Goal: Task Accomplishment & Management: Manage account settings

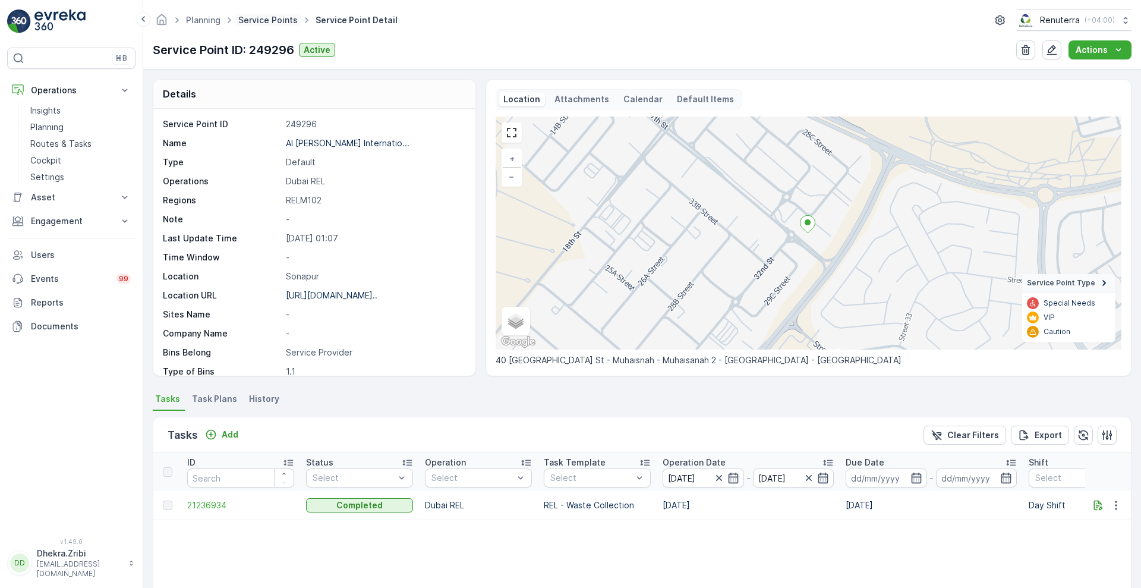
click at [263, 23] on link "Service Points" at bounding box center [267, 20] width 59 height 10
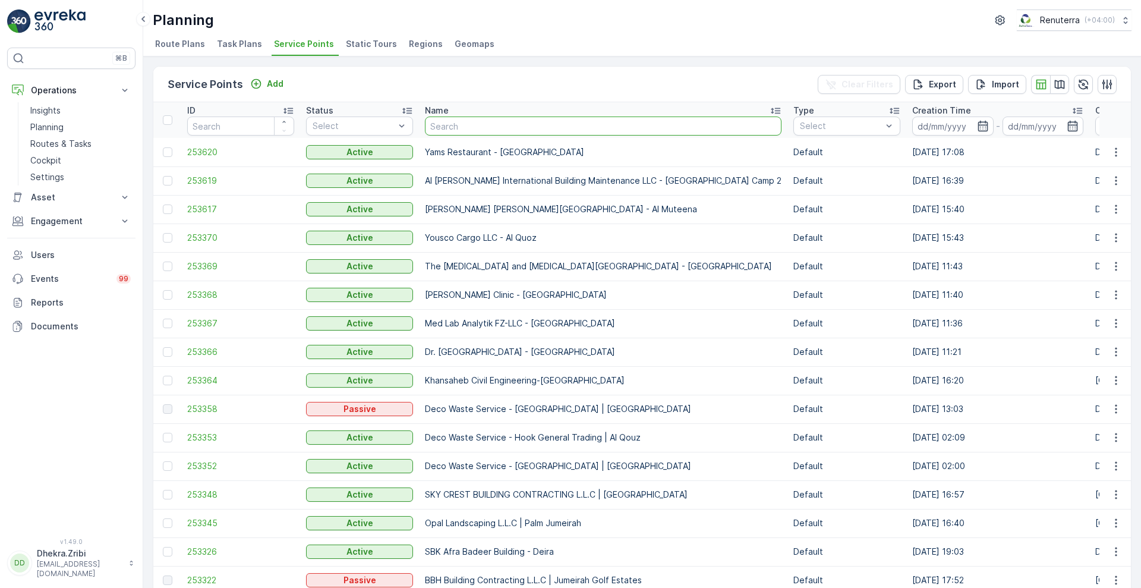
click at [515, 131] on input "text" at bounding box center [603, 126] width 357 height 19
type input "nephro"
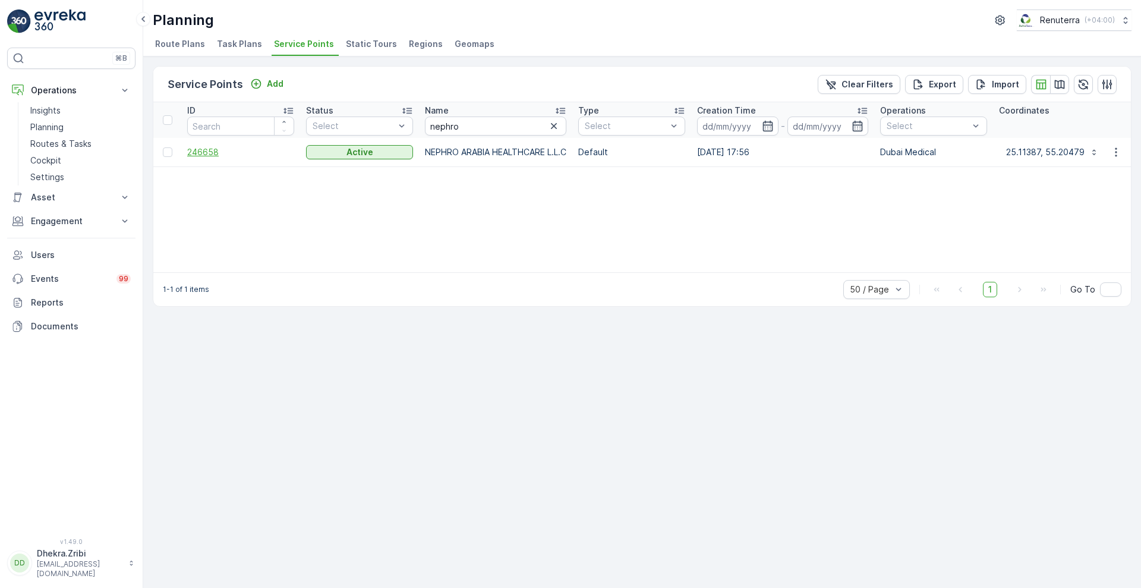
drag, startPoint x: 200, startPoint y: 143, endPoint x: 205, endPoint y: 156, distance: 13.9
click at [205, 156] on td "246658" at bounding box center [240, 152] width 119 height 29
click at [205, 156] on span "246658" at bounding box center [240, 152] width 107 height 12
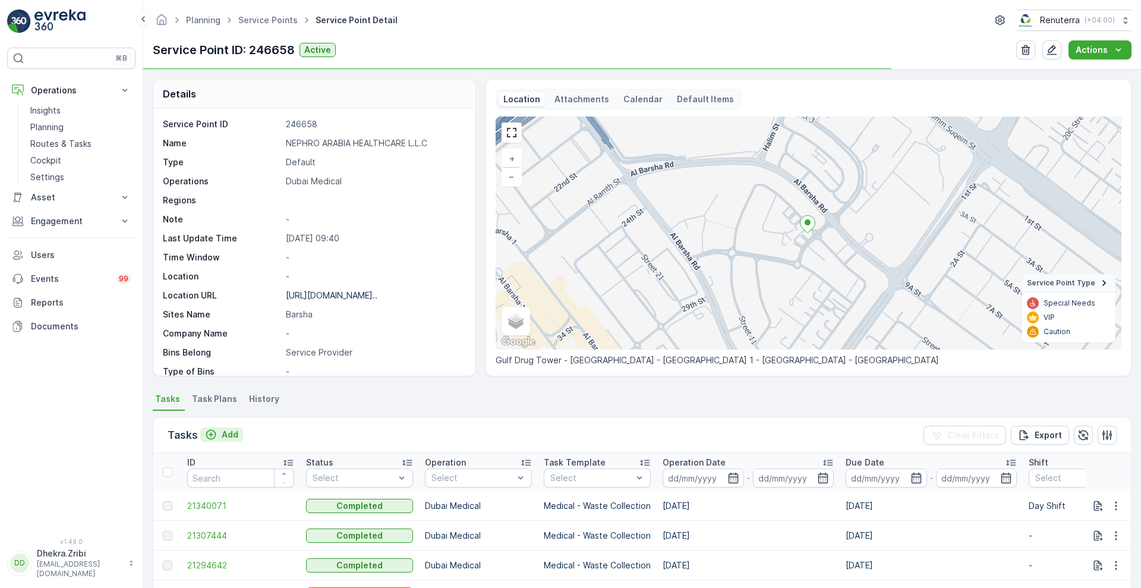
click at [233, 432] on p "Add" at bounding box center [230, 435] width 17 height 12
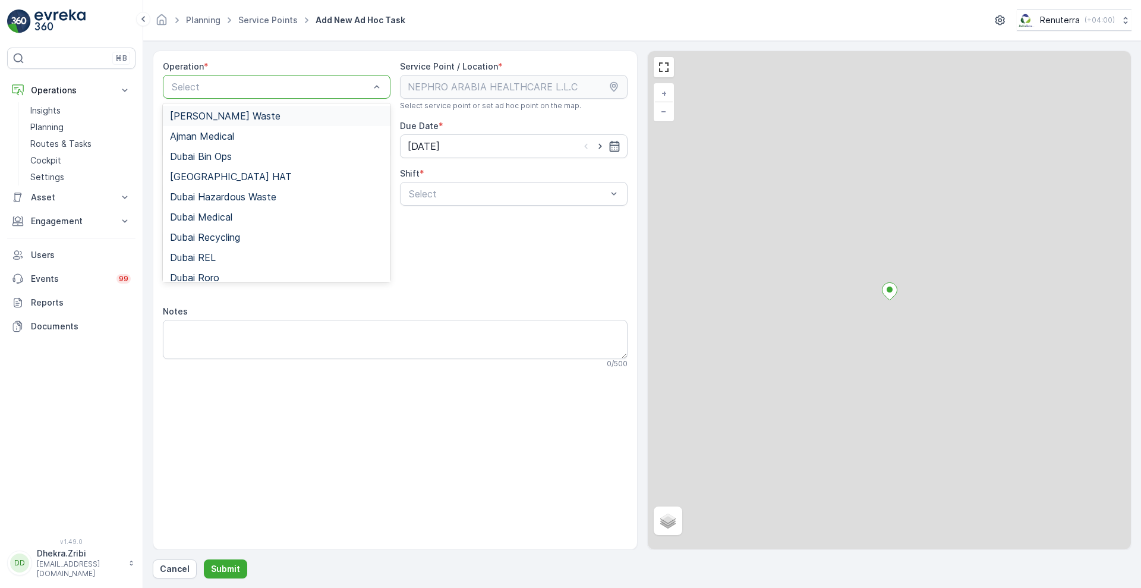
click at [265, 84] on div at bounding box center [271, 86] width 200 height 11
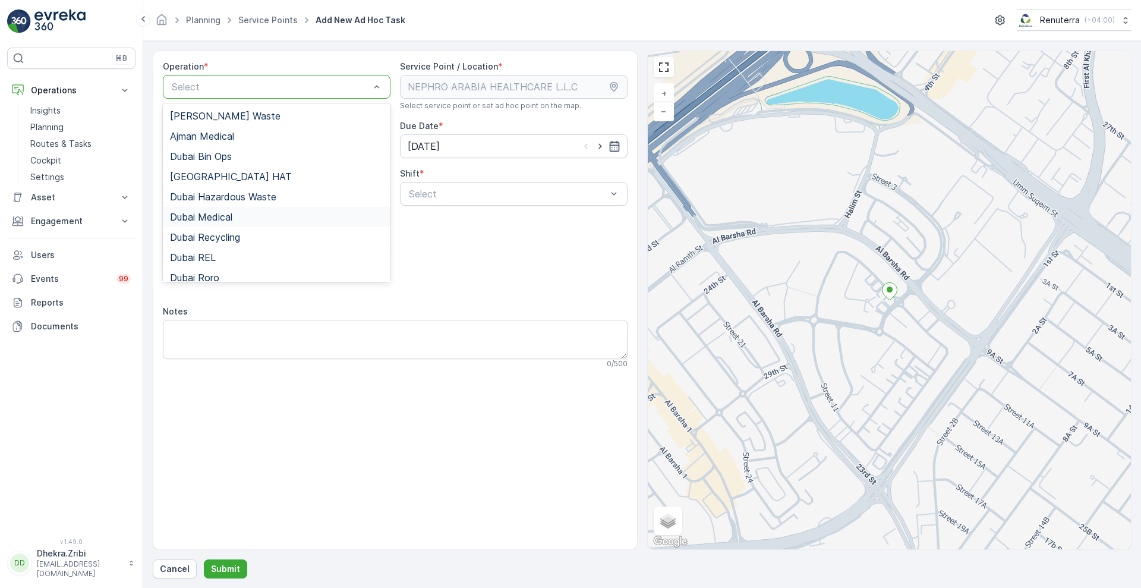
click at [221, 217] on span "Dubai Medical" at bounding box center [201, 217] width 62 height 11
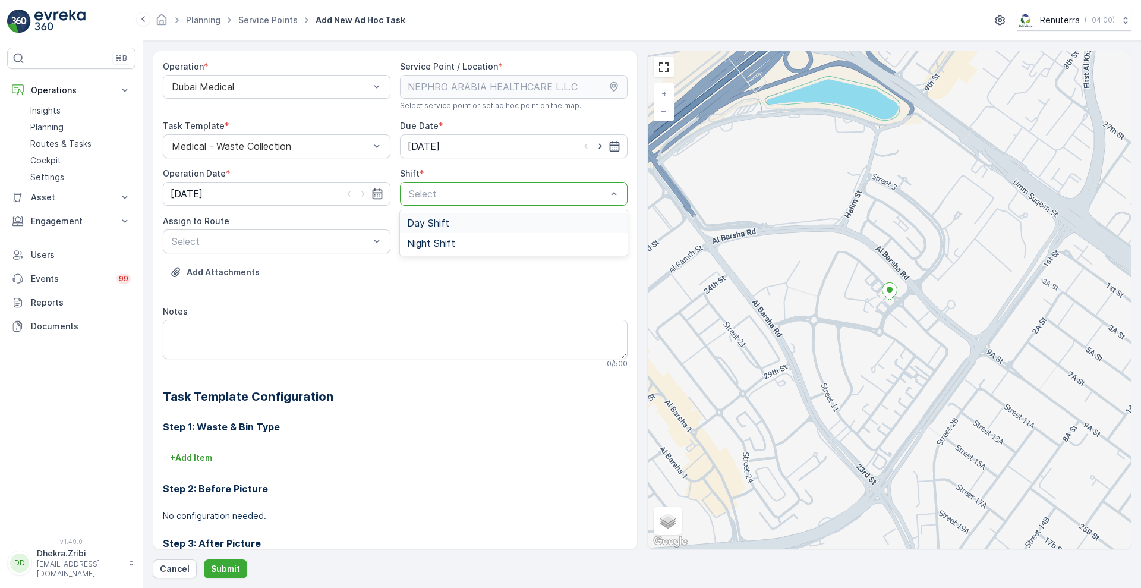
drag, startPoint x: 455, startPoint y: 191, endPoint x: 422, endPoint y: 225, distance: 47.1
click at [422, 206] on div "2 results available. Use Up and Down to choose options, press Enter to select t…" at bounding box center [514, 194] width 228 height 24
click at [423, 224] on span "Day Shift" at bounding box center [428, 223] width 42 height 11
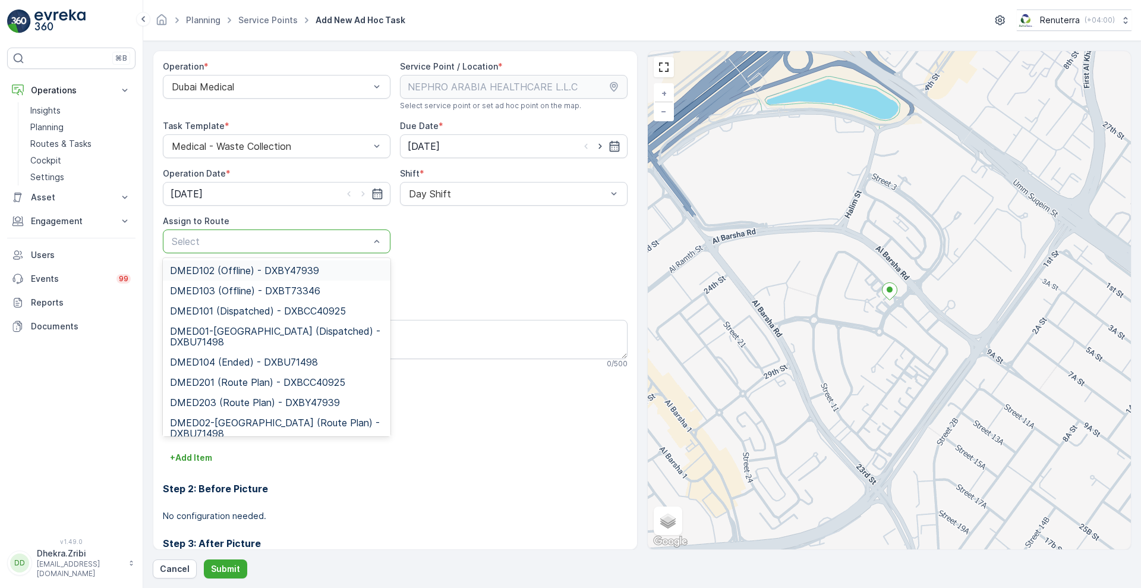
click at [335, 242] on div at bounding box center [271, 241] width 200 height 11
click at [268, 332] on span "DMED01-Khawaneej Yard (Dispatched) - DXBU71498" at bounding box center [276, 336] width 213 height 21
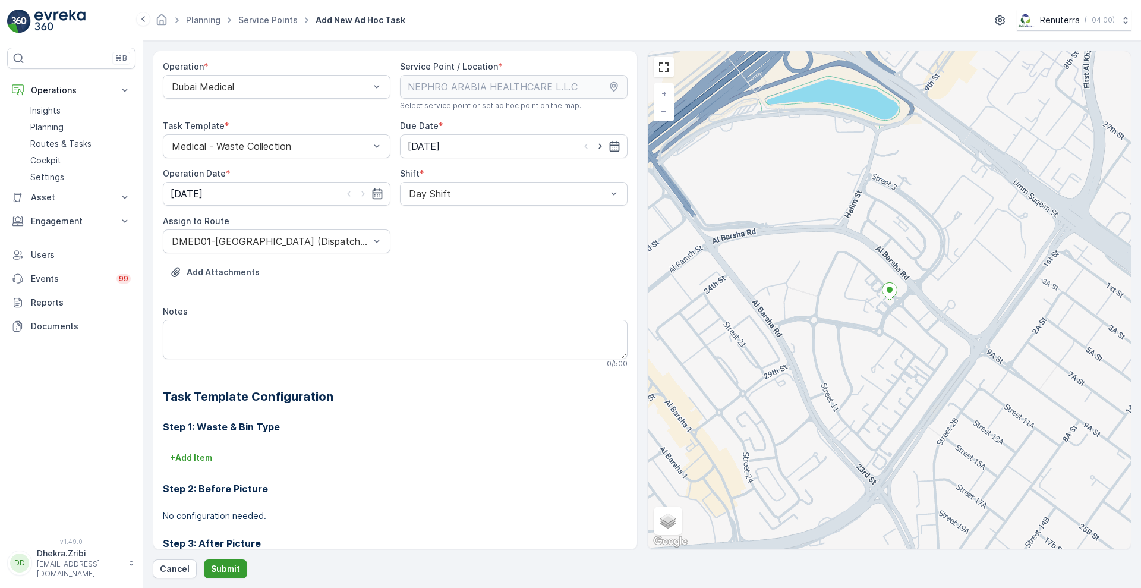
click at [233, 567] on p "Submit" at bounding box center [225, 569] width 29 height 12
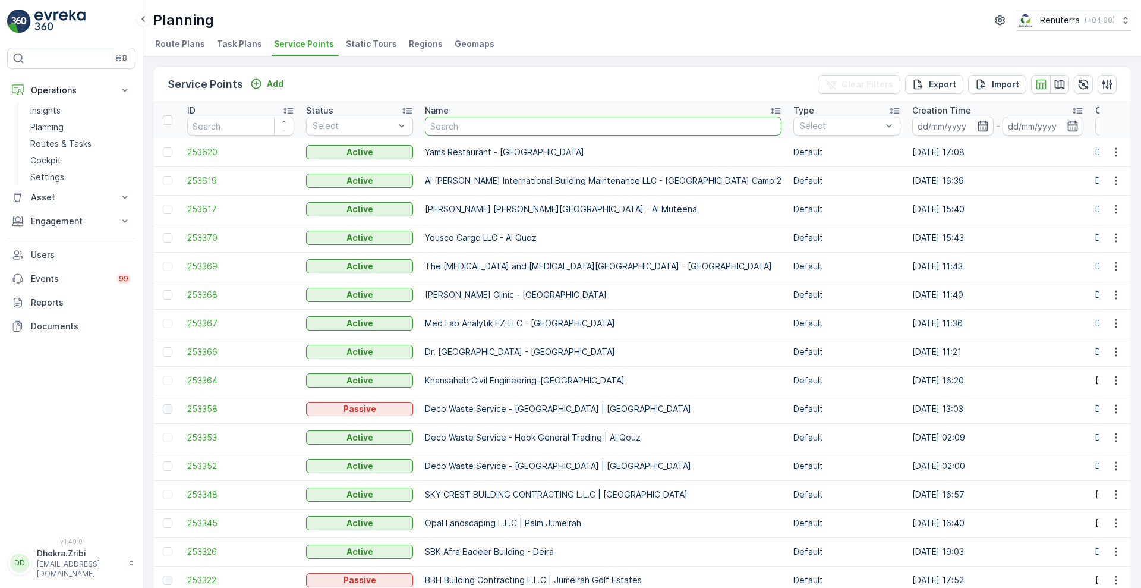
click at [464, 125] on input "text" at bounding box center [603, 126] width 357 height 19
type input "zabeel"
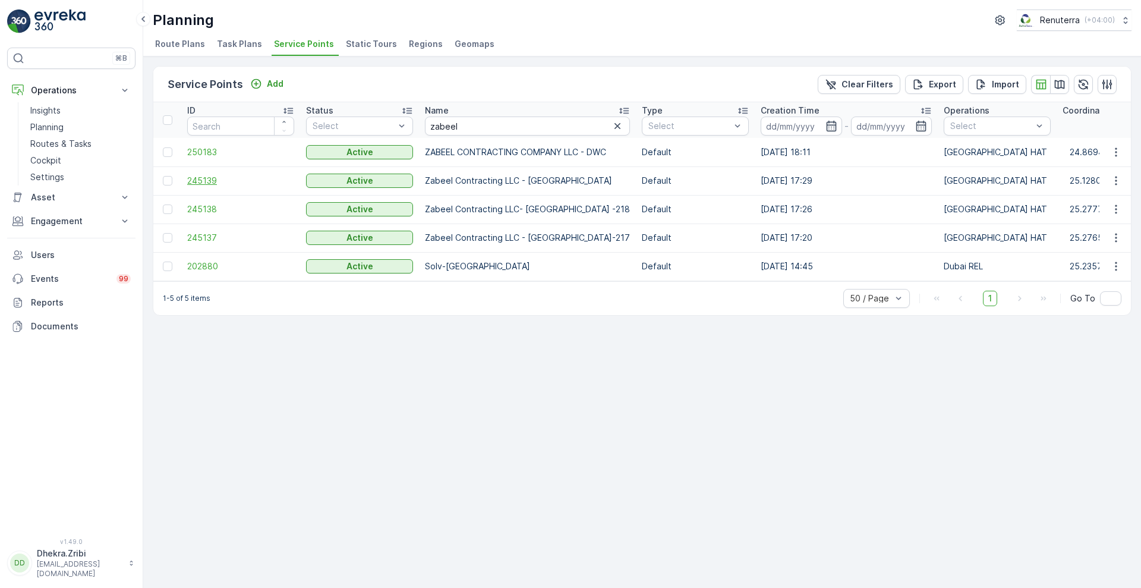
click at [199, 177] on span "245139" at bounding box center [240, 181] width 107 height 12
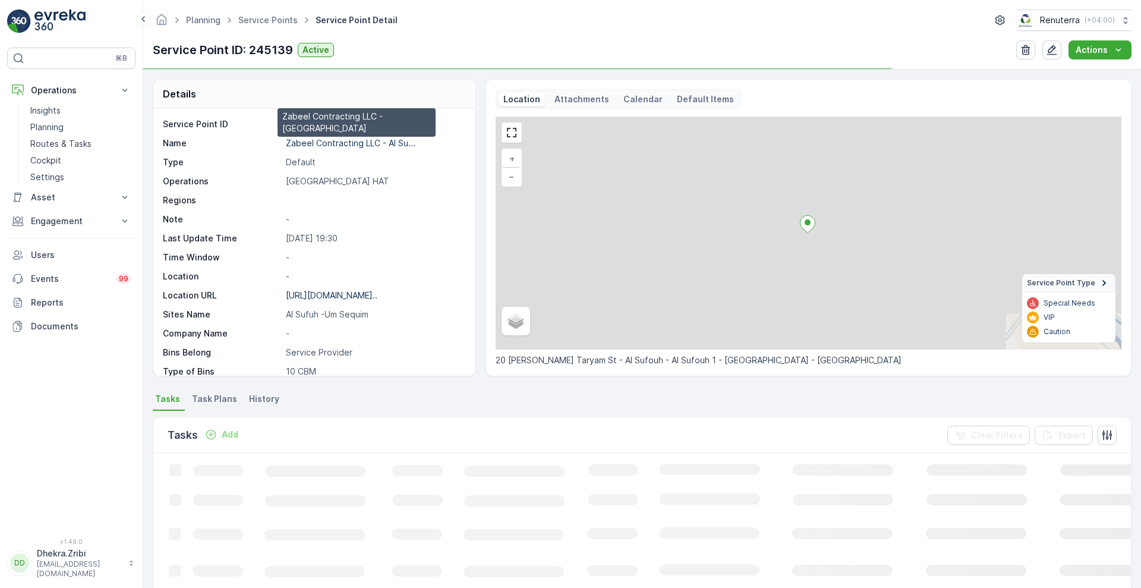
click at [339, 147] on p "Zabeel Contracting LLC - Al Su..." at bounding box center [351, 143] width 130 height 10
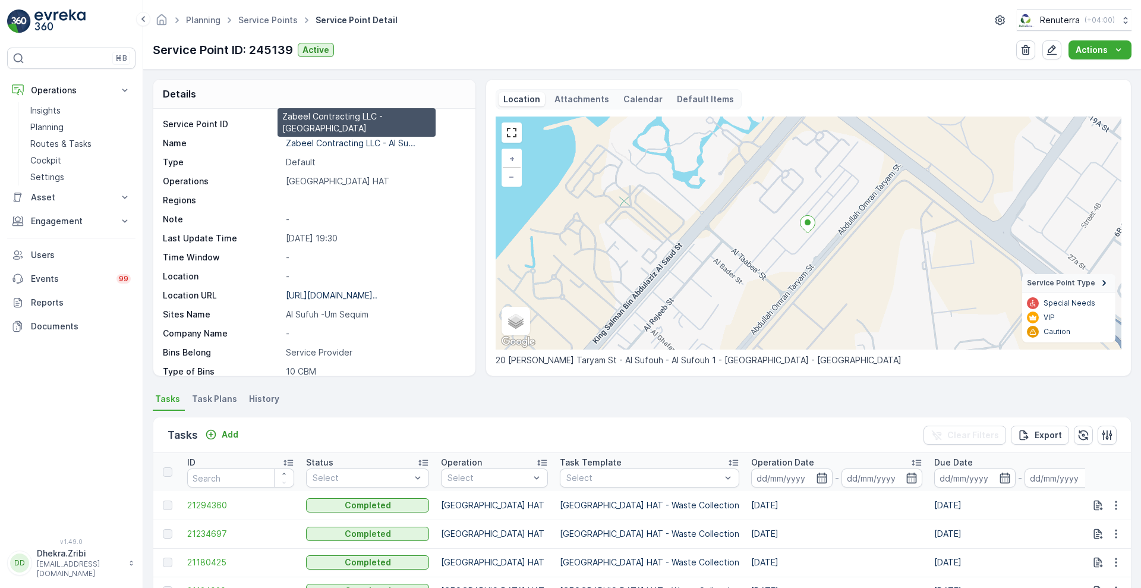
click at [346, 140] on p "Zabeel Contracting LLC - Al Su..." at bounding box center [351, 143] width 130 height 10
click at [322, 146] on p "Zabeel Contracting LLC - Al Su..." at bounding box center [351, 143] width 130 height 10
click at [262, 17] on link "Service Points" at bounding box center [267, 20] width 59 height 10
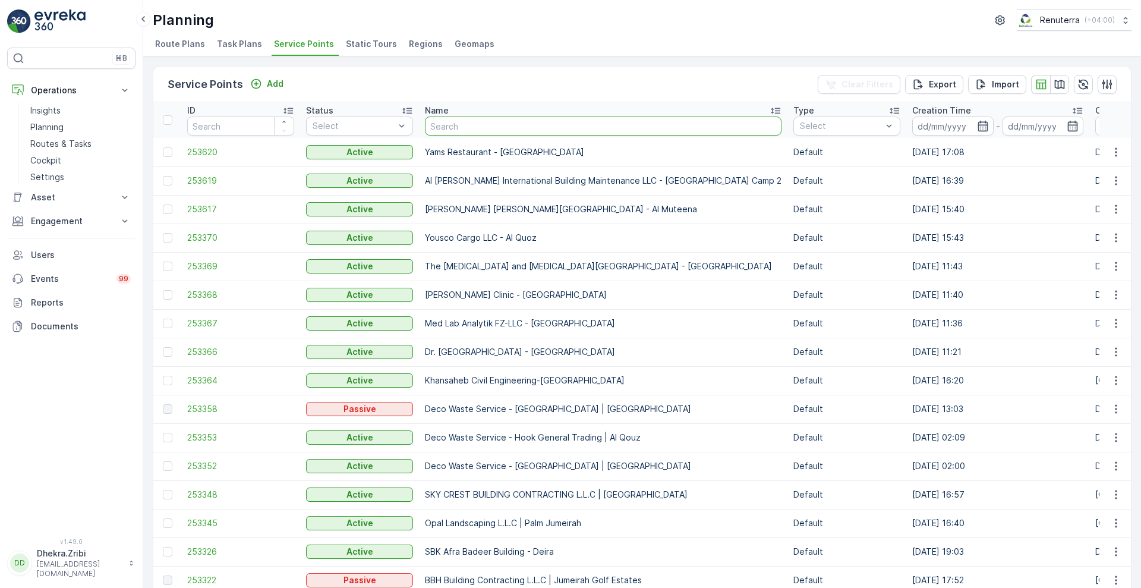
click at [505, 135] on input "text" at bounding box center [603, 126] width 357 height 19
type input "nephro"
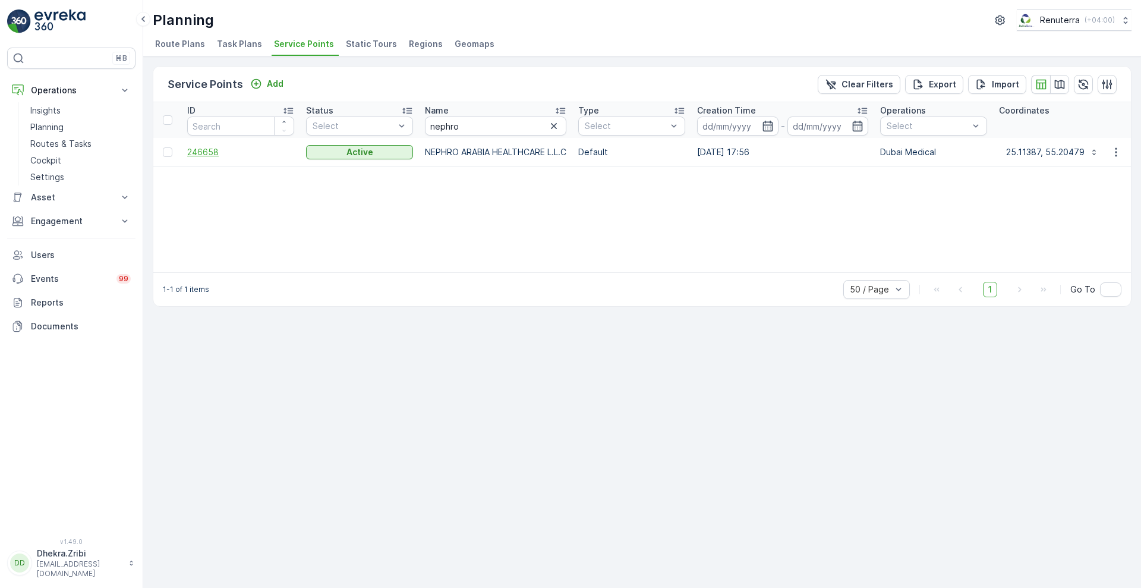
click at [211, 147] on span "246658" at bounding box center [240, 152] width 107 height 12
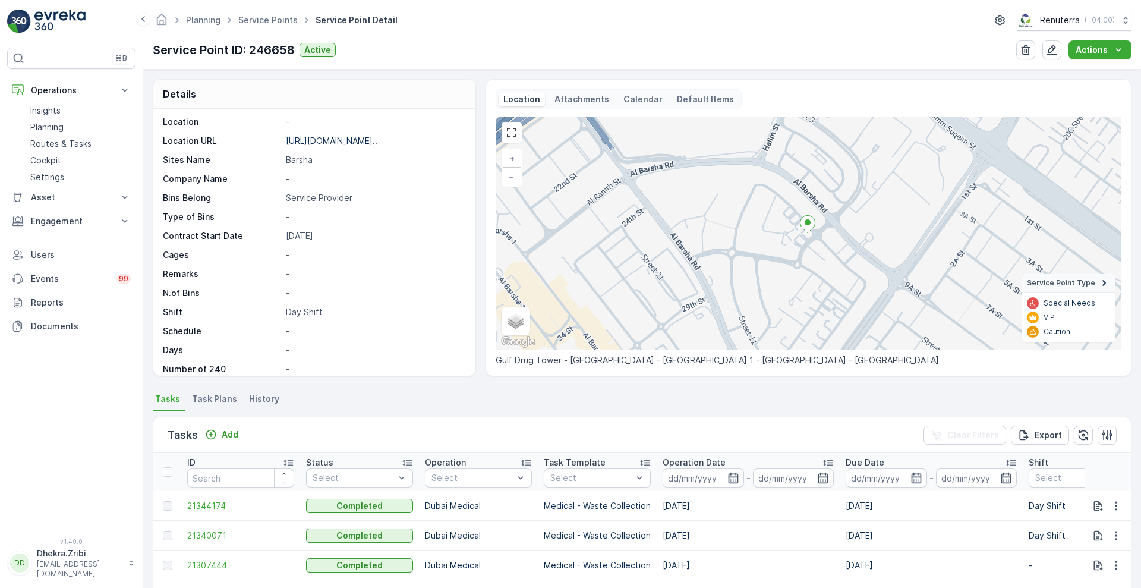
scroll to position [163, 0]
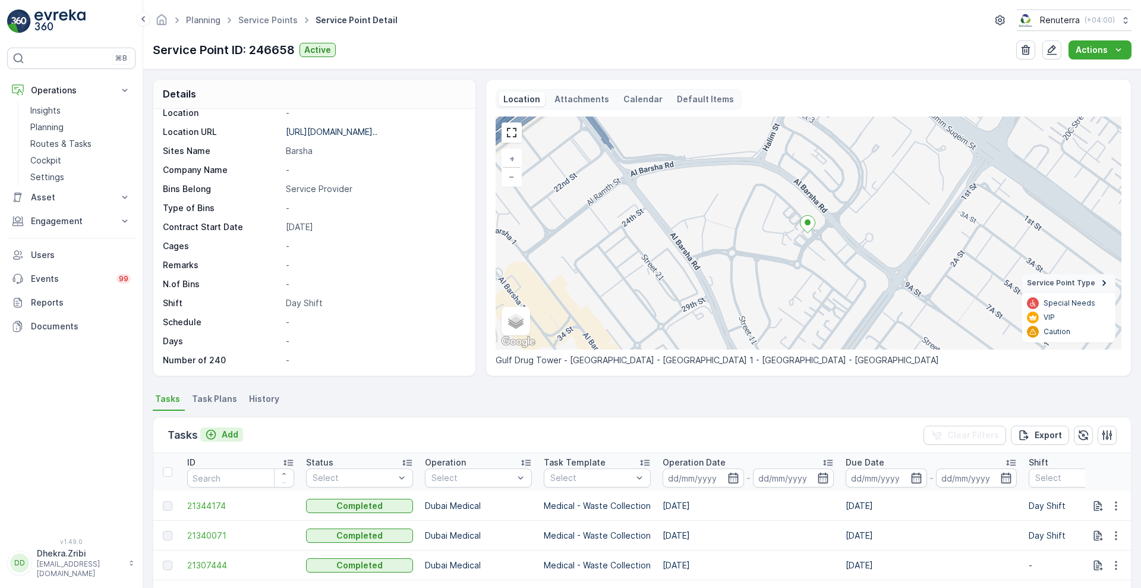
click at [223, 433] on p "Add" at bounding box center [230, 435] width 17 height 12
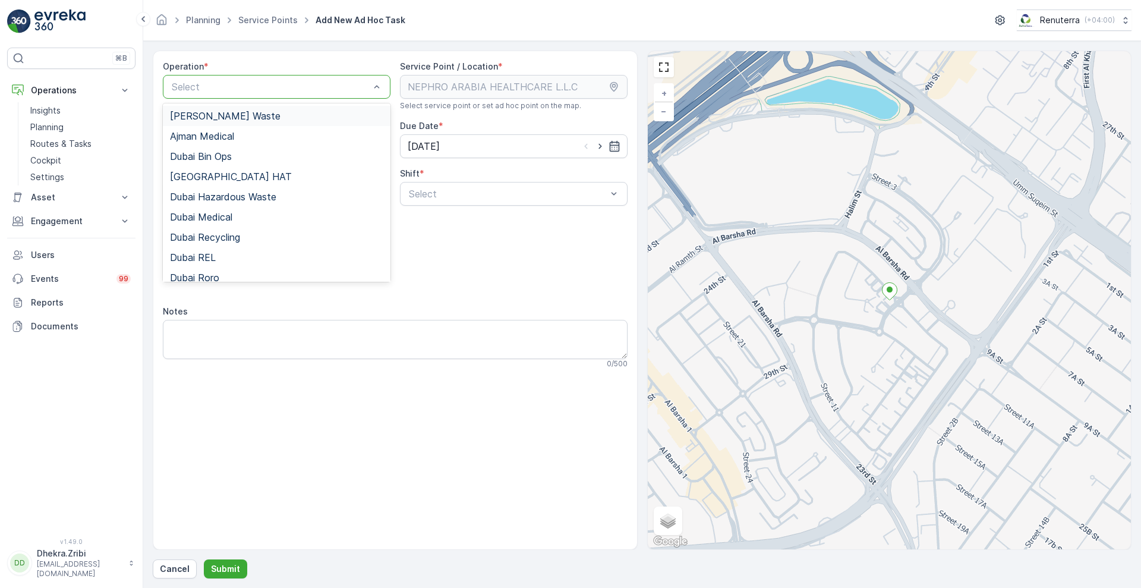
click at [287, 78] on div "Select" at bounding box center [277, 87] width 228 height 24
click at [232, 215] on span "Dubai Medical" at bounding box center [201, 217] width 62 height 11
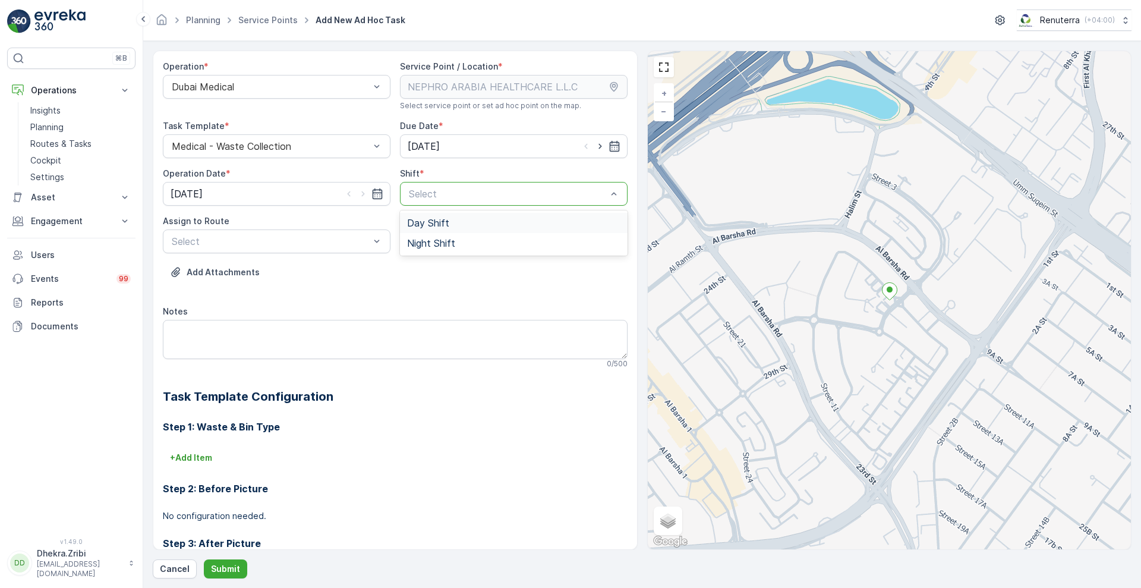
drag, startPoint x: 452, startPoint y: 192, endPoint x: 441, endPoint y: 221, distance: 31.5
click at [441, 206] on div "2 results available. Use Up and Down to choose options, press Enter to select t…" at bounding box center [514, 194] width 228 height 24
click at [441, 221] on span "Day Shift" at bounding box center [428, 223] width 42 height 11
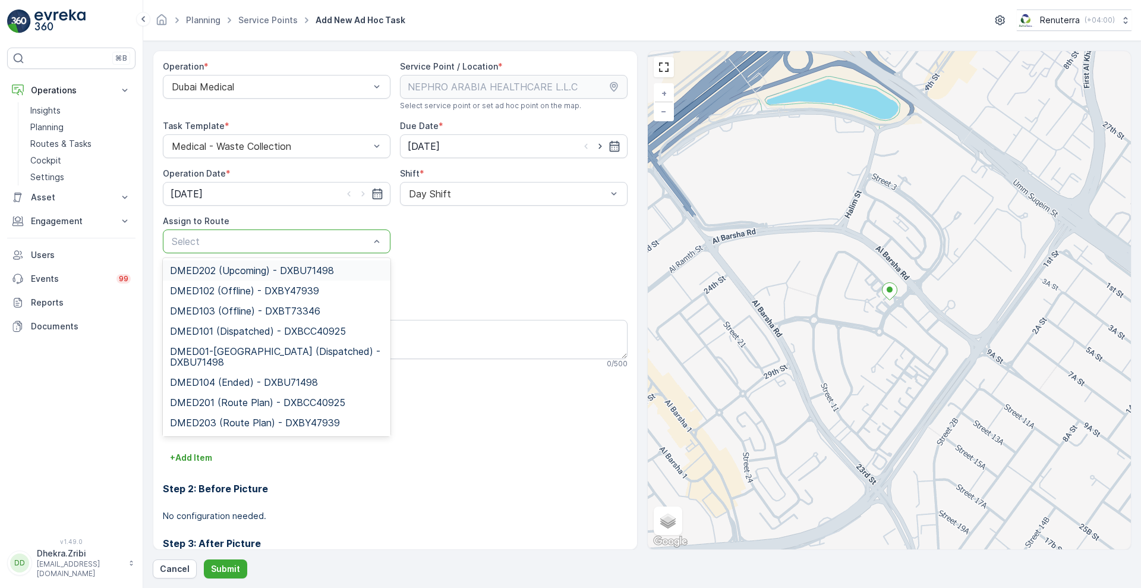
click at [329, 238] on div at bounding box center [271, 241] width 200 height 11
click at [228, 355] on span "DMED01-Khawaneej Yard (Dispatched) - DXBU71498" at bounding box center [276, 356] width 213 height 21
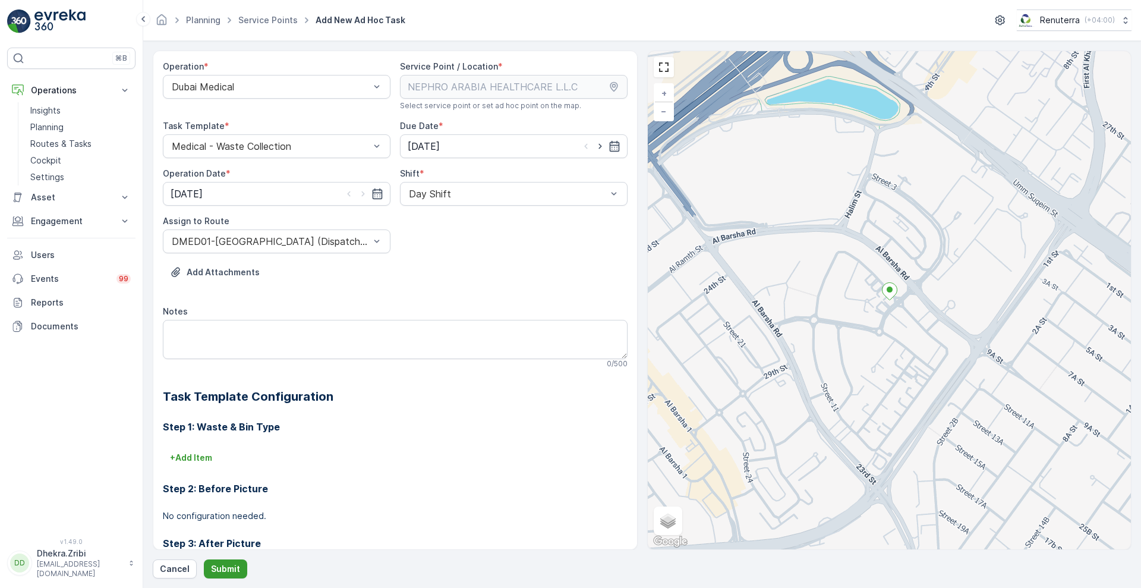
click at [222, 563] on p "Submit" at bounding box center [225, 569] width 29 height 12
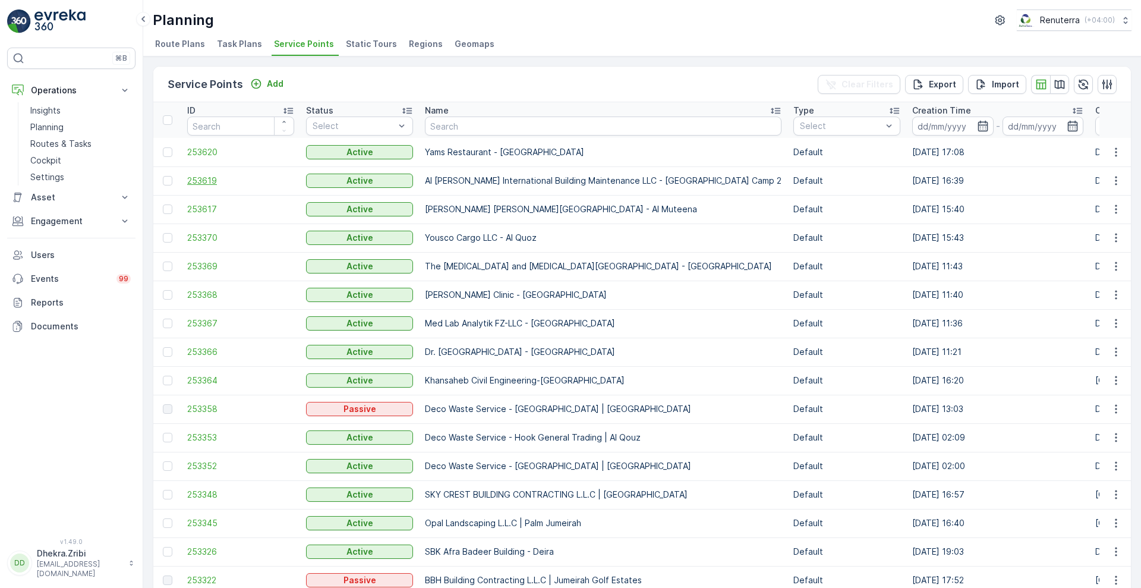
click at [205, 175] on span "253619" at bounding box center [240, 181] width 107 height 12
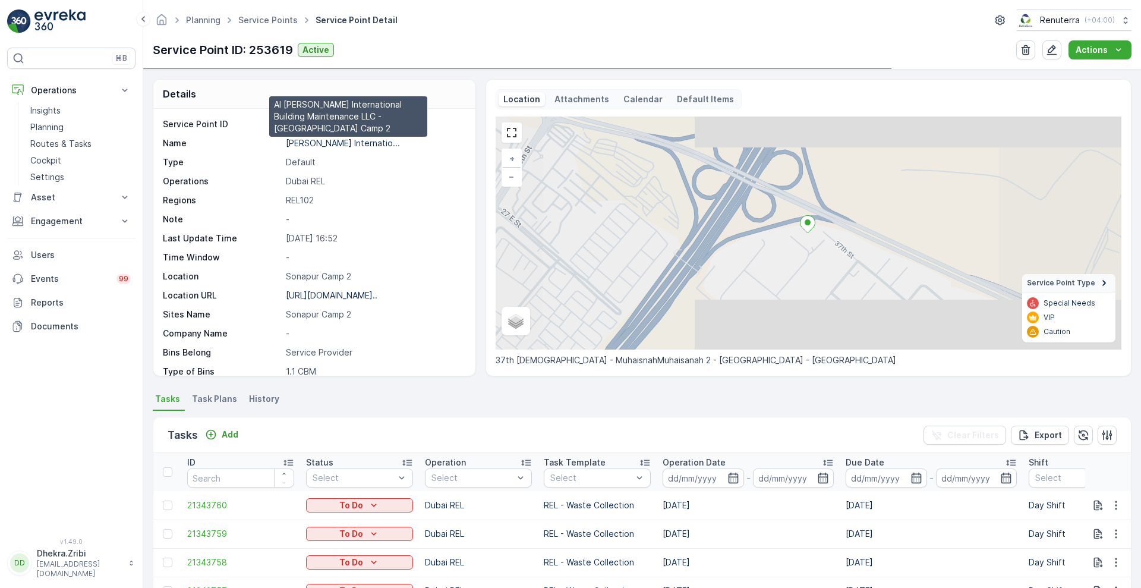
click at [355, 145] on p "Al Najma Al Fareeda Internatio..." at bounding box center [343, 143] width 114 height 10
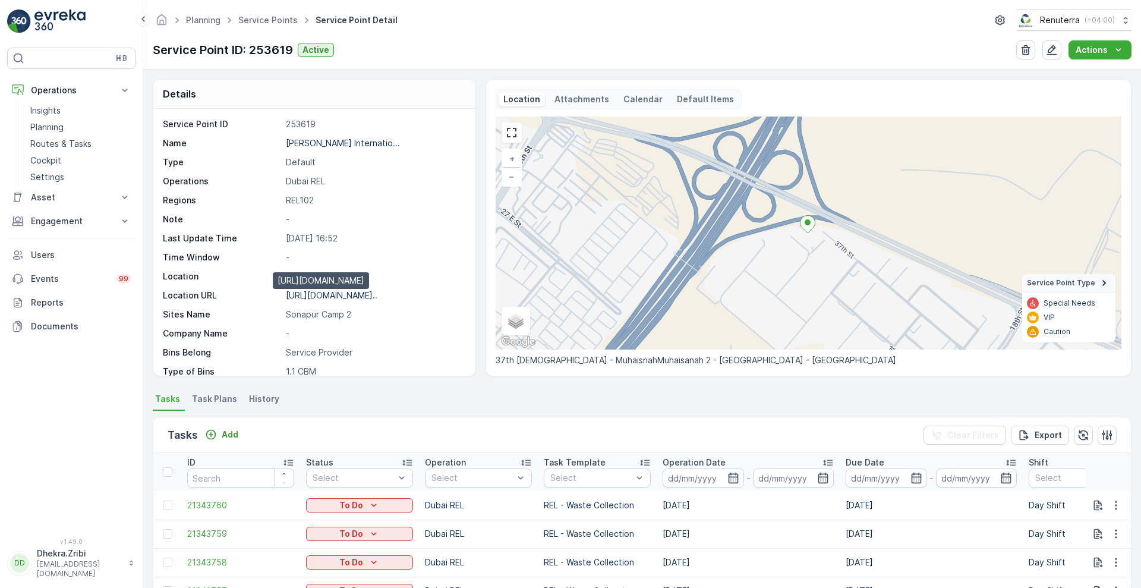
click at [372, 293] on p "https://maps.app.goo.gl/fyFhxM..." at bounding box center [332, 295] width 92 height 10
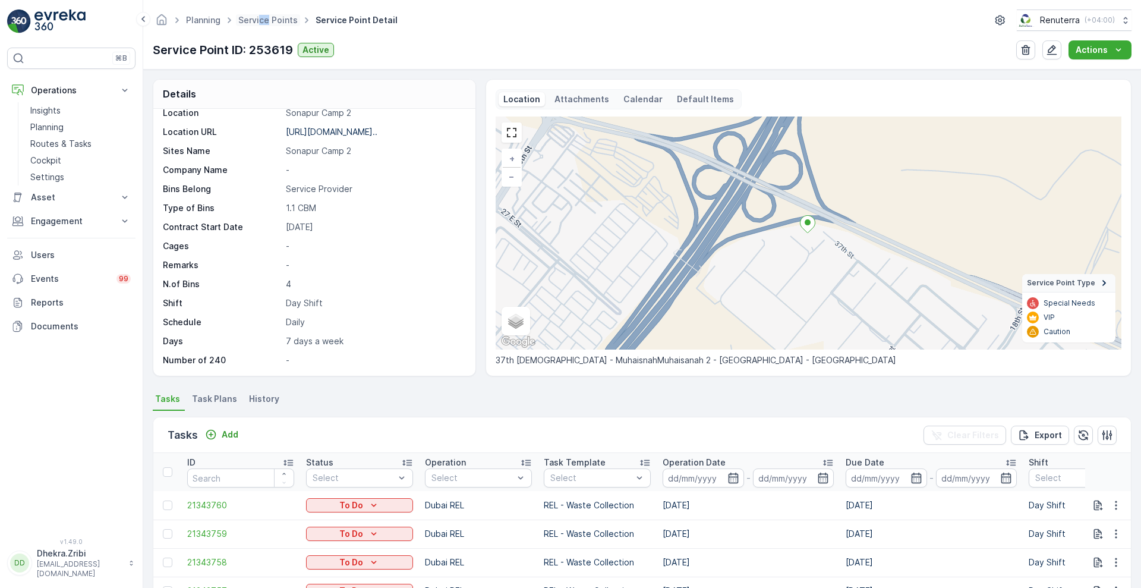
drag, startPoint x: 260, startPoint y: 10, endPoint x: 268, endPoint y: 26, distance: 17.8
click at [268, 26] on div "Planning Service Points Service Point Detail Renuterra ( +04:00 )" at bounding box center [642, 20] width 979 height 21
click at [268, 26] on span "Service Points" at bounding box center [268, 20] width 64 height 12
click at [266, 20] on link "Service Points" at bounding box center [267, 20] width 59 height 10
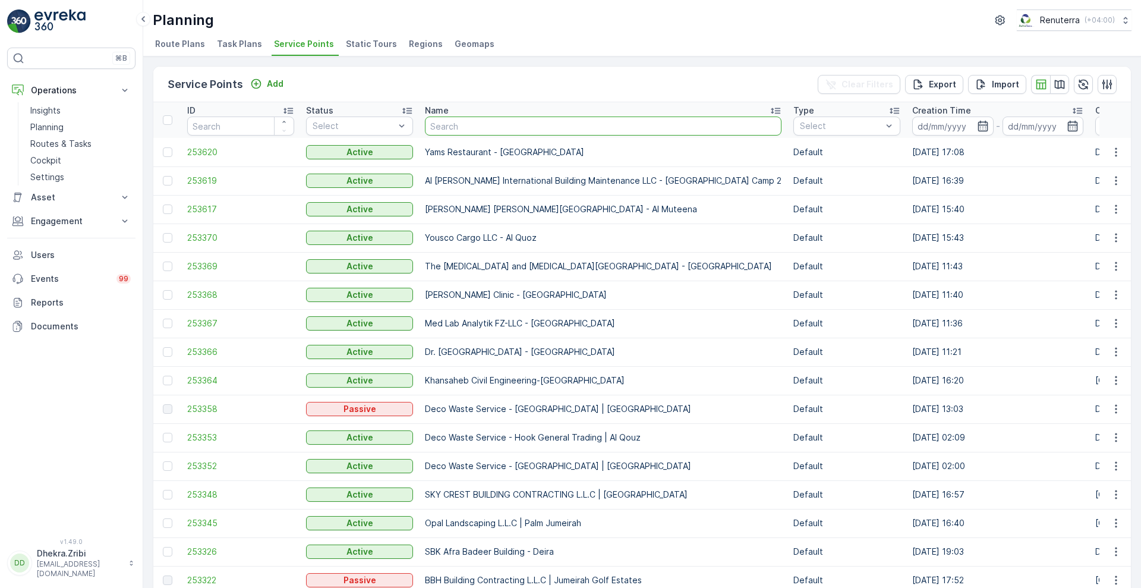
click at [465, 119] on input "text" at bounding box center [603, 126] width 357 height 19
type input "salam"
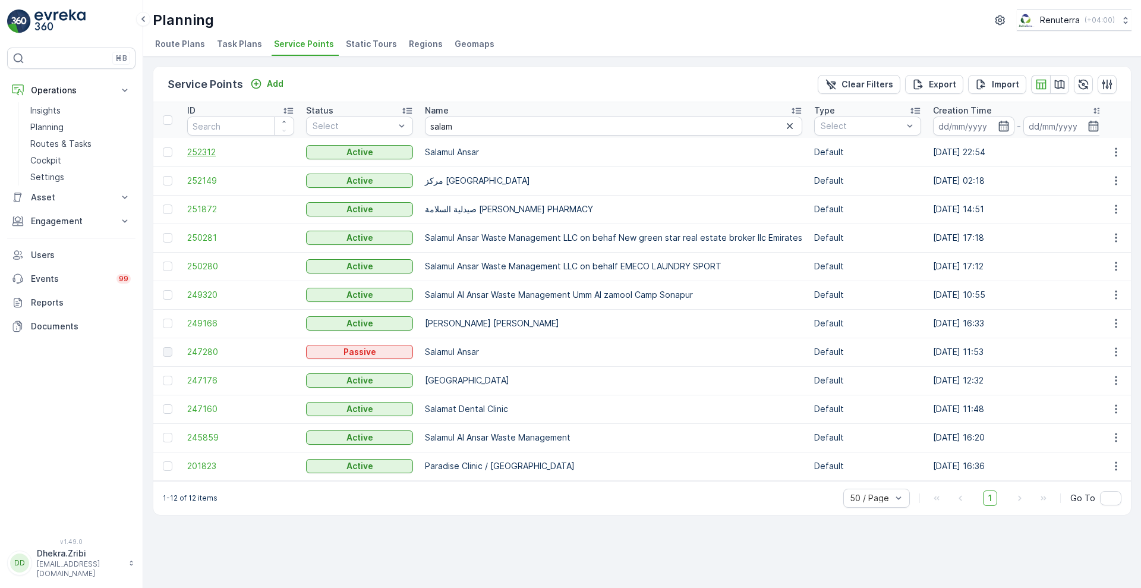
click at [192, 153] on span "252312" at bounding box center [240, 152] width 107 height 12
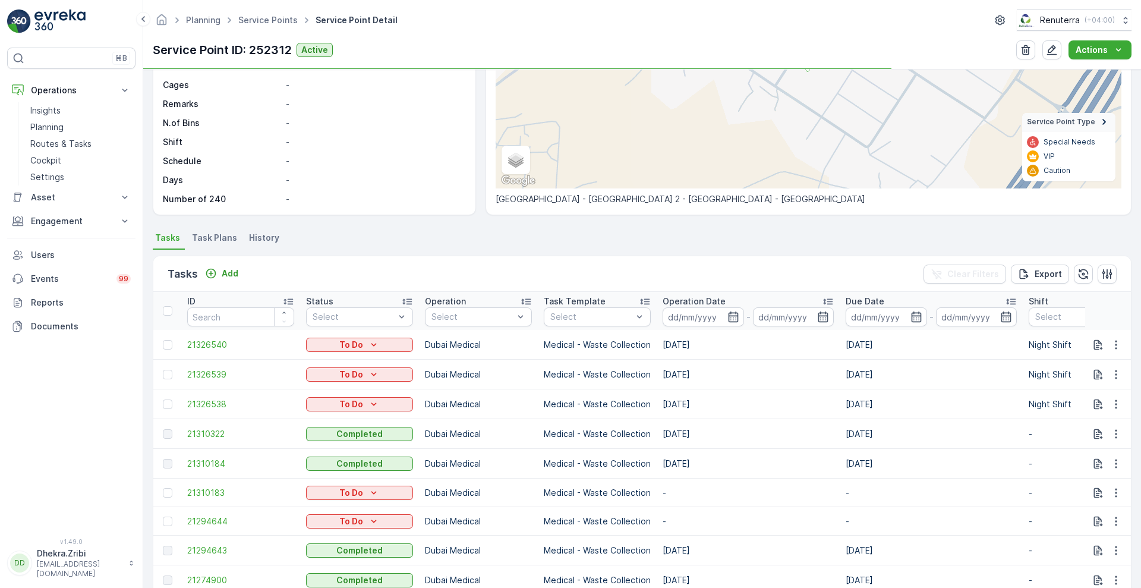
scroll to position [162, 0]
click at [203, 398] on span "21326538" at bounding box center [240, 403] width 107 height 12
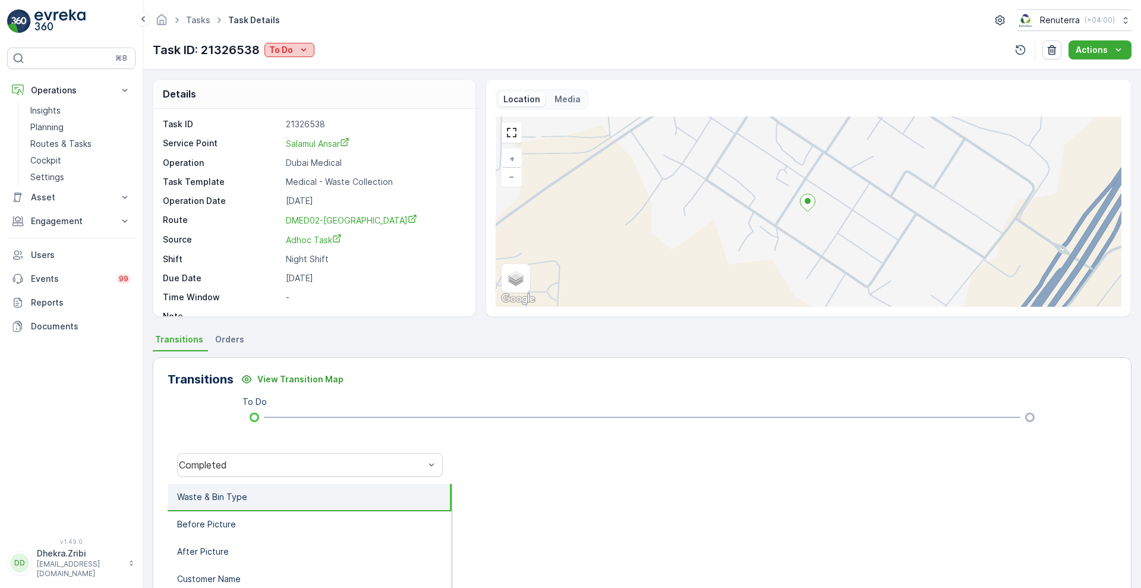
click at [294, 44] on div "To Do" at bounding box center [289, 50] width 40 height 12
click at [317, 70] on div "Completed" at bounding box center [328, 67] width 123 height 17
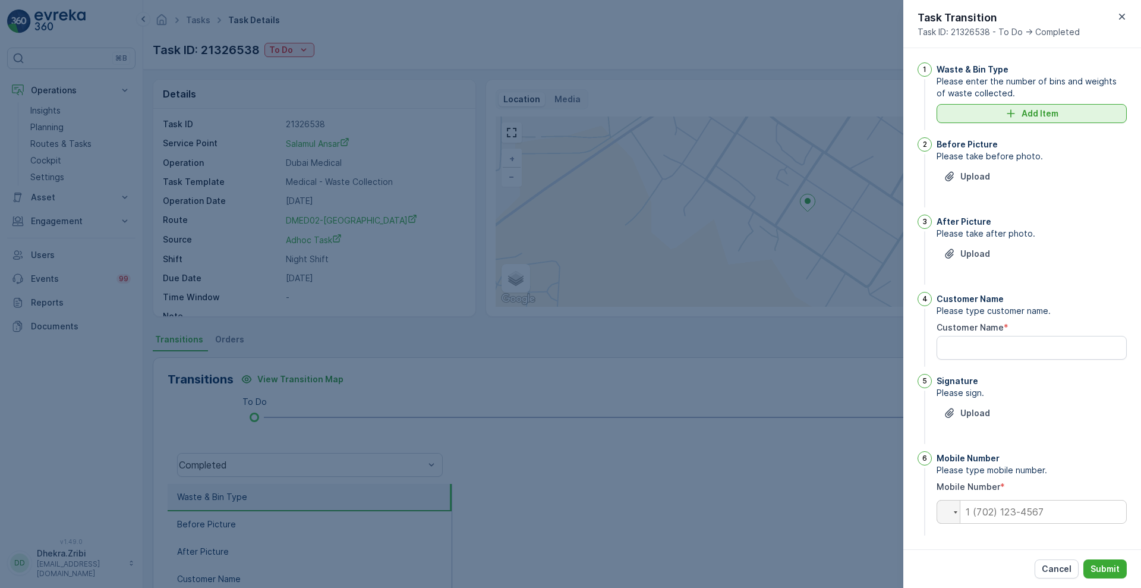
click at [996, 110] on div "Add Item" at bounding box center [1032, 114] width 176 height 12
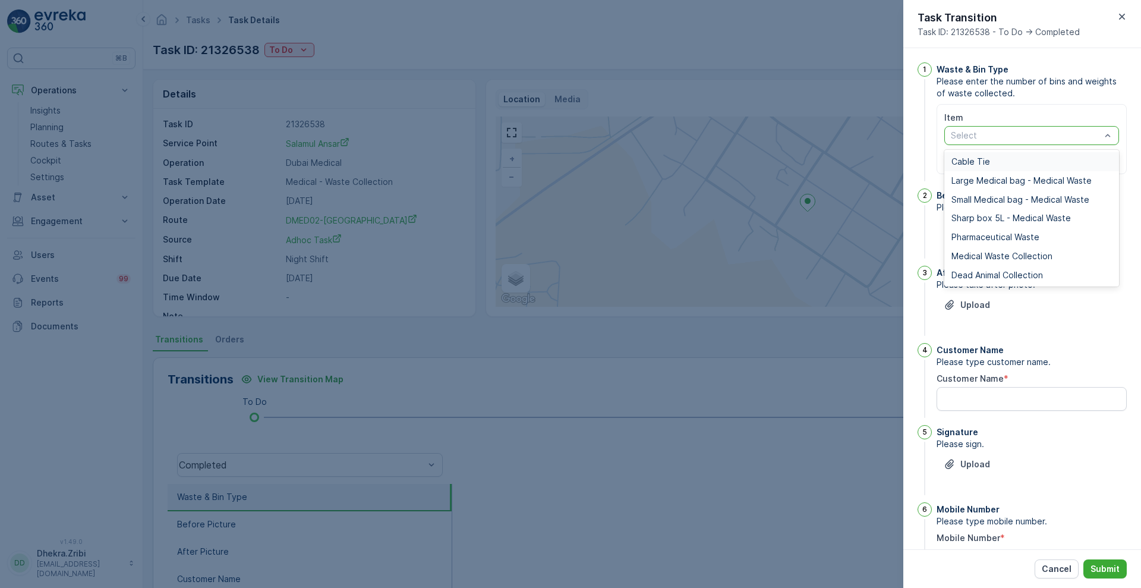
click at [987, 135] on div at bounding box center [1026, 136] width 152 height 10
click at [985, 256] on span "Medical Waste Collection" at bounding box center [1002, 256] width 101 height 10
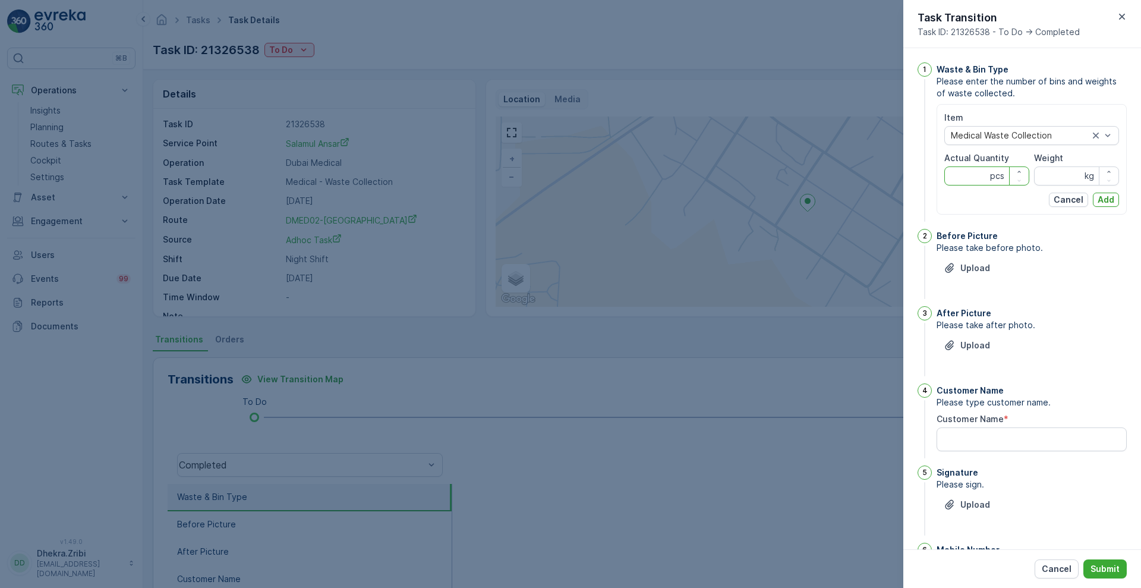
click at [967, 177] on Quantity "Actual Quantity" at bounding box center [987, 175] width 85 height 19
type Quantity "1"
click at [1051, 172] on input "Weight" at bounding box center [1076, 175] width 85 height 19
type input "270"
click at [1105, 193] on button "Add" at bounding box center [1106, 200] width 26 height 14
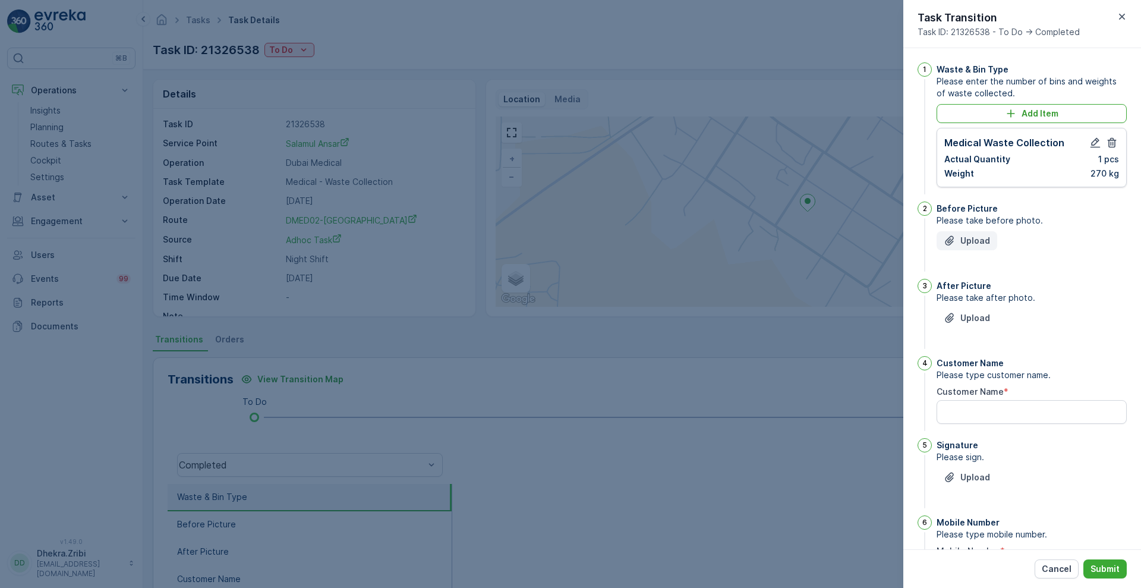
click at [973, 241] on p "Upload" at bounding box center [976, 241] width 30 height 12
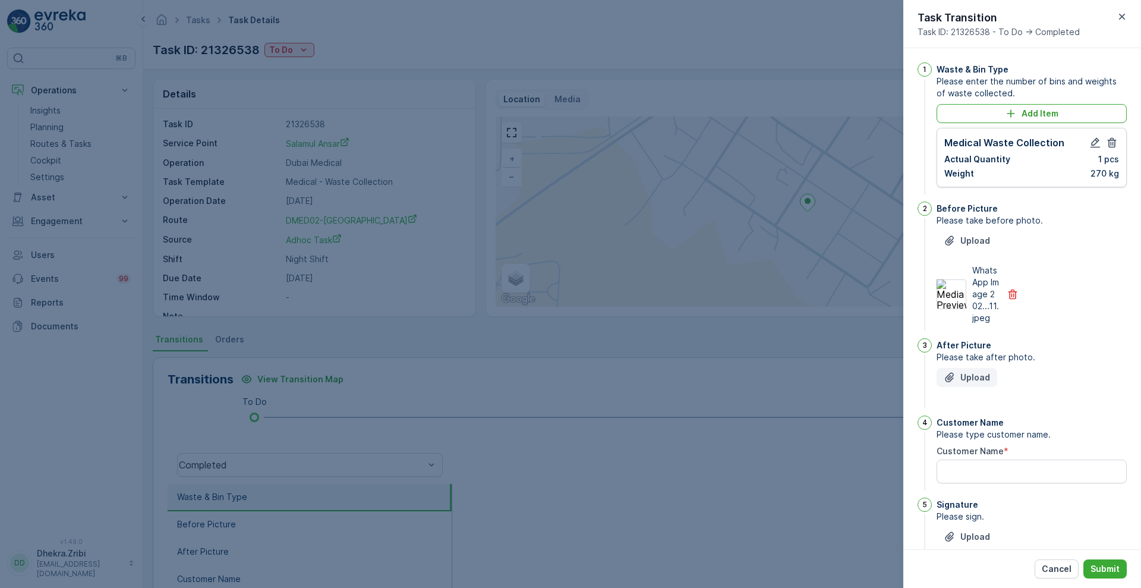
click at [971, 376] on p "Upload" at bounding box center [976, 378] width 30 height 12
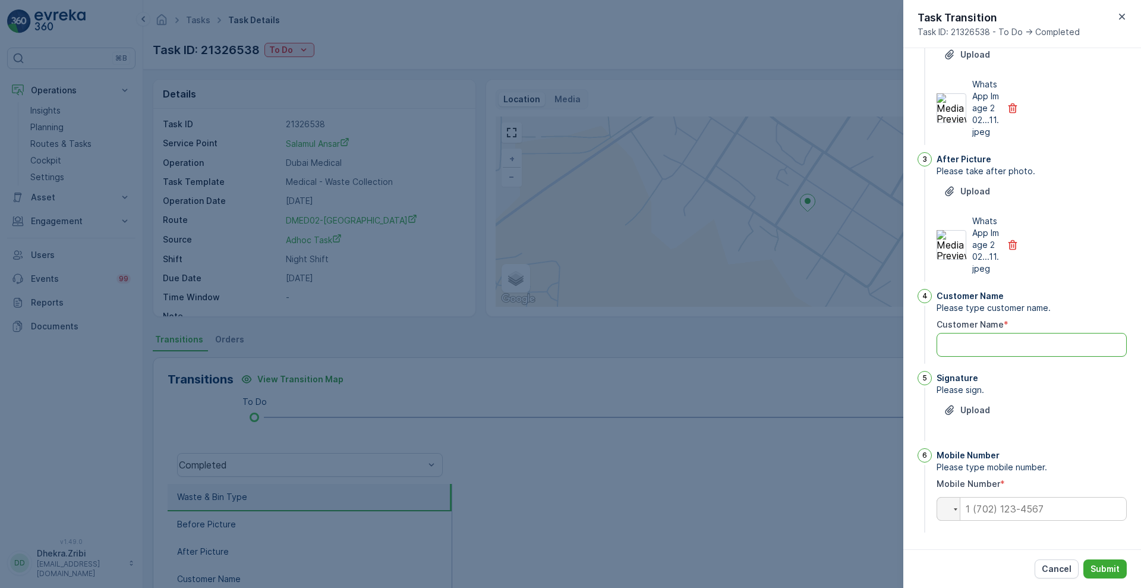
click at [964, 347] on Name "Customer Name" at bounding box center [1032, 345] width 190 height 24
type Name "Salamul Ansari"
click at [972, 404] on p "Upload" at bounding box center [976, 410] width 30 height 12
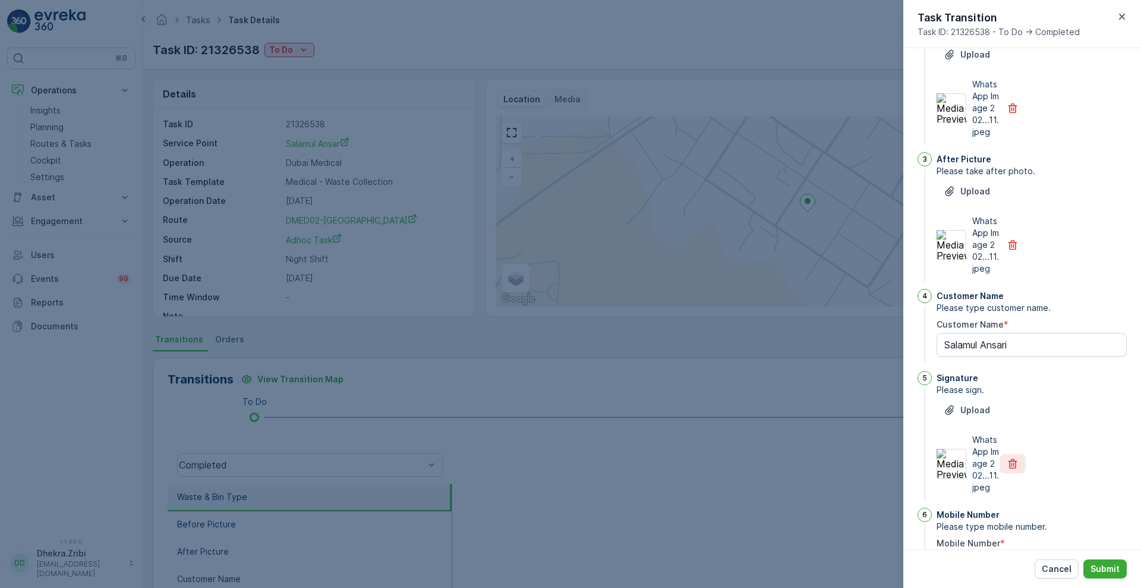
scroll to position [246, 0]
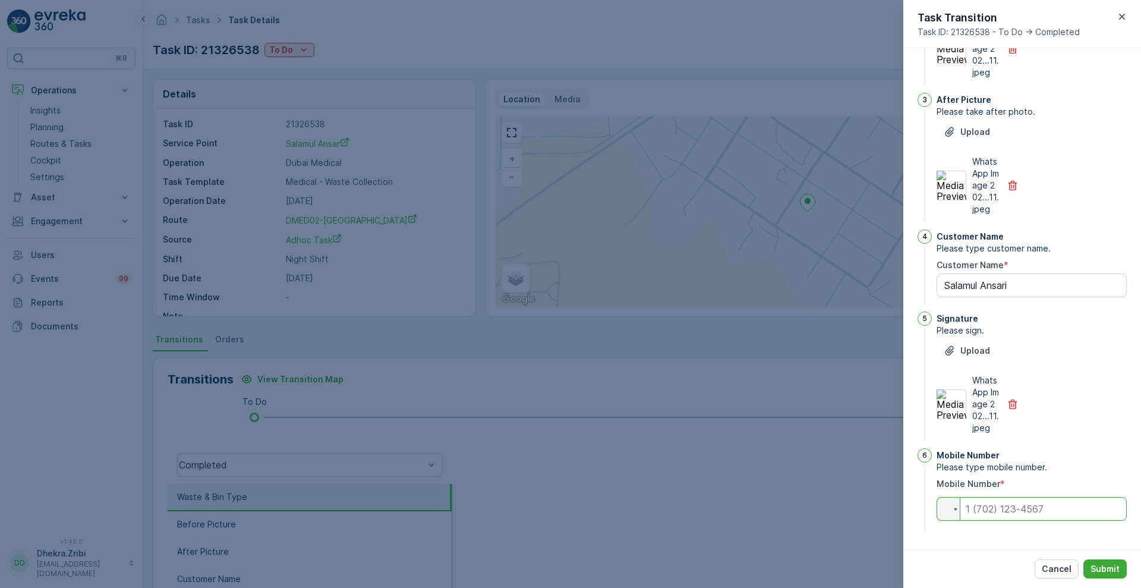
click at [999, 515] on input "tel" at bounding box center [1032, 509] width 190 height 24
type input "0554746096"
click at [1117, 564] on p "Submit" at bounding box center [1105, 569] width 29 height 12
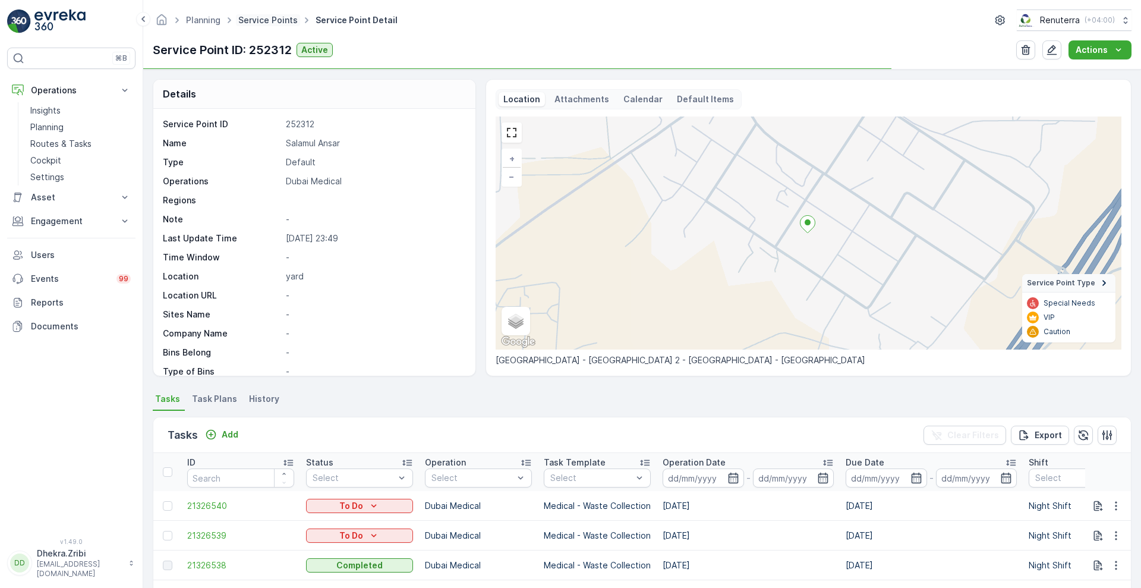
click at [265, 16] on link "Service Points" at bounding box center [267, 20] width 59 height 10
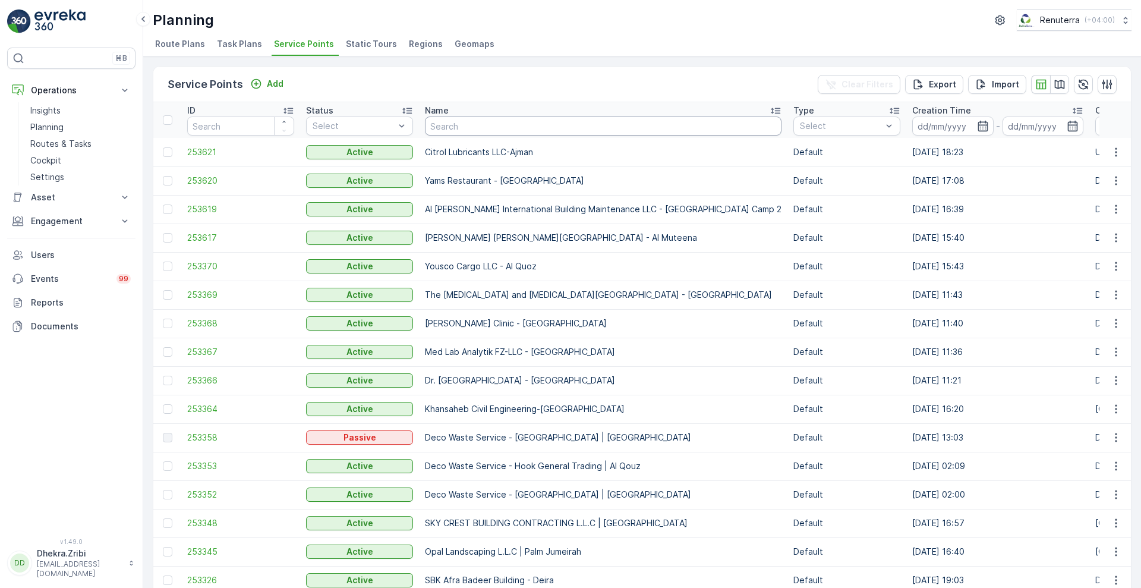
click at [495, 125] on input "text" at bounding box center [603, 126] width 357 height 19
type input "imdaad"
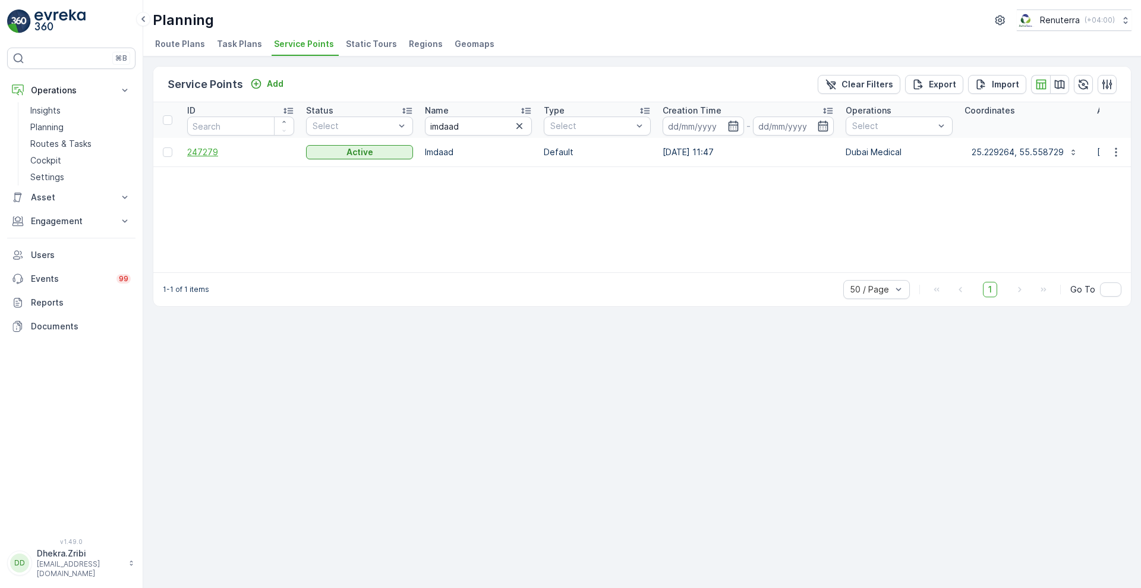
click at [209, 152] on span "247279" at bounding box center [240, 152] width 107 height 12
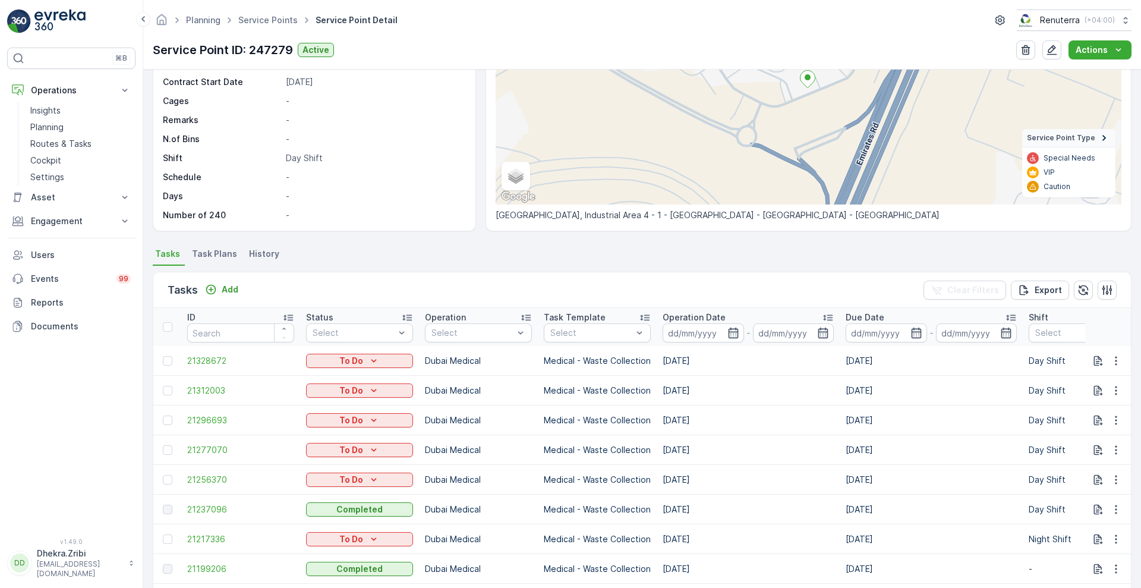
scroll to position [146, 0]
click at [222, 536] on span "21217336" at bounding box center [240, 539] width 107 height 12
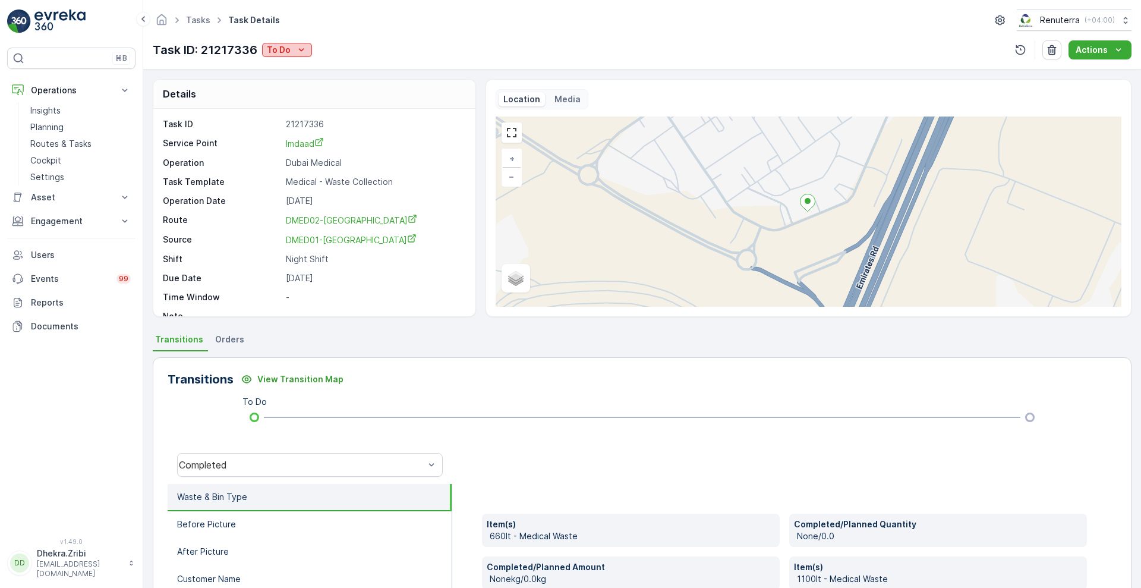
click at [300, 51] on icon "To Do" at bounding box center [301, 50] width 12 height 12
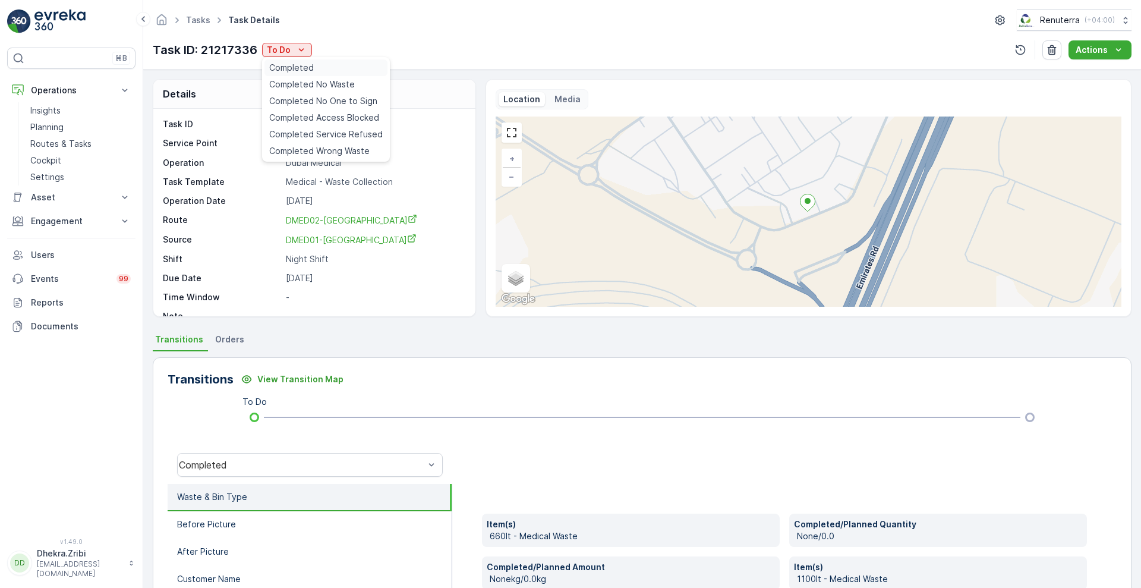
click at [298, 70] on span "Completed" at bounding box center [291, 68] width 45 height 12
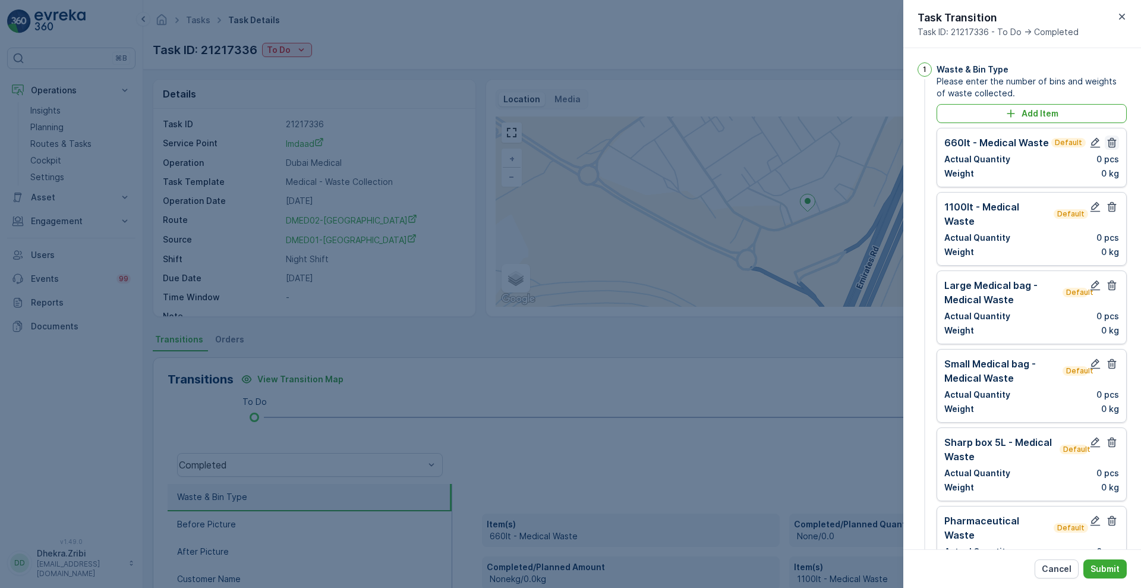
click at [1111, 140] on icon "button" at bounding box center [1112, 143] width 12 height 12
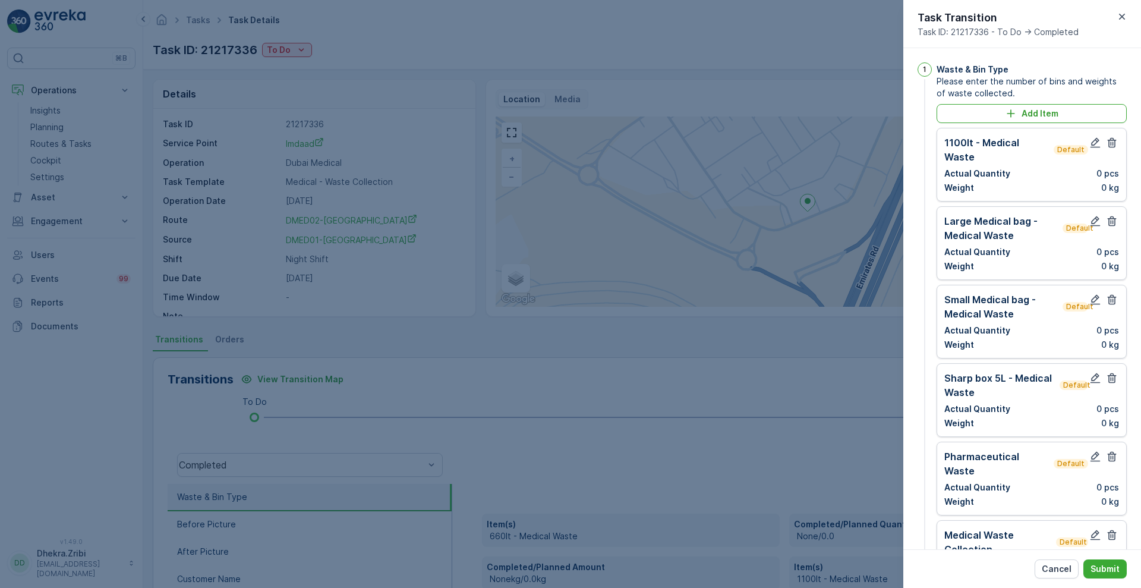
click at [1111, 140] on icon "button" at bounding box center [1112, 143] width 12 height 12
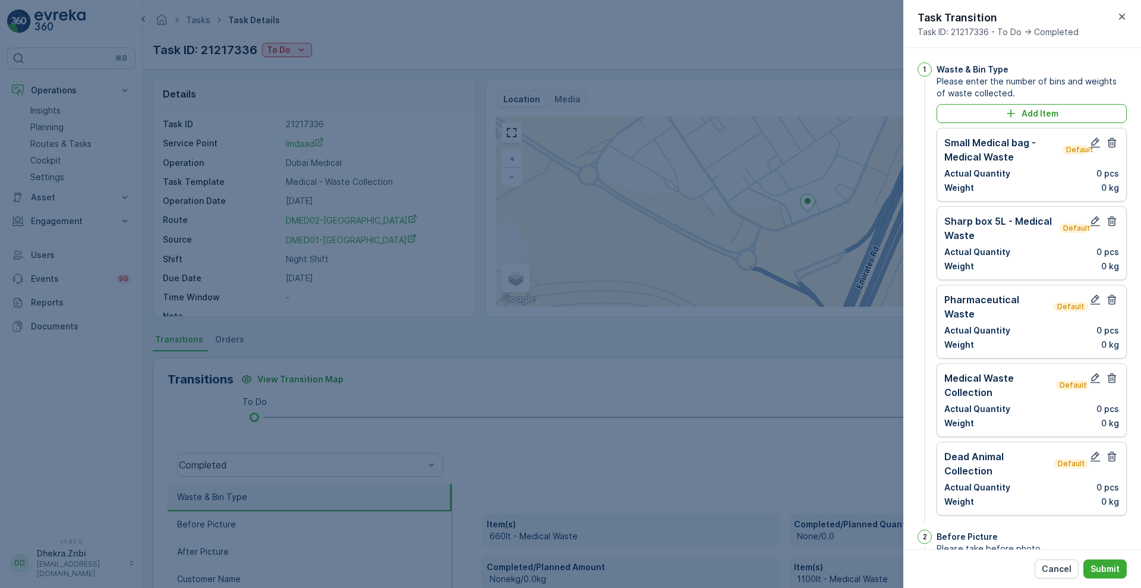
click at [1111, 140] on icon "button" at bounding box center [1112, 143] width 12 height 12
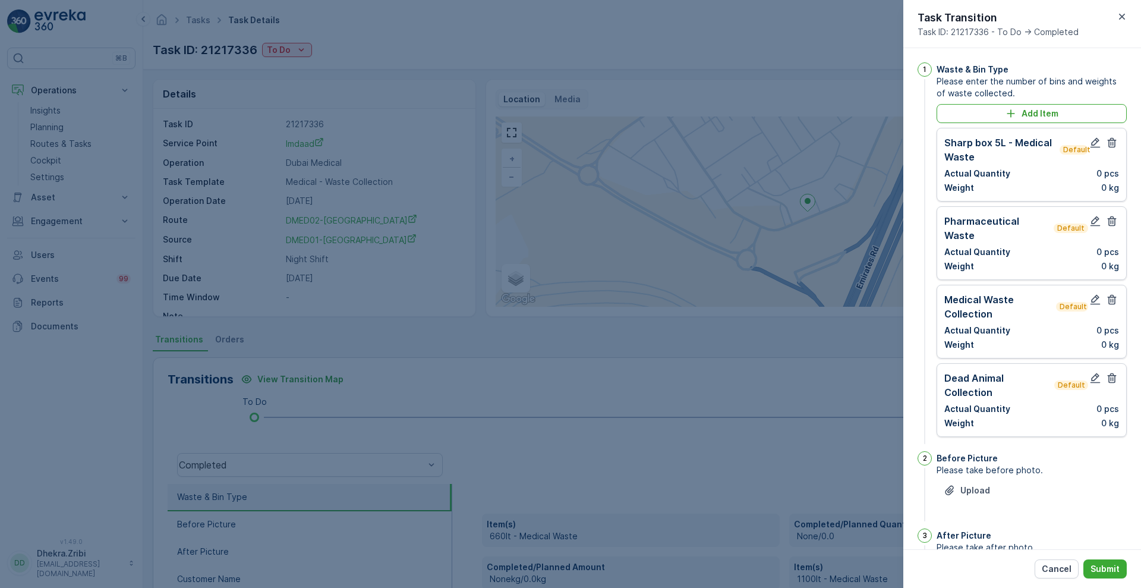
click at [1111, 140] on icon "button" at bounding box center [1112, 143] width 12 height 12
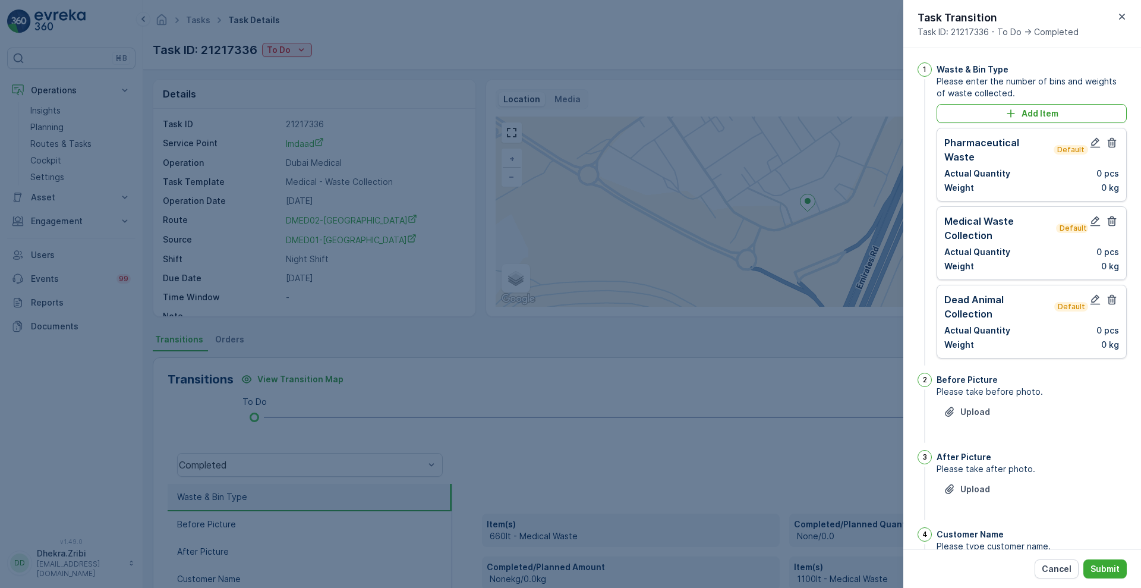
click at [1111, 140] on icon "button" at bounding box center [1112, 143] width 12 height 12
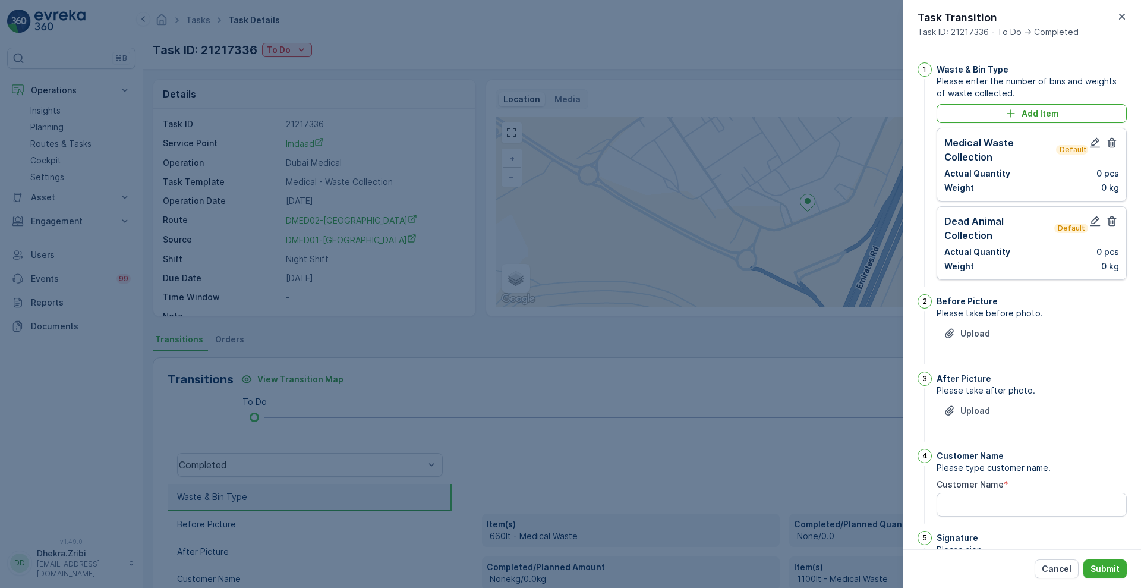
click at [1111, 140] on icon "button" at bounding box center [1112, 143] width 12 height 12
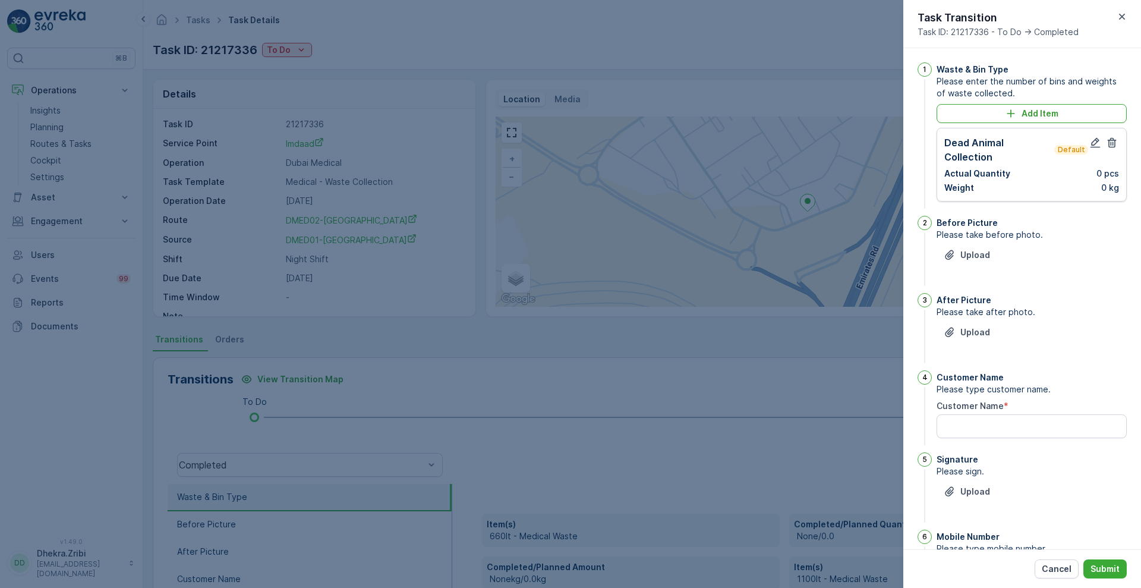
click at [1111, 140] on icon "button" at bounding box center [1112, 143] width 12 height 12
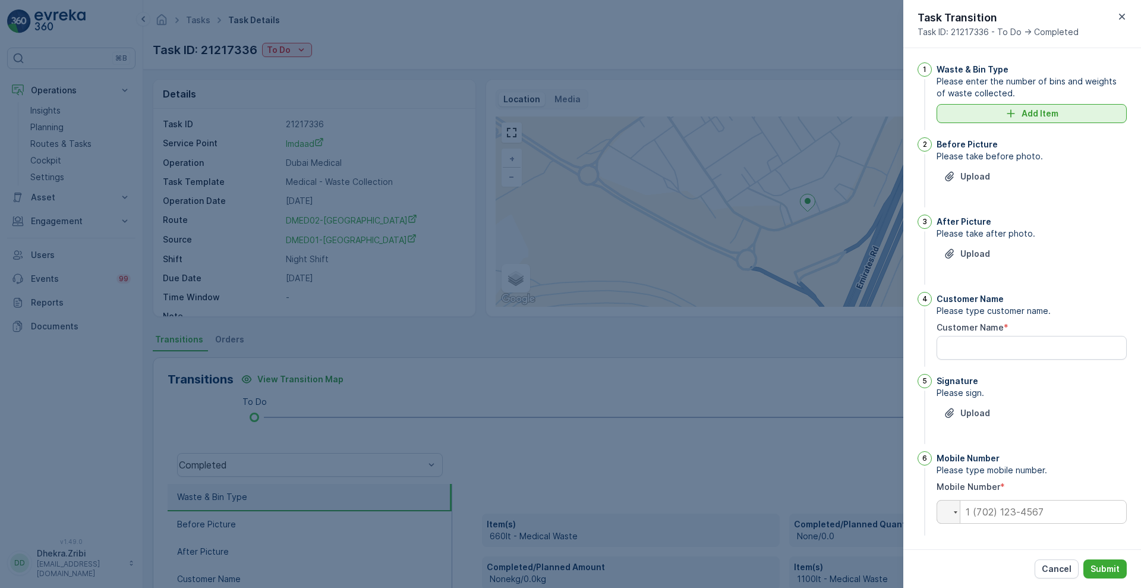
click at [1029, 112] on p "Add Item" at bounding box center [1040, 114] width 37 height 12
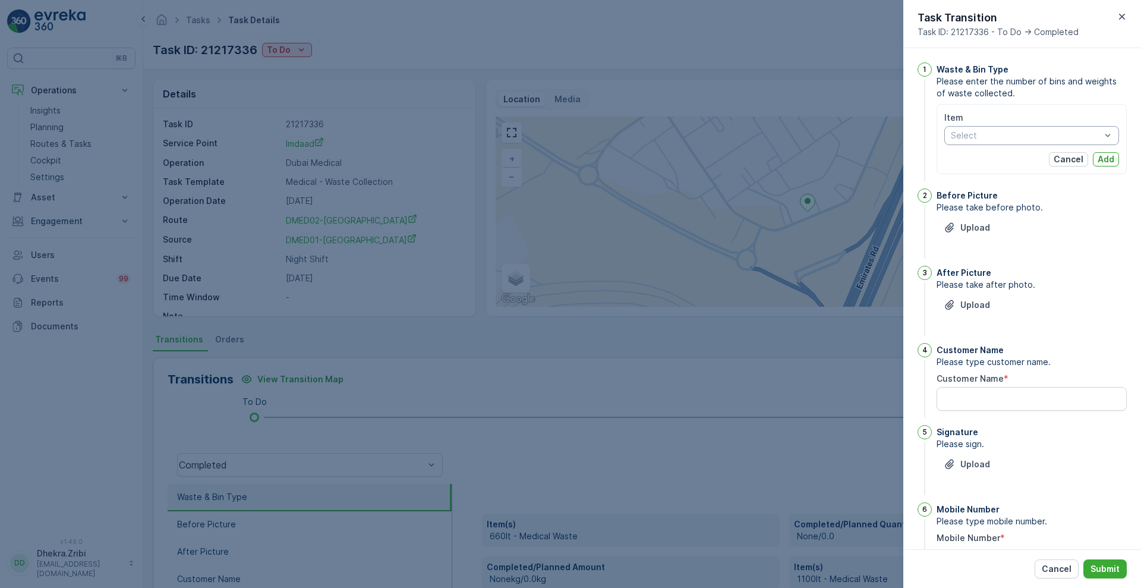
click at [976, 137] on div at bounding box center [1026, 136] width 152 height 10
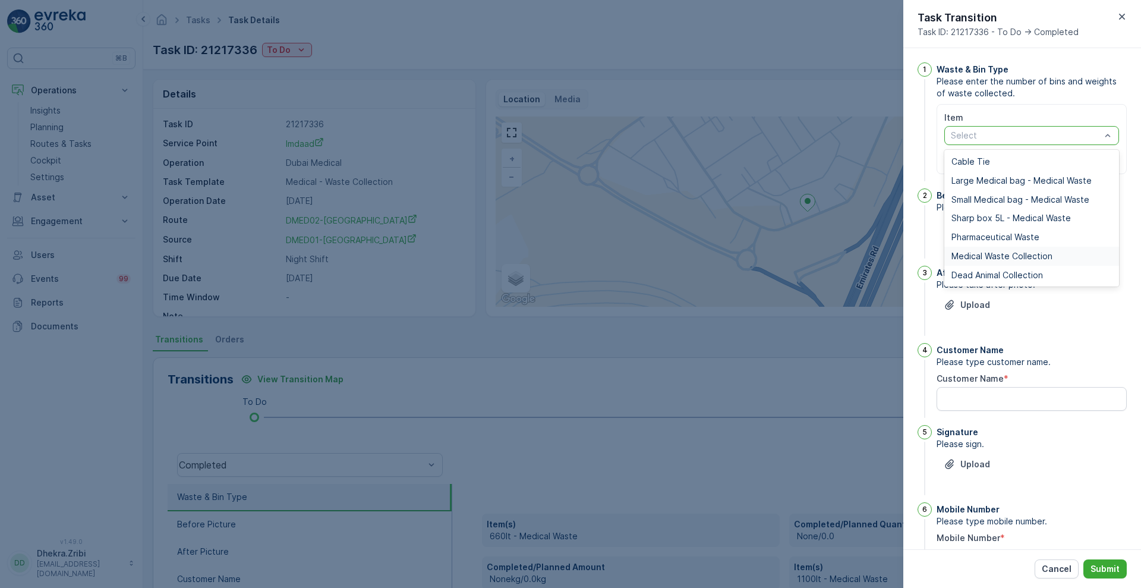
click at [975, 251] on span "Medical Waste Collection" at bounding box center [1002, 256] width 101 height 10
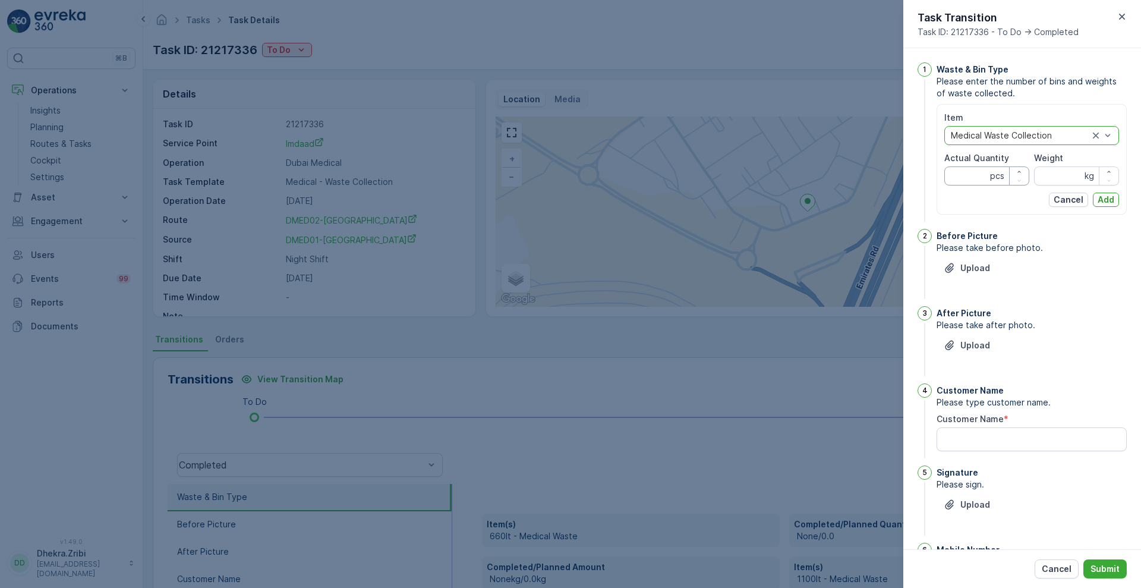
click at [974, 175] on Quantity "Actual Quantity" at bounding box center [987, 175] width 85 height 19
type Quantity "1"
click at [1046, 171] on input "Weight" at bounding box center [1076, 175] width 85 height 19
type input "458"
click at [1100, 196] on p "Add" at bounding box center [1106, 200] width 17 height 12
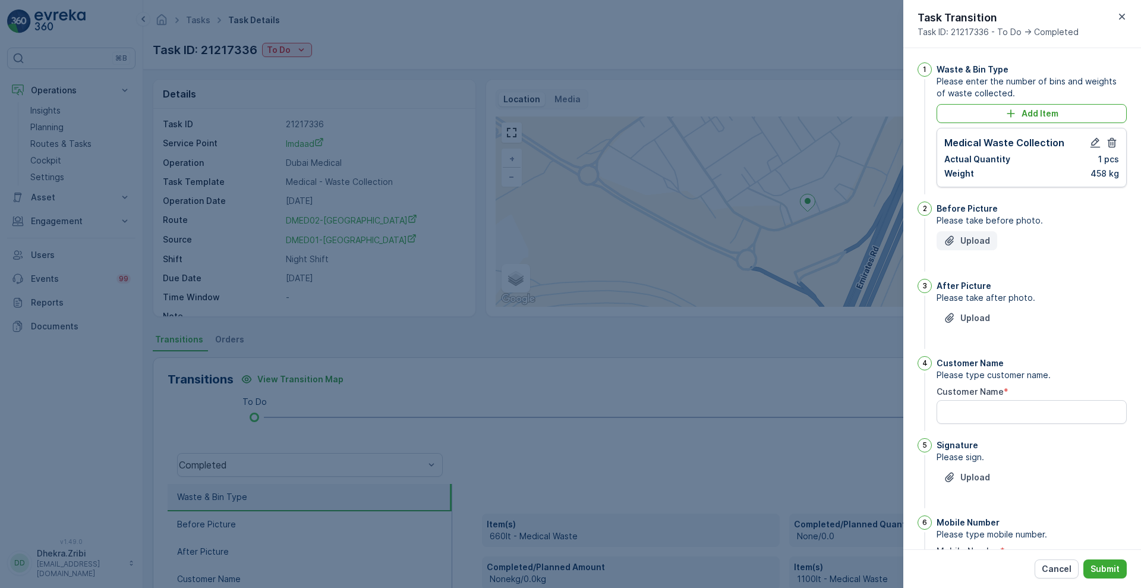
click at [977, 238] on p "Upload" at bounding box center [976, 241] width 30 height 12
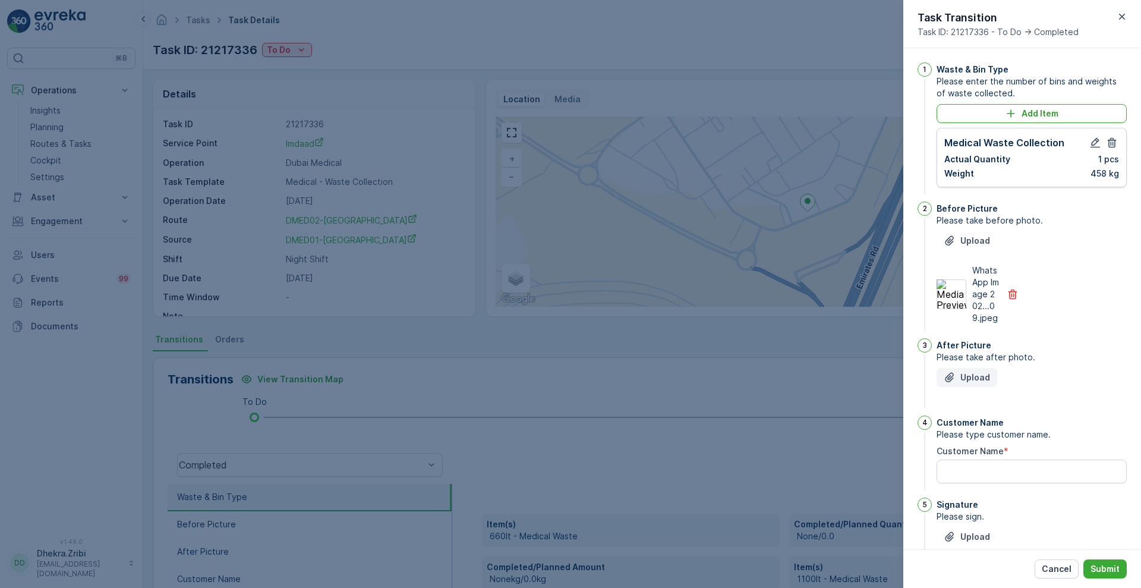
click at [973, 383] on p "Upload" at bounding box center [976, 378] width 30 height 12
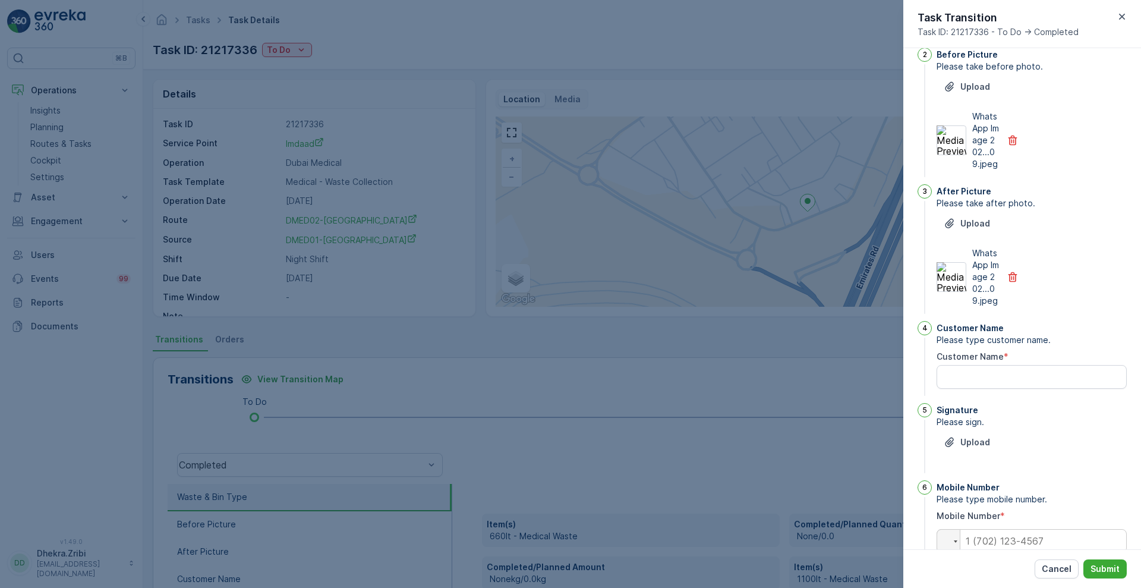
scroll to position [210, 0]
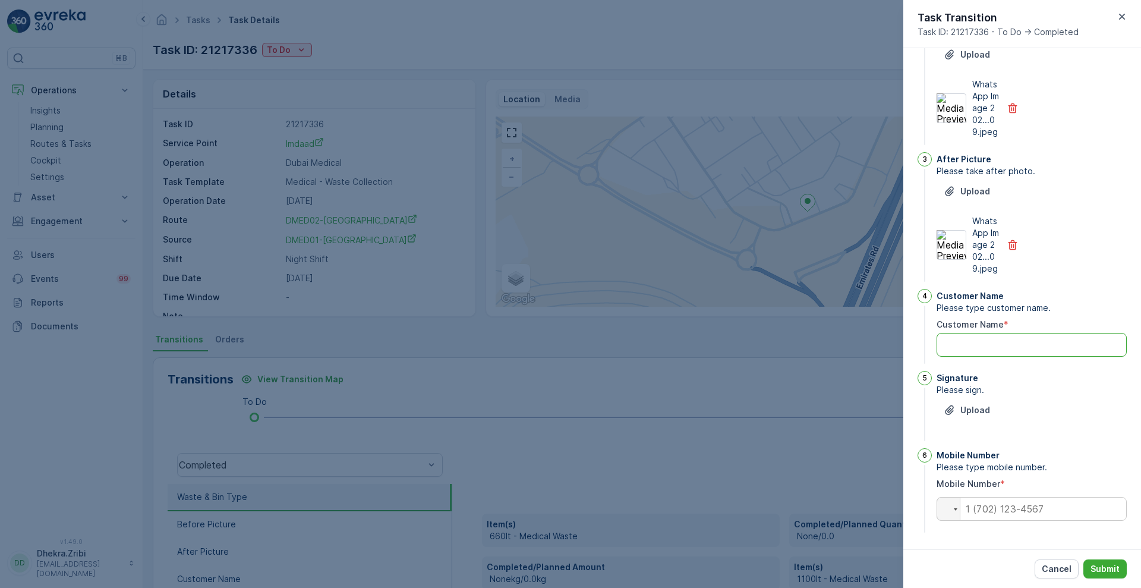
click at [987, 339] on Name "Customer Name" at bounding box center [1032, 345] width 190 height 24
type Name "ghayees"
click at [968, 414] on p "Upload" at bounding box center [976, 410] width 30 height 12
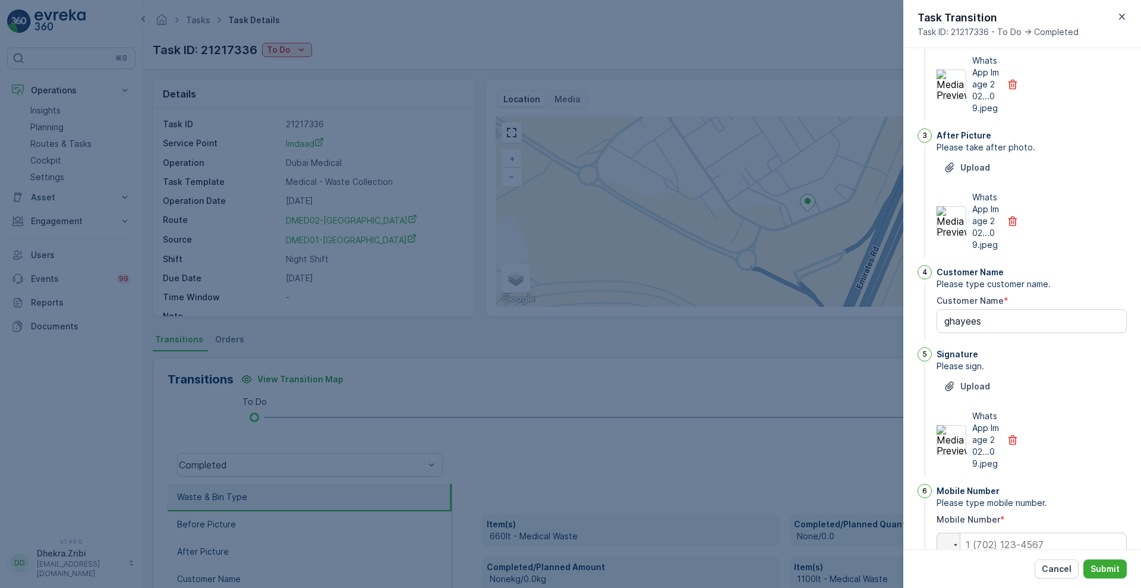
scroll to position [281, 0]
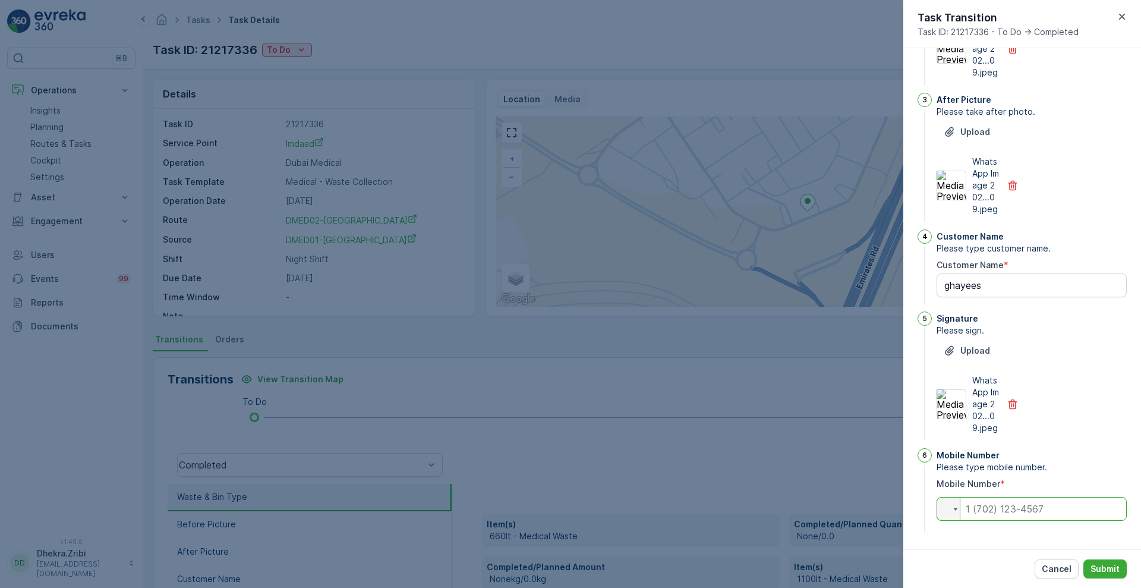
click at [984, 512] on input "tel" at bounding box center [1032, 509] width 190 height 24
type input "0562084220"
click at [1101, 568] on p "Submit" at bounding box center [1105, 569] width 29 height 12
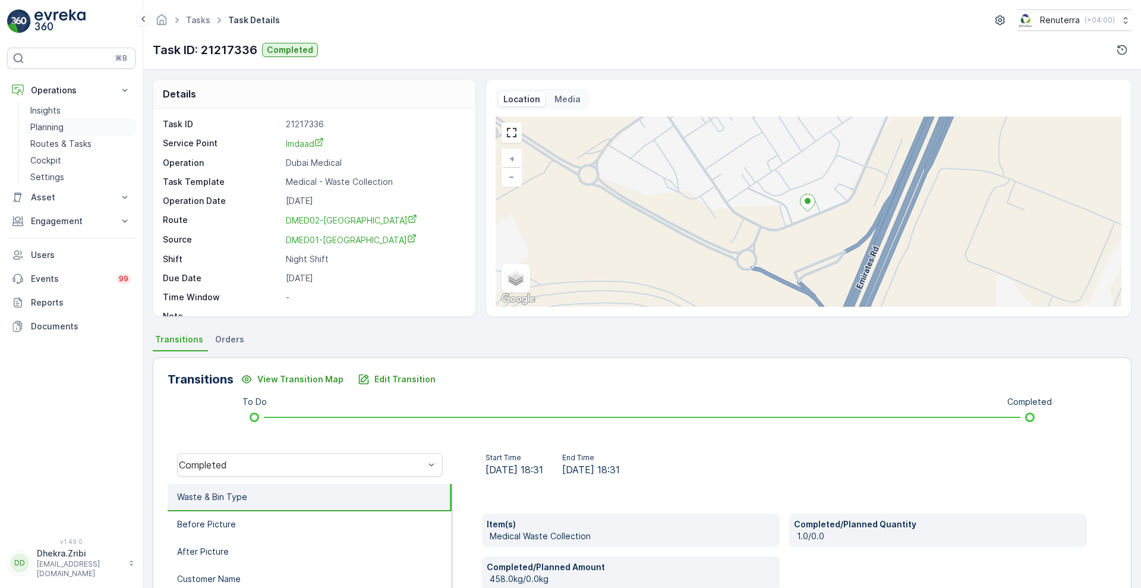
click at [58, 124] on p "Planning" at bounding box center [46, 127] width 33 height 12
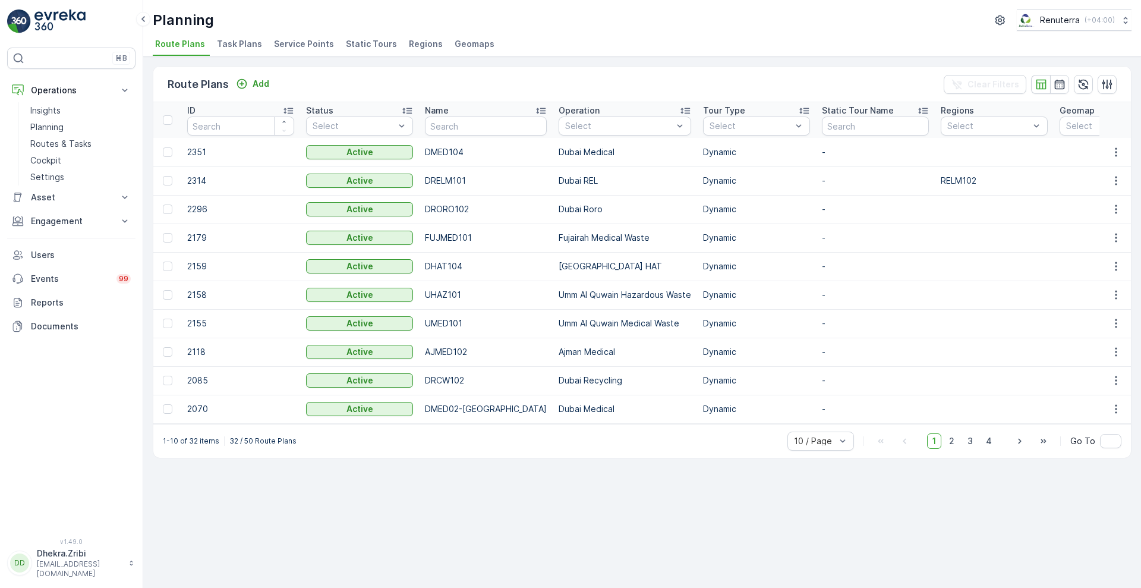
click at [300, 40] on span "Service Points" at bounding box center [304, 44] width 60 height 12
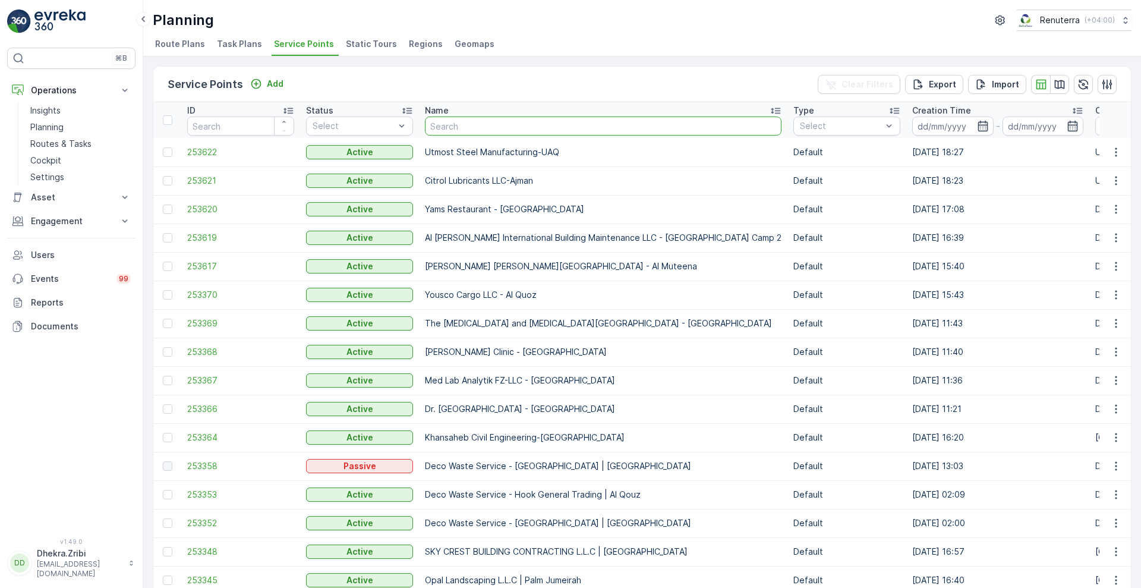
click at [448, 124] on input "text" at bounding box center [603, 126] width 357 height 19
type input "salamul"
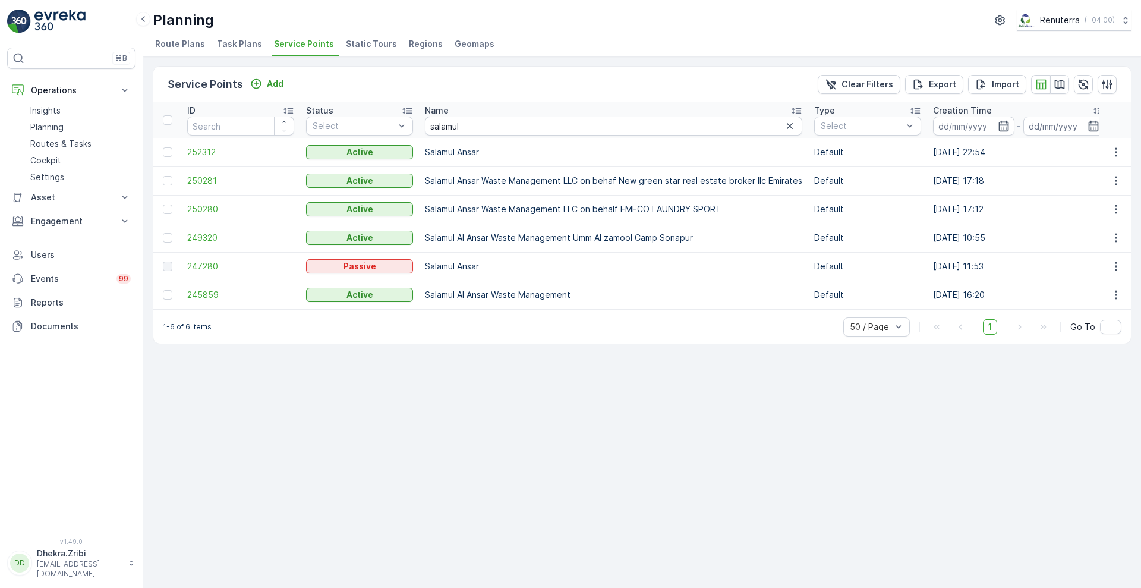
click at [205, 146] on span "252312" at bounding box center [240, 152] width 107 height 12
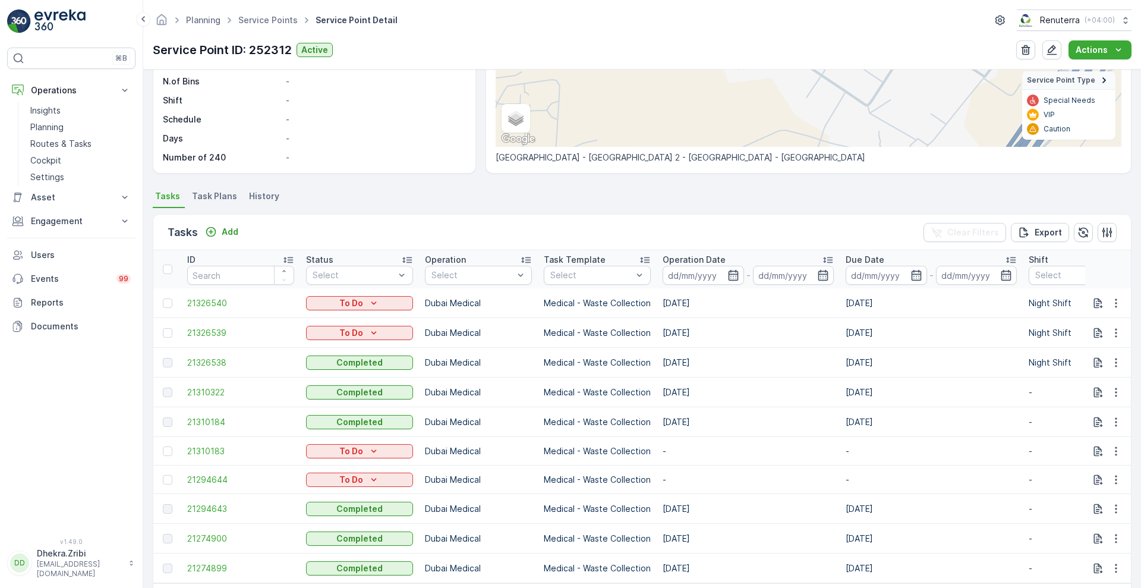
scroll to position [254, 0]
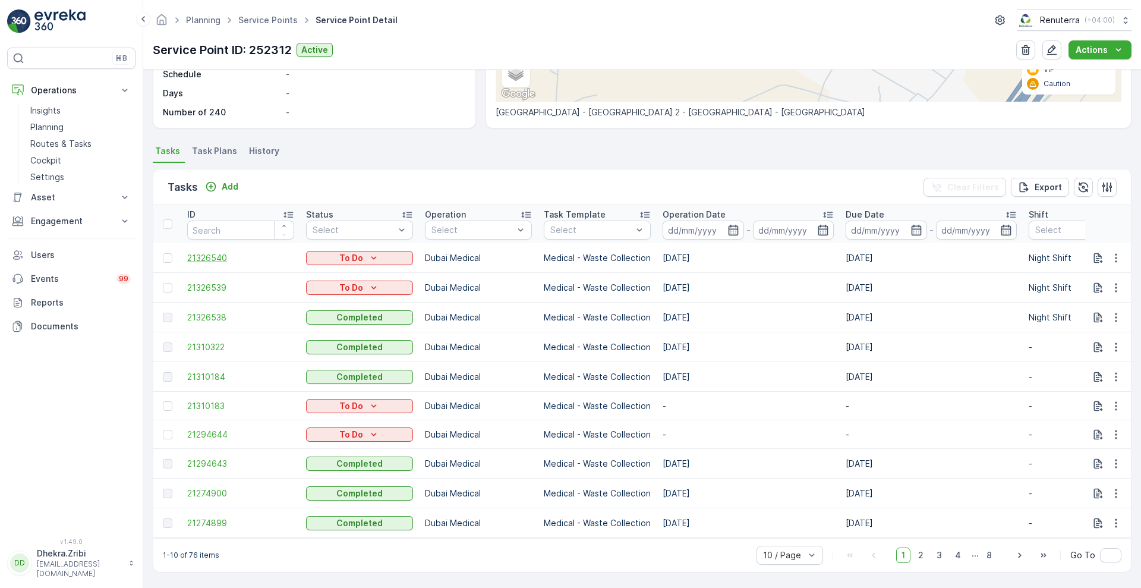
click at [221, 252] on span "21326540" at bounding box center [240, 258] width 107 height 12
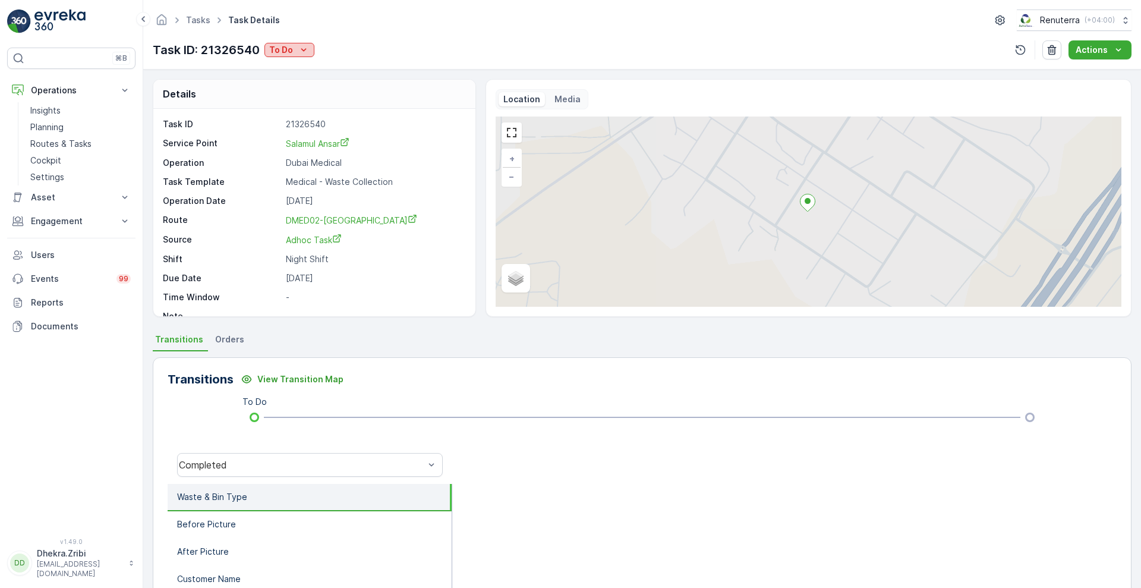
click at [299, 50] on icon "To Do" at bounding box center [304, 50] width 12 height 12
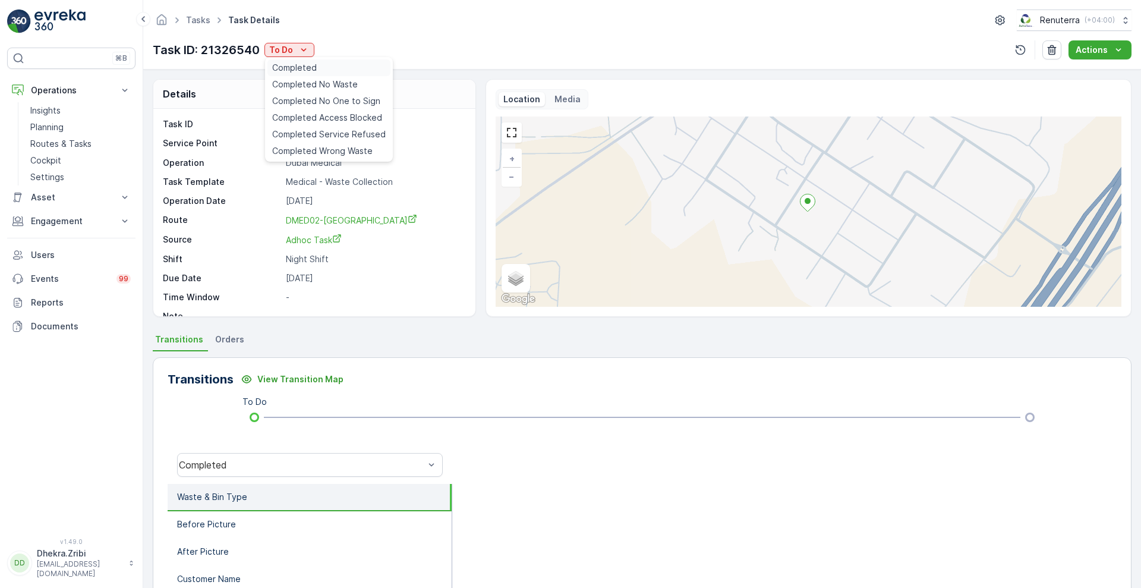
click at [302, 65] on span "Completed" at bounding box center [294, 68] width 45 height 12
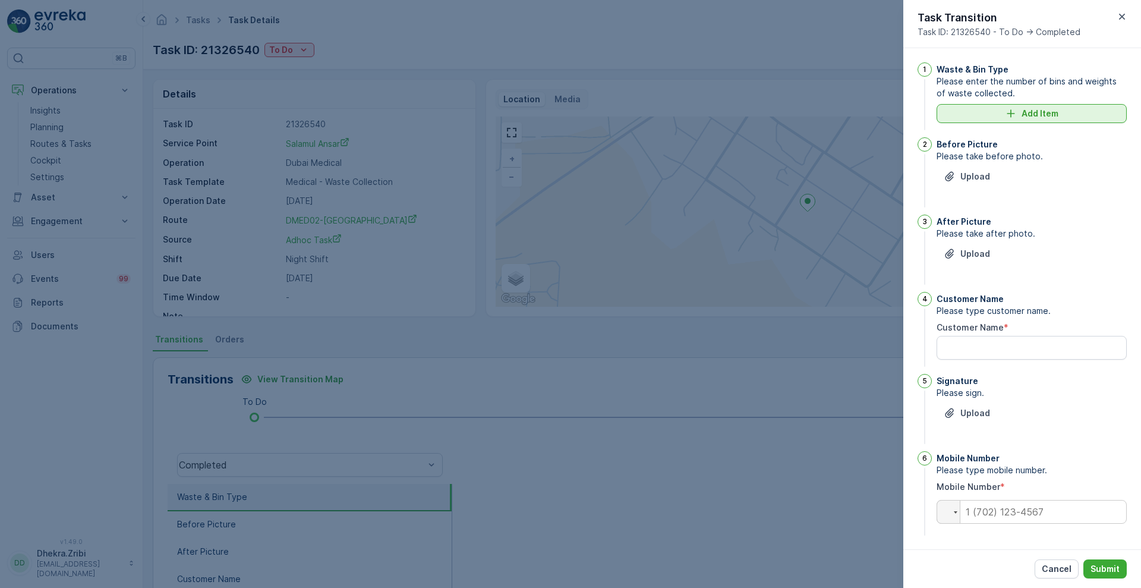
click at [1022, 108] on p "Add Item" at bounding box center [1040, 114] width 37 height 12
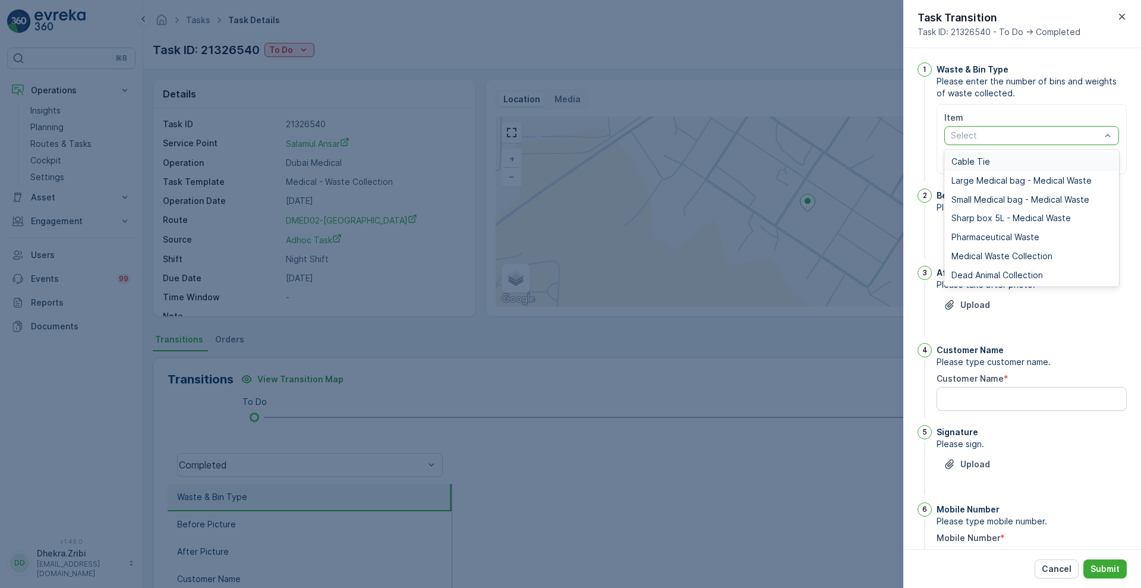
click at [977, 136] on div at bounding box center [1026, 136] width 152 height 10
click at [991, 254] on span "Medical Waste Collection" at bounding box center [1002, 256] width 101 height 10
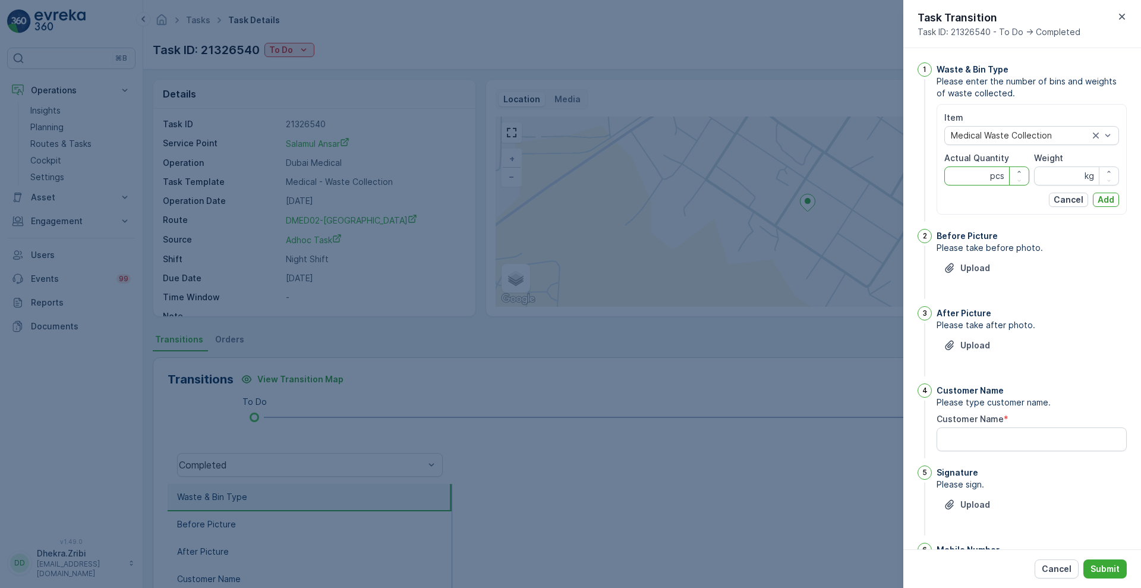
click at [970, 174] on Quantity "Actual Quantity" at bounding box center [987, 175] width 85 height 19
type Quantity "1"
click at [1042, 175] on input "Weight" at bounding box center [1076, 175] width 85 height 19
type input "245"
click at [1106, 196] on p "Add" at bounding box center [1106, 200] width 17 height 12
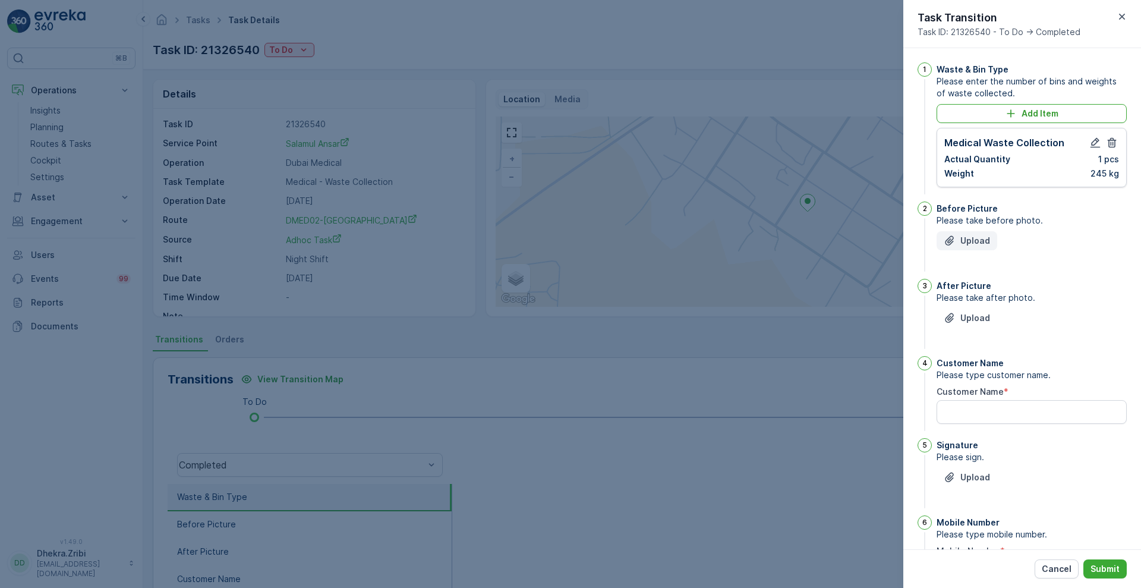
click at [983, 240] on p "Upload" at bounding box center [976, 241] width 30 height 12
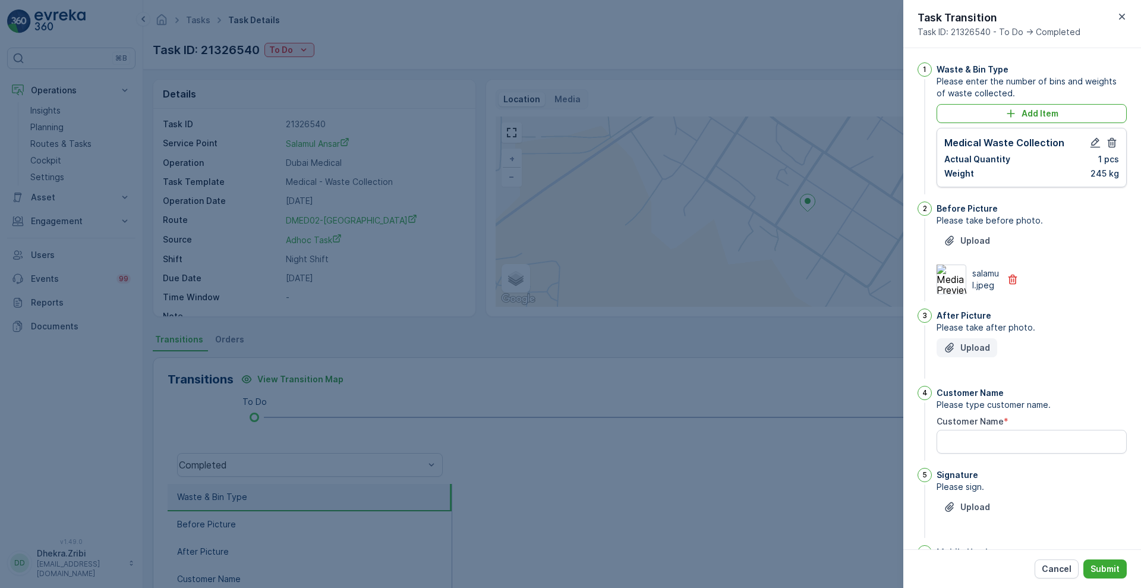
click at [977, 354] on p "Upload" at bounding box center [976, 348] width 30 height 12
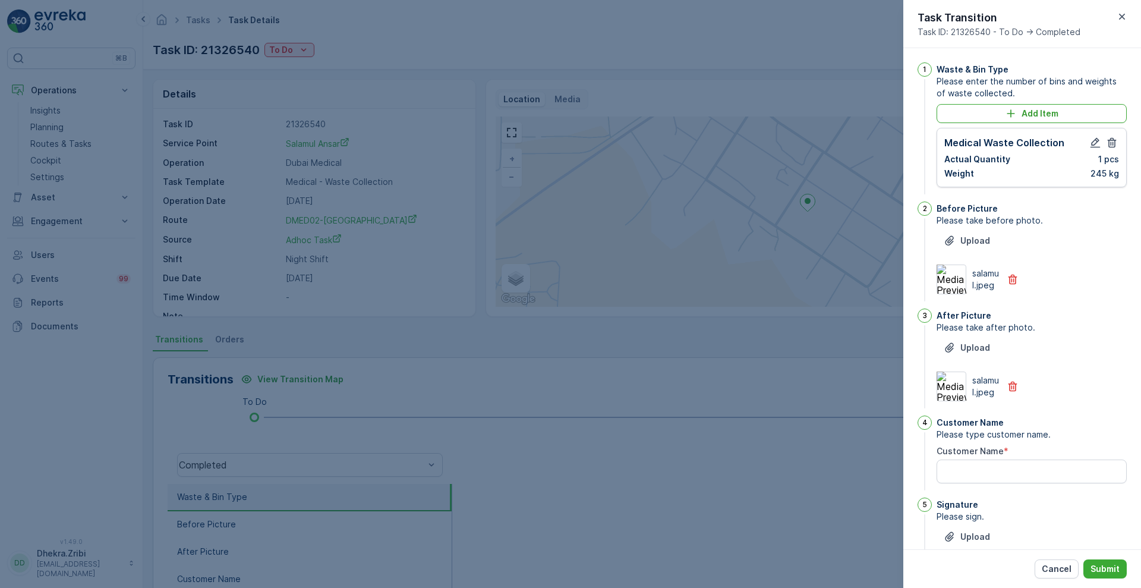
scroll to position [139, 0]
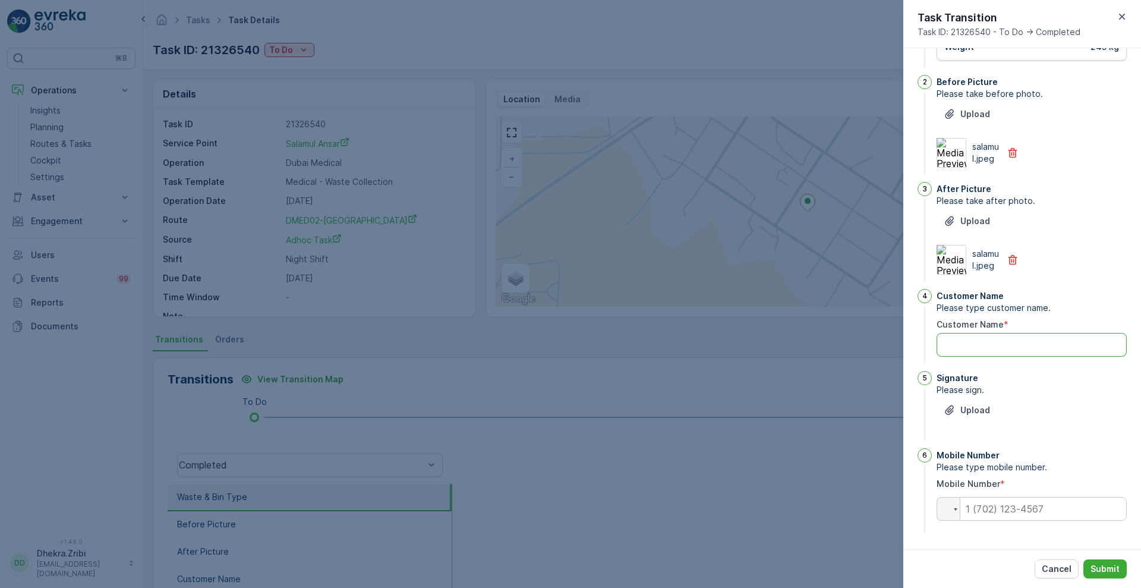
click at [989, 339] on Name "Customer Name" at bounding box center [1032, 345] width 190 height 24
type Name "Salamul Ansari"
click at [980, 411] on p "Upload" at bounding box center [976, 410] width 30 height 12
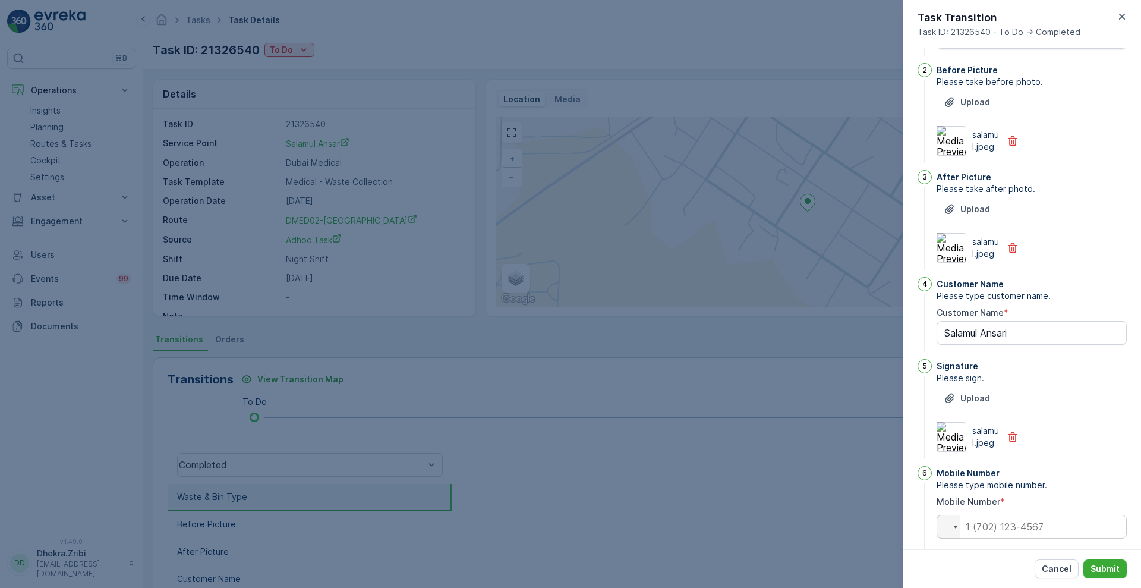
scroll to position [174, 0]
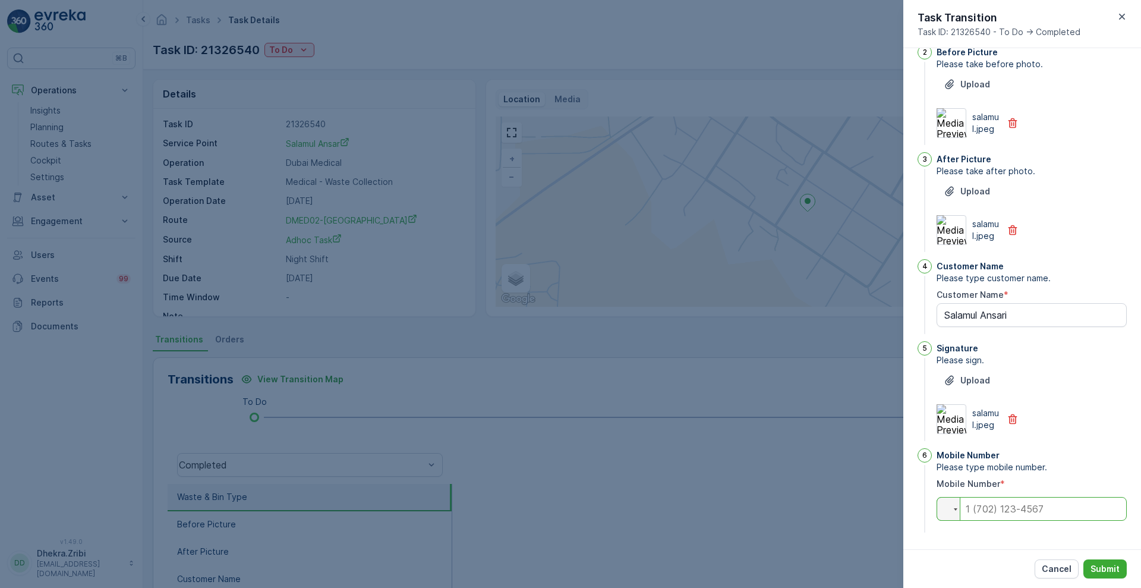
click at [999, 509] on input "tel" at bounding box center [1032, 509] width 190 height 24
type input "0504740526"
click at [1100, 561] on button "Submit" at bounding box center [1105, 568] width 43 height 19
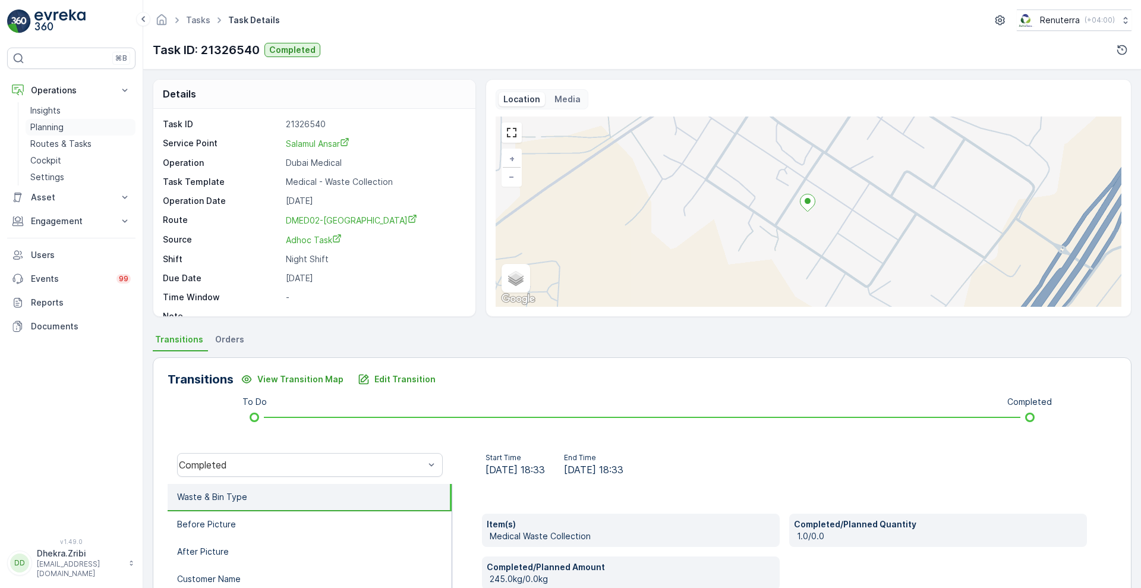
click at [58, 127] on p "Planning" at bounding box center [46, 127] width 33 height 12
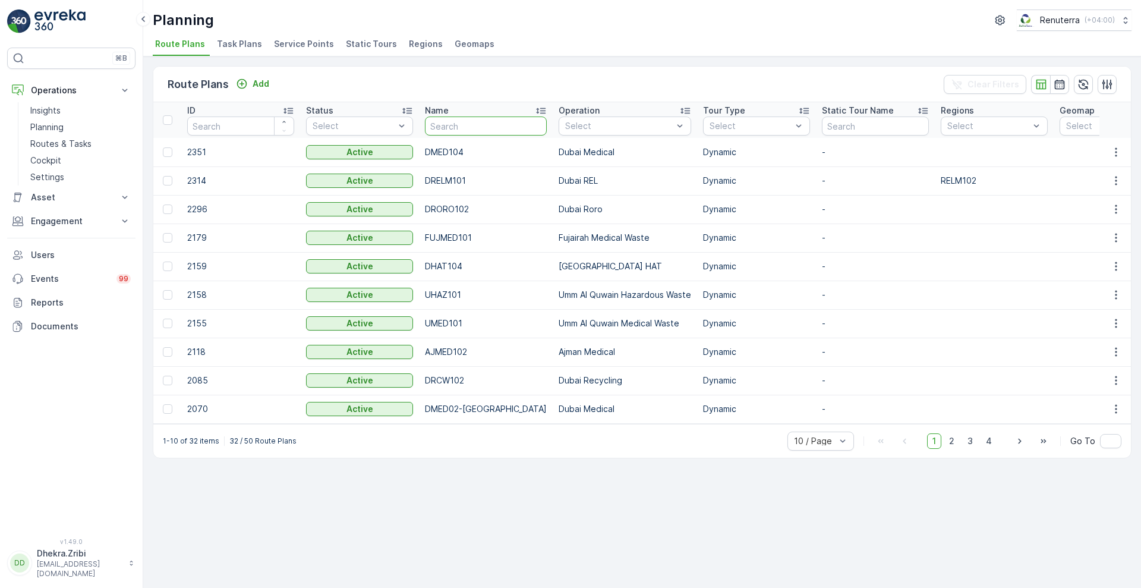
drag, startPoint x: 458, startPoint y: 127, endPoint x: 300, endPoint y: 46, distance: 177.4
click at [300, 46] on div "Planning Renuterra ( +04:00 ) Route Plans Task Plans Service Points Static Tour…" at bounding box center [642, 294] width 998 height 588
click at [300, 46] on span "Service Points" at bounding box center [304, 44] width 60 height 12
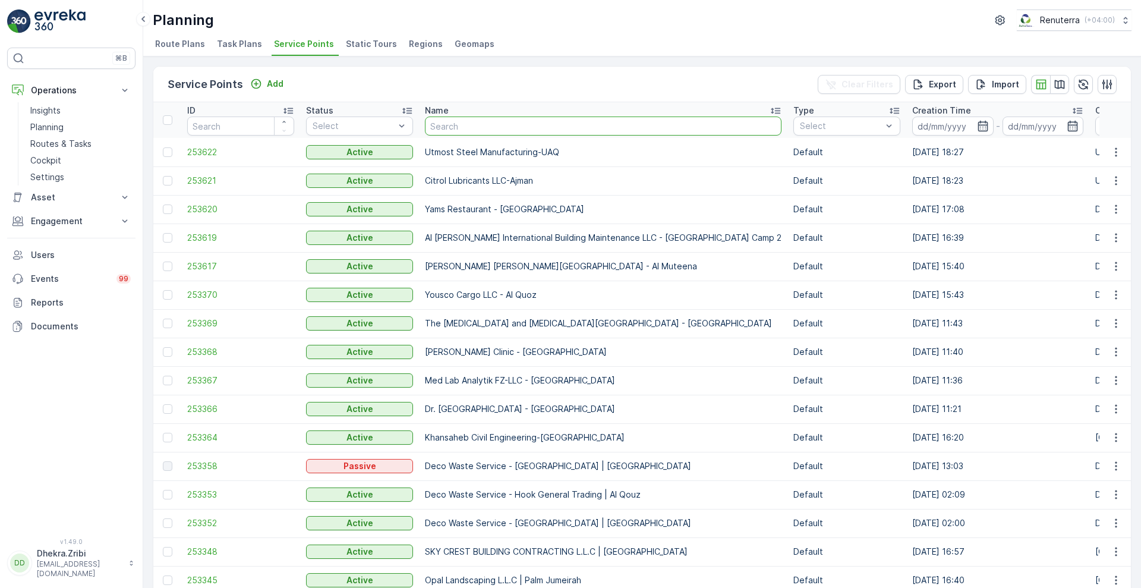
click at [486, 128] on input "text" at bounding box center [603, 126] width 357 height 19
type input "salam"
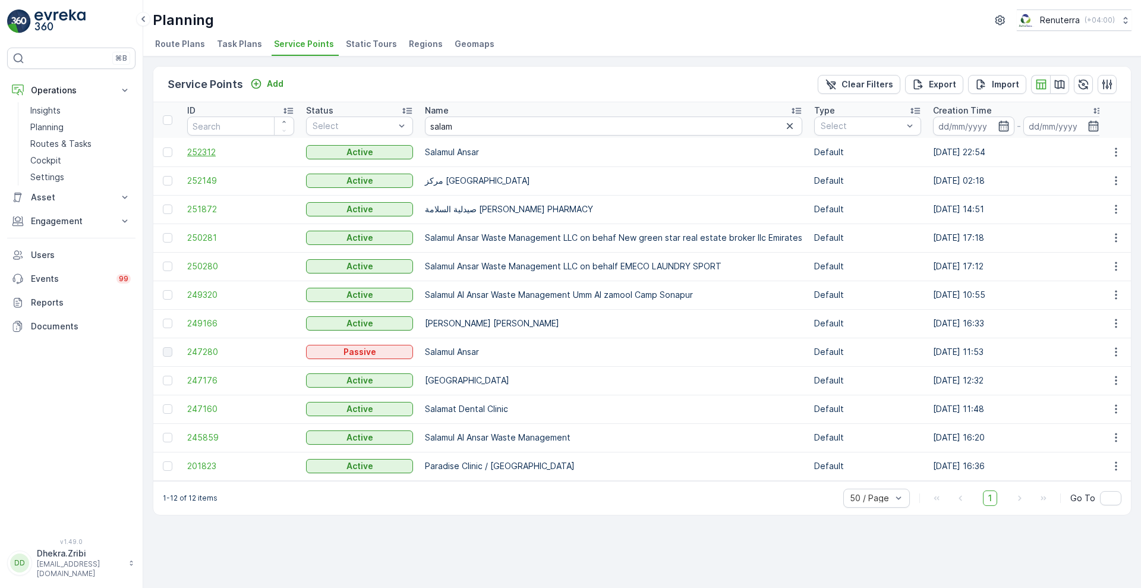
click at [198, 149] on span "252312" at bounding box center [240, 152] width 107 height 12
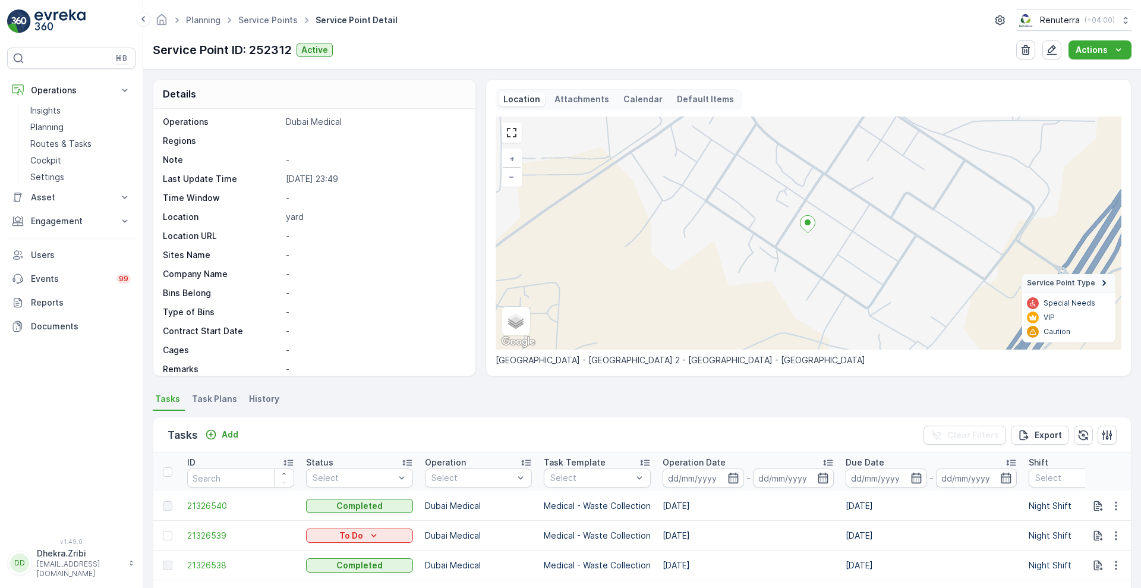
scroll to position [65, 0]
click at [221, 531] on span "21326539" at bounding box center [240, 536] width 107 height 12
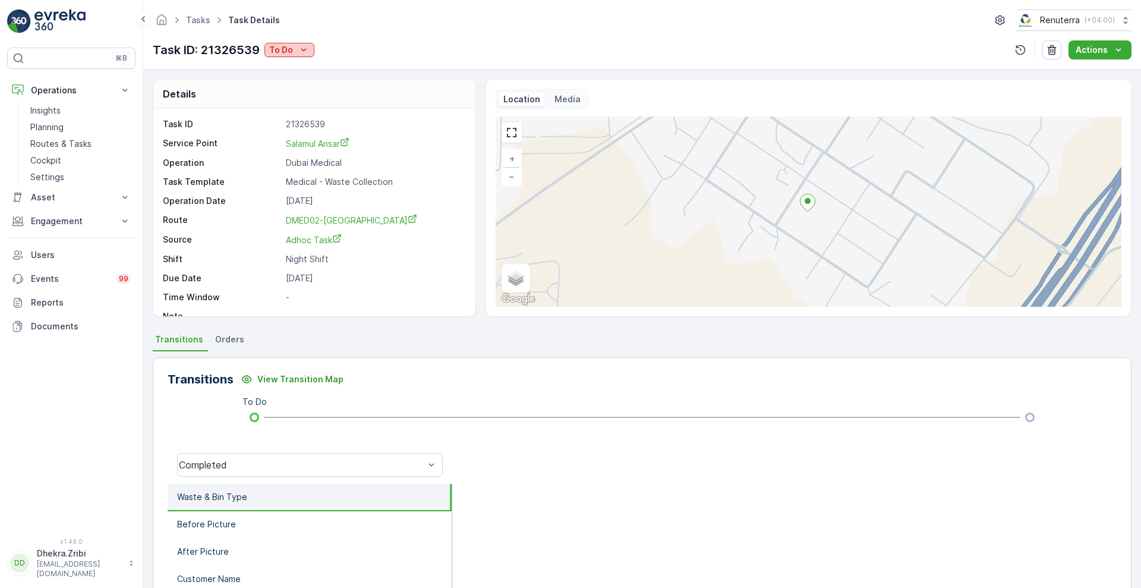
click at [301, 51] on icon "To Do" at bounding box center [304, 50] width 12 height 12
click at [294, 65] on span "Completed" at bounding box center [294, 68] width 45 height 12
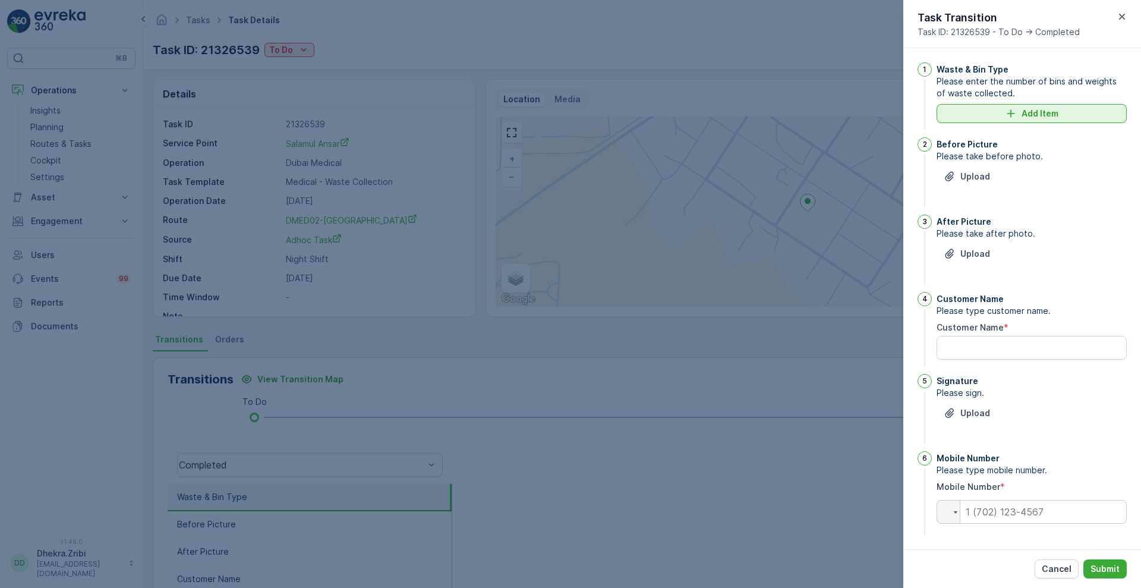
click at [998, 115] on div "Add Item" at bounding box center [1032, 114] width 176 height 12
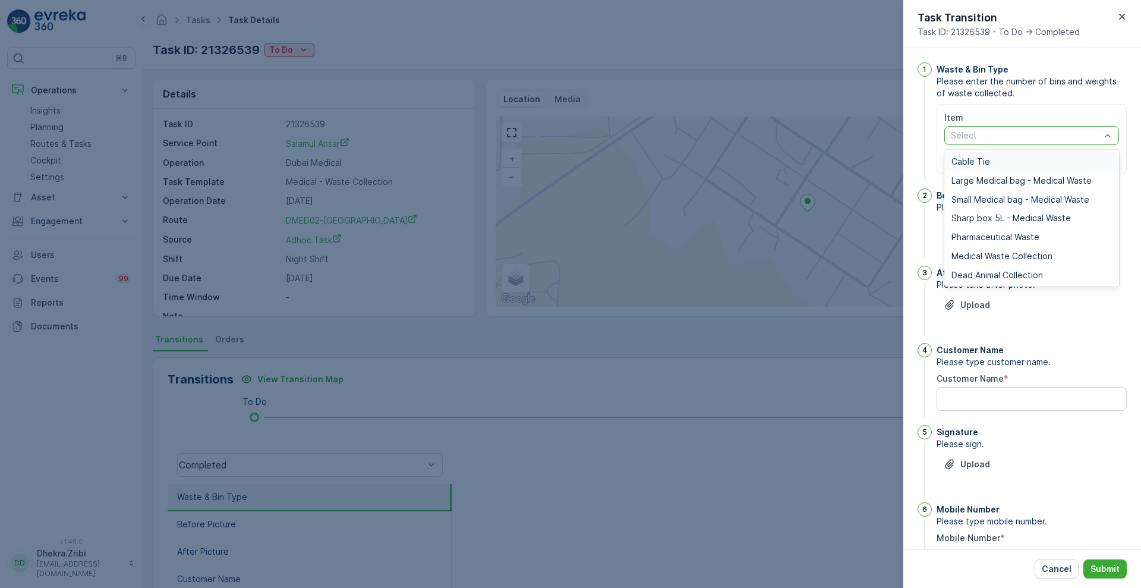
click at [975, 135] on div at bounding box center [1026, 136] width 152 height 10
click at [981, 253] on span "Medical Waste Collection" at bounding box center [1002, 256] width 101 height 10
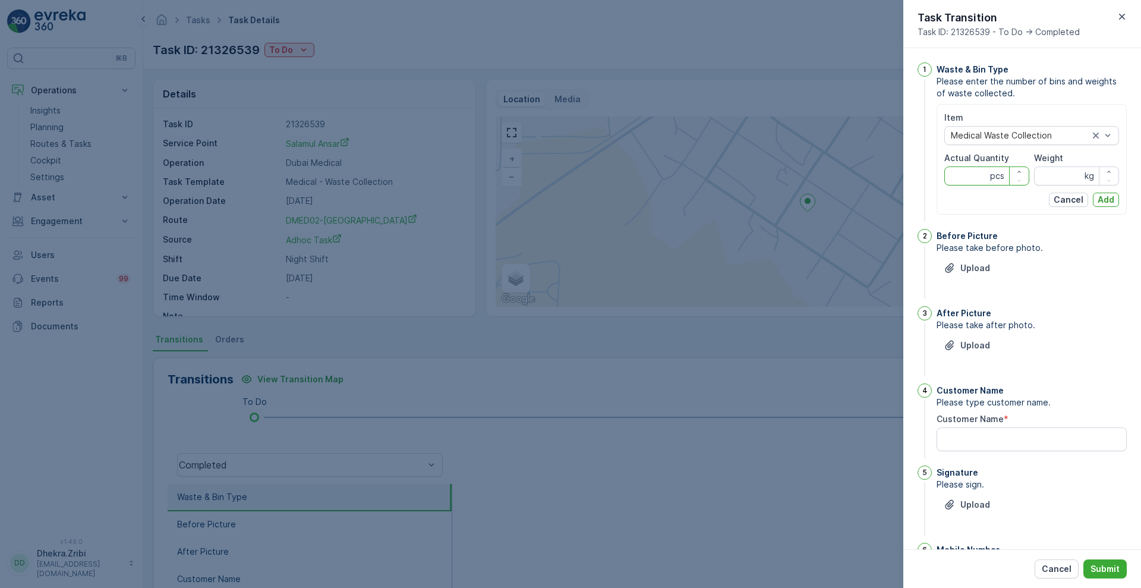
click at [972, 178] on Quantity "Actual Quantity" at bounding box center [987, 175] width 85 height 19
type Quantity "1"
click at [1042, 174] on input "Weight" at bounding box center [1076, 175] width 85 height 19
type input "204"
click at [1108, 200] on p "Add" at bounding box center [1106, 200] width 17 height 12
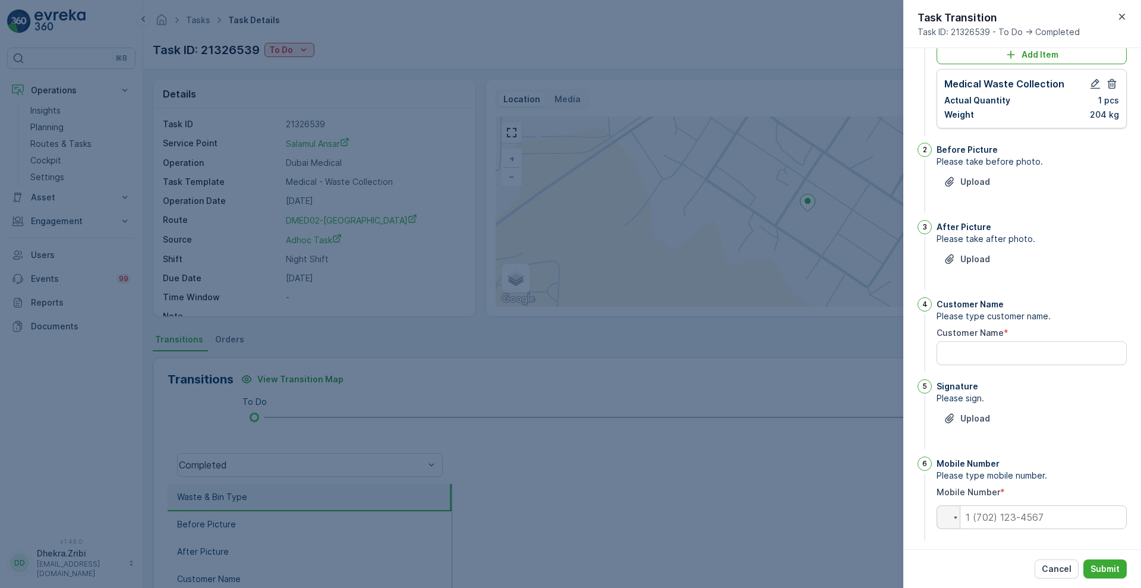
scroll to position [67, 0]
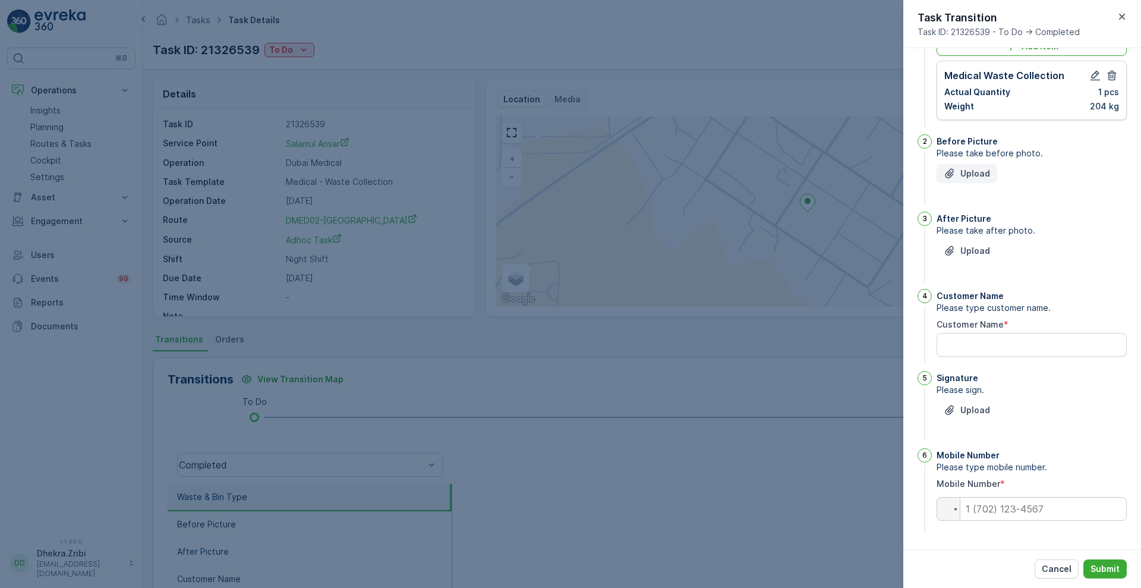
click at [958, 164] on button "Upload" at bounding box center [967, 173] width 61 height 19
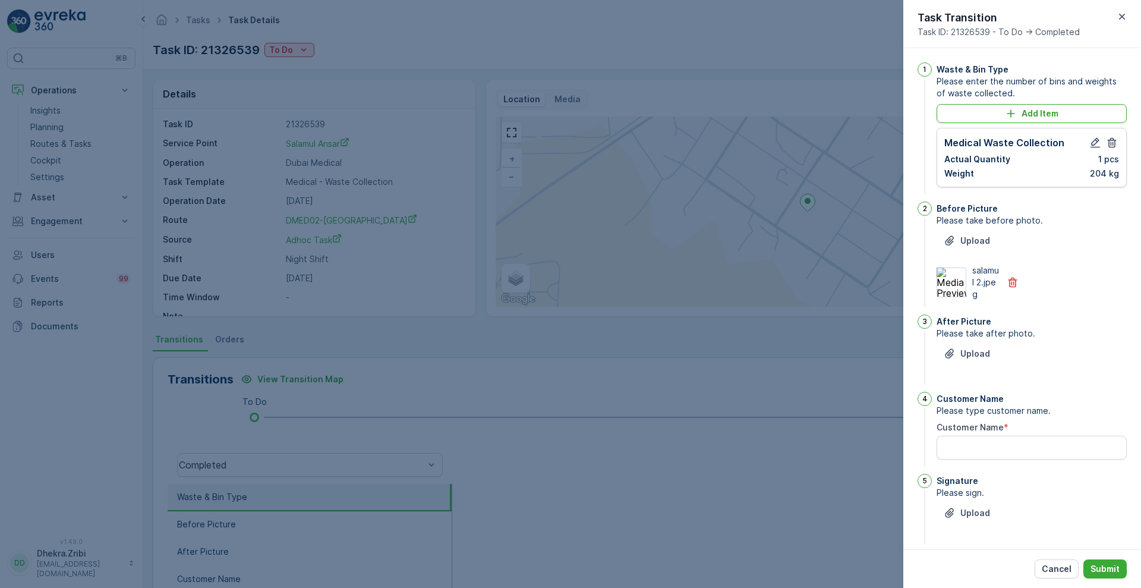
scroll to position [103, 0]
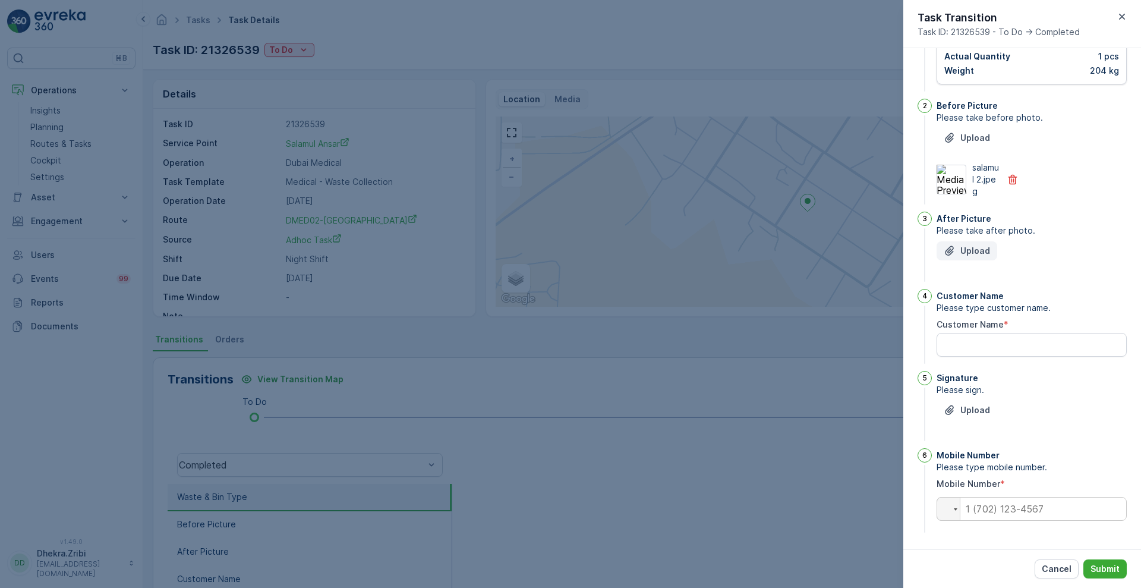
click at [979, 251] on p "Upload" at bounding box center [976, 251] width 30 height 12
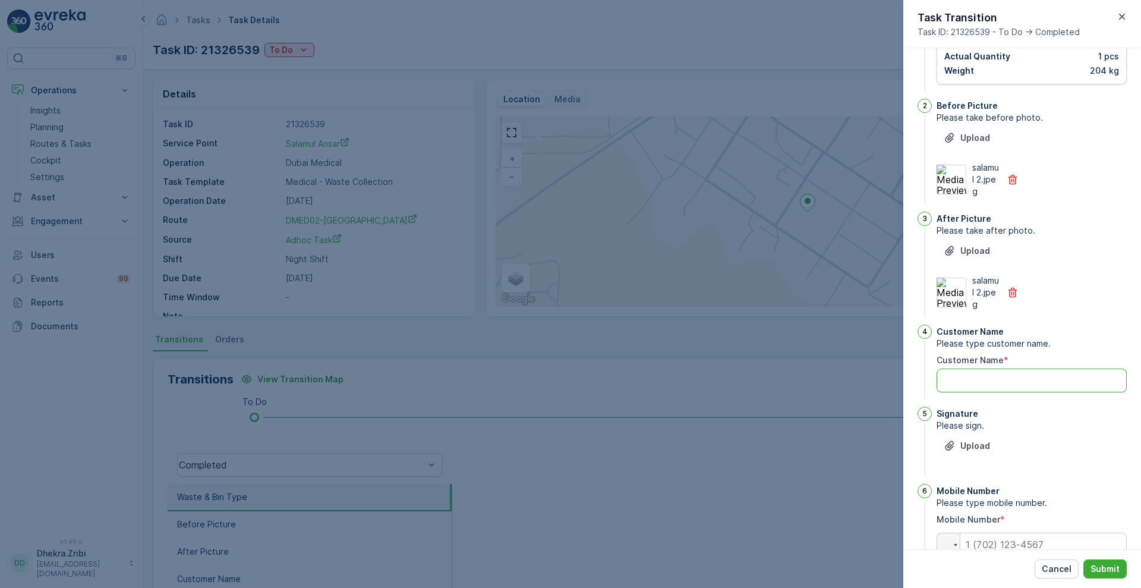
click at [978, 387] on Name "Customer Name" at bounding box center [1032, 381] width 190 height 24
type Name "Salamul Ansari"
click at [966, 443] on p "Upload" at bounding box center [976, 446] width 30 height 12
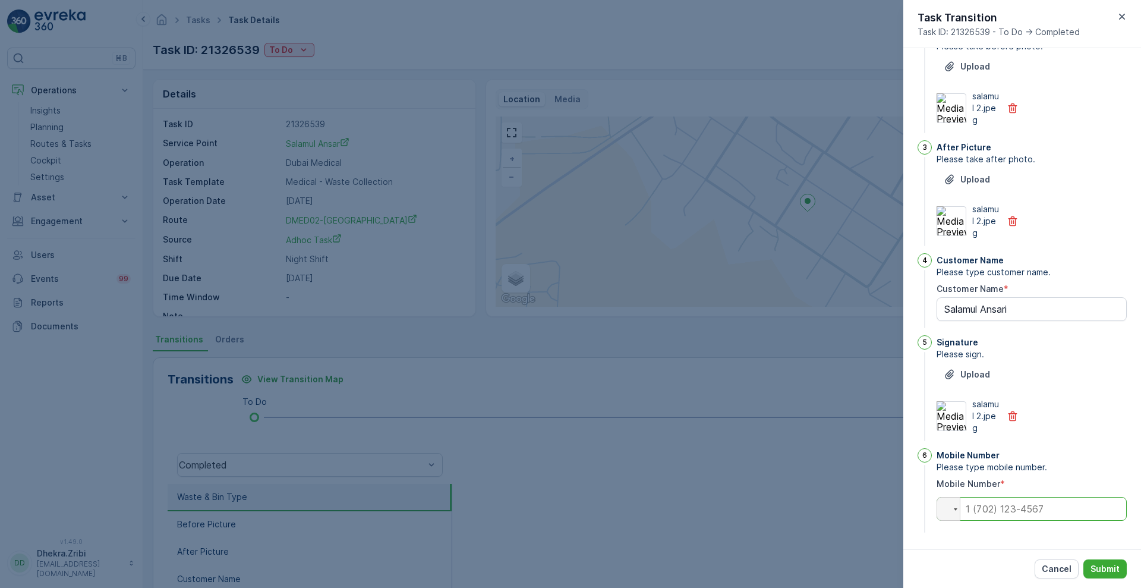
click at [978, 509] on input "tel" at bounding box center [1032, 509] width 190 height 24
type input "0554749660"
click at [1095, 568] on p "Submit" at bounding box center [1105, 569] width 29 height 12
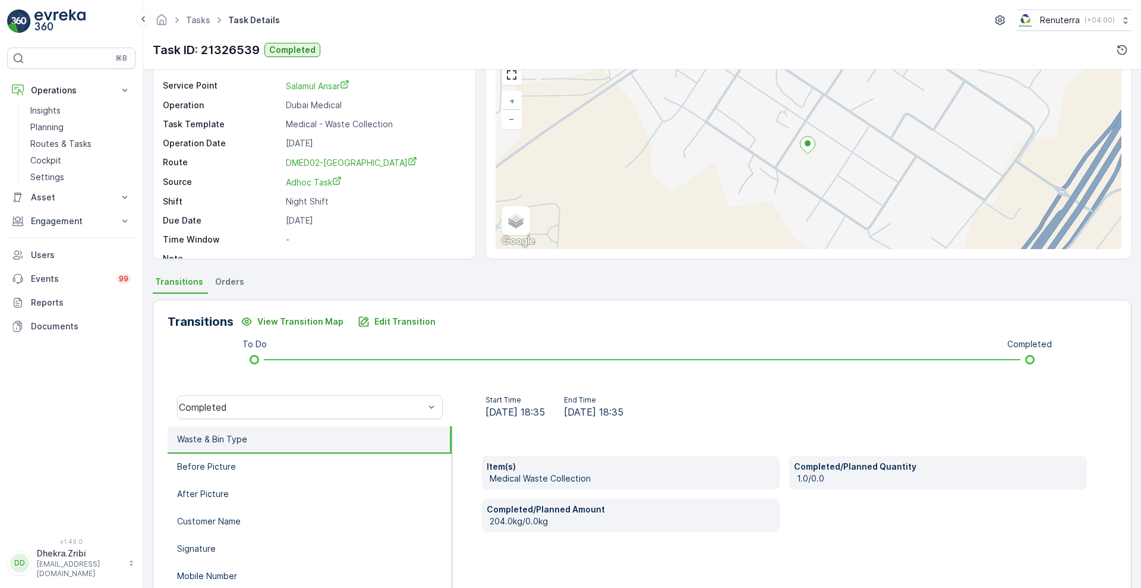
scroll to position [54, 0]
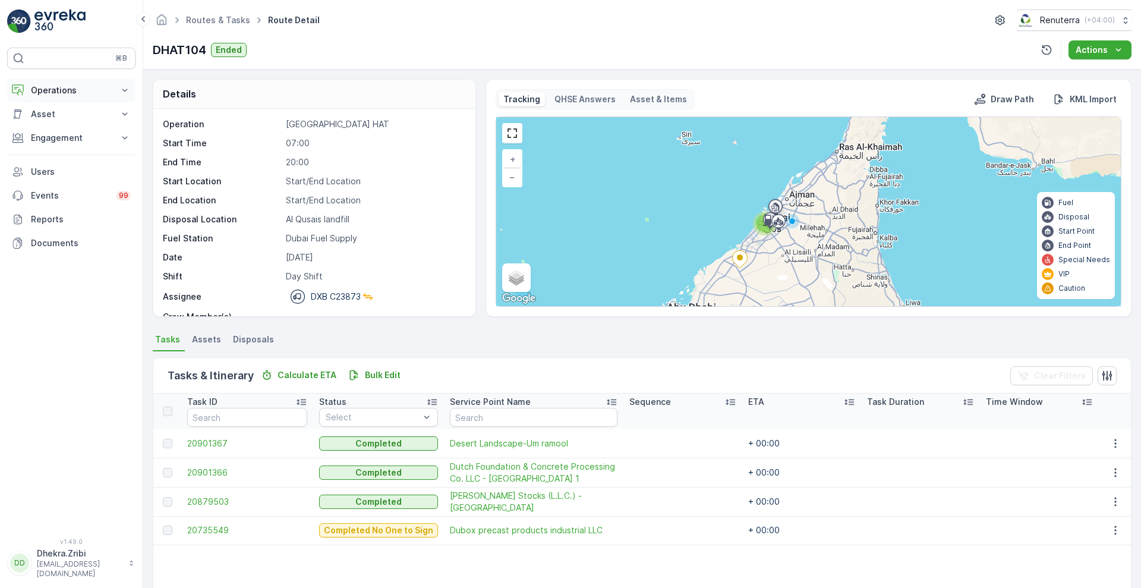
click at [66, 98] on button "Operations" at bounding box center [71, 90] width 128 height 24
click at [57, 130] on p "Planning" at bounding box center [46, 127] width 33 height 12
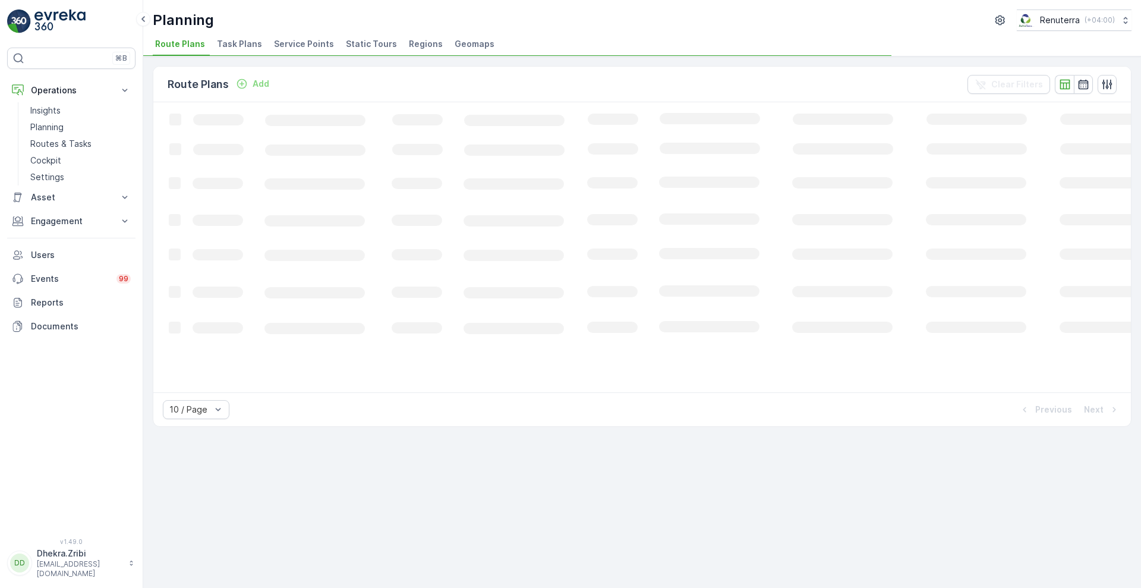
click at [309, 46] on span "Service Points" at bounding box center [304, 44] width 60 height 12
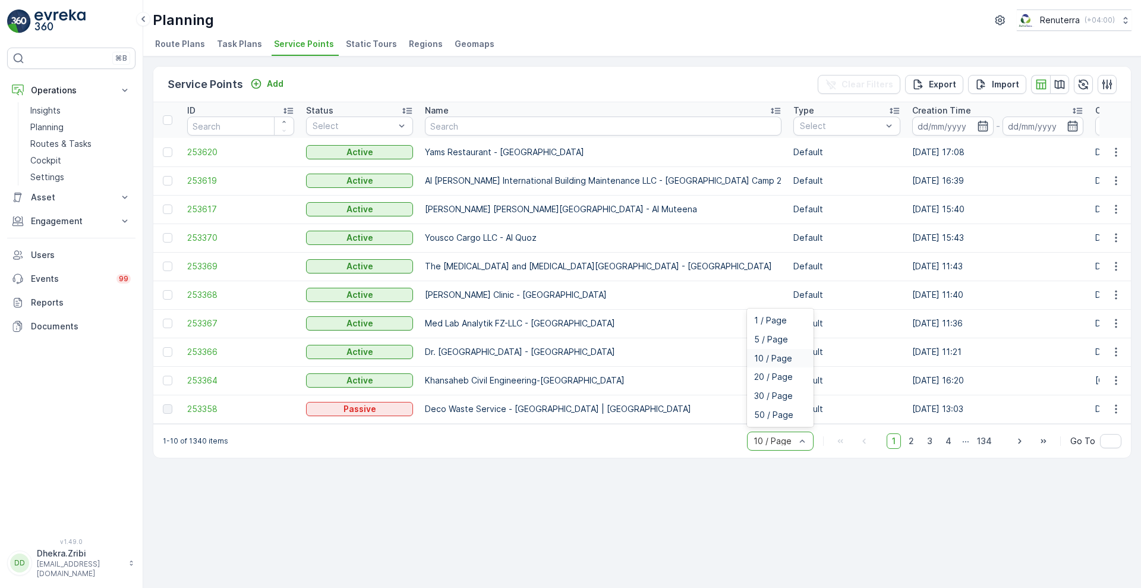
click at [787, 446] on div at bounding box center [775, 441] width 44 height 10
click at [784, 417] on span "50 / Page" at bounding box center [773, 415] width 39 height 10
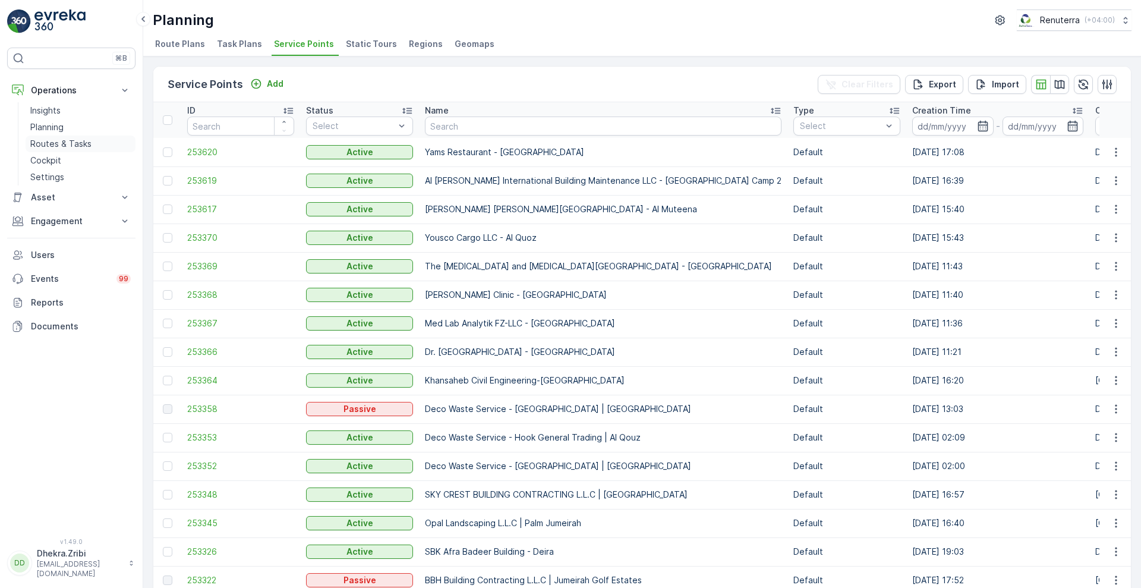
click at [63, 143] on p "Routes & Tasks" at bounding box center [60, 144] width 61 height 12
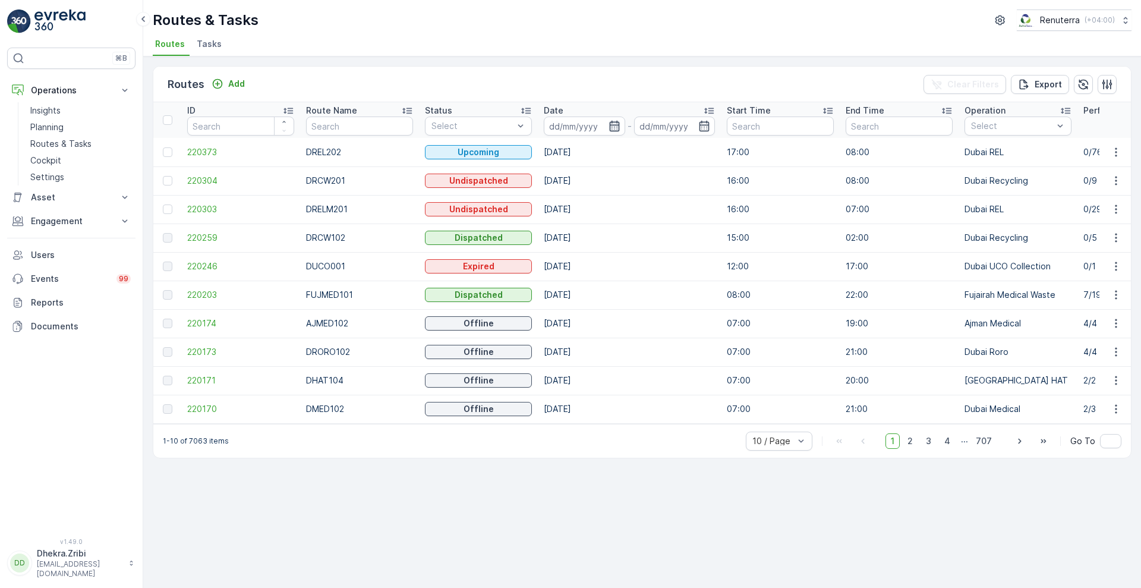
click at [616, 124] on icon "button" at bounding box center [615, 126] width 12 height 12
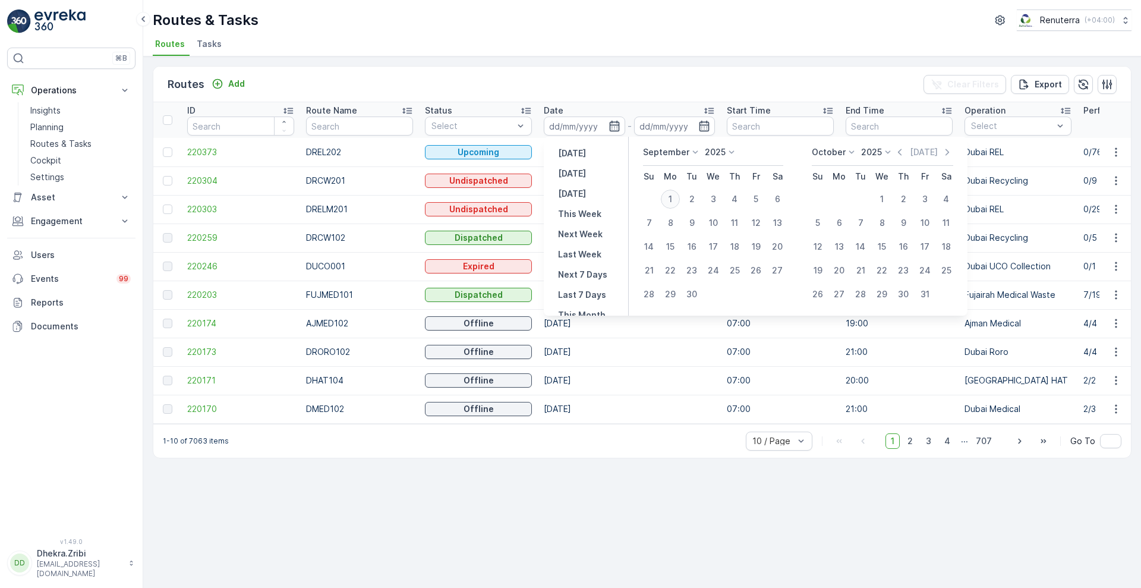
click at [672, 195] on div "1" at bounding box center [670, 199] width 19 height 19
type input "[DATE]"
click at [672, 195] on div "1" at bounding box center [670, 199] width 19 height 19
type input "[DATE]"
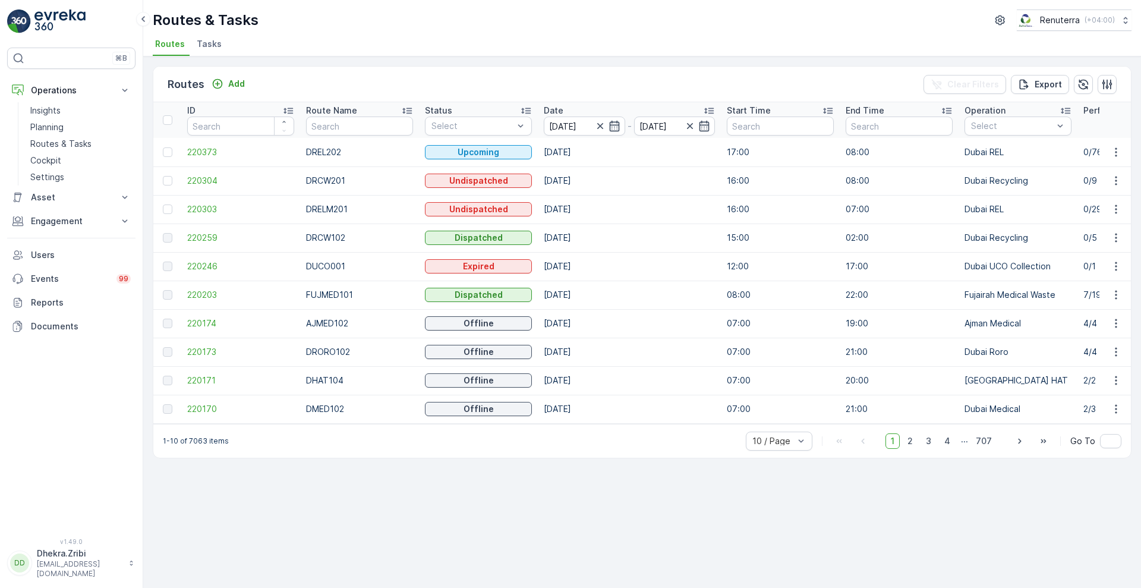
click at [631, 27] on div "Routes & Tasks Renuterra ( +04:00 )" at bounding box center [642, 20] width 979 height 21
click at [336, 48] on ul "Routes Tasks" at bounding box center [638, 46] width 970 height 20
click at [485, 26] on div "Routes & Tasks Renuterra ( +04:00 )" at bounding box center [642, 20] width 979 height 21
click at [393, 24] on div "Routes & Tasks Renuterra ( +04:00 )" at bounding box center [642, 20] width 979 height 21
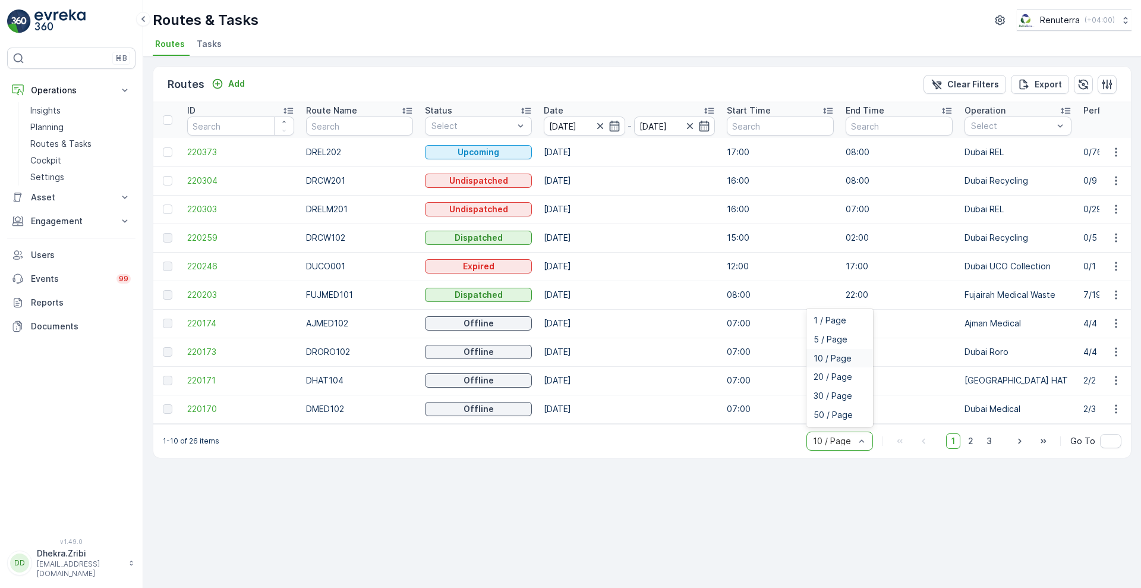
click at [850, 451] on div "10 / Page" at bounding box center [840, 441] width 67 height 19
click at [844, 414] on div "50 / Page" at bounding box center [840, 414] width 67 height 19
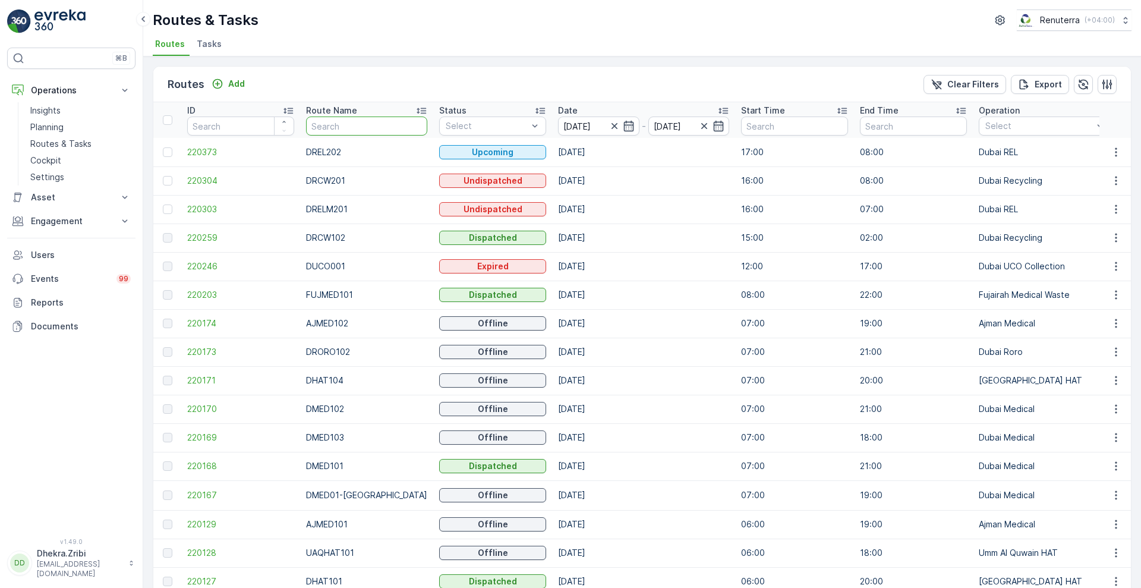
click at [356, 125] on input "text" at bounding box center [366, 126] width 121 height 19
type input "hat"
click at [317, 18] on div "Routes & Tasks Renuterra ( +04:00 )" at bounding box center [642, 20] width 979 height 21
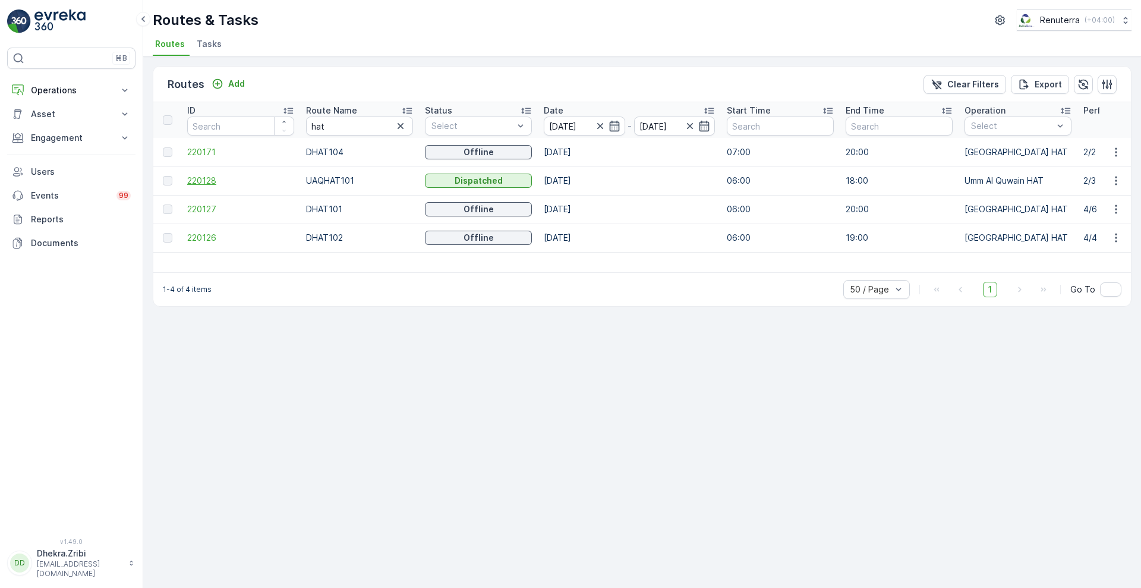
click at [203, 180] on span "220128" at bounding box center [240, 181] width 107 height 12
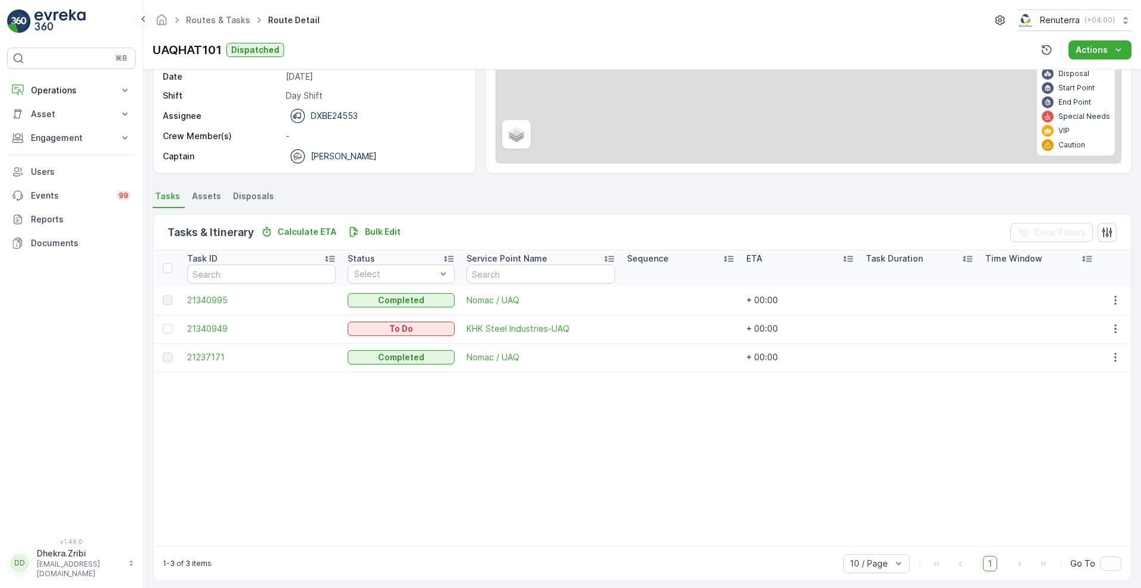
scroll to position [144, 0]
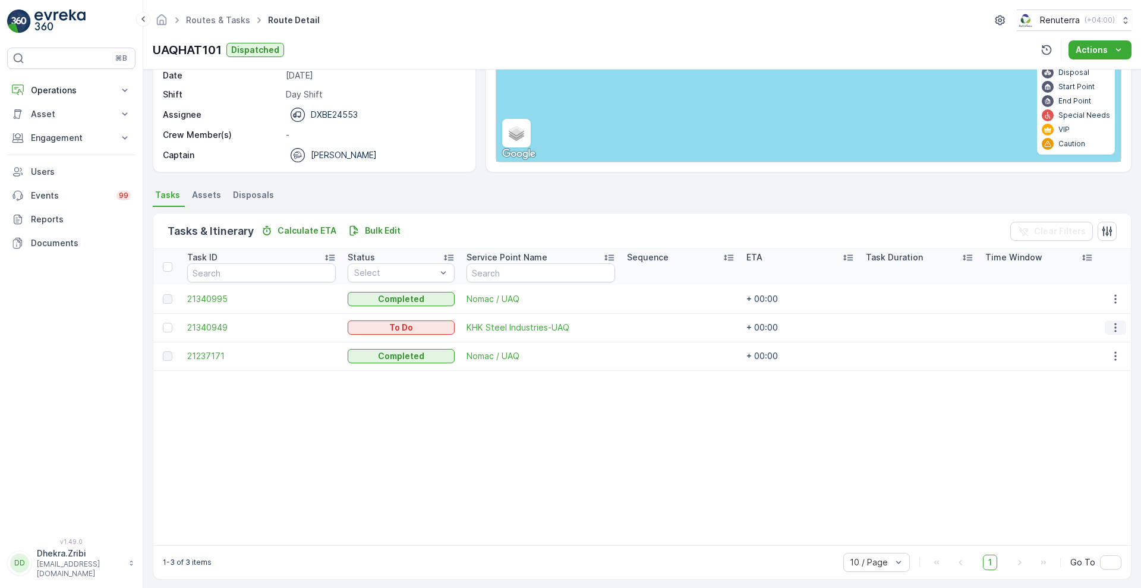
click at [1115, 323] on icon "button" at bounding box center [1116, 328] width 12 height 12
click at [1088, 380] on span "Change Route" at bounding box center [1086, 379] width 58 height 12
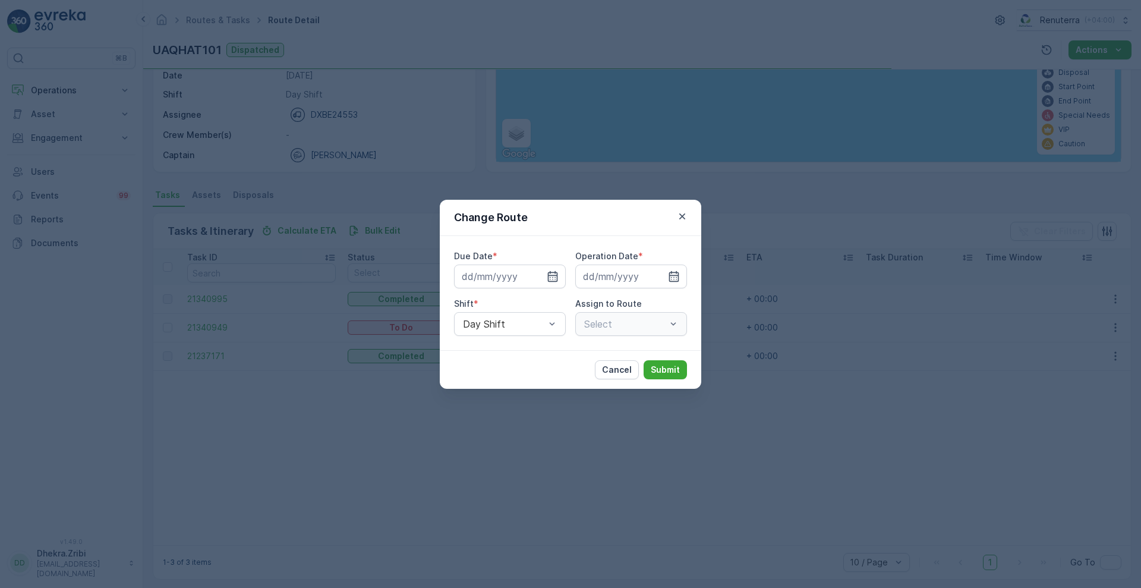
type input "[DATE]"
click at [536, 272] on icon "button" at bounding box center [539, 277] width 12 height 12
type input "[DATE]"
click at [661, 276] on icon "button" at bounding box center [659, 275] width 3 height 5
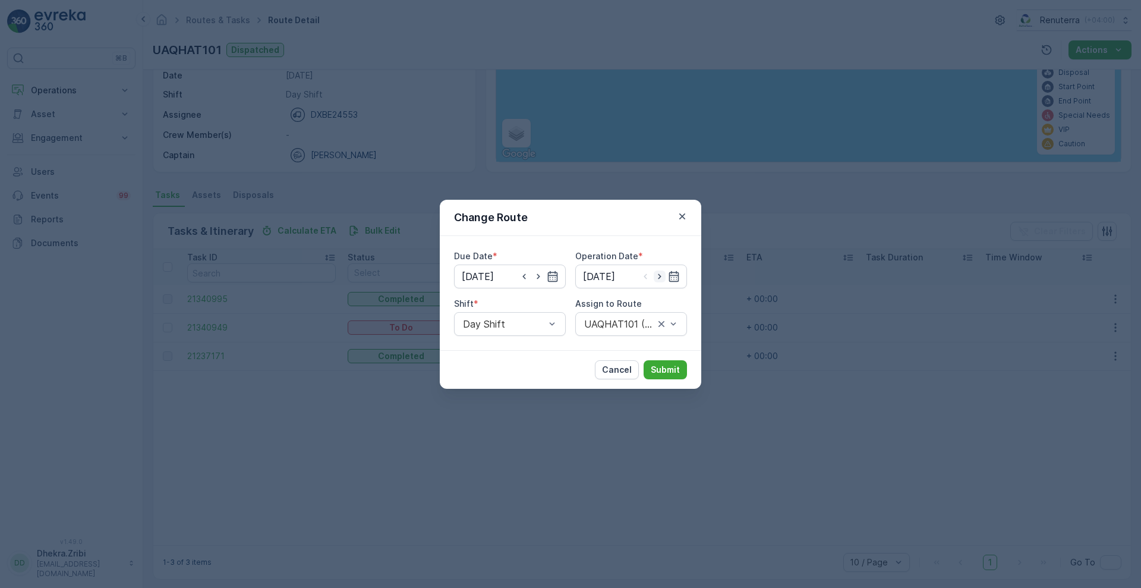
type input "[DATE]"
click at [592, 325] on div at bounding box center [625, 324] width 84 height 11
click at [618, 351] on span "UAQHAT101 (Route Plan) - DXBE24553" at bounding box center [632, 358] width 98 height 21
click at [665, 366] on p "Submit" at bounding box center [665, 370] width 29 height 12
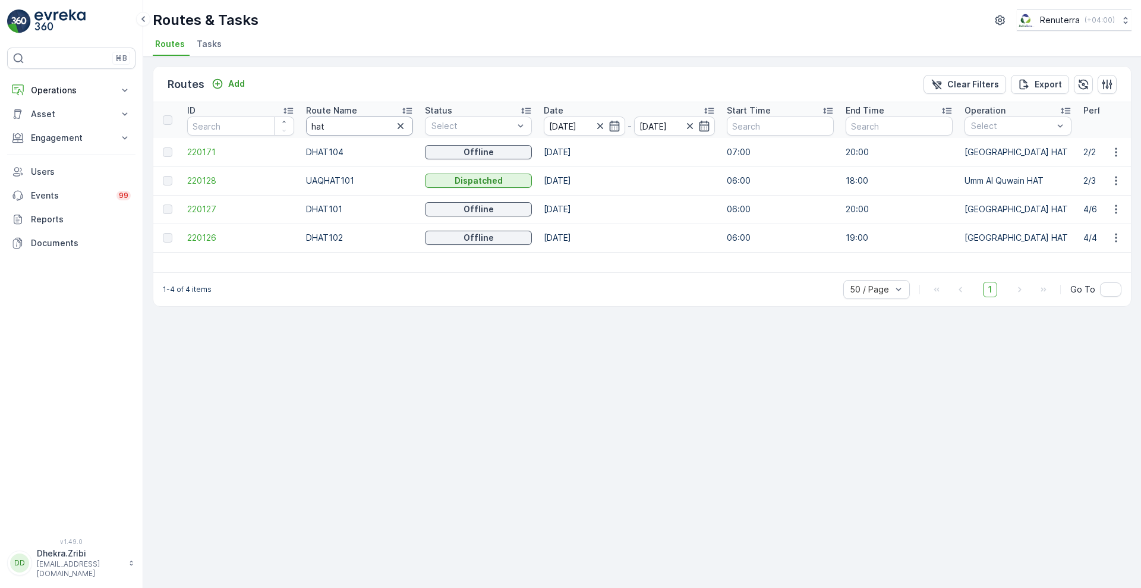
click at [339, 133] on input "hat" at bounding box center [359, 126] width 107 height 19
type input "med"
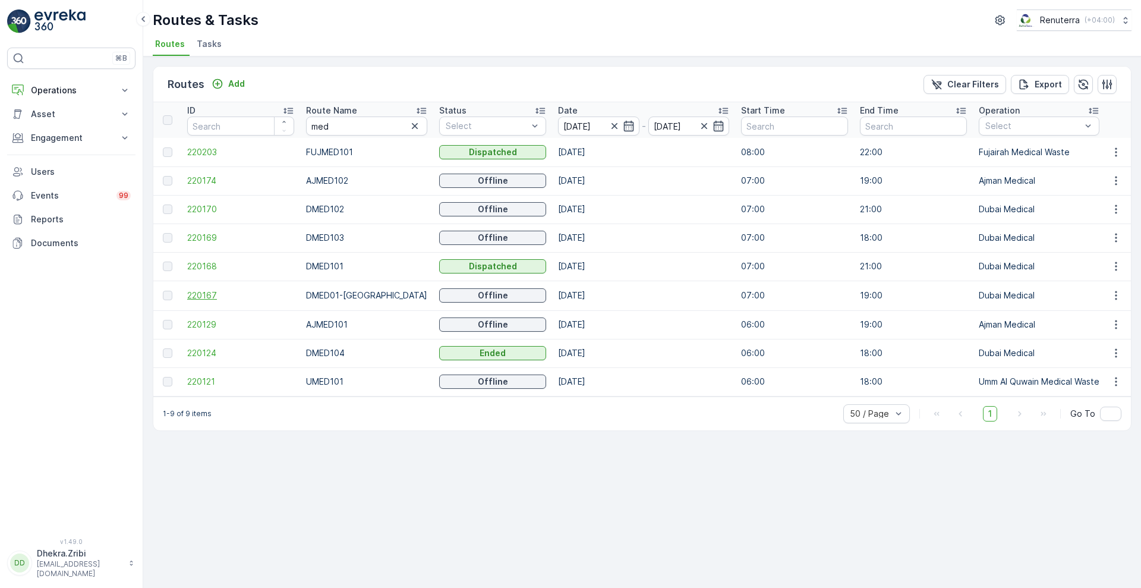
click at [206, 295] on span "220167" at bounding box center [240, 296] width 107 height 12
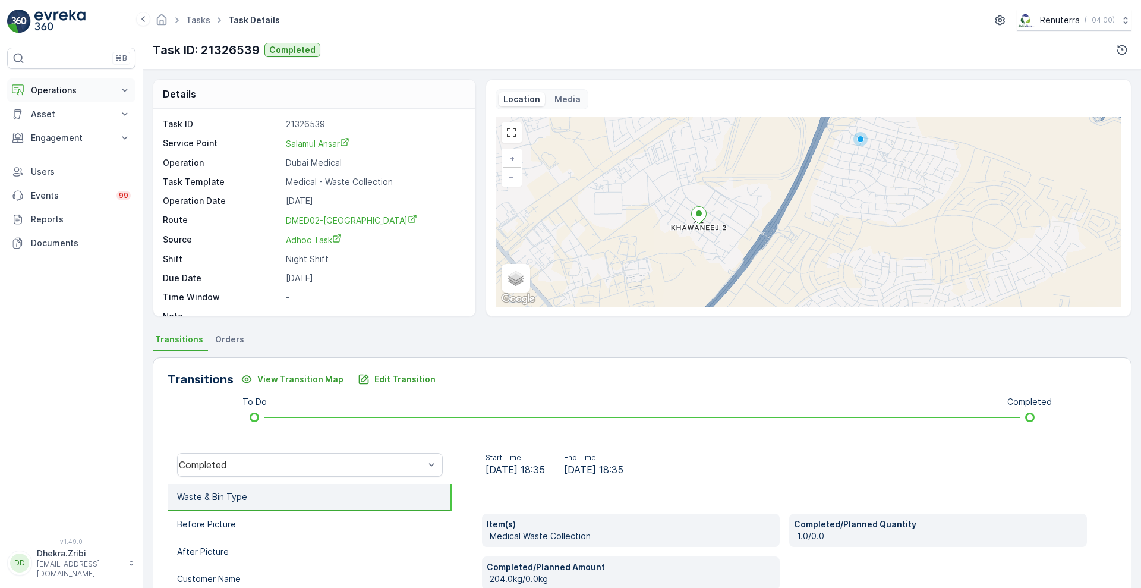
click at [61, 81] on button "Operations" at bounding box center [71, 90] width 128 height 24
click at [66, 130] on link "Planning" at bounding box center [81, 127] width 110 height 17
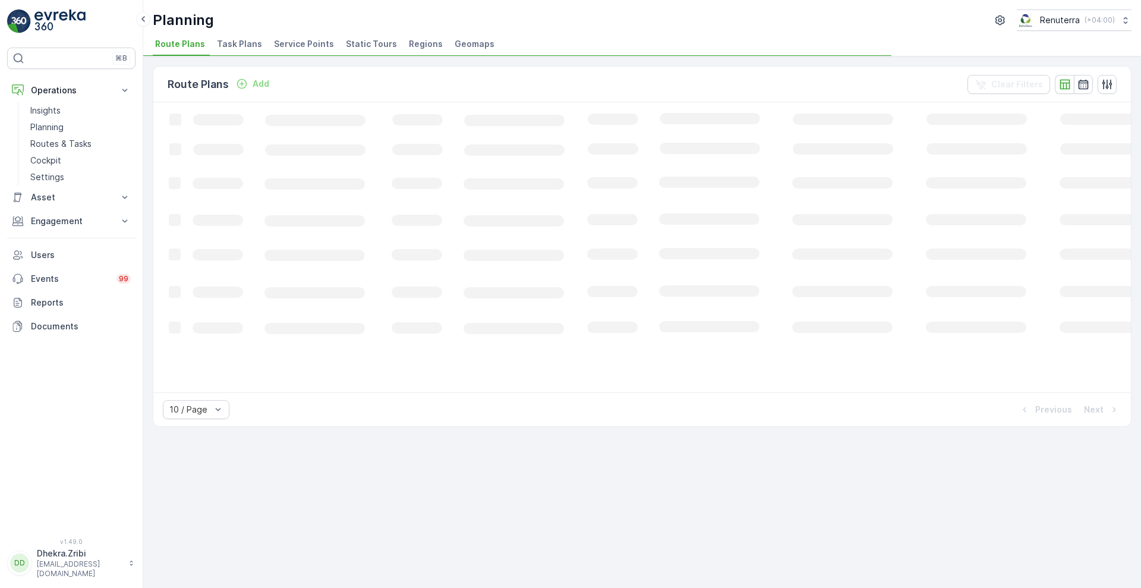
click at [307, 46] on span "Service Points" at bounding box center [304, 44] width 60 height 12
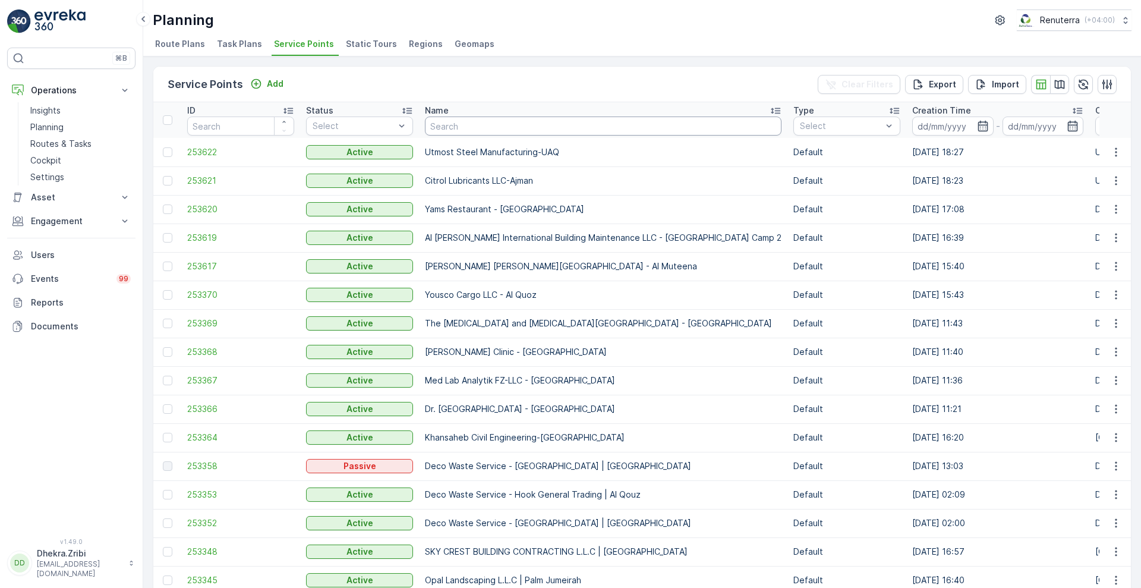
click at [504, 127] on input "text" at bounding box center [603, 126] width 357 height 19
type input "better"
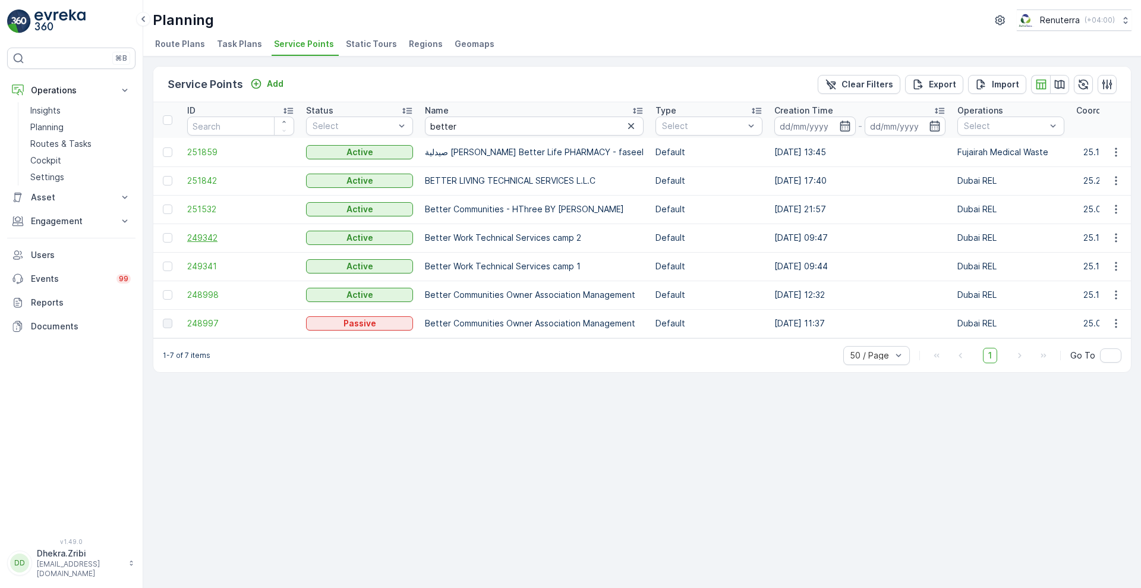
click at [200, 240] on span "249342" at bounding box center [240, 238] width 107 height 12
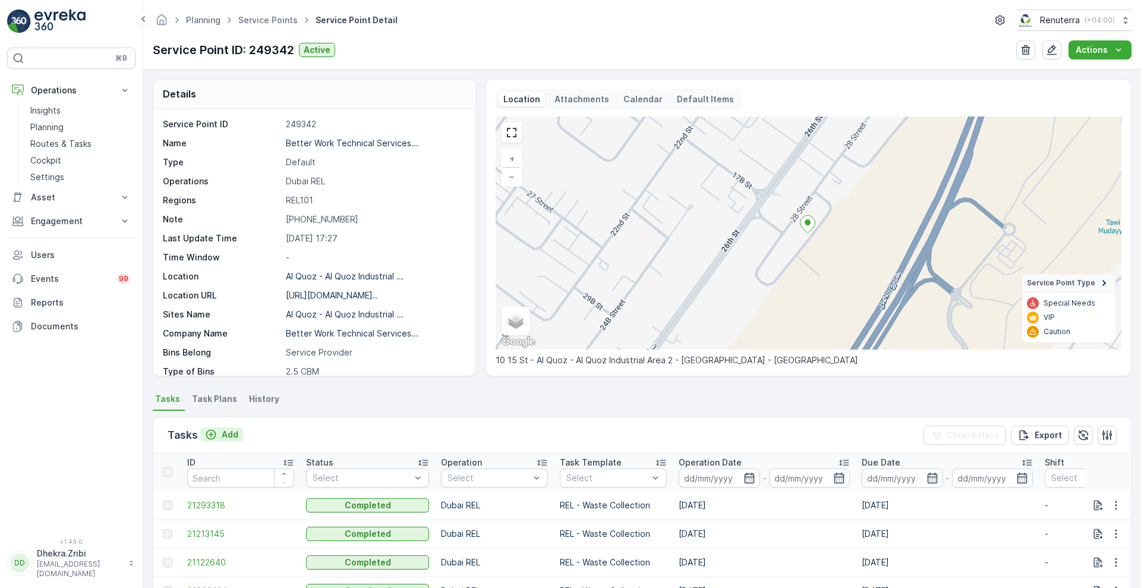
click at [228, 438] on p "Add" at bounding box center [230, 435] width 17 height 12
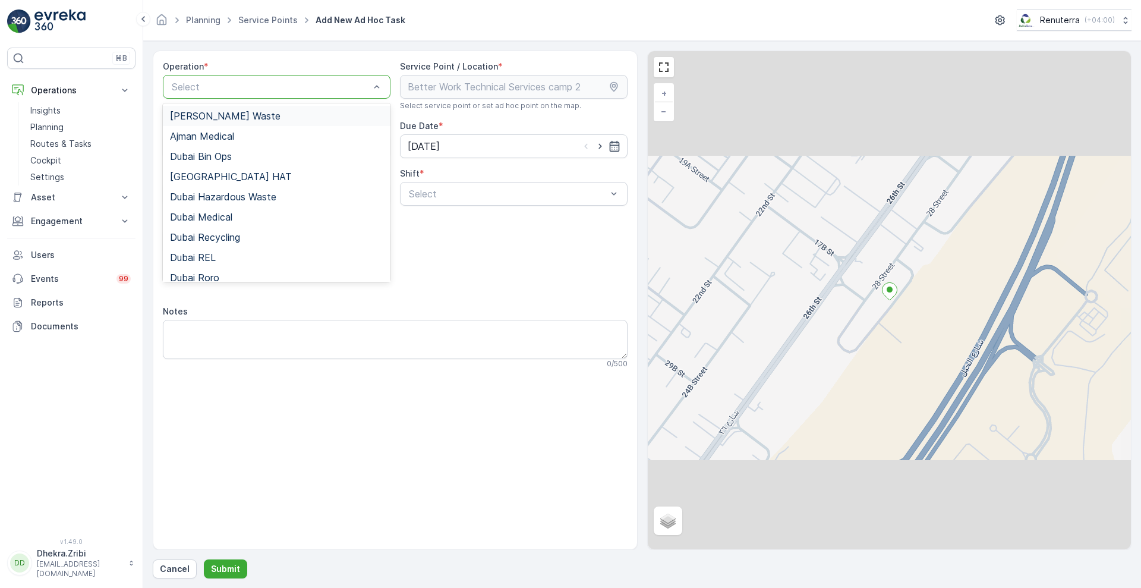
click at [326, 77] on div "Select" at bounding box center [277, 87] width 228 height 24
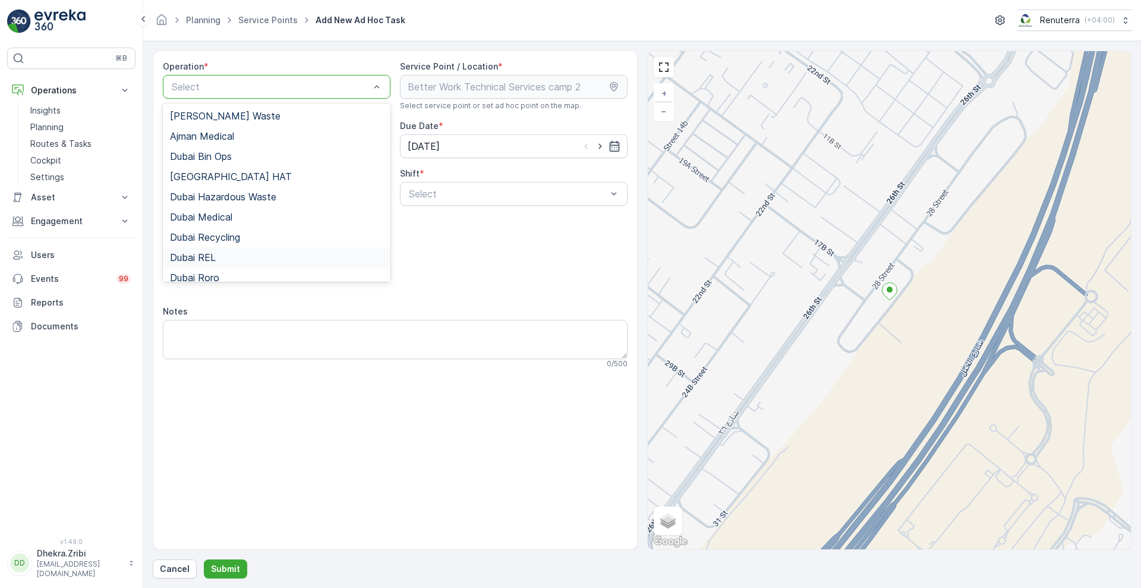
click at [219, 260] on div "Dubai REL" at bounding box center [276, 257] width 213 height 11
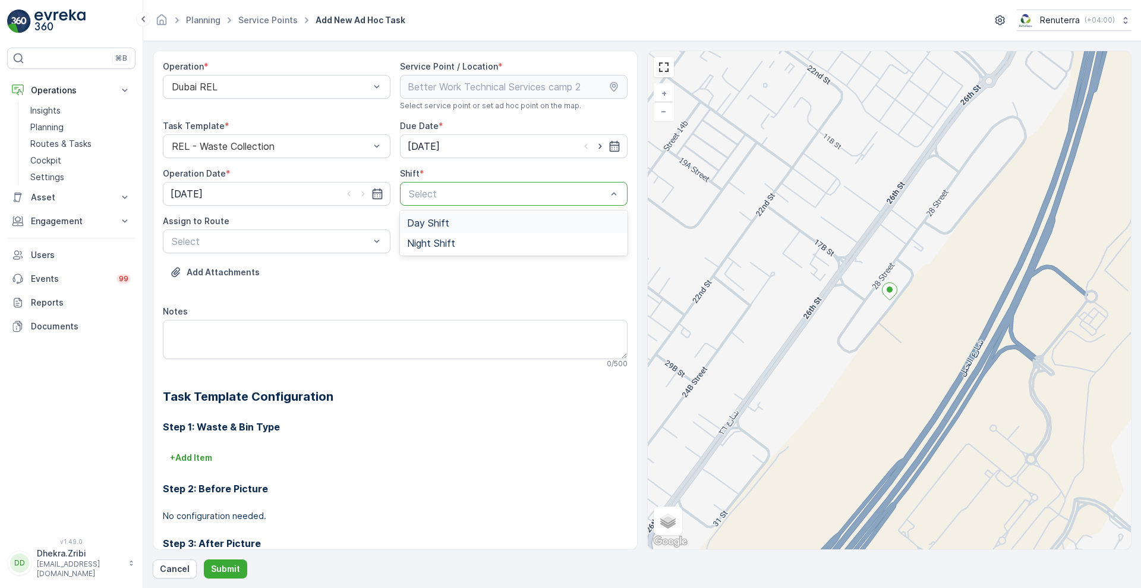
click at [443, 229] on div "Day Shift" at bounding box center [514, 223] width 228 height 20
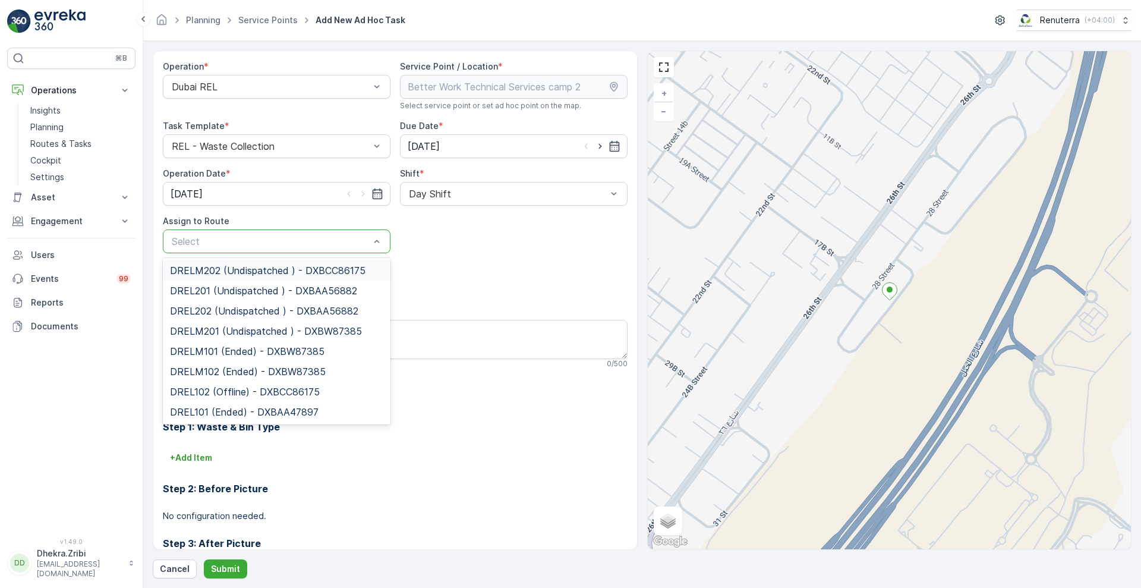
click at [347, 241] on div at bounding box center [271, 241] width 200 height 11
click at [216, 405] on div "DREL101 (Ended) - DXBAA47897" at bounding box center [277, 412] width 228 height 20
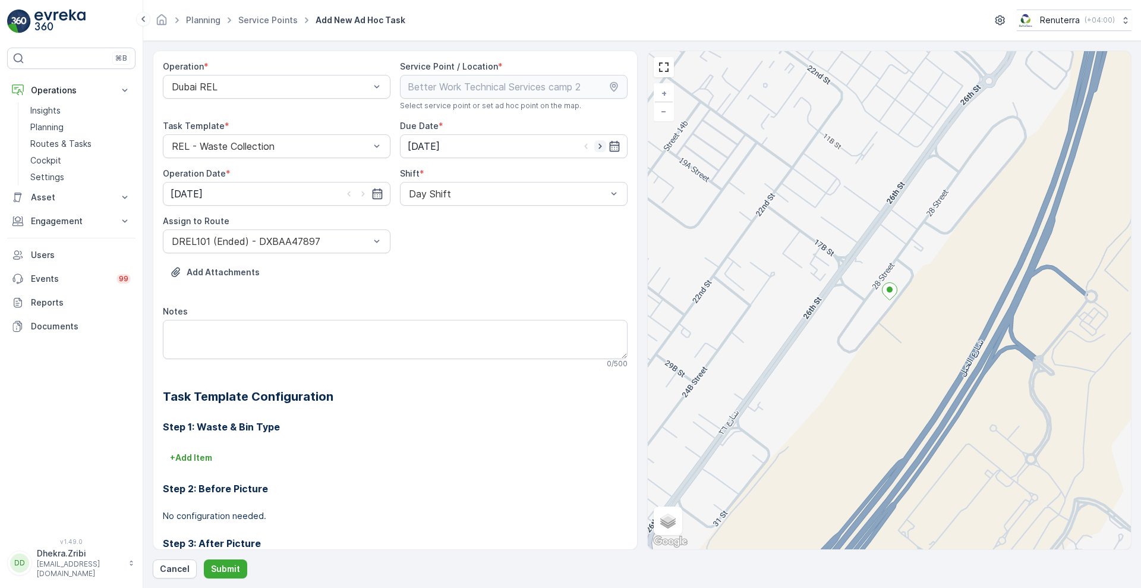
click at [600, 140] on icon "button" at bounding box center [601, 146] width 12 height 12
type input "[DATE]"
click at [362, 193] on icon "button" at bounding box center [362, 193] width 3 height 5
type input "[DATE]"
click at [234, 575] on button "Submit" at bounding box center [225, 568] width 43 height 19
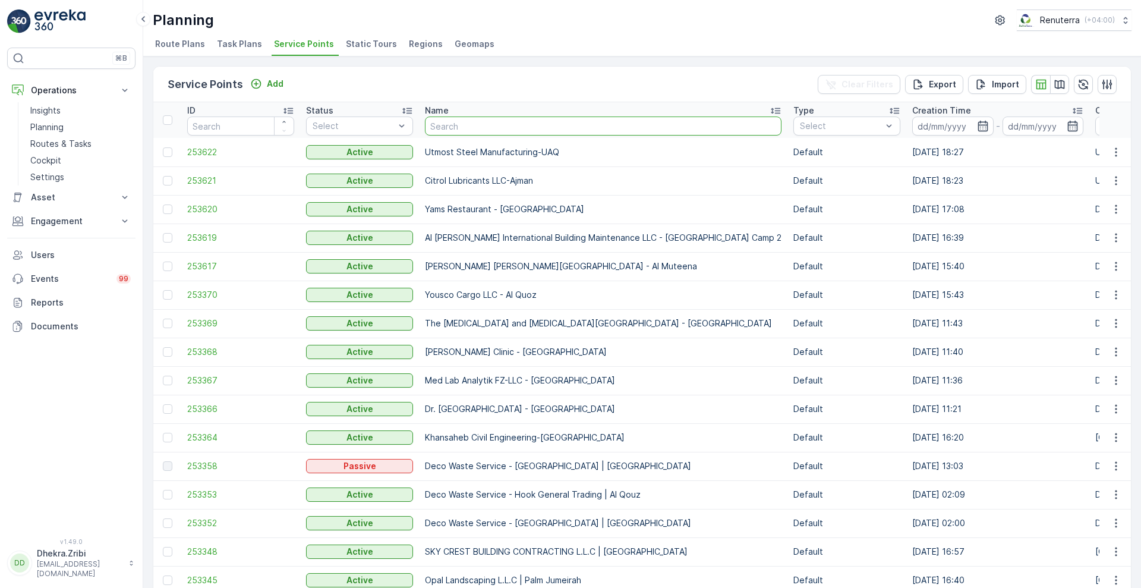
click at [474, 130] on input "text" at bounding box center [603, 126] width 357 height 19
type input "al serh"
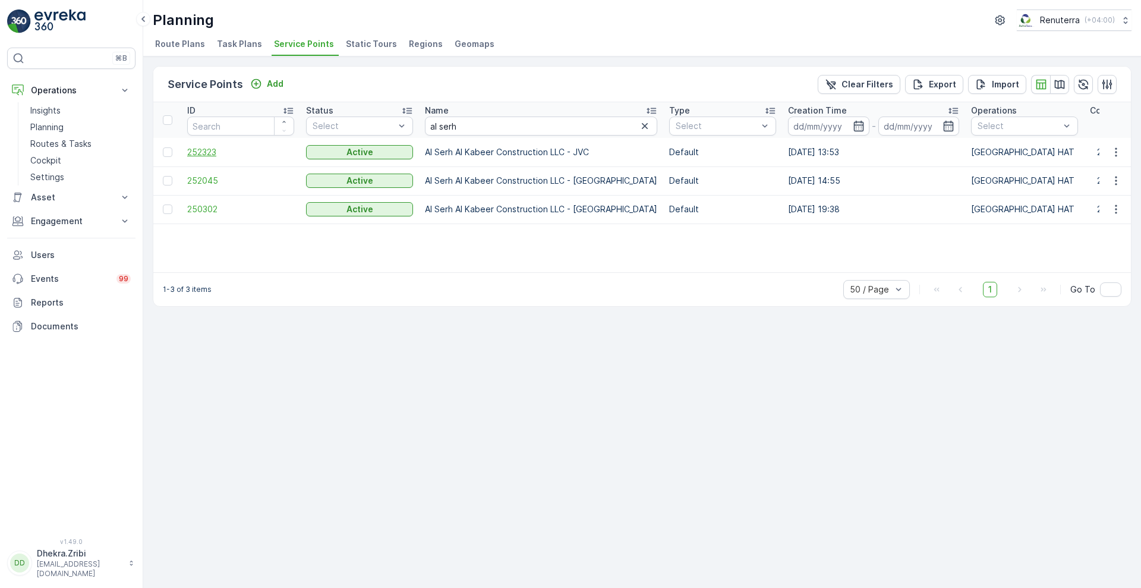
click at [207, 153] on span "252323" at bounding box center [240, 152] width 107 height 12
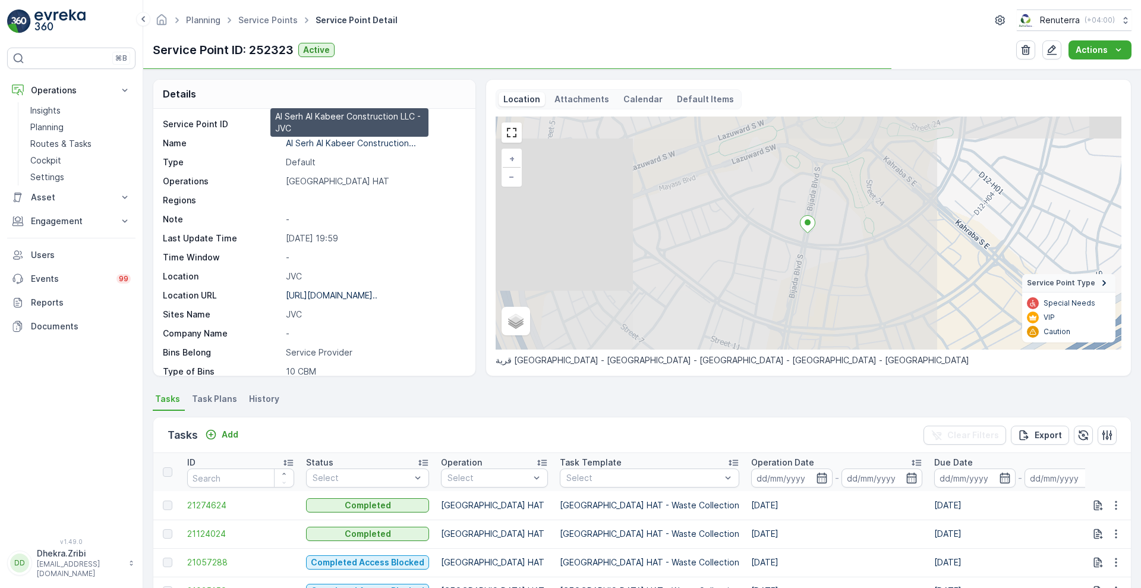
click at [351, 143] on p "Al Serh Al Kabeer Construction..." at bounding box center [351, 143] width 130 height 10
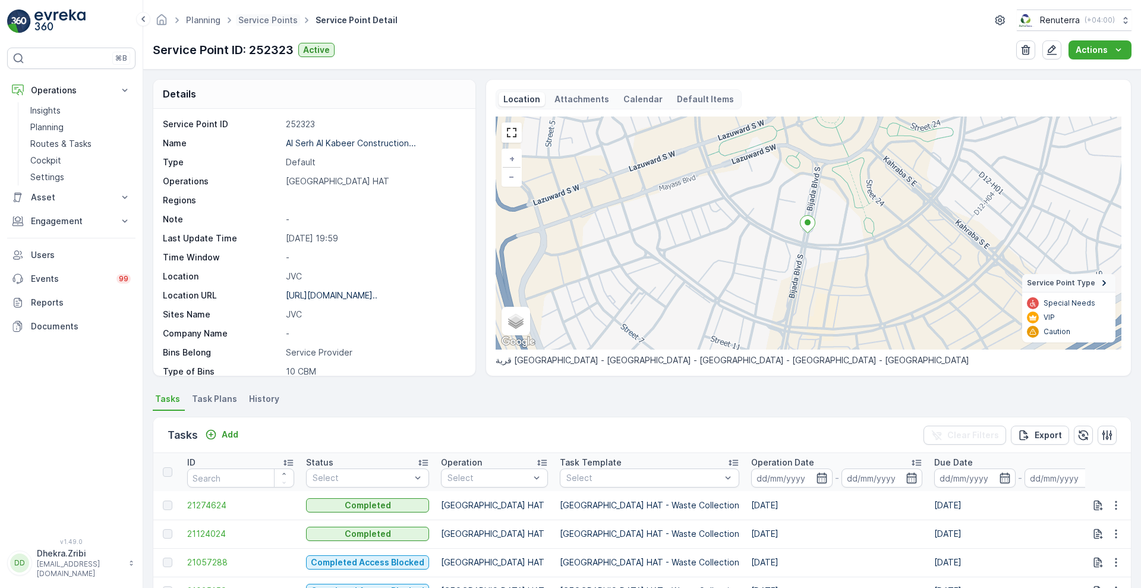
click at [264, 25] on span "Service Points" at bounding box center [268, 20] width 64 height 12
click at [282, 19] on link "Service Points" at bounding box center [267, 20] width 59 height 10
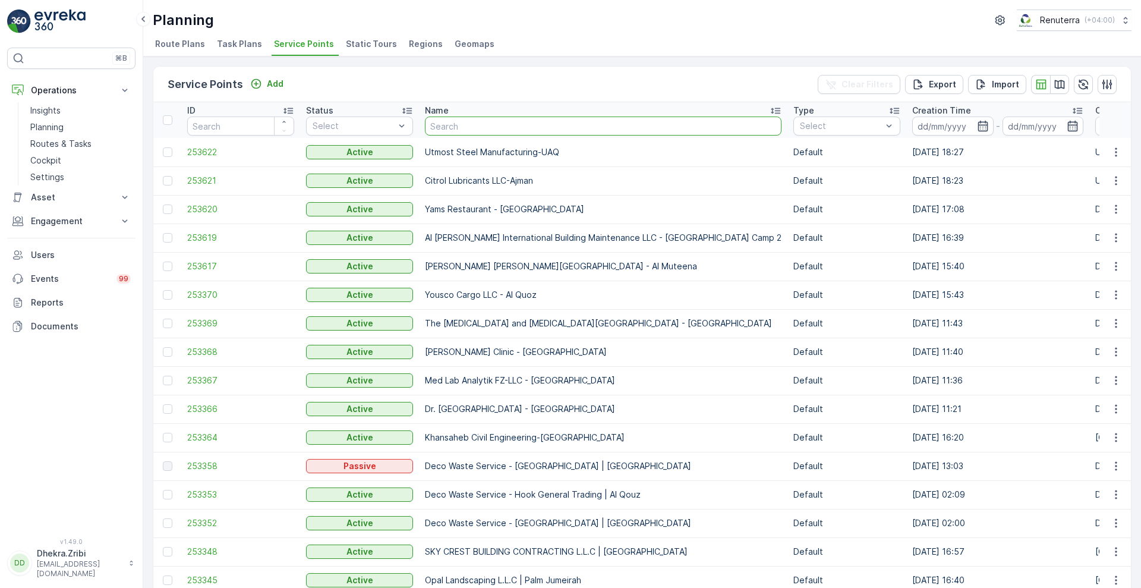
click at [501, 124] on input "text" at bounding box center [603, 126] width 357 height 19
type input "lulu"
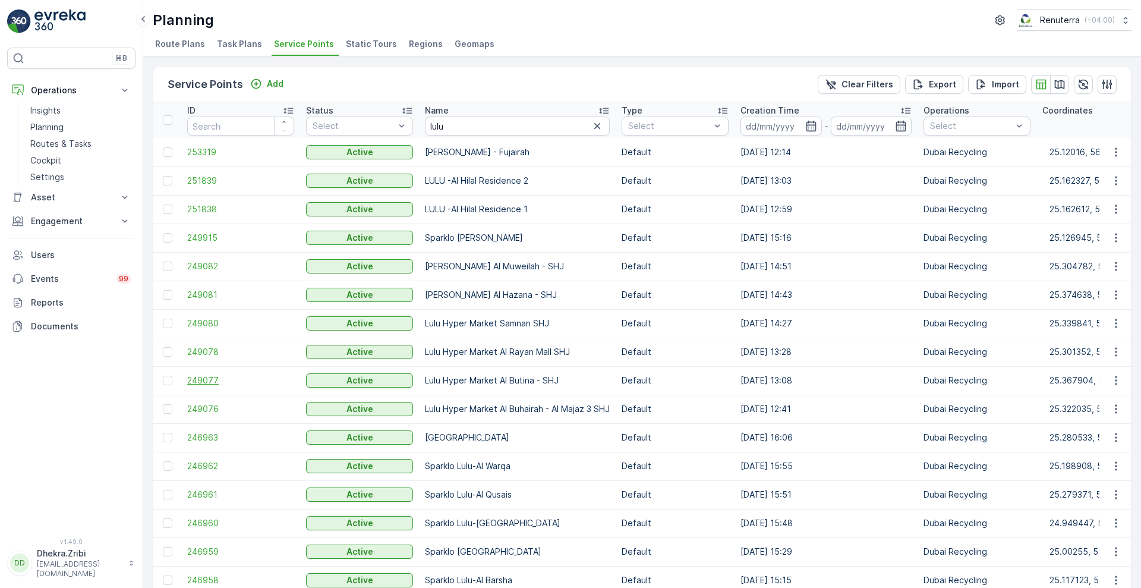
click at [209, 380] on span "249077" at bounding box center [240, 381] width 107 height 12
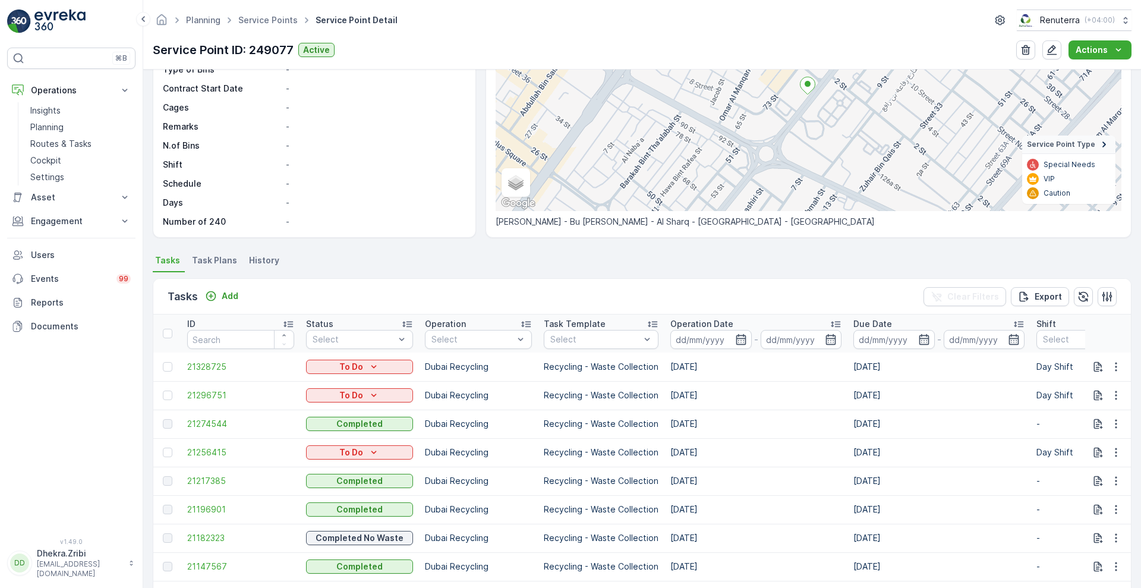
scroll to position [141, 0]
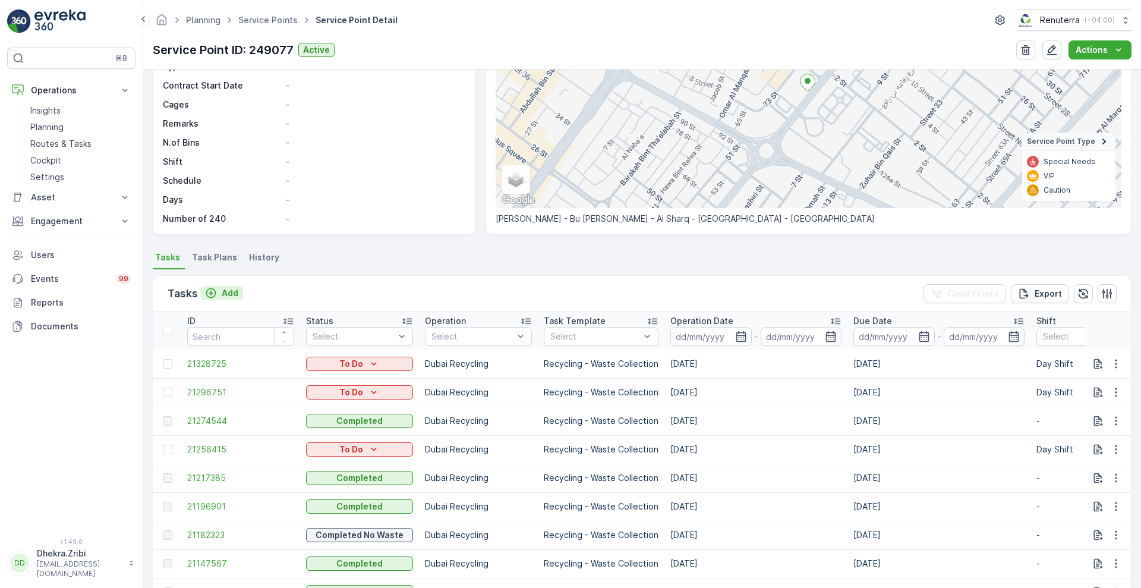
click at [227, 290] on p "Add" at bounding box center [230, 293] width 17 height 12
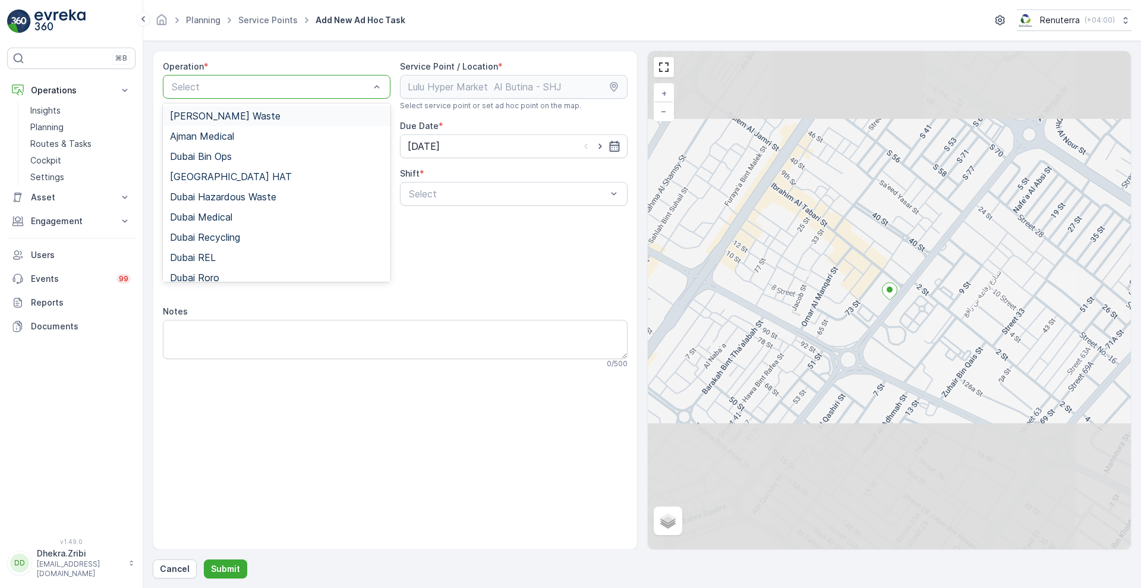
click at [295, 87] on div at bounding box center [271, 86] width 200 height 11
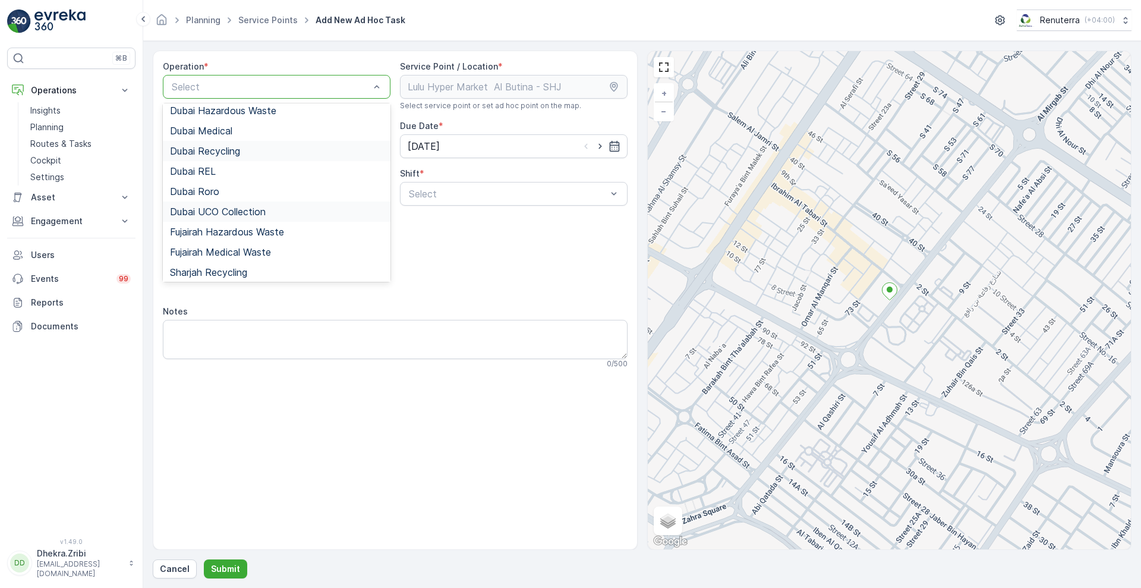
scroll to position [68, 0]
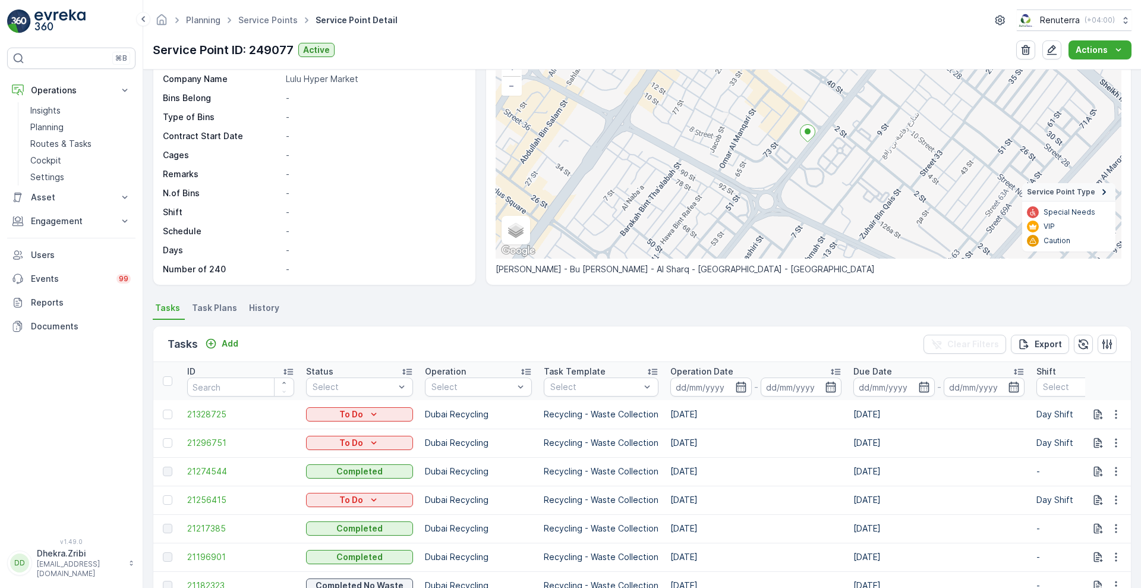
scroll to position [92, 0]
click at [229, 341] on p "Add" at bounding box center [230, 342] width 17 height 12
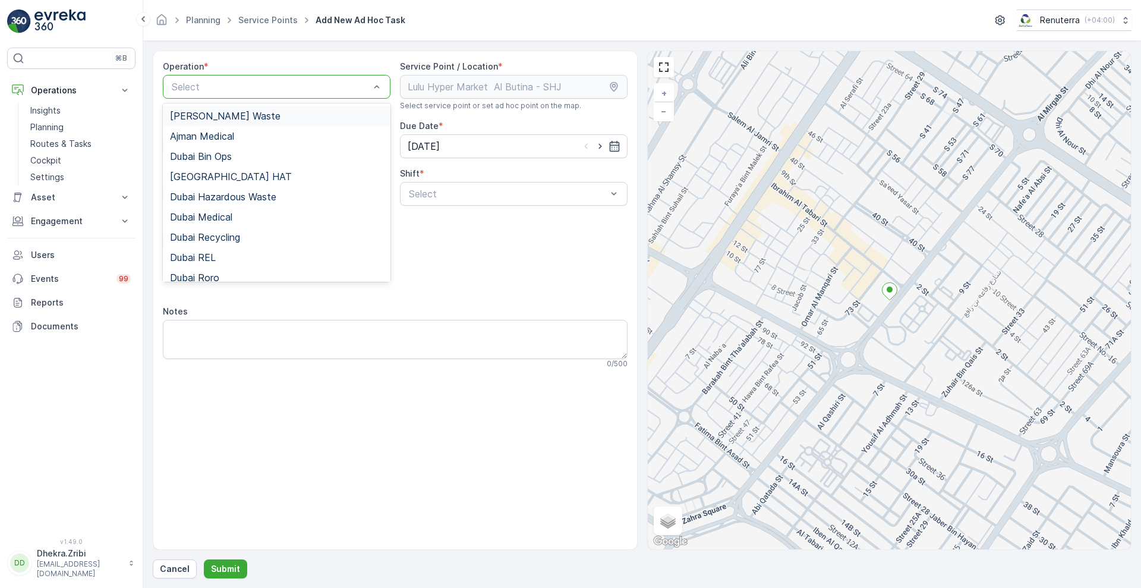
click at [302, 90] on div at bounding box center [271, 86] width 200 height 11
click at [224, 234] on span "Dubai Recycling" at bounding box center [205, 237] width 70 height 11
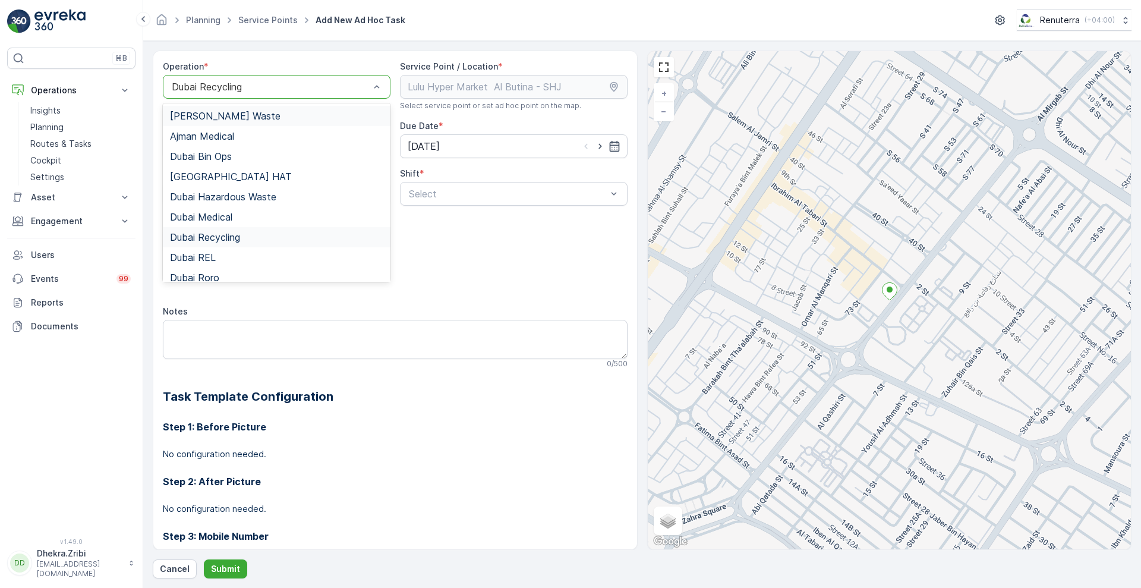
click at [318, 86] on div at bounding box center [271, 86] width 200 height 11
click at [231, 210] on span "Sharjah Recycling" at bounding box center [208, 215] width 77 height 11
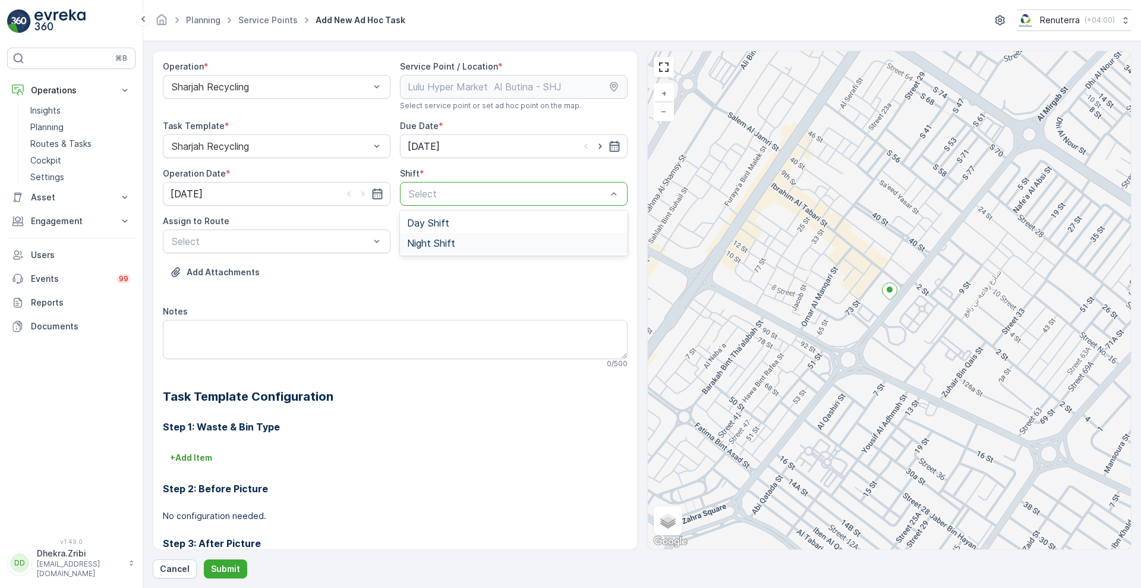
click at [403, 246] on div "Night Shift" at bounding box center [514, 243] width 228 height 20
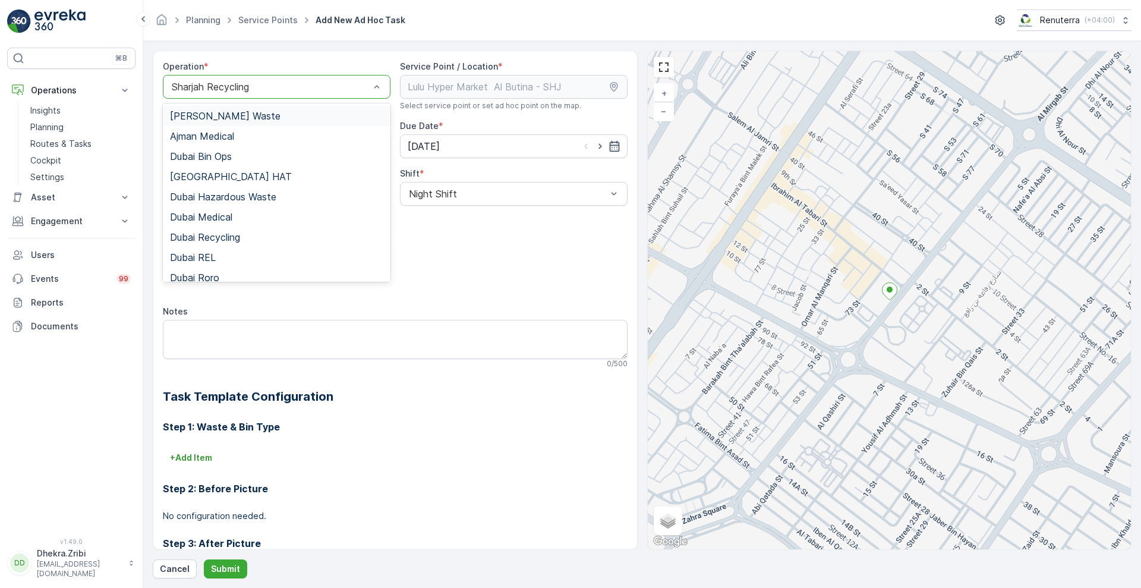
click at [294, 75] on div "Sharjah Recycling" at bounding box center [277, 87] width 228 height 24
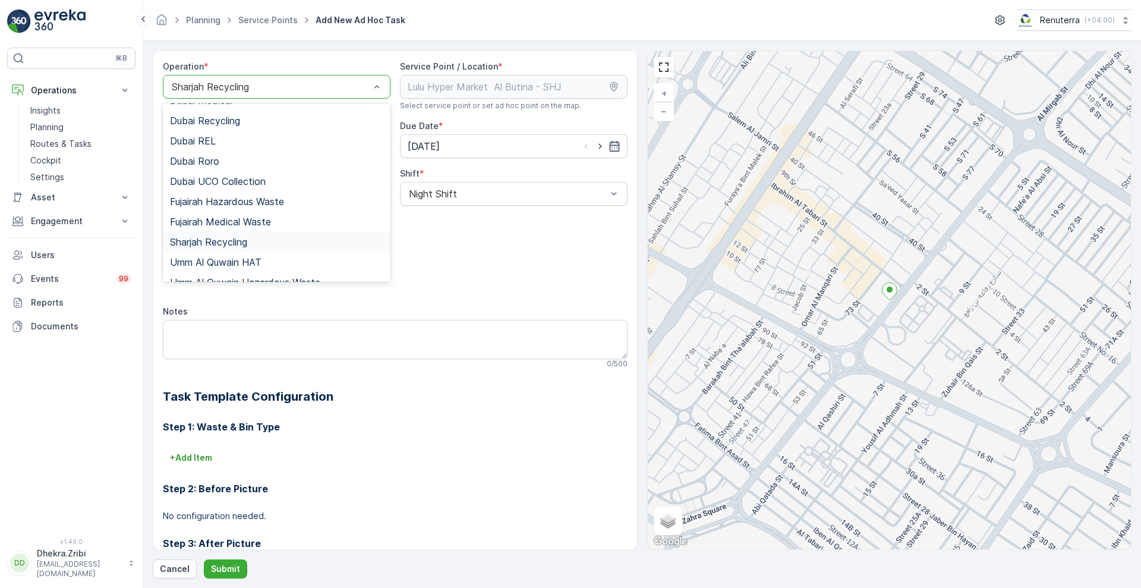
scroll to position [0, 0]
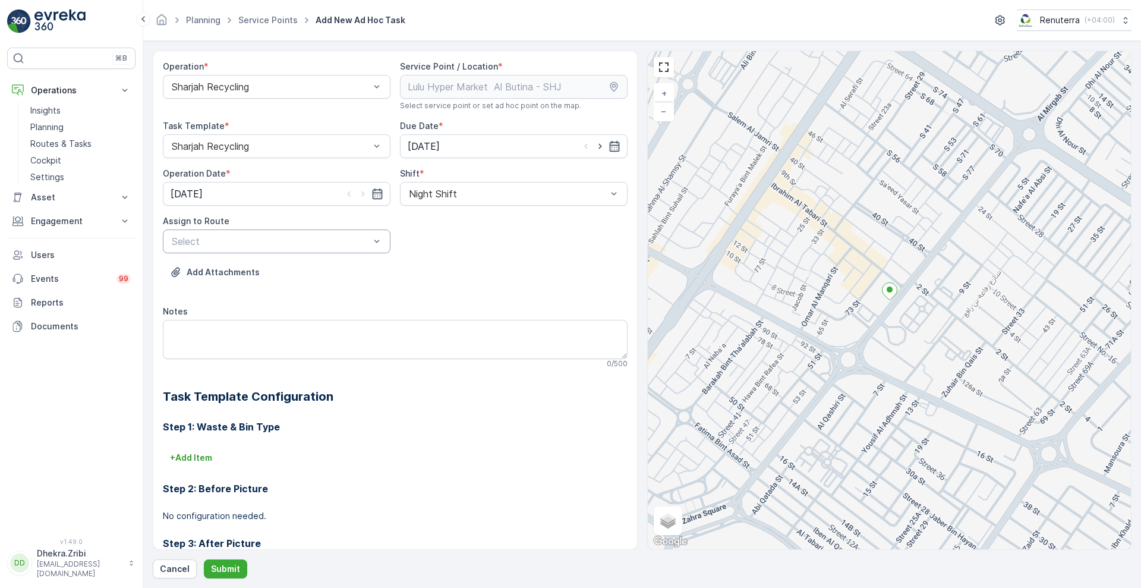
click at [419, 280] on div "Add Attachments" at bounding box center [395, 279] width 465 height 33
click at [471, 196] on div at bounding box center [508, 193] width 200 height 11
click at [427, 218] on span "Day Shift" at bounding box center [428, 223] width 42 height 11
click at [326, 229] on div "Select" at bounding box center [277, 241] width 228 height 24
click at [464, 263] on div "Add Attachments" at bounding box center [395, 279] width 465 height 33
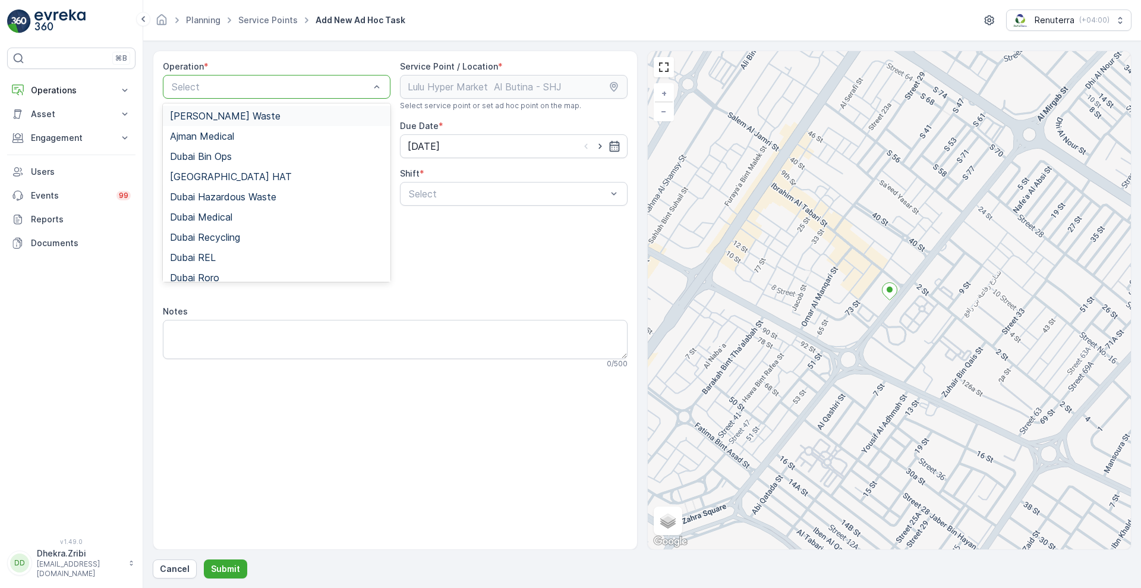
click at [309, 83] on div at bounding box center [271, 86] width 200 height 11
click at [212, 241] on span "Dubai Recycling" at bounding box center [205, 237] width 70 height 11
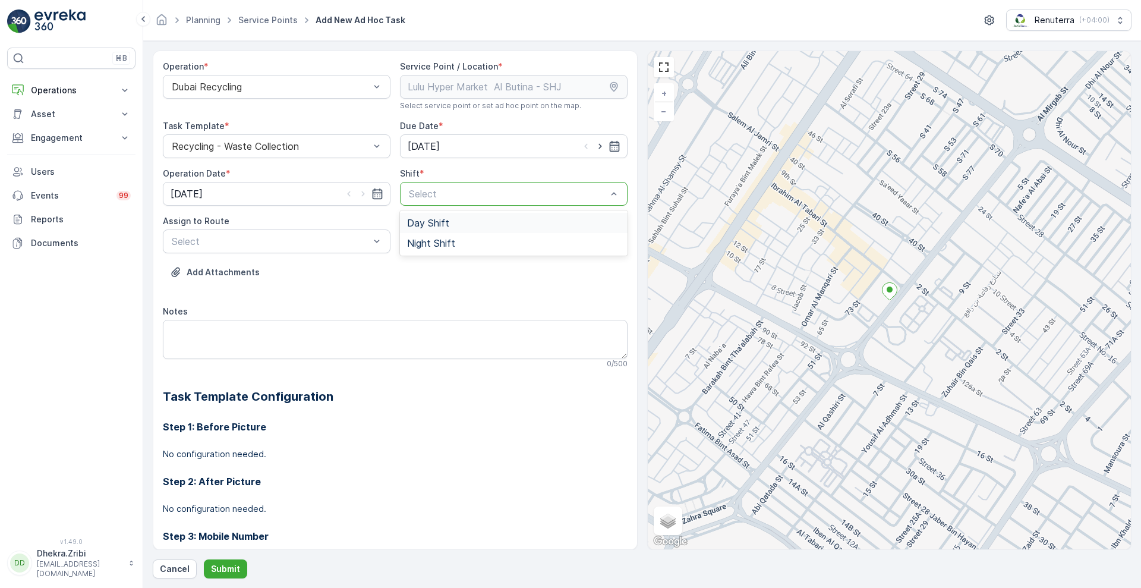
click at [454, 196] on div at bounding box center [508, 193] width 200 height 11
click at [423, 228] on span "Day Shift" at bounding box center [428, 223] width 42 height 11
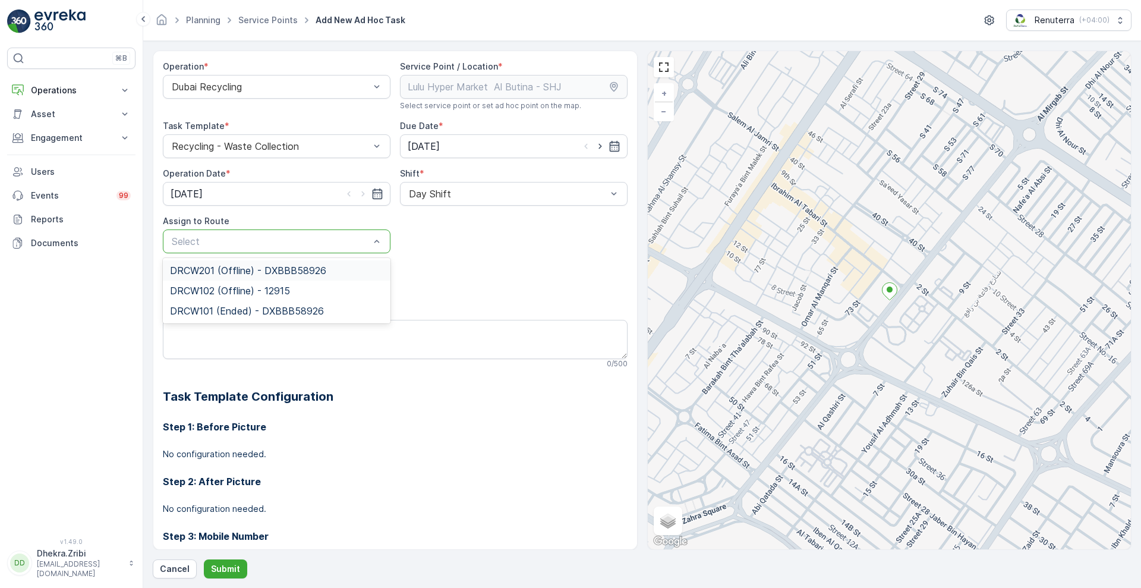
click at [332, 232] on div "Select" at bounding box center [277, 241] width 228 height 24
click at [223, 287] on span "DRCW102 (Offline) - 12915" at bounding box center [230, 290] width 120 height 11
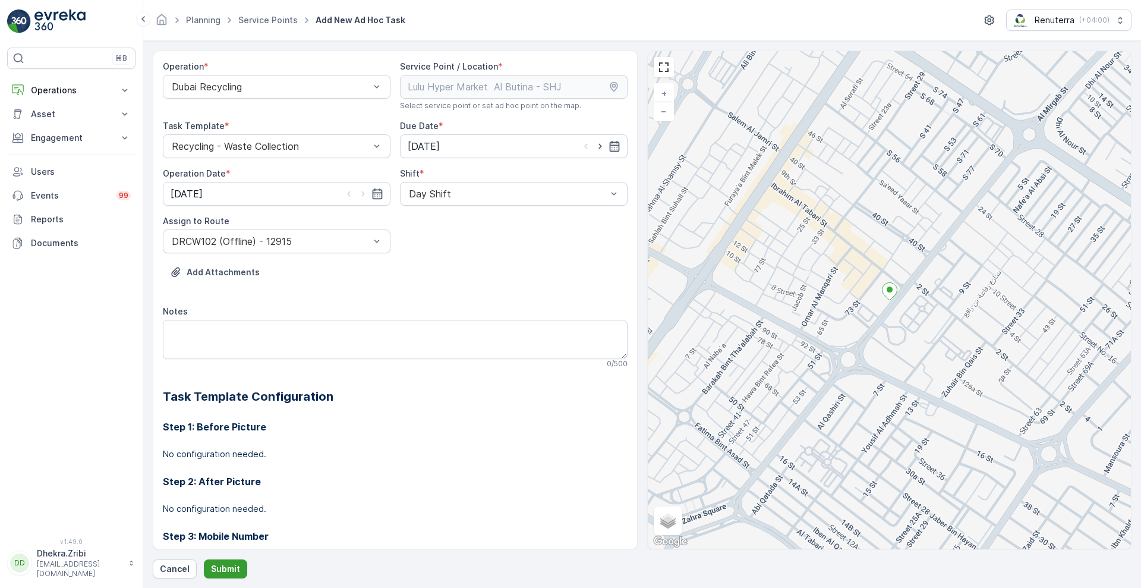
click at [222, 561] on button "Submit" at bounding box center [225, 568] width 43 height 19
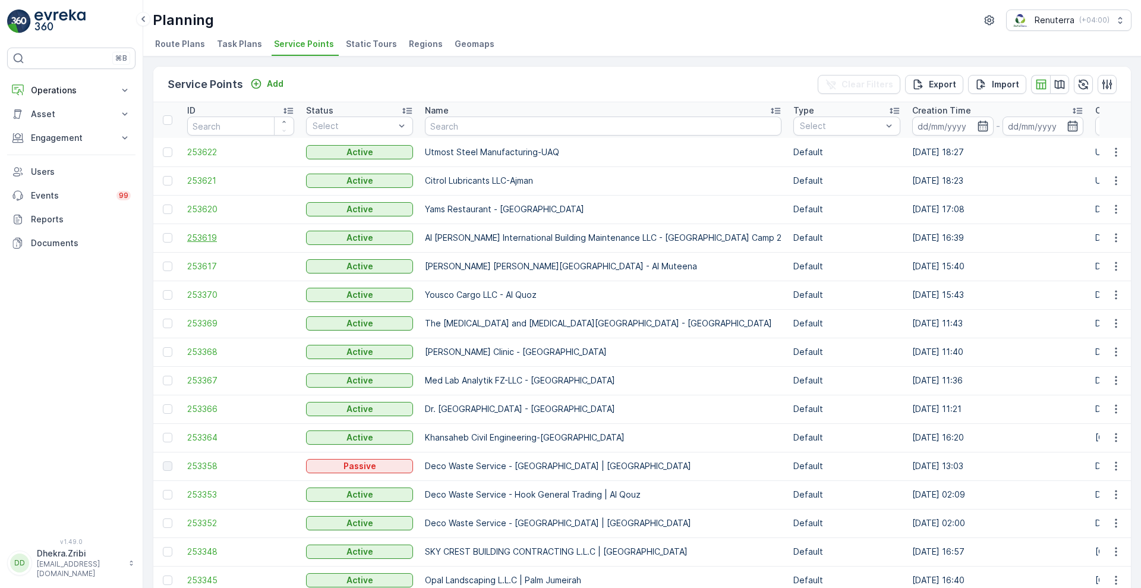
click at [199, 237] on span "253619" at bounding box center [240, 238] width 107 height 12
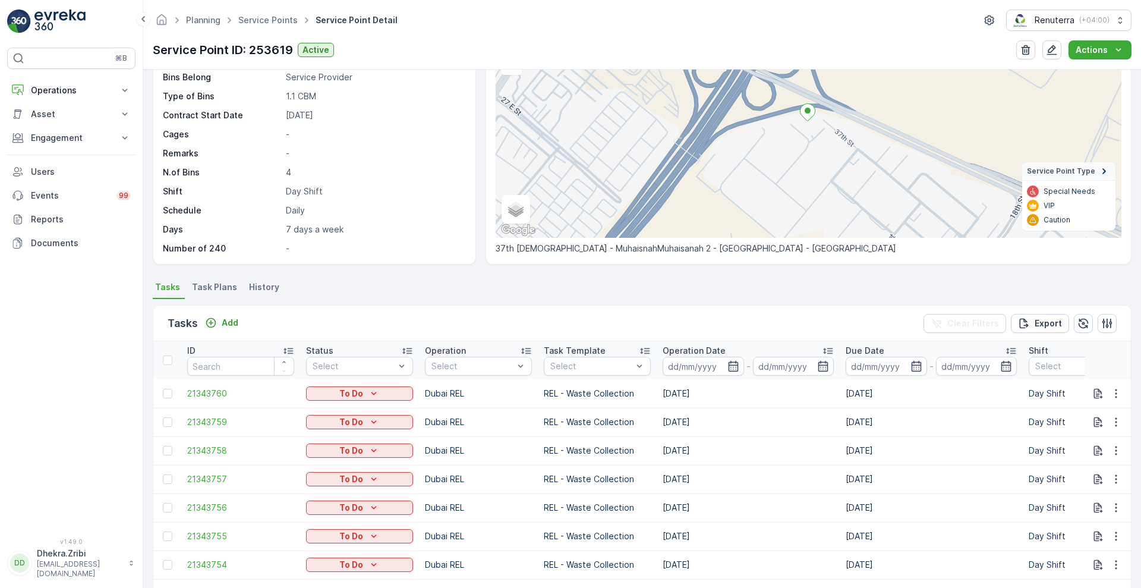
scroll to position [234, 0]
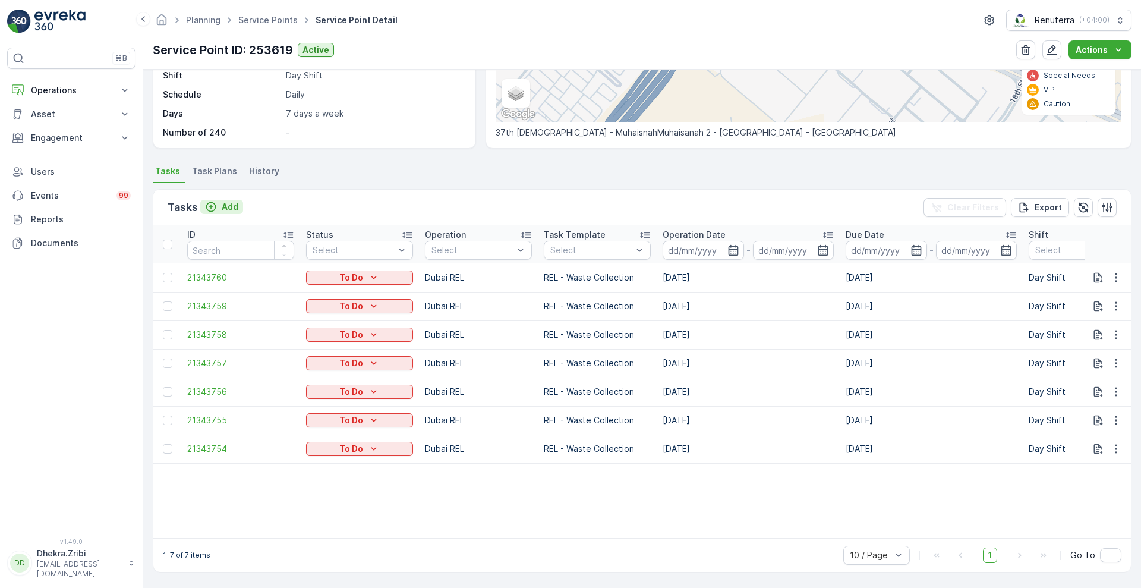
click at [226, 205] on p "Add" at bounding box center [230, 207] width 17 height 12
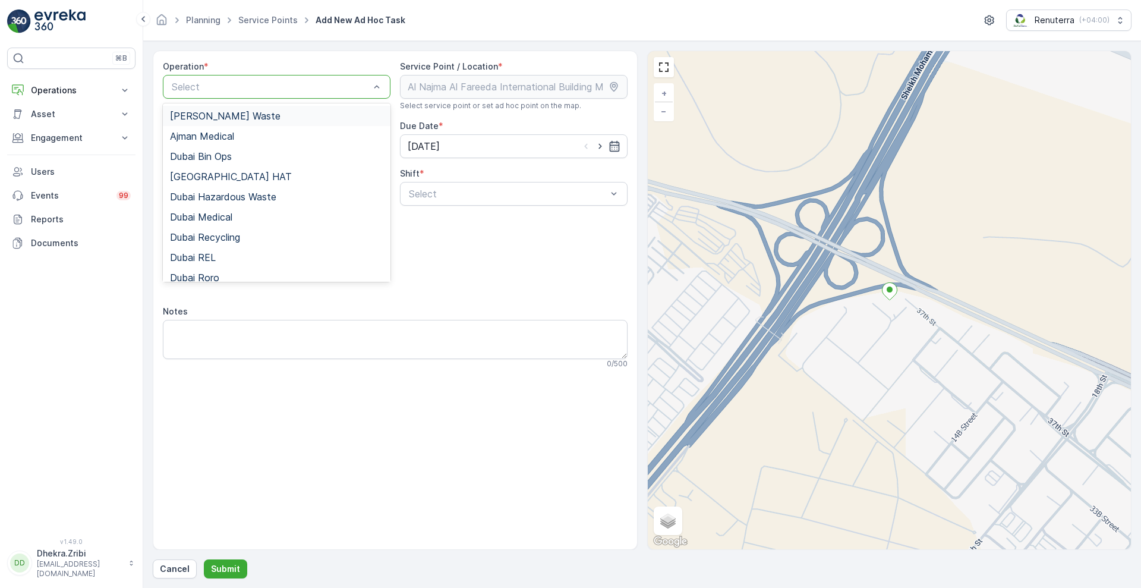
click at [340, 88] on div at bounding box center [271, 86] width 200 height 11
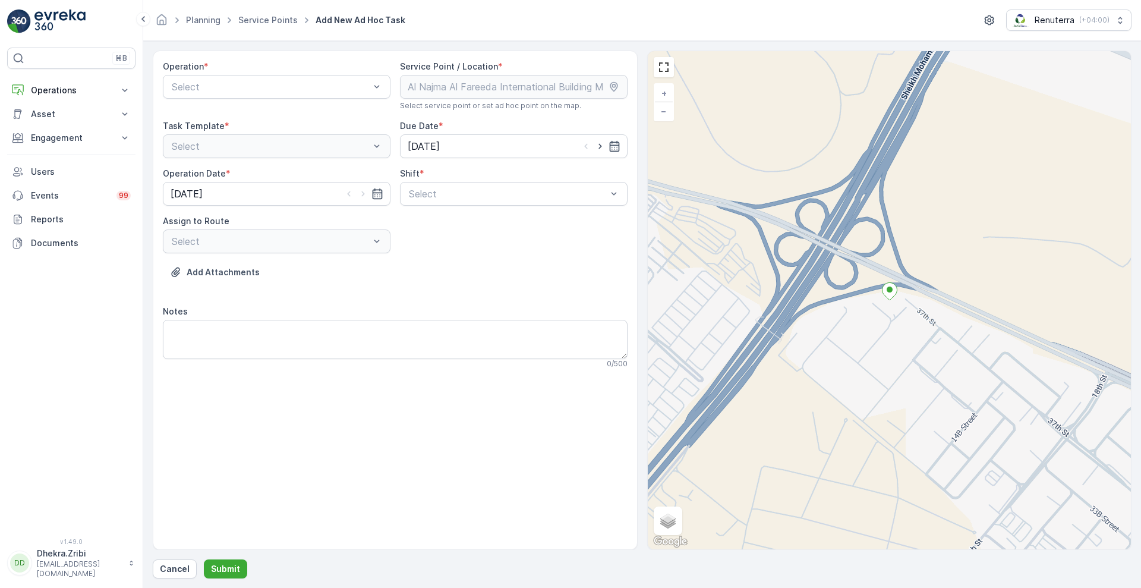
click at [460, 282] on div "Add Attachments" at bounding box center [395, 279] width 465 height 33
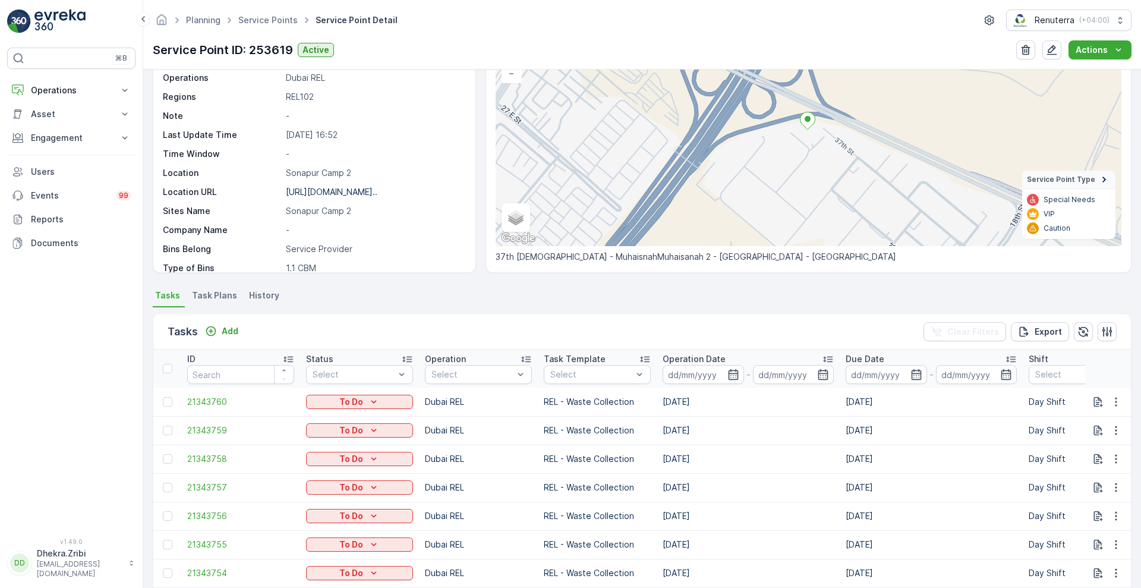
scroll to position [105, 0]
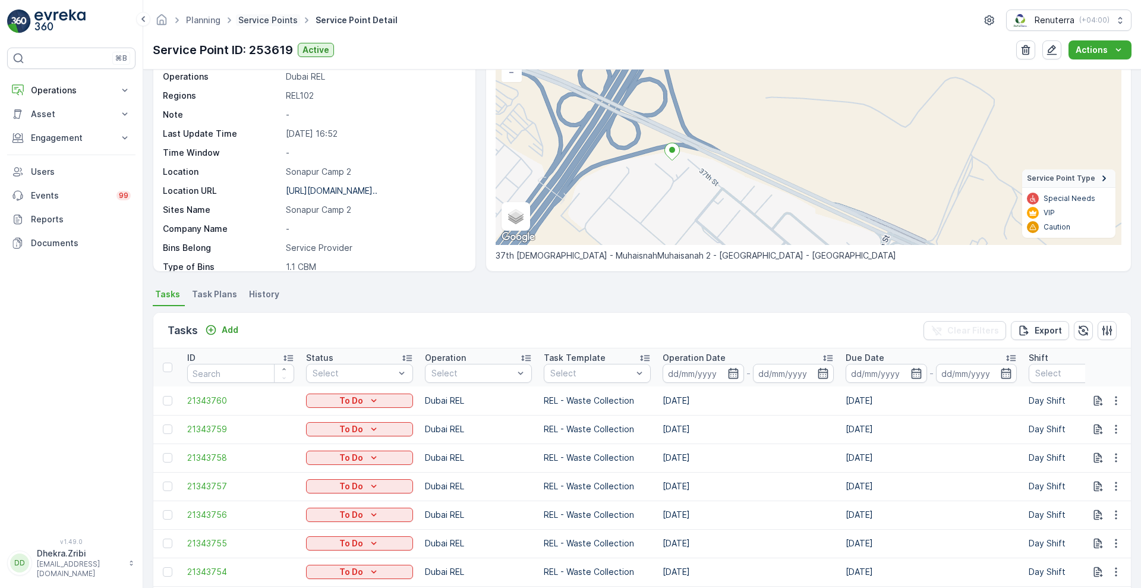
click at [266, 21] on link "Service Points" at bounding box center [267, 20] width 59 height 10
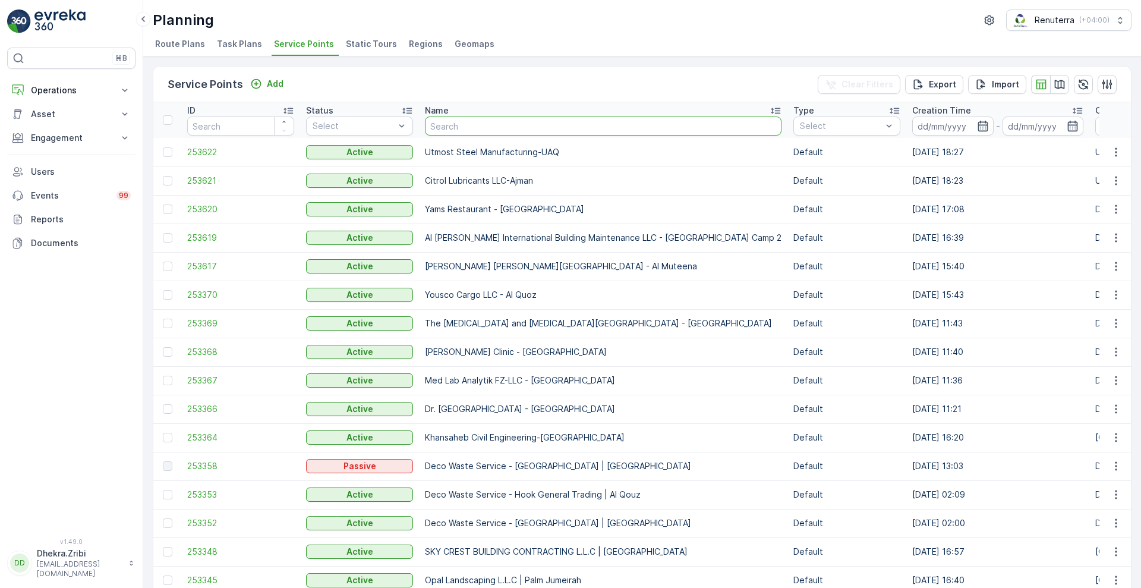
click at [458, 127] on input "text" at bounding box center [603, 126] width 357 height 19
type input "al huraiz"
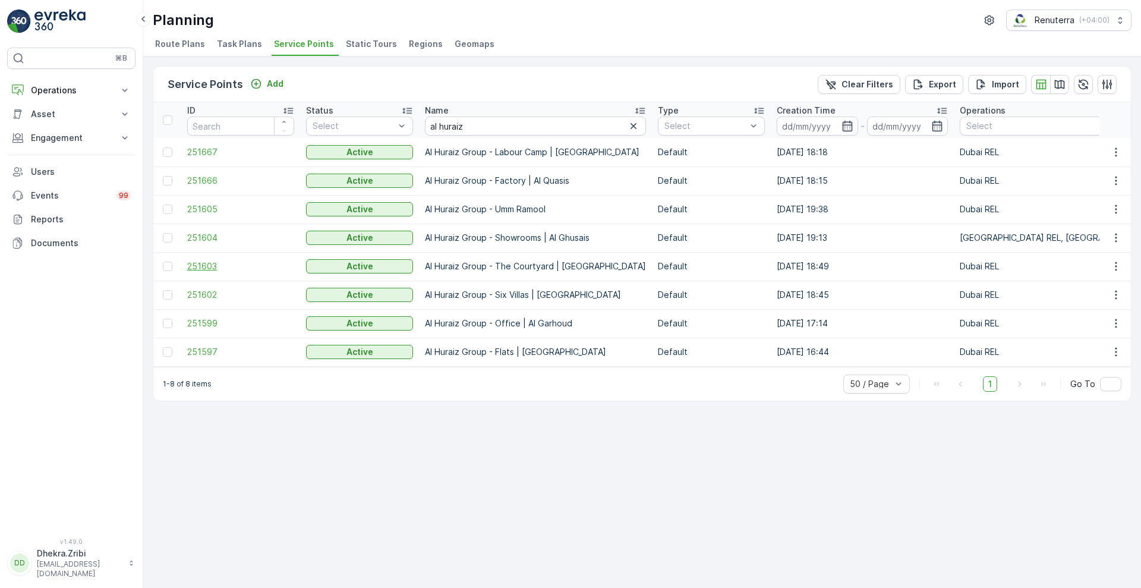
click at [210, 263] on span "251603" at bounding box center [240, 266] width 107 height 12
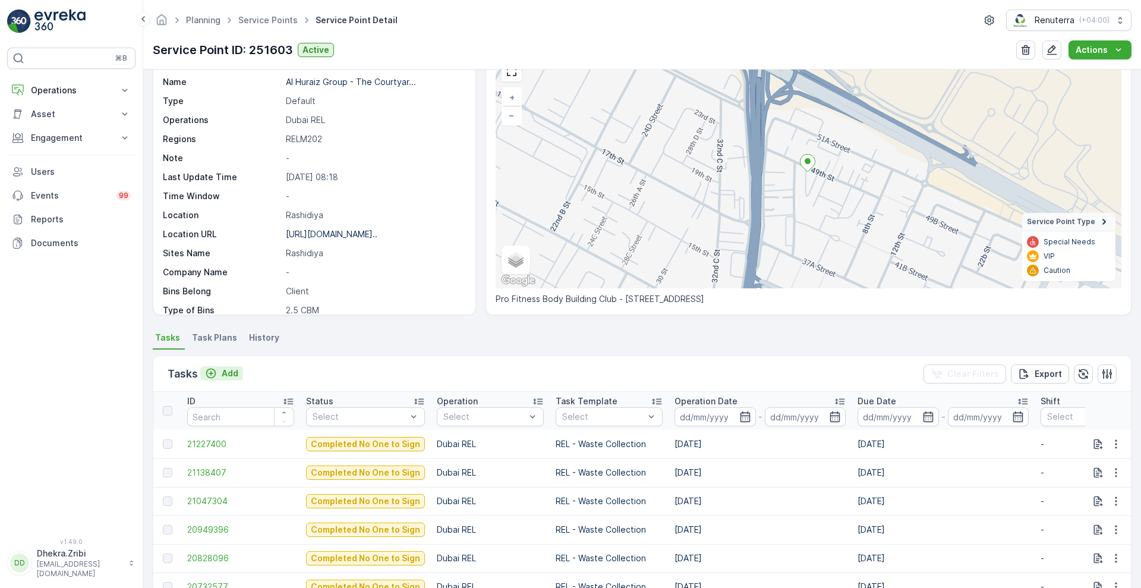
click at [224, 368] on p "Add" at bounding box center [230, 373] width 17 height 12
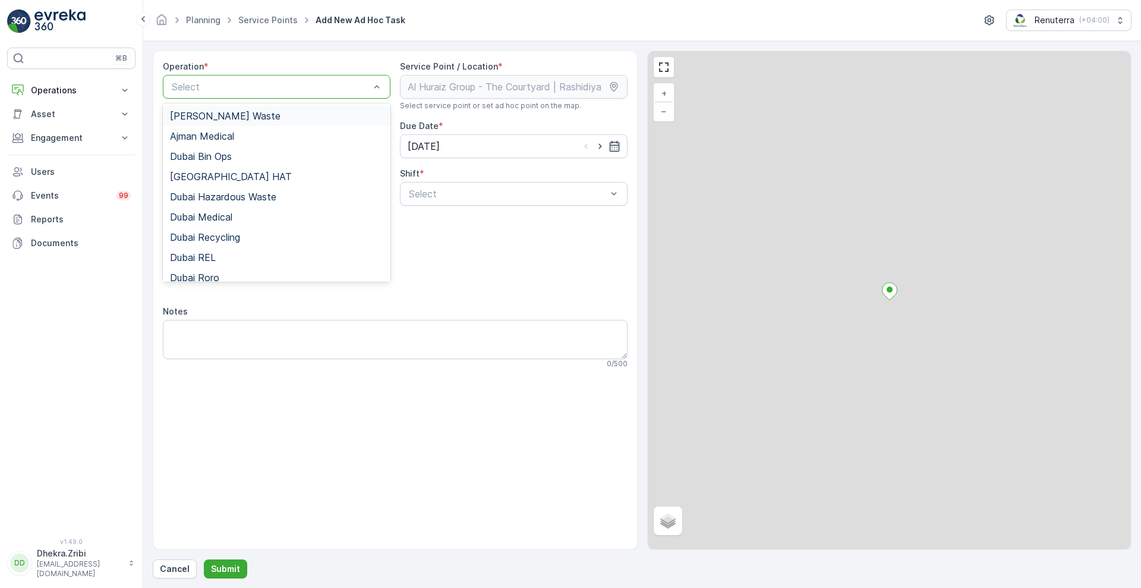
click at [286, 84] on div at bounding box center [271, 86] width 200 height 11
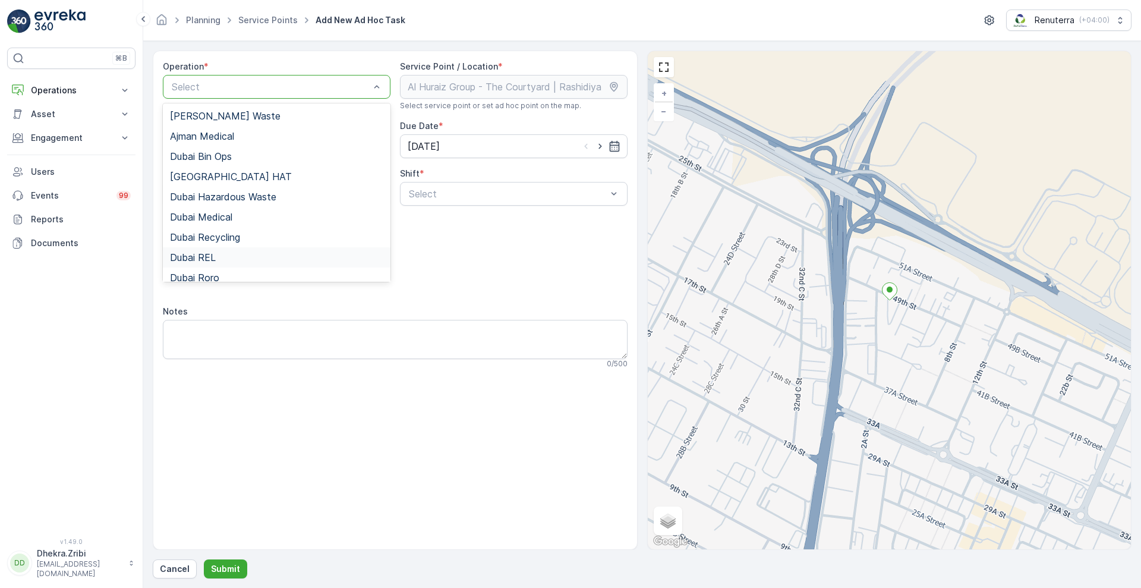
click at [213, 254] on span "Dubai REL" at bounding box center [193, 257] width 46 height 11
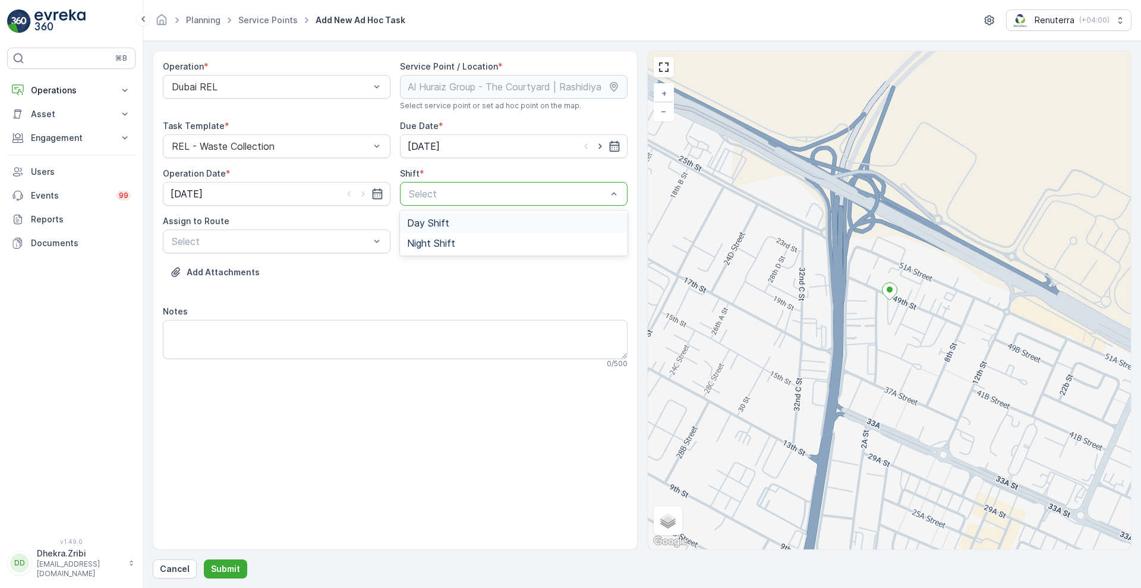
click at [461, 201] on div "Select" at bounding box center [514, 194] width 228 height 24
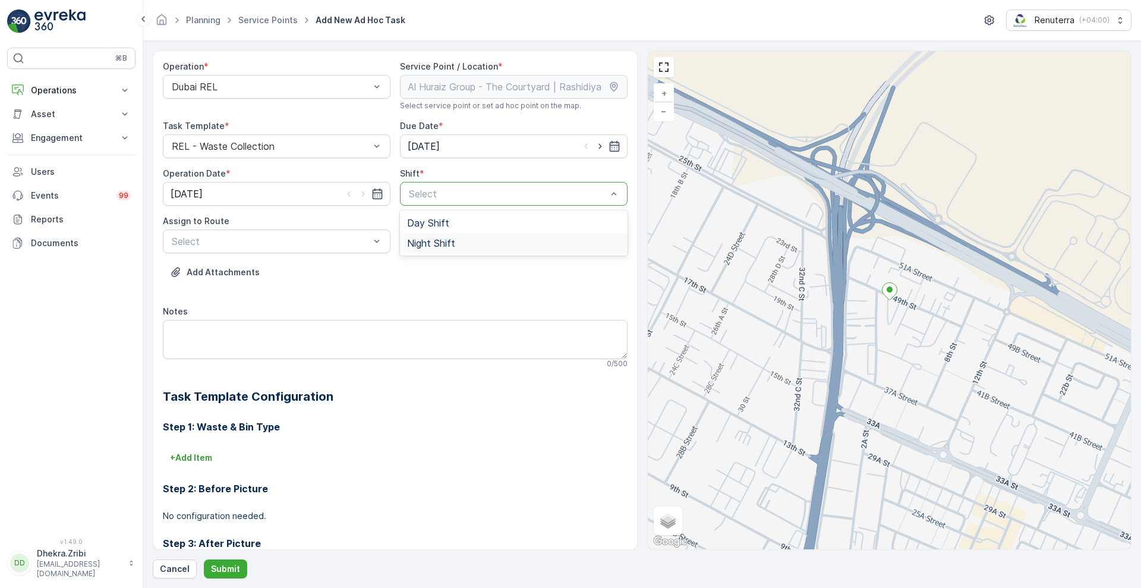
click at [436, 251] on div "Night Shift" at bounding box center [514, 243] width 228 height 20
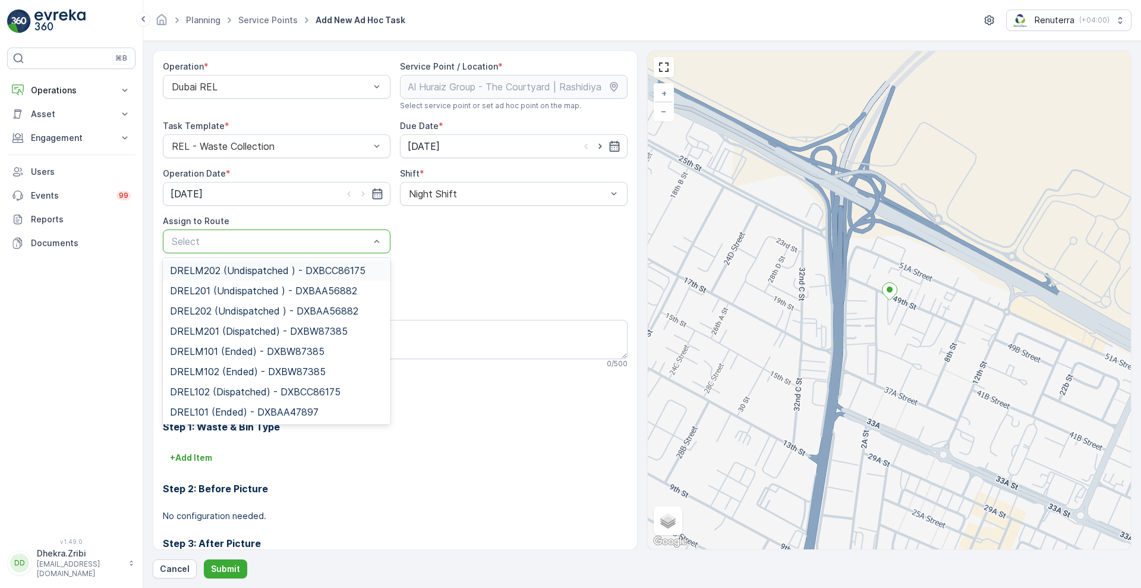
click at [318, 242] on div at bounding box center [271, 241] width 200 height 11
click at [207, 303] on div "DREL202 (Undispatched ) - DXBAA56882" at bounding box center [277, 311] width 228 height 20
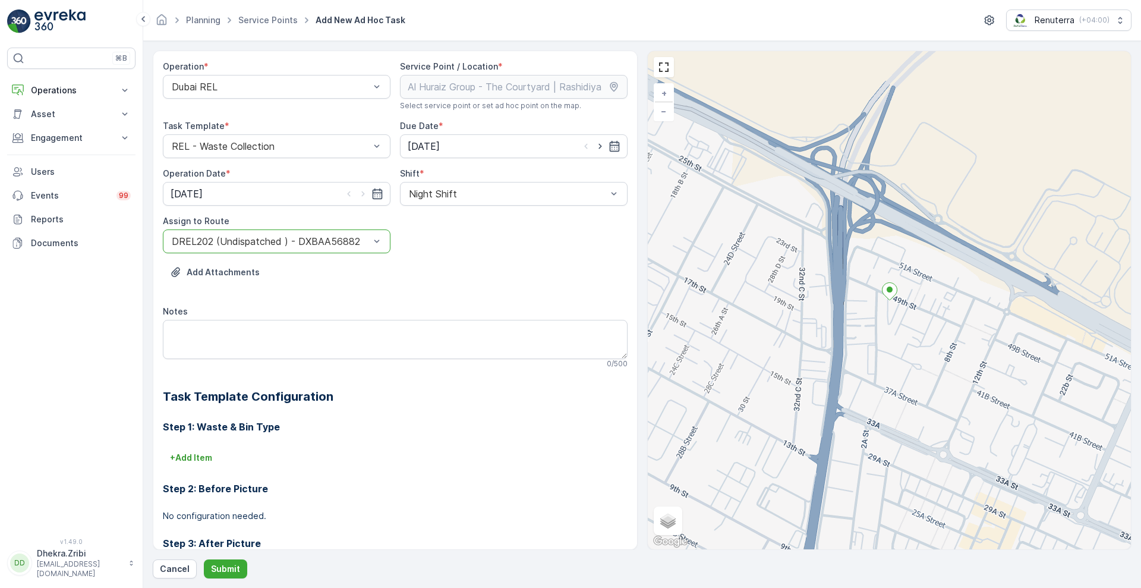
click at [262, 237] on div at bounding box center [271, 241] width 200 height 11
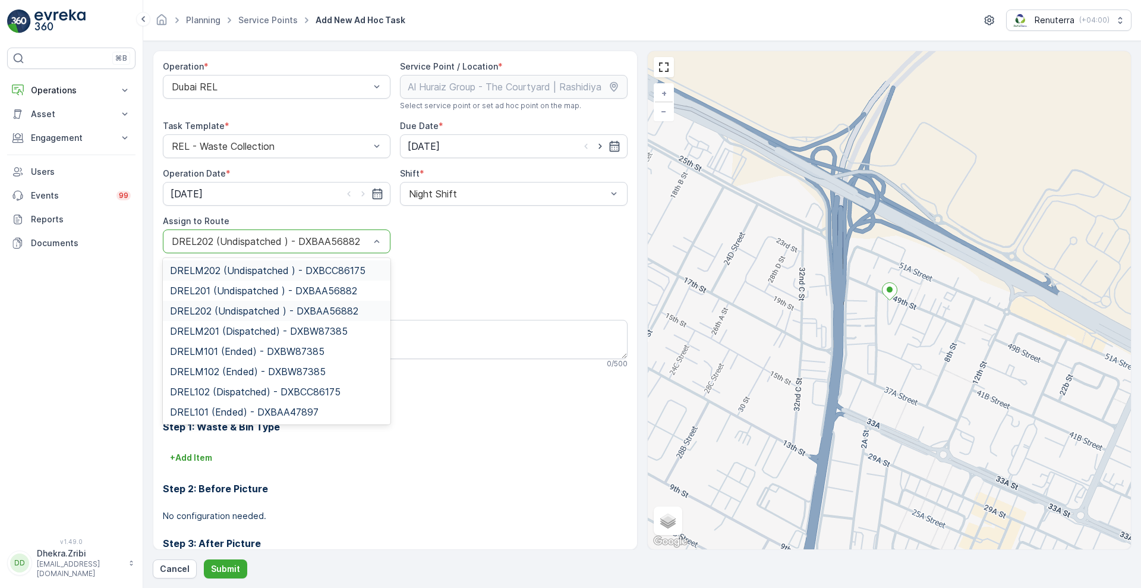
click at [287, 265] on span "DRELM202 (Undispatched ) - DXBCC86175" at bounding box center [268, 270] width 196 height 11
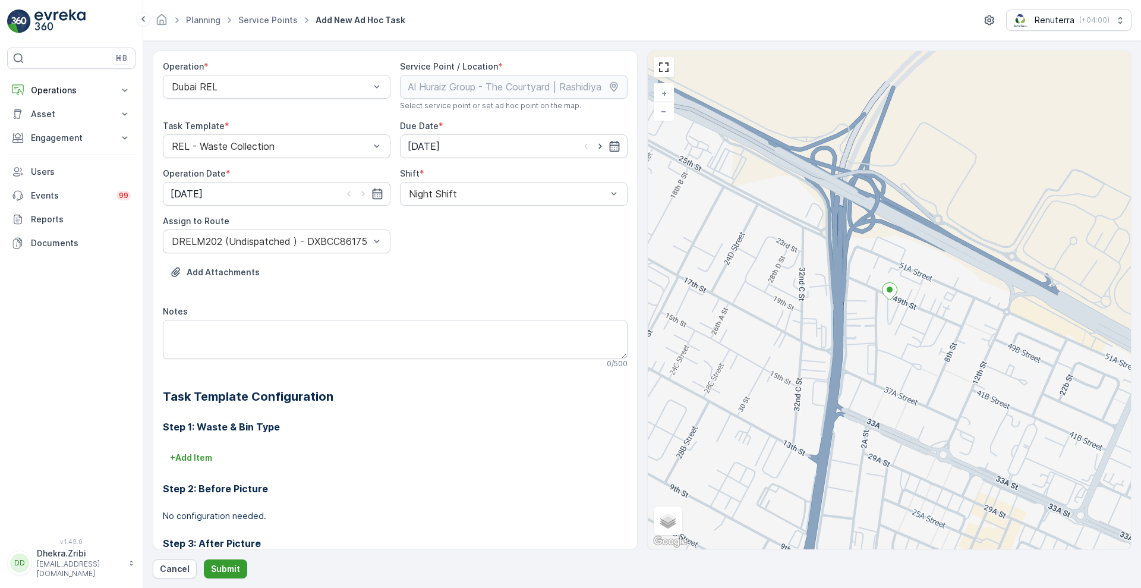
click at [215, 567] on p "Submit" at bounding box center [225, 569] width 29 height 12
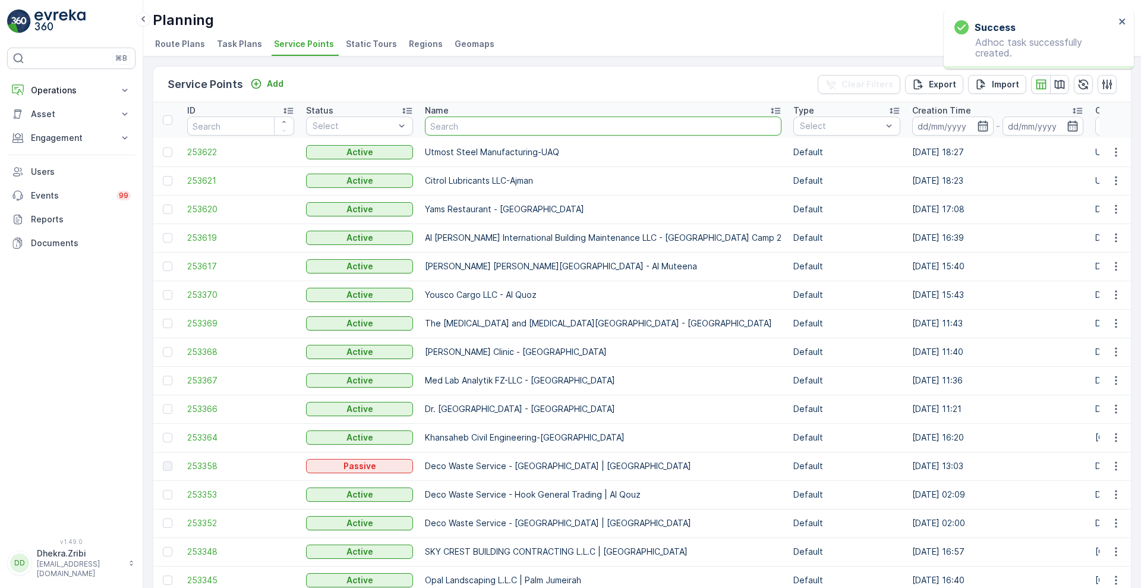
click at [452, 118] on input "text" at bounding box center [603, 126] width 357 height 19
type input "italian"
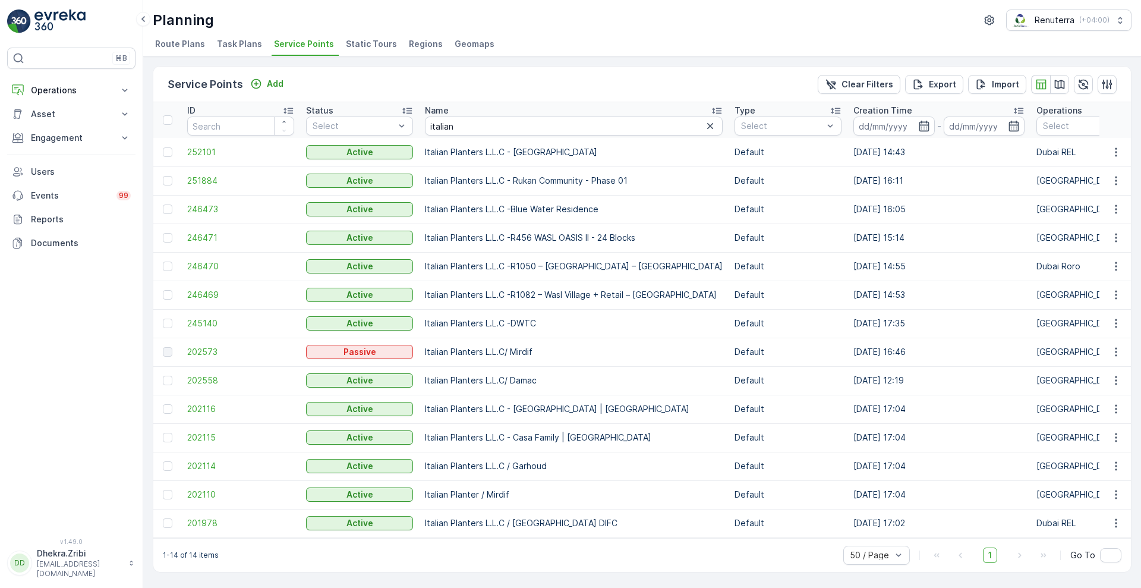
click at [187, 380] on td "202558" at bounding box center [240, 380] width 119 height 29
click at [194, 380] on span "202558" at bounding box center [240, 381] width 107 height 12
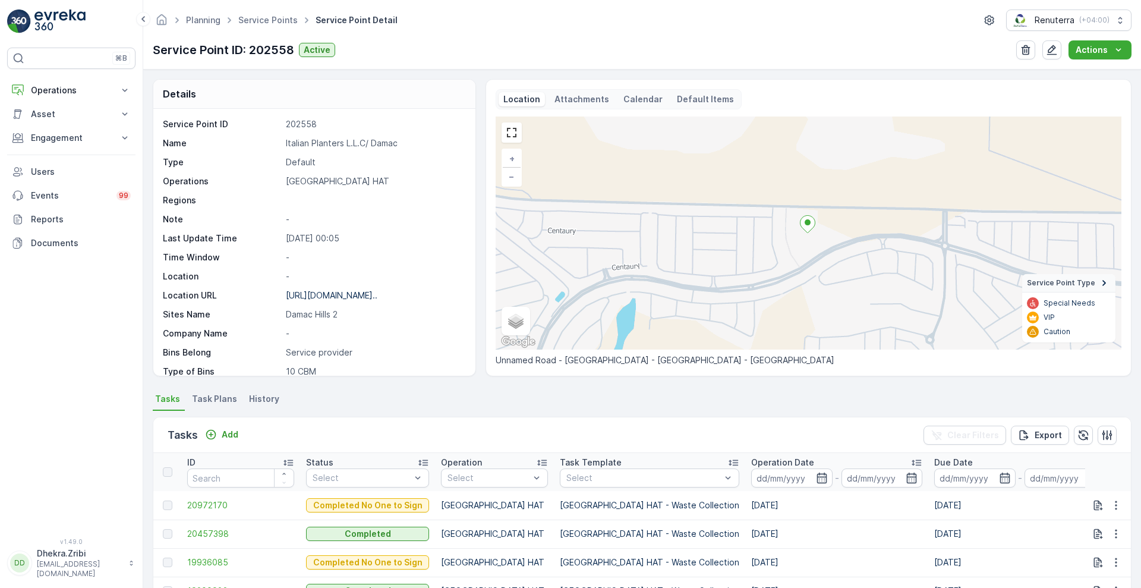
click at [321, 142] on p "Italian Planters L.L.C/ Damac" at bounding box center [374, 143] width 177 height 12
copy p "Italian Planters L.L.C/ Damac"
click at [266, 12] on ul "Service Points" at bounding box center [274, 20] width 77 height 17
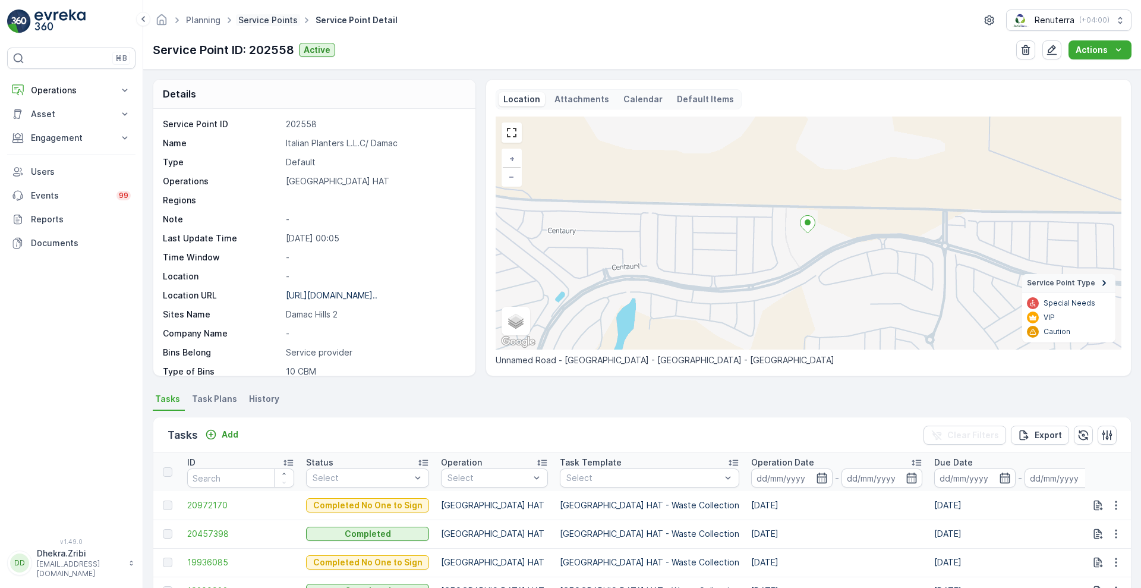
click at [269, 17] on link "Service Points" at bounding box center [267, 20] width 59 height 10
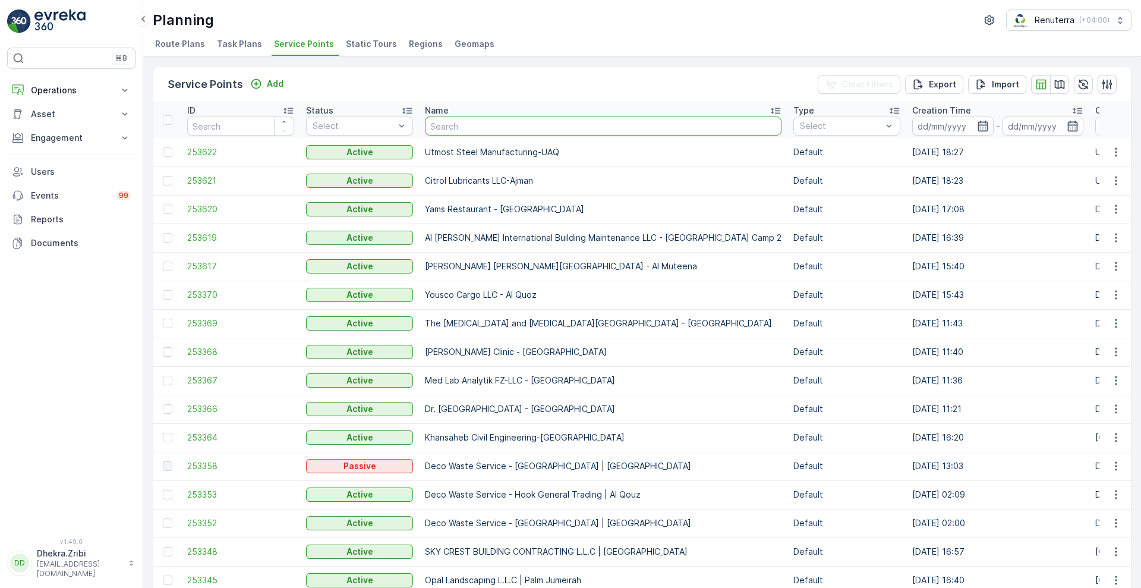
click at [466, 128] on input "text" at bounding box center [603, 126] width 357 height 19
click at [188, 235] on span "253619" at bounding box center [240, 238] width 107 height 12
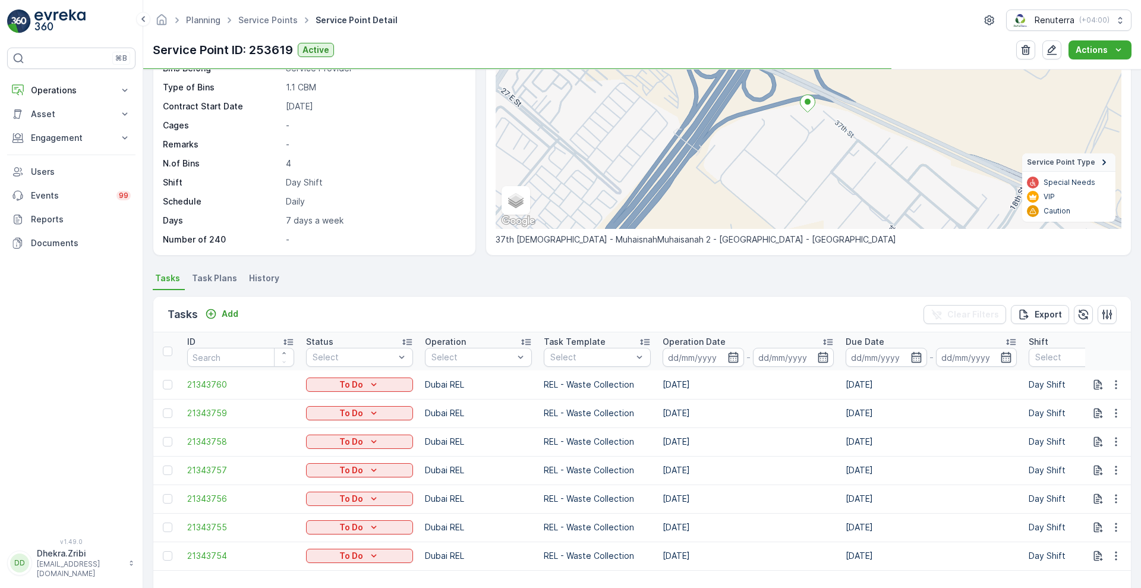
scroll to position [155, 0]
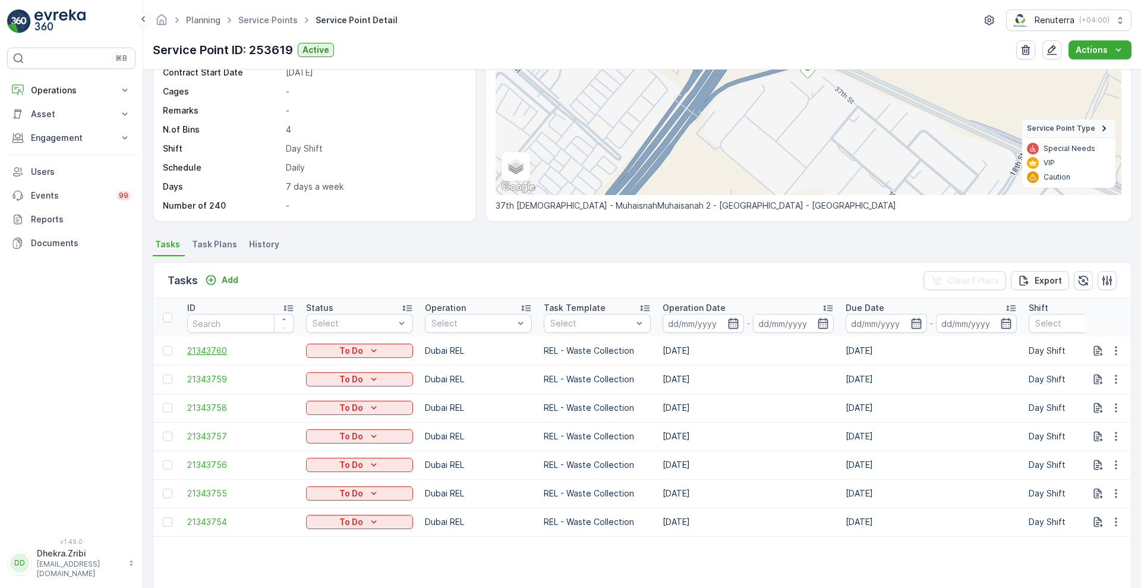
click at [199, 348] on span "21343760" at bounding box center [240, 351] width 107 height 12
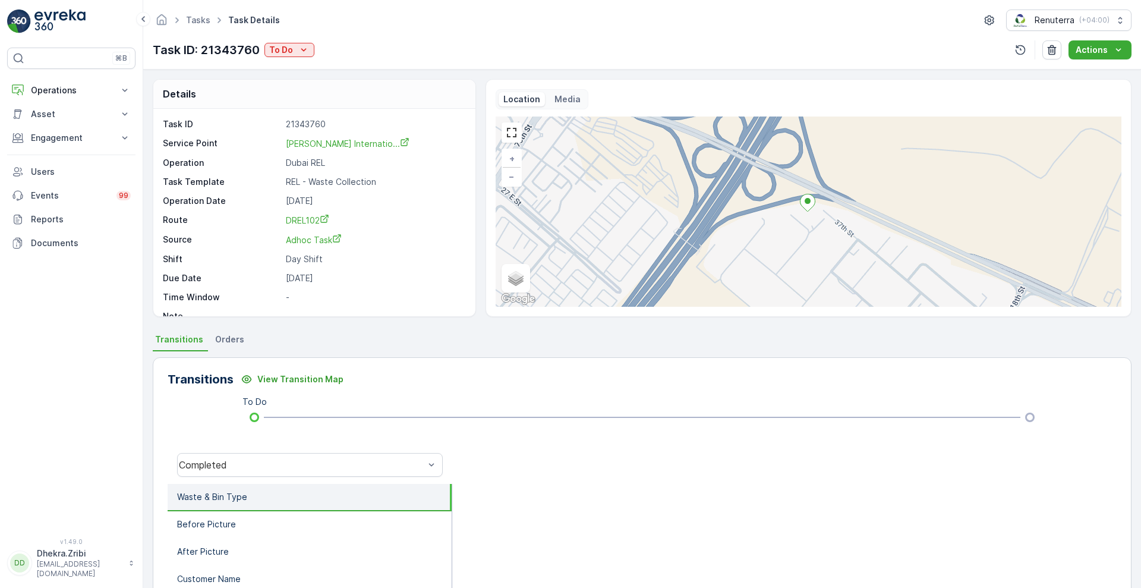
scroll to position [15, 0]
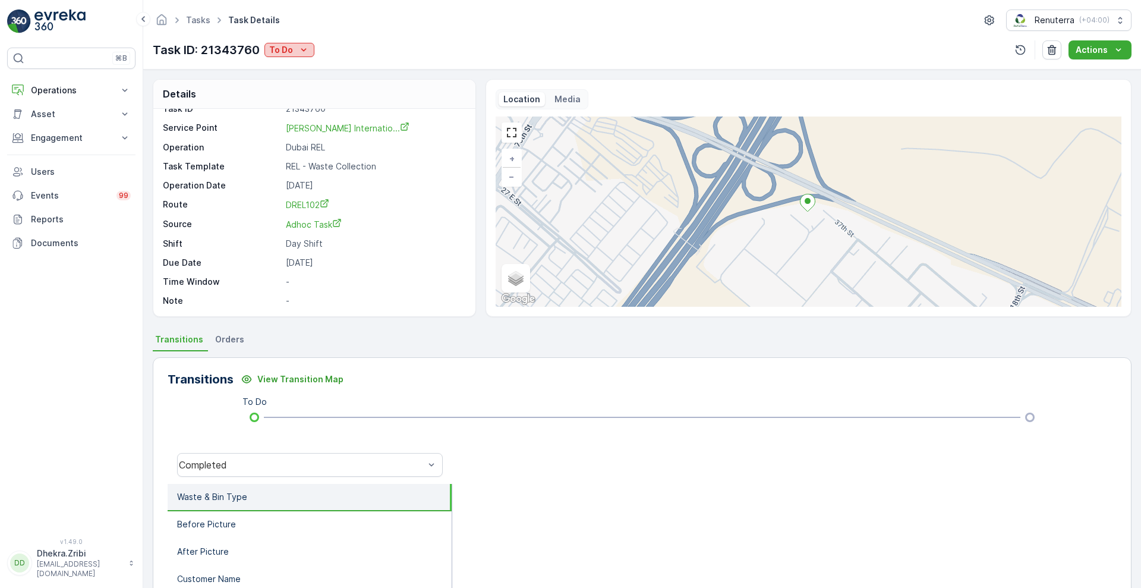
click at [290, 48] on p "To Do" at bounding box center [281, 50] width 24 height 12
click at [349, 121] on span "Completed No One to Sign" at bounding box center [326, 118] width 108 height 12
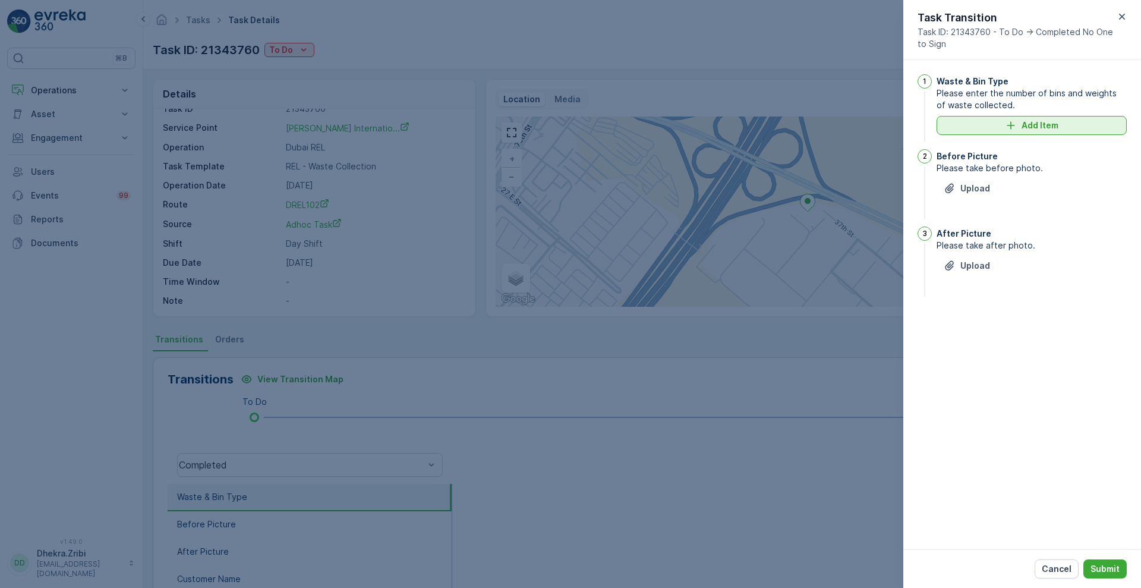
click at [1014, 124] on icon "Add Item" at bounding box center [1011, 125] width 12 height 12
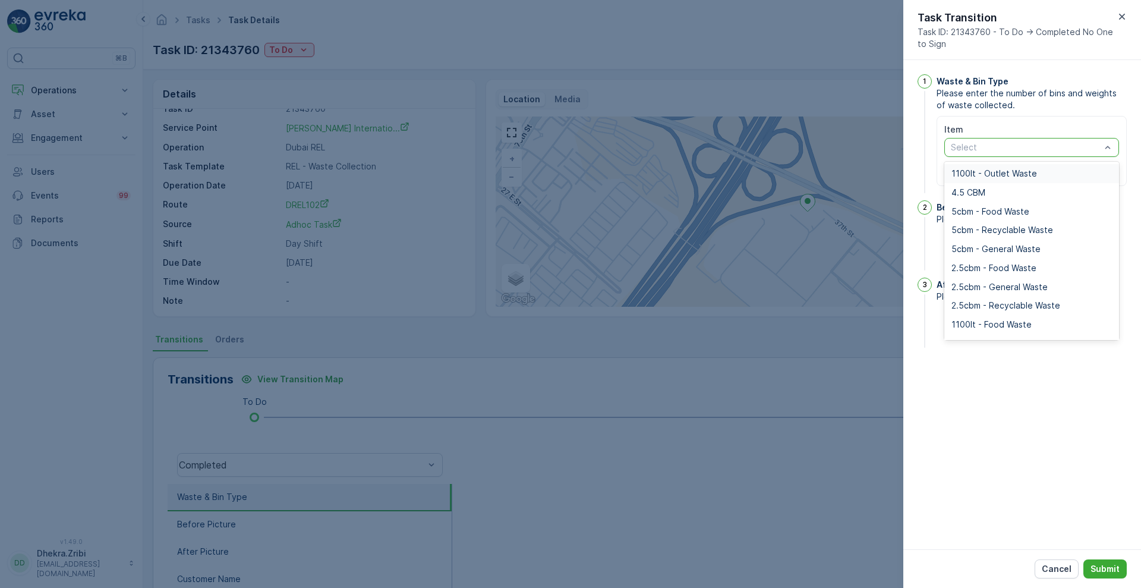
click at [990, 147] on div at bounding box center [1026, 148] width 152 height 10
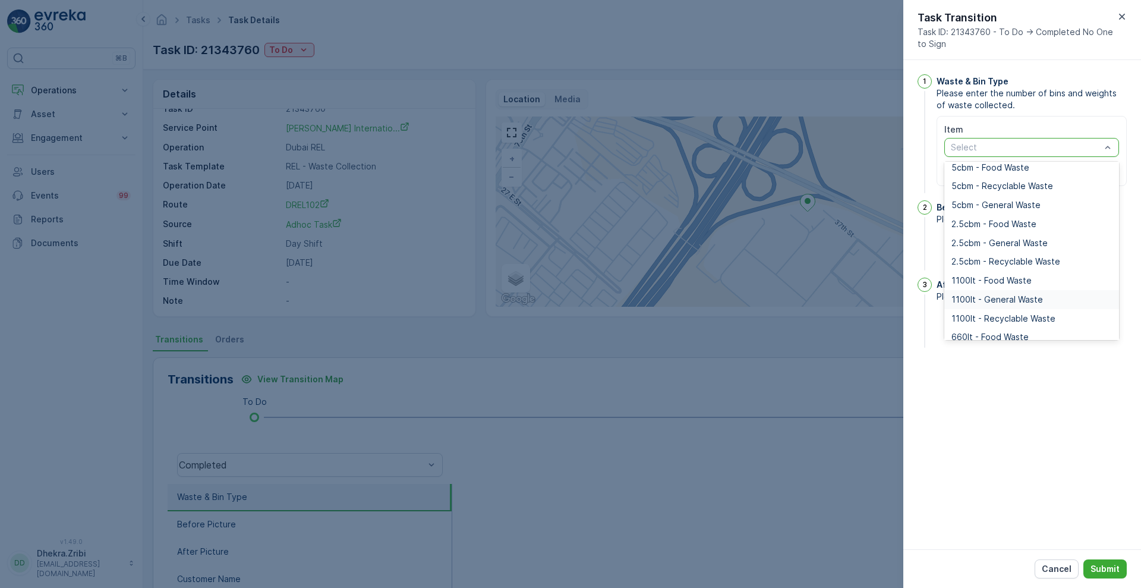
click at [1003, 300] on span "1100lt - General Waste" at bounding box center [998, 300] width 92 height 10
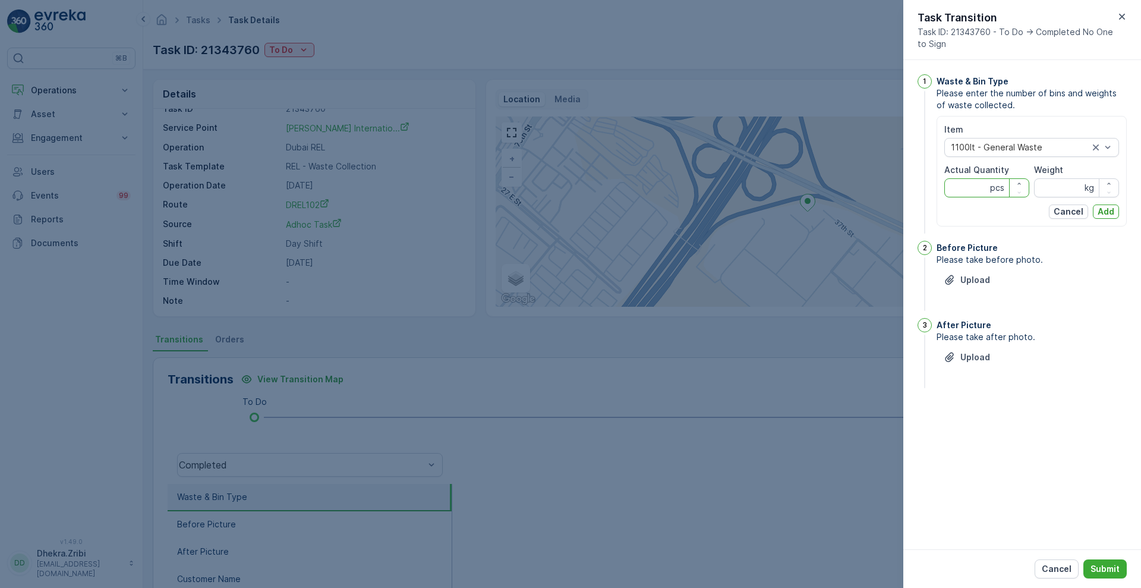
click at [980, 191] on Quantity "Actual Quantity" at bounding box center [987, 187] width 85 height 19
type Quantity "3"
click at [1047, 183] on input "Weight" at bounding box center [1076, 187] width 85 height 19
type input "0"
click at [1099, 206] on p "Add" at bounding box center [1106, 212] width 17 height 12
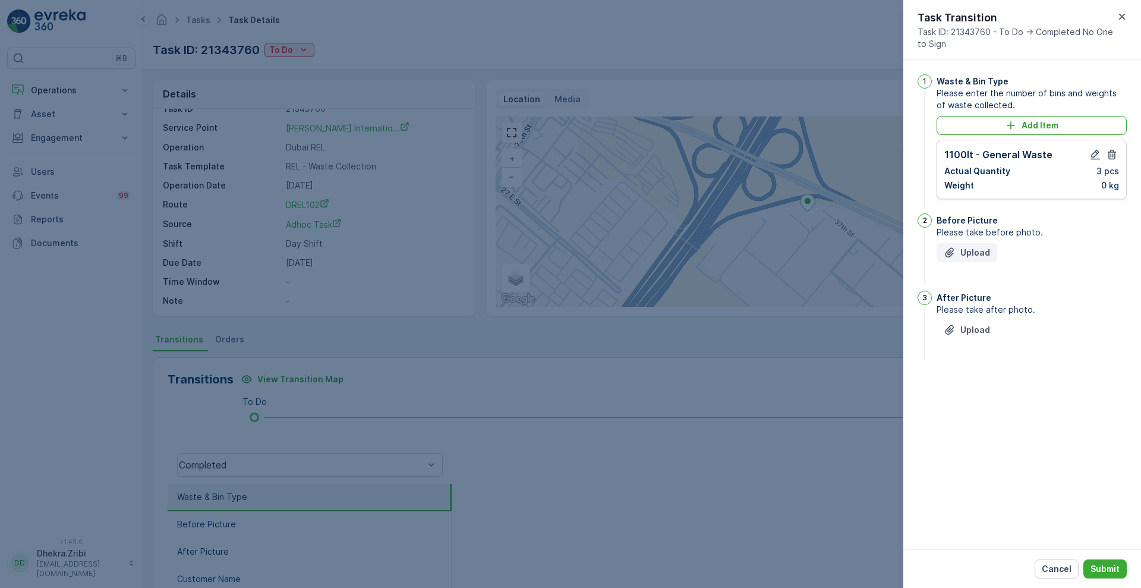
click at [974, 247] on p "Upload" at bounding box center [976, 253] width 30 height 12
click at [970, 388] on p "Upload" at bounding box center [976, 389] width 30 height 12
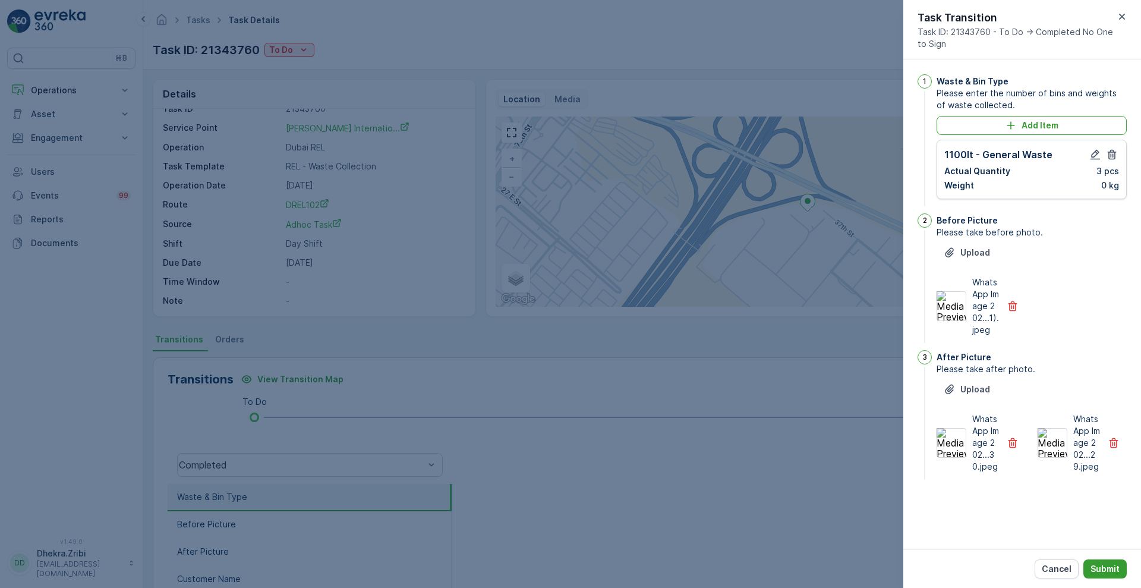
click at [1112, 574] on p "Submit" at bounding box center [1105, 569] width 29 height 12
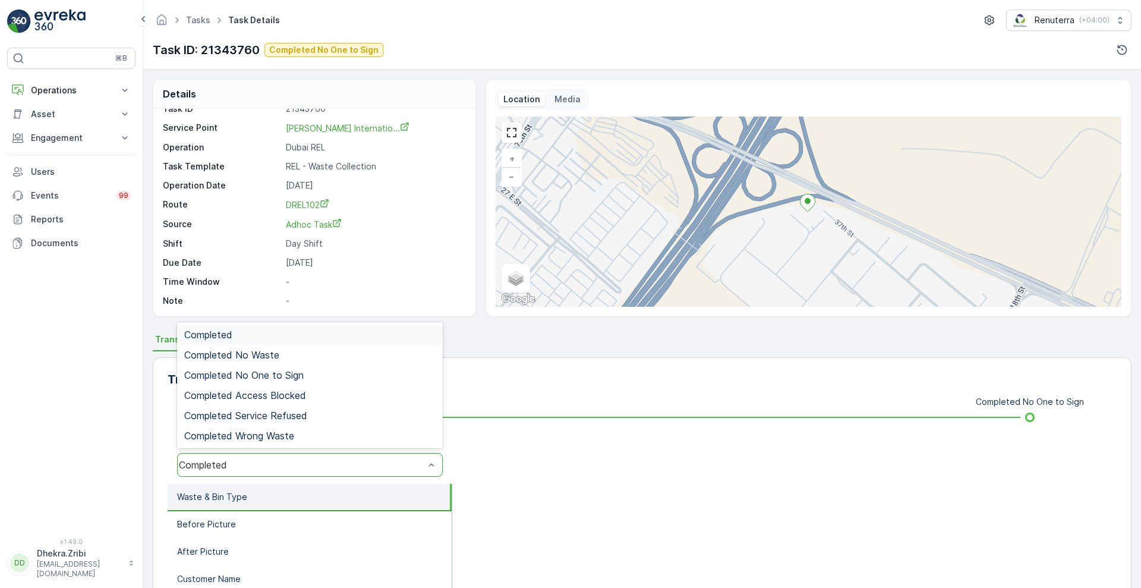
click at [278, 467] on div "Completed" at bounding box center [302, 465] width 246 height 11
click at [288, 365] on div "Completed No One to Sign" at bounding box center [310, 375] width 266 height 20
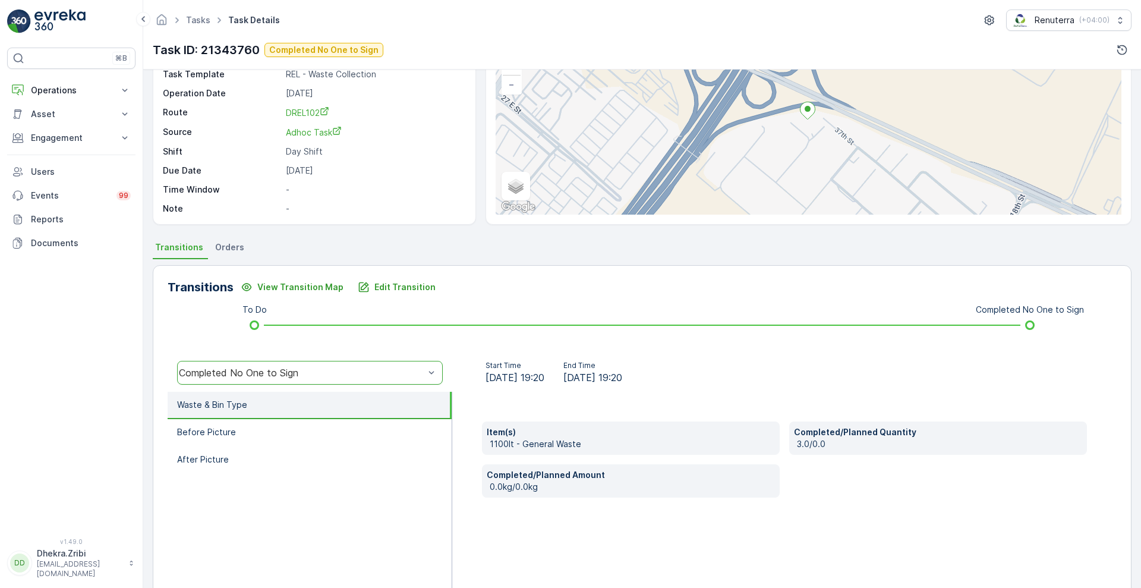
scroll to position [102, 0]
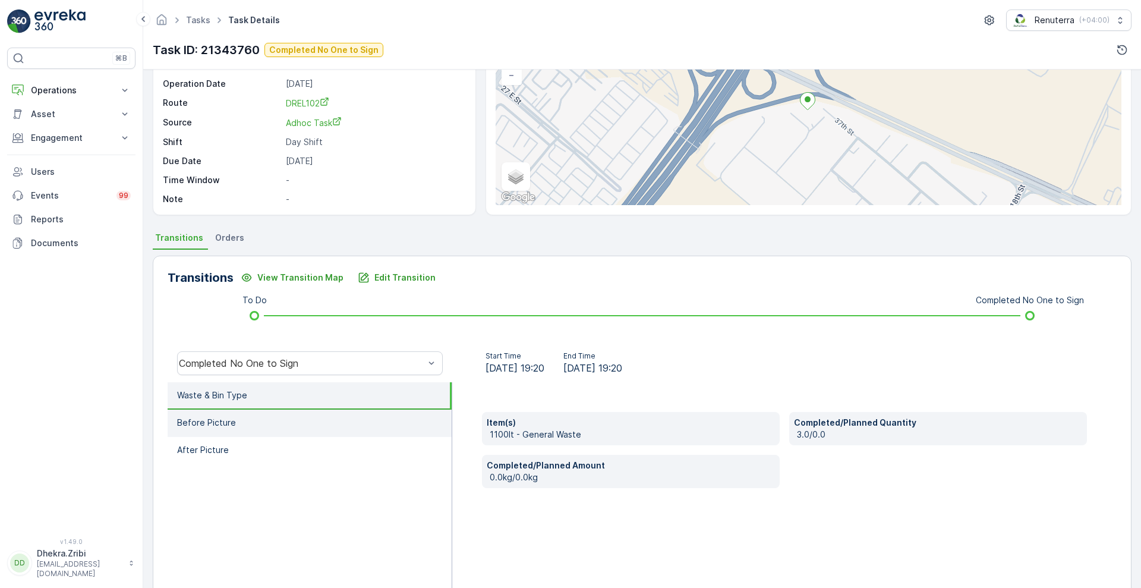
click at [264, 420] on li "Before Picture" at bounding box center [310, 423] width 284 height 27
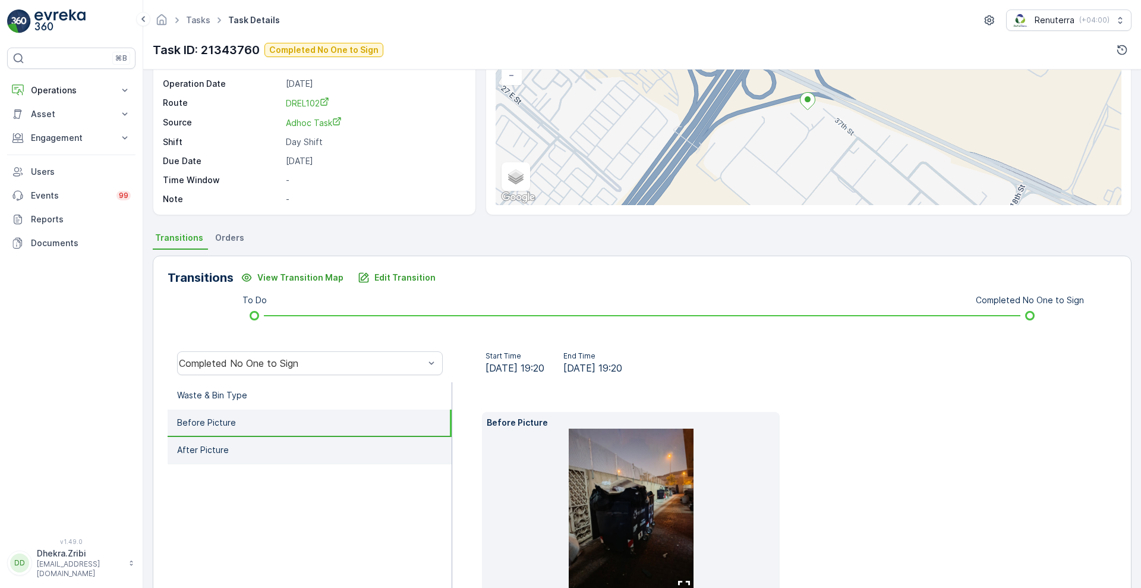
click at [257, 449] on li "After Picture" at bounding box center [310, 450] width 284 height 27
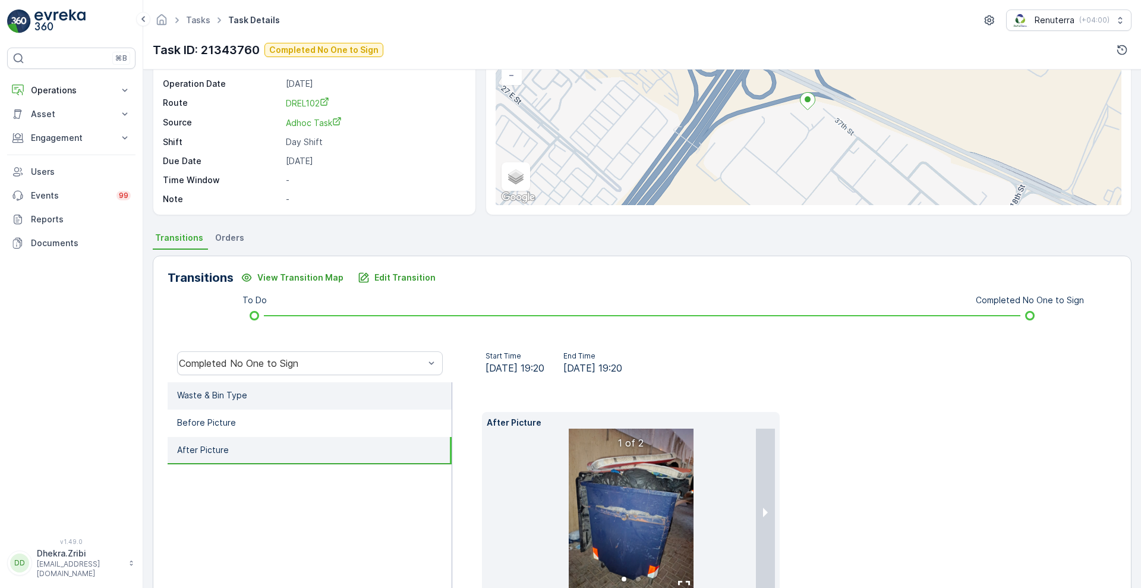
click at [276, 391] on li "Waste & Bin Type" at bounding box center [310, 395] width 284 height 27
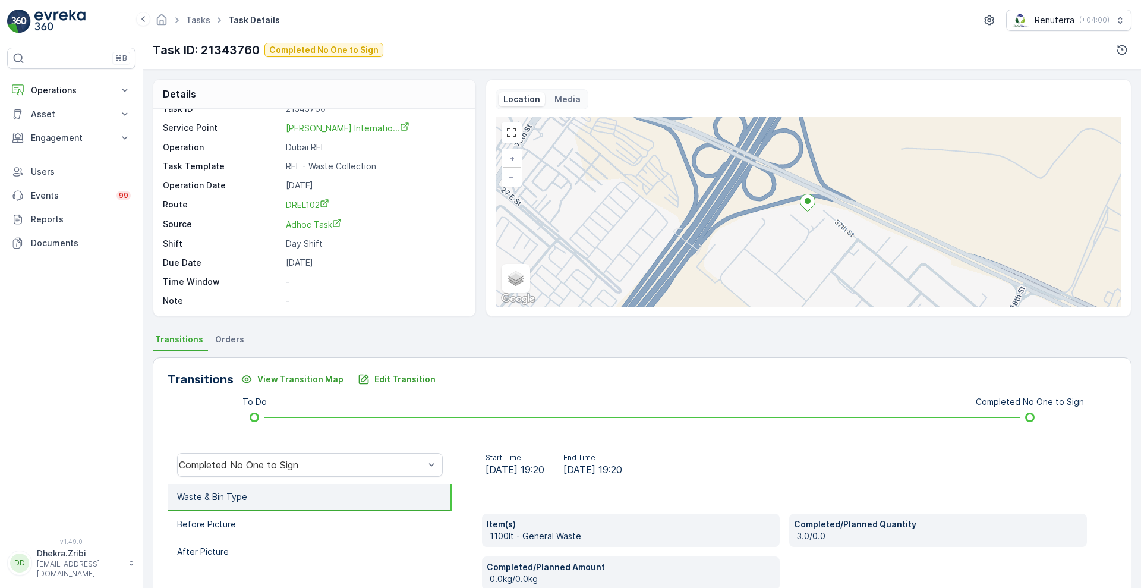
scroll to position [0, 0]
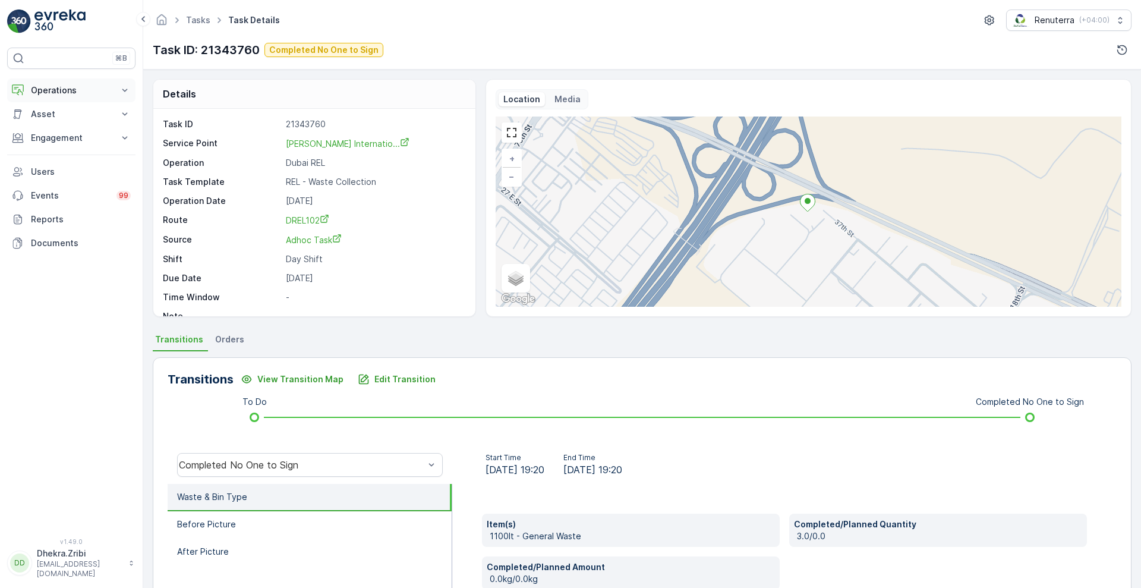
click at [45, 93] on p "Operations" at bounding box center [71, 90] width 81 height 12
click at [56, 125] on p "Planning" at bounding box center [46, 127] width 33 height 12
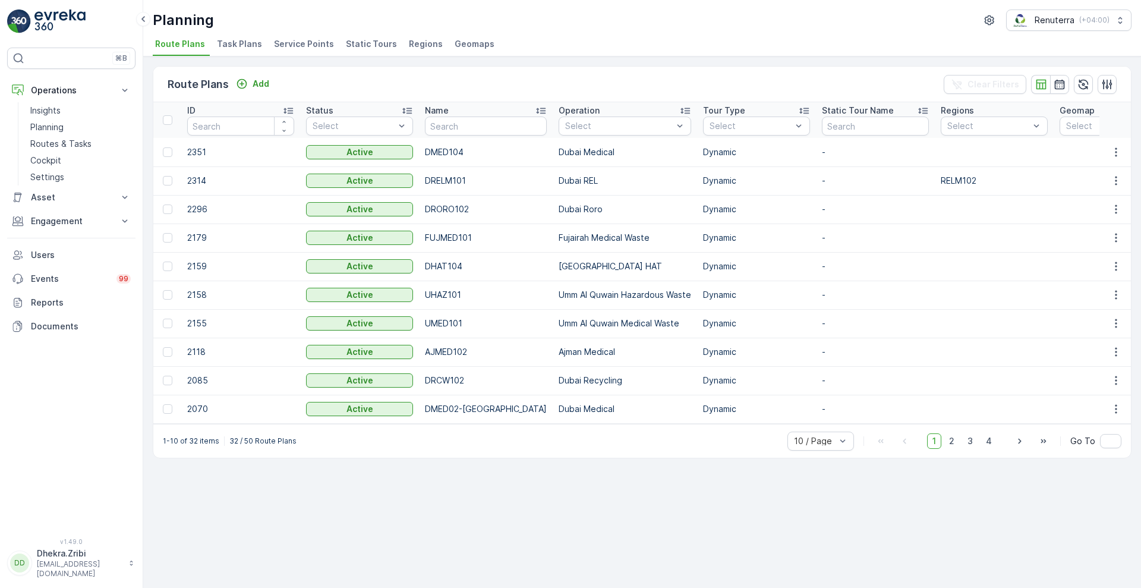
click at [282, 40] on span "Service Points" at bounding box center [304, 44] width 60 height 12
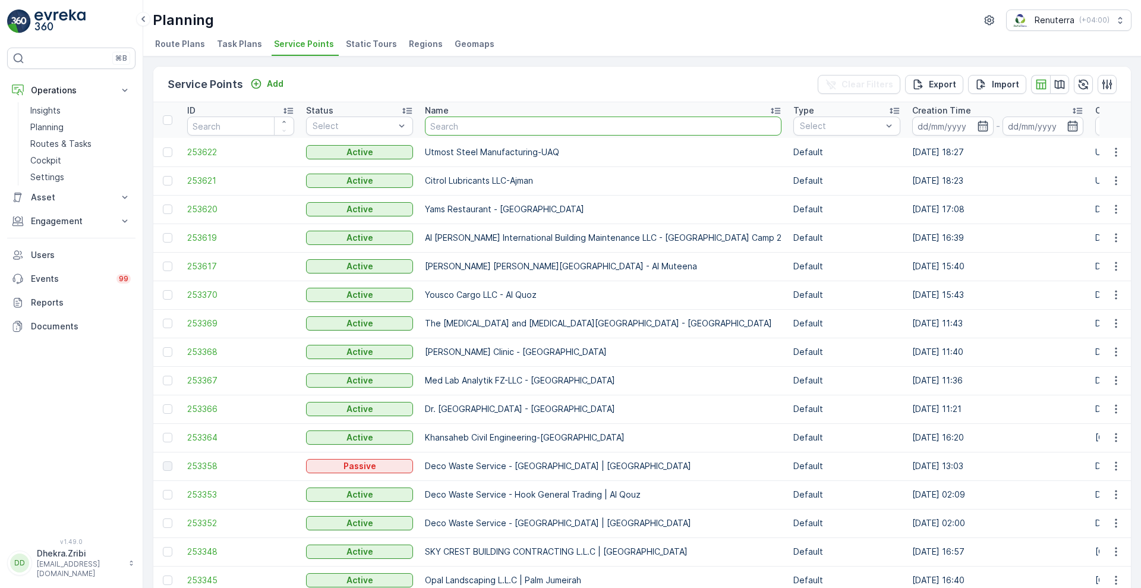
click at [483, 127] on input "text" at bounding box center [603, 126] width 357 height 19
type input "commi"
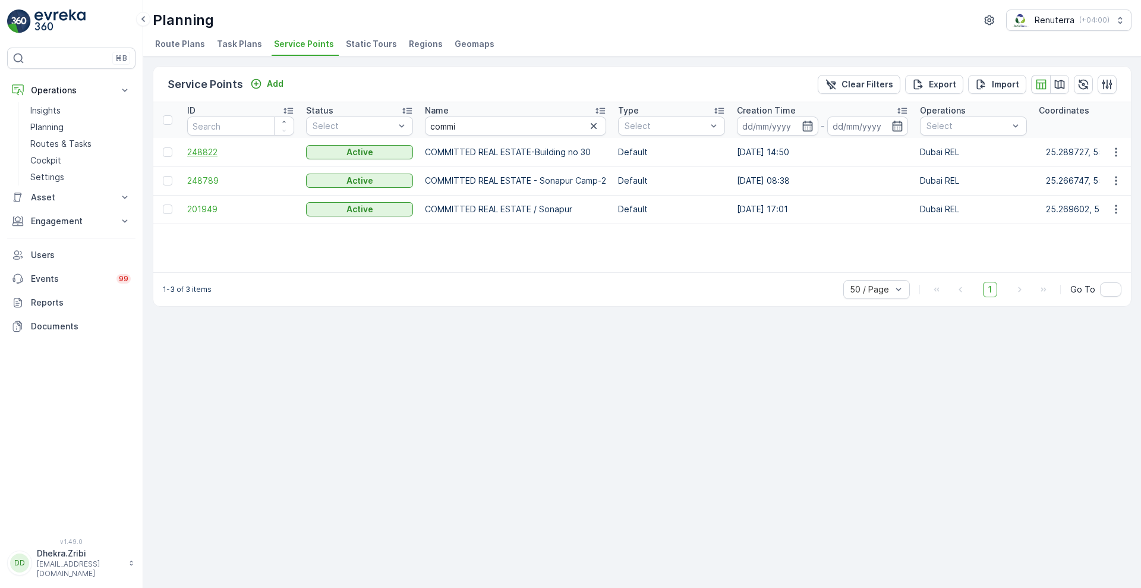
click at [205, 150] on span "248822" at bounding box center [240, 152] width 107 height 12
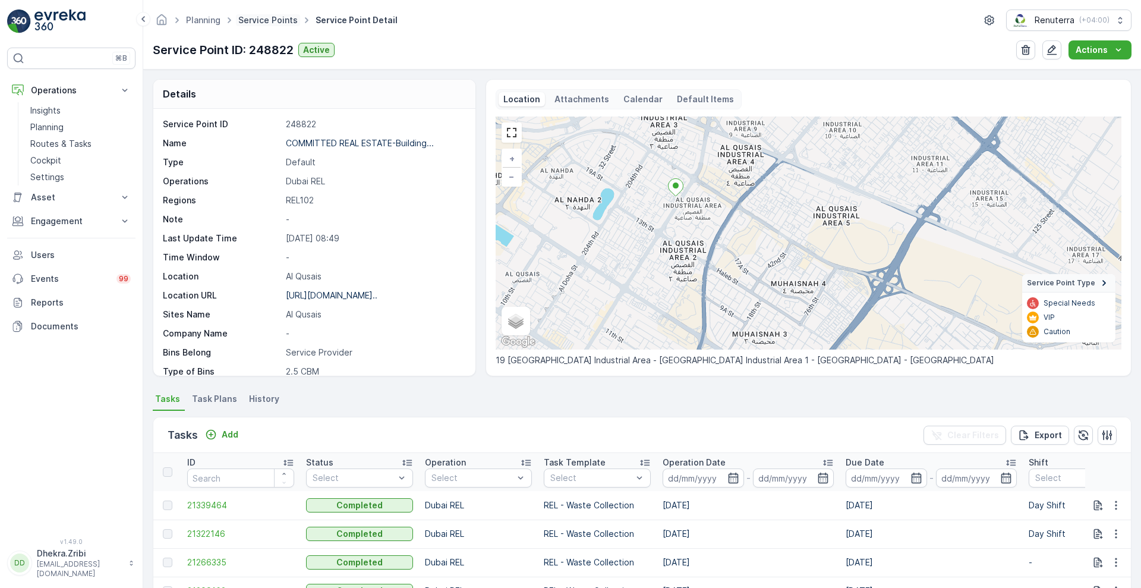
click at [250, 19] on link "Service Points" at bounding box center [267, 20] width 59 height 10
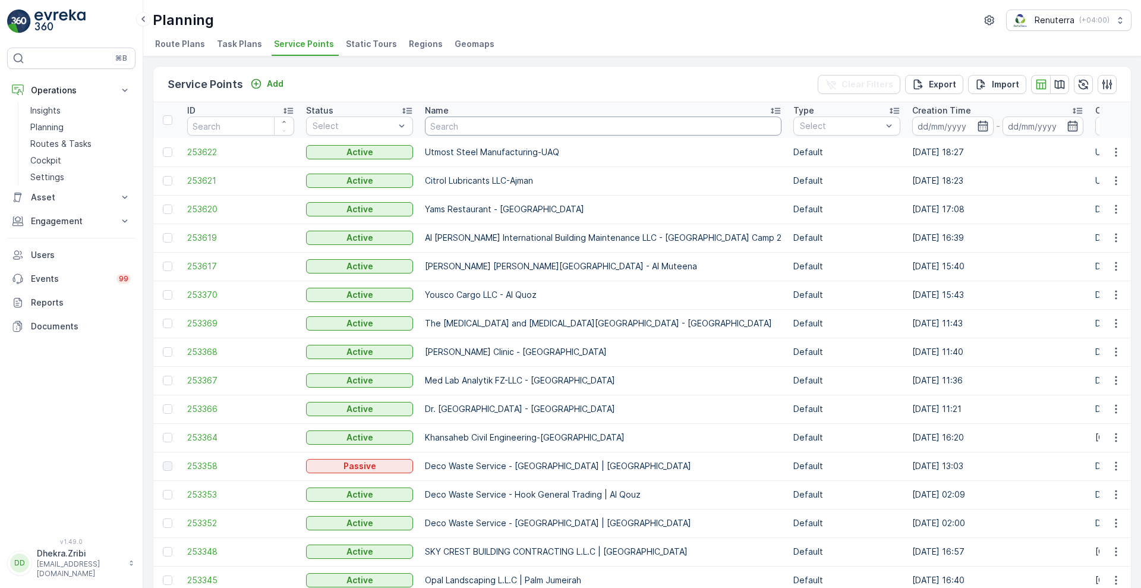
drag, startPoint x: 476, startPoint y: 136, endPoint x: 478, endPoint y: 127, distance: 9.1
click at [478, 127] on th "Name" at bounding box center [603, 120] width 369 height 36
click at [478, 127] on input "text" at bounding box center [603, 126] width 357 height 19
type input "al tayer"
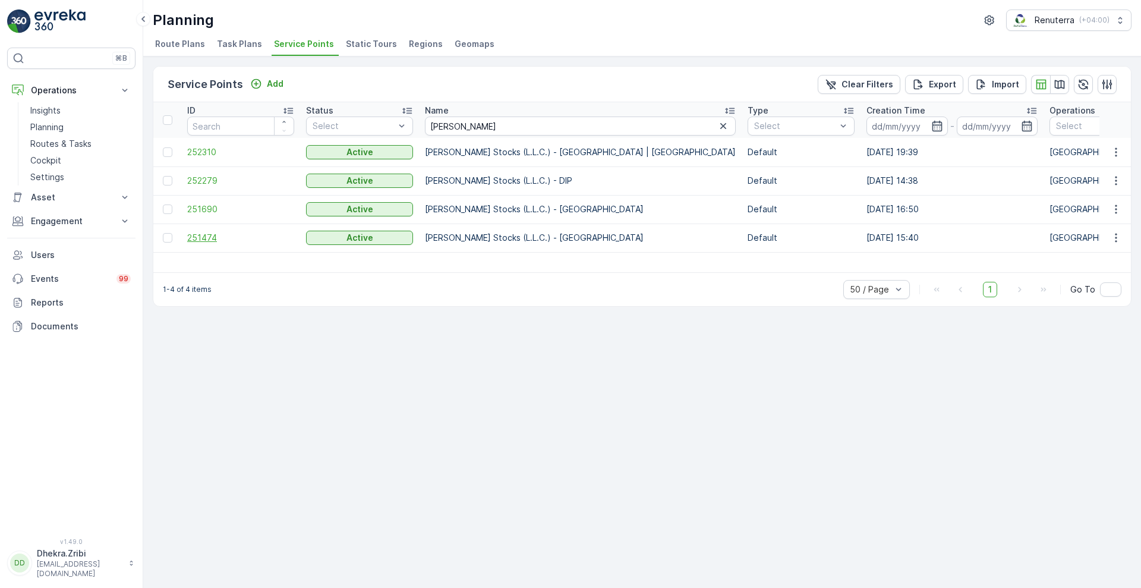
click at [188, 237] on span "251474" at bounding box center [240, 238] width 107 height 12
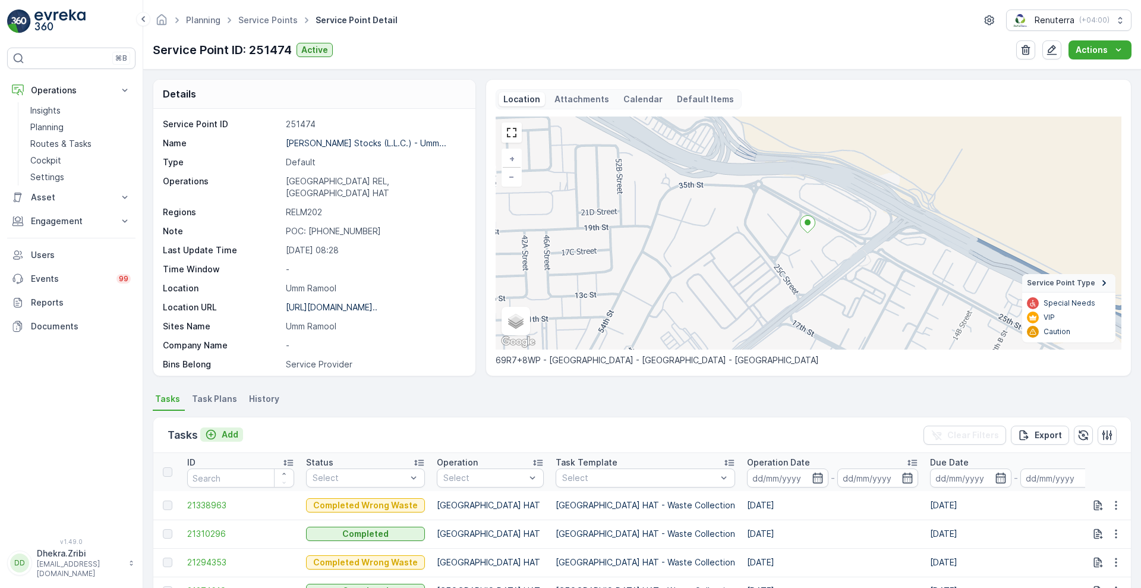
click at [231, 431] on p "Add" at bounding box center [230, 435] width 17 height 12
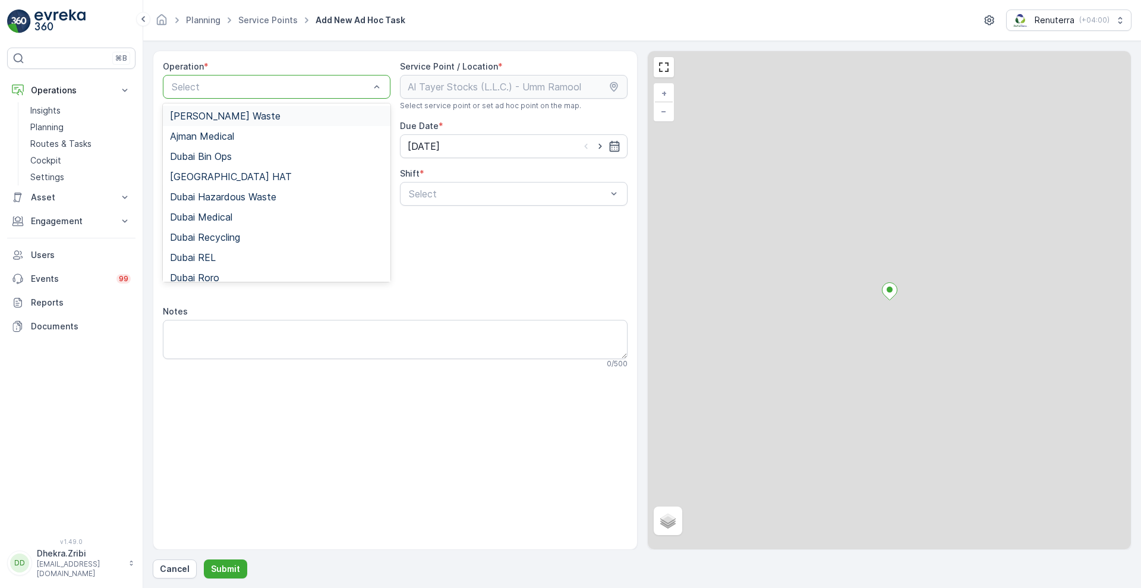
click at [297, 84] on div at bounding box center [271, 86] width 200 height 11
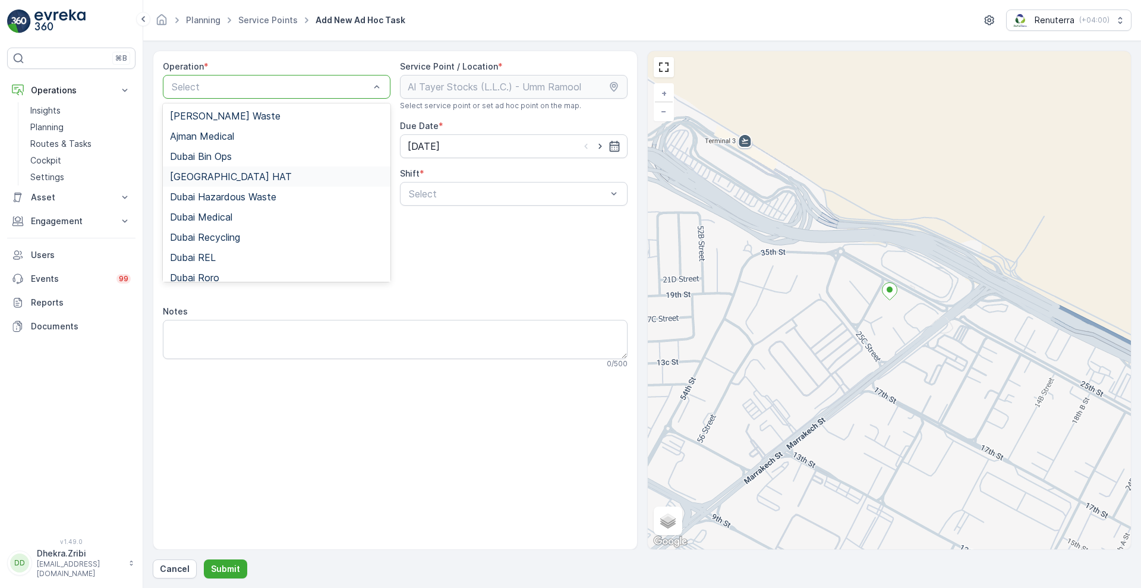
click at [224, 172] on div "[GEOGRAPHIC_DATA] HAT" at bounding box center [276, 176] width 213 height 11
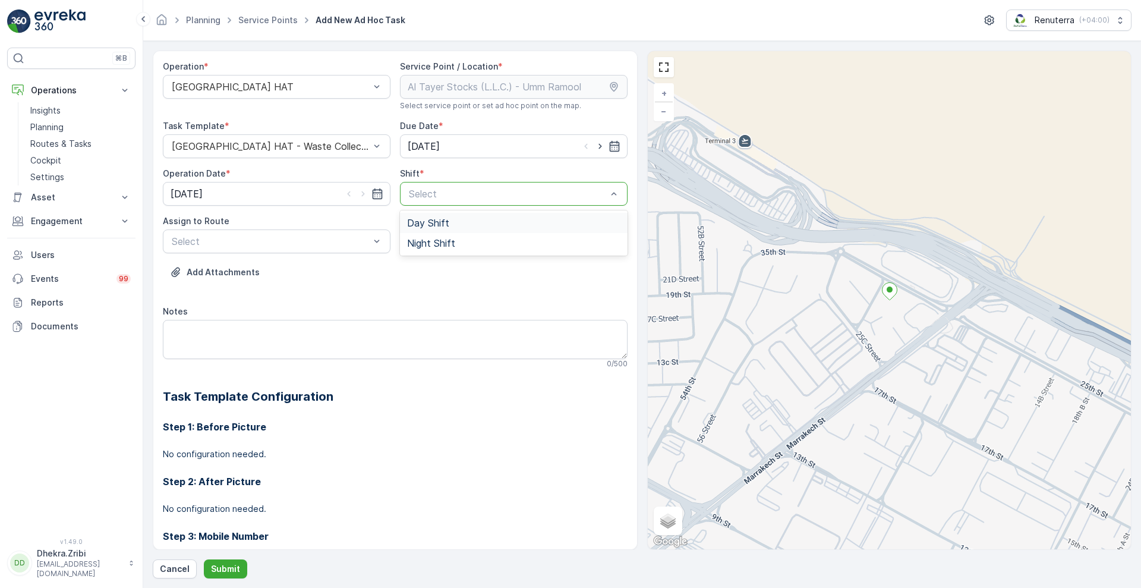
click at [474, 196] on div at bounding box center [508, 193] width 200 height 11
click at [438, 244] on span "Night Shift" at bounding box center [431, 243] width 48 height 11
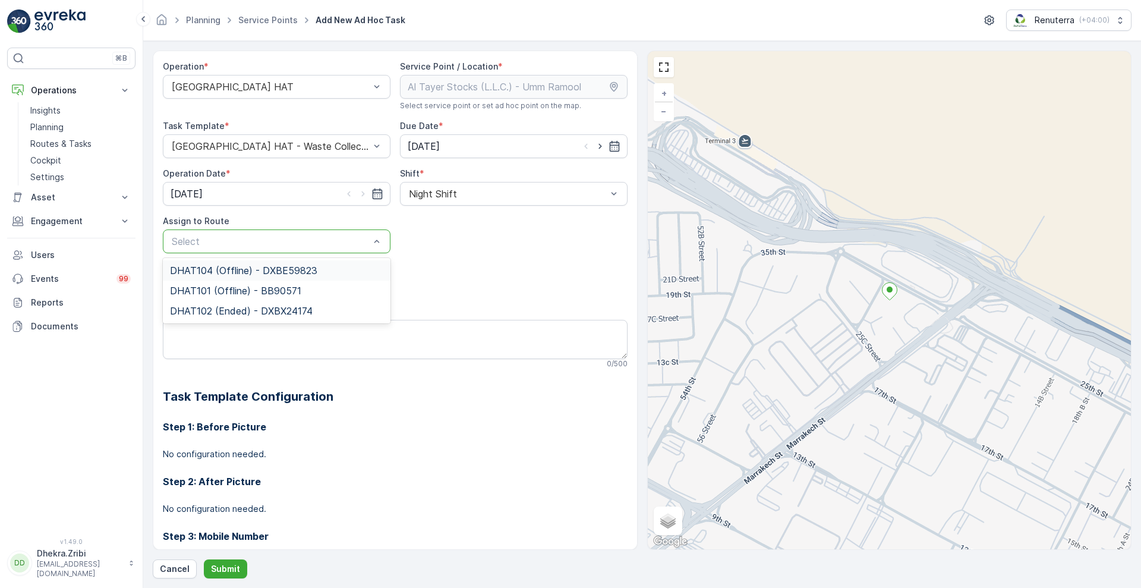
click at [338, 241] on div at bounding box center [271, 241] width 200 height 11
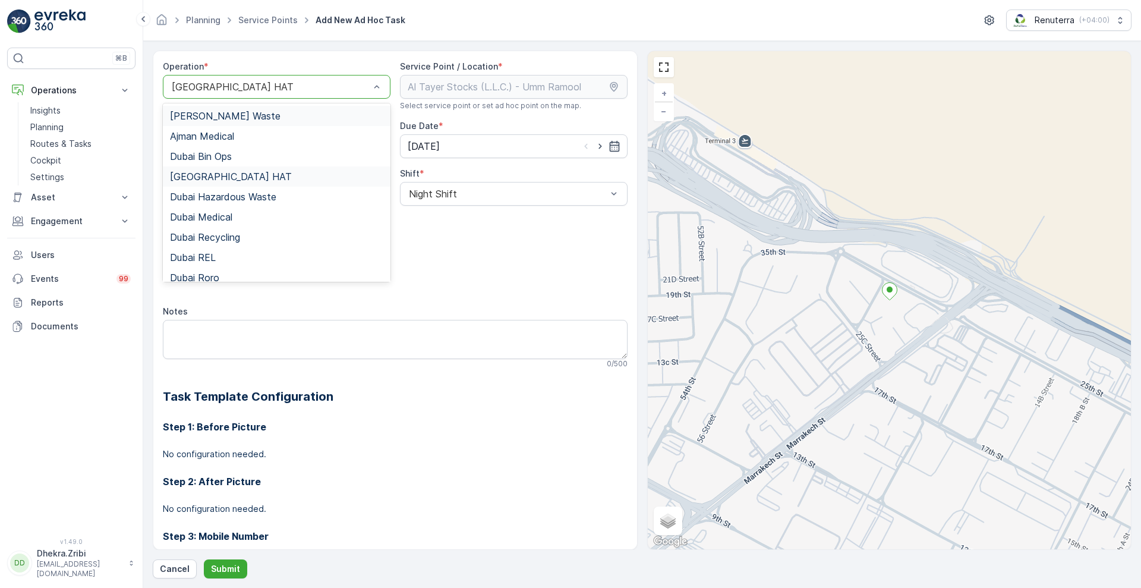
click at [324, 91] on div at bounding box center [271, 86] width 200 height 11
click at [202, 235] on span "Dubai REL" at bounding box center [193, 236] width 46 height 11
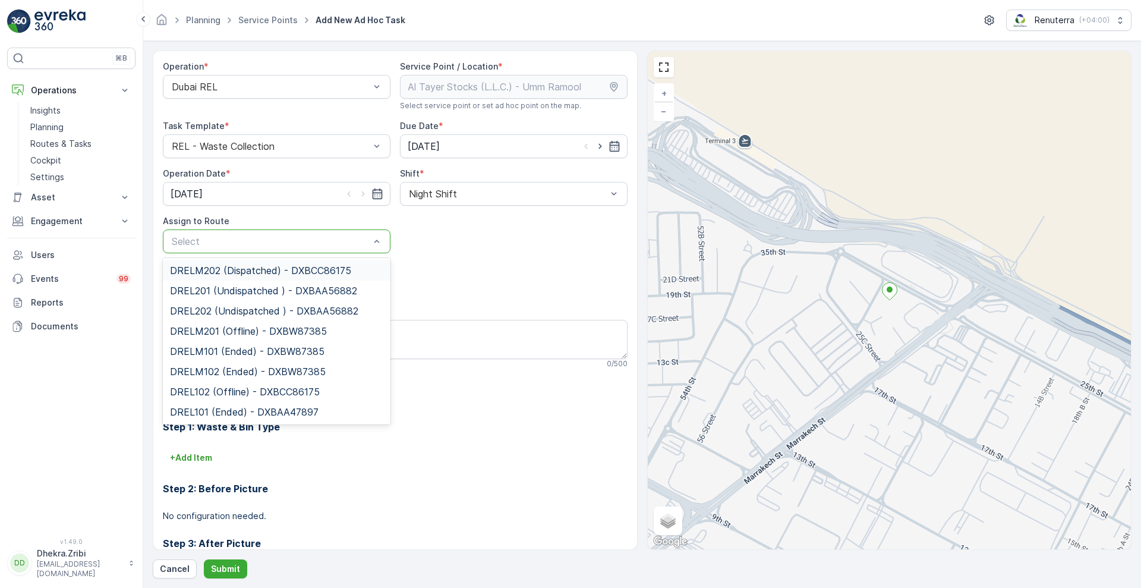
click at [304, 246] on div at bounding box center [271, 241] width 200 height 11
click at [238, 272] on span "DRELM202 (Dispatched) - DXBCC86175" at bounding box center [260, 270] width 181 height 11
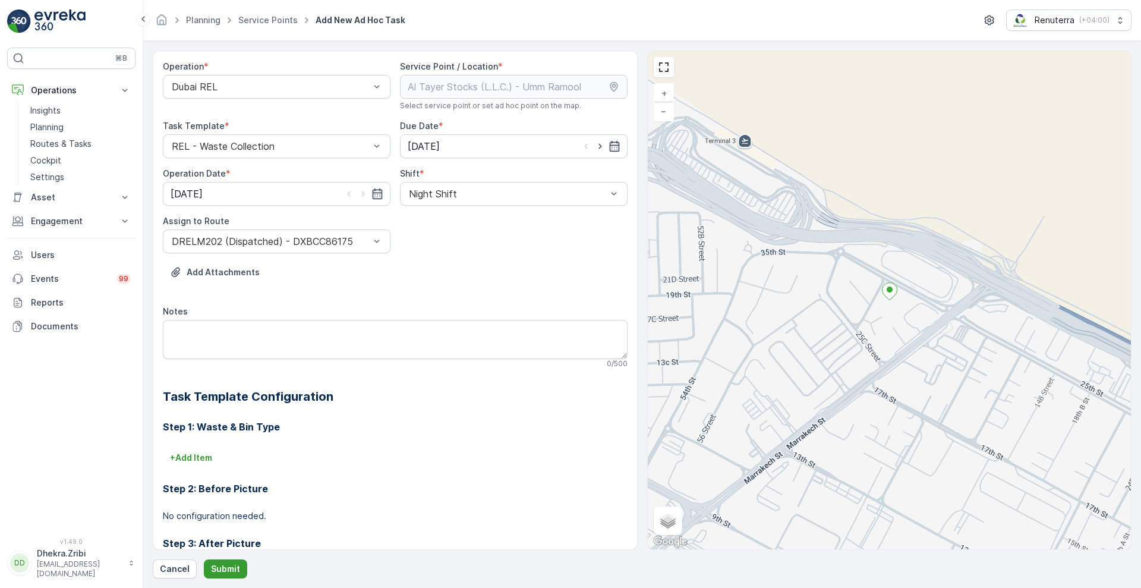
click at [222, 564] on p "Submit" at bounding box center [225, 569] width 29 height 12
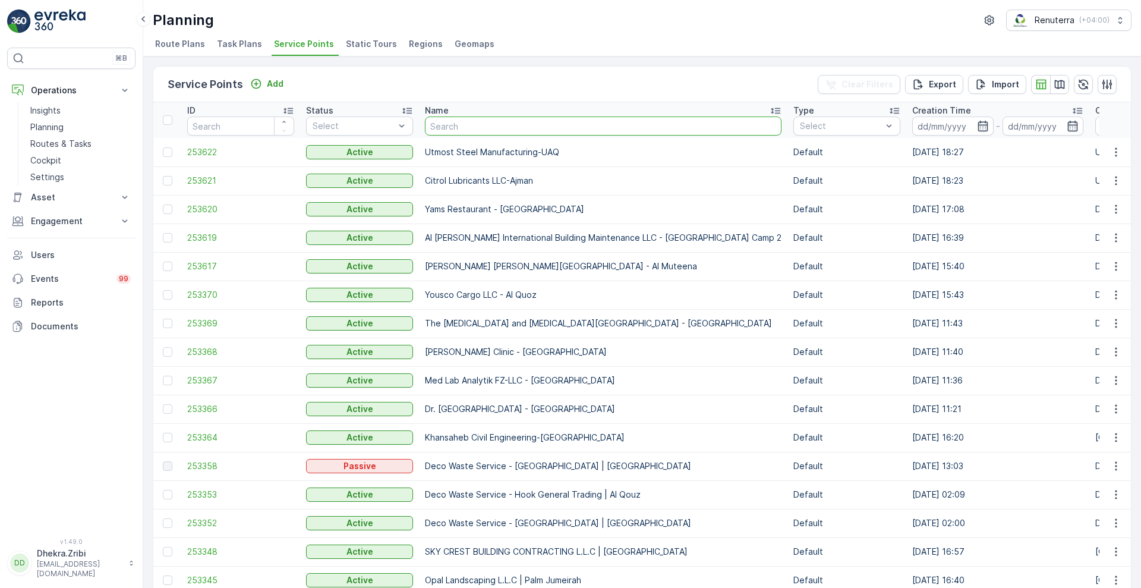
click at [474, 119] on input "text" at bounding box center [603, 126] width 357 height 19
type input "salam"
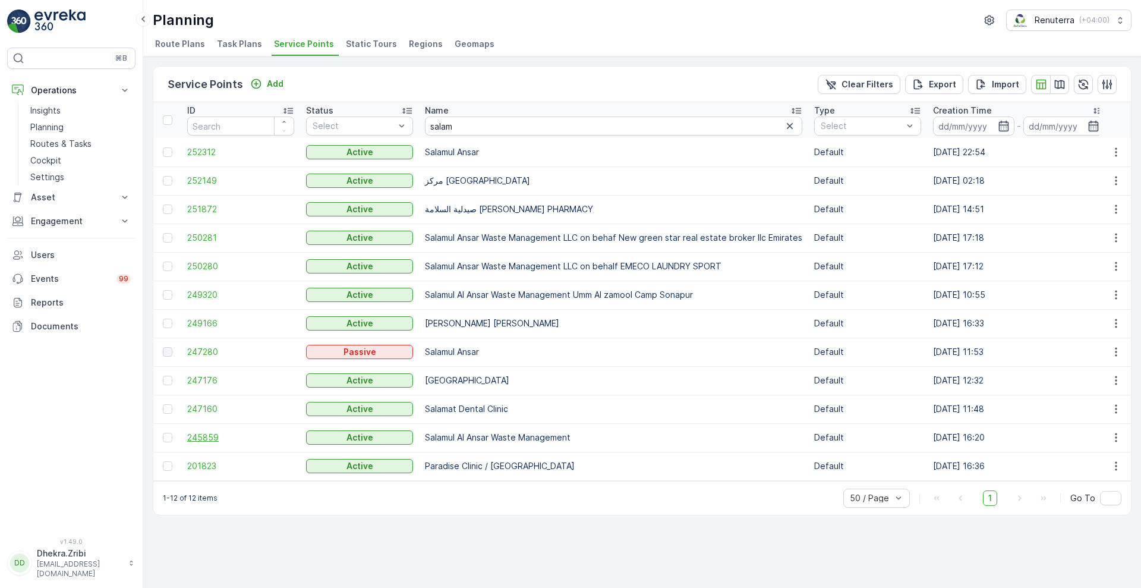
click at [208, 438] on span "245859" at bounding box center [240, 438] width 107 height 12
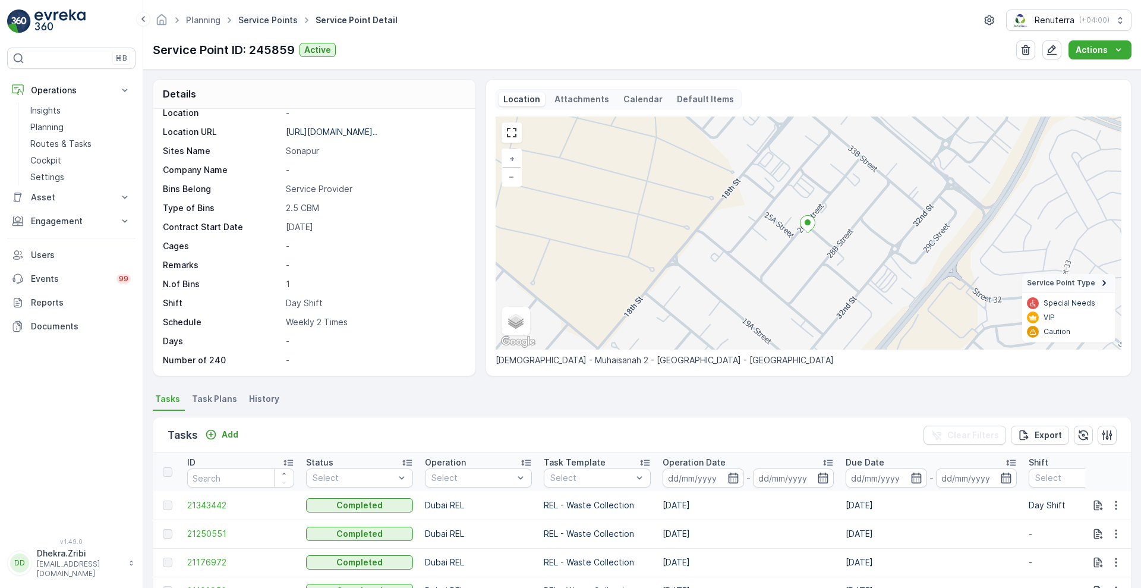
click at [269, 20] on link "Service Points" at bounding box center [267, 20] width 59 height 10
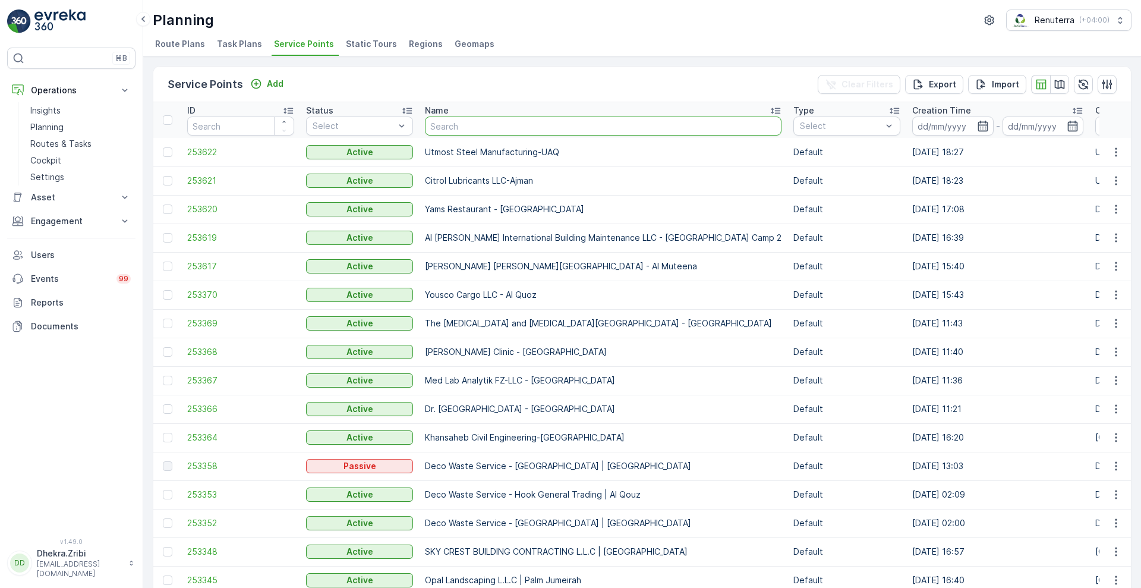
click at [465, 119] on input "text" at bounding box center [603, 126] width 357 height 19
type input "dr well"
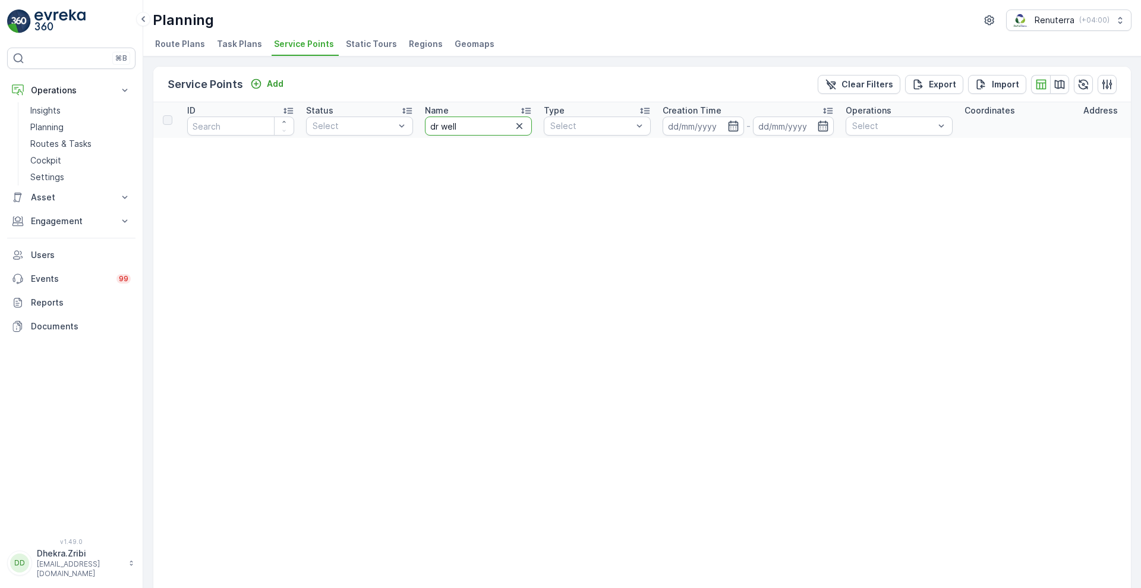
click at [472, 120] on input "dr well" at bounding box center [478, 126] width 107 height 19
type input "dr"
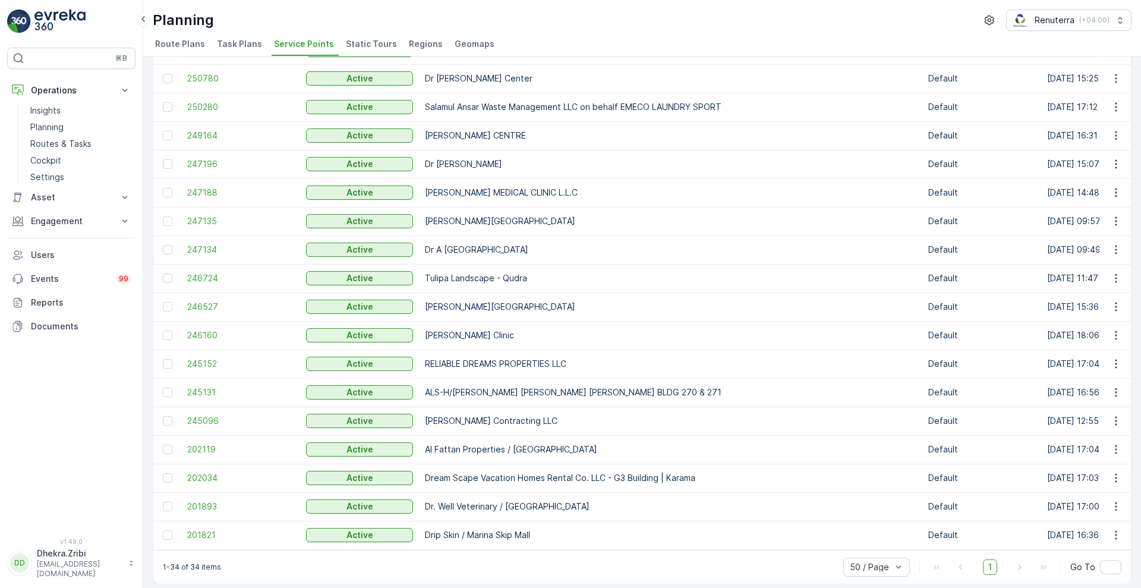
scroll to position [571, 0]
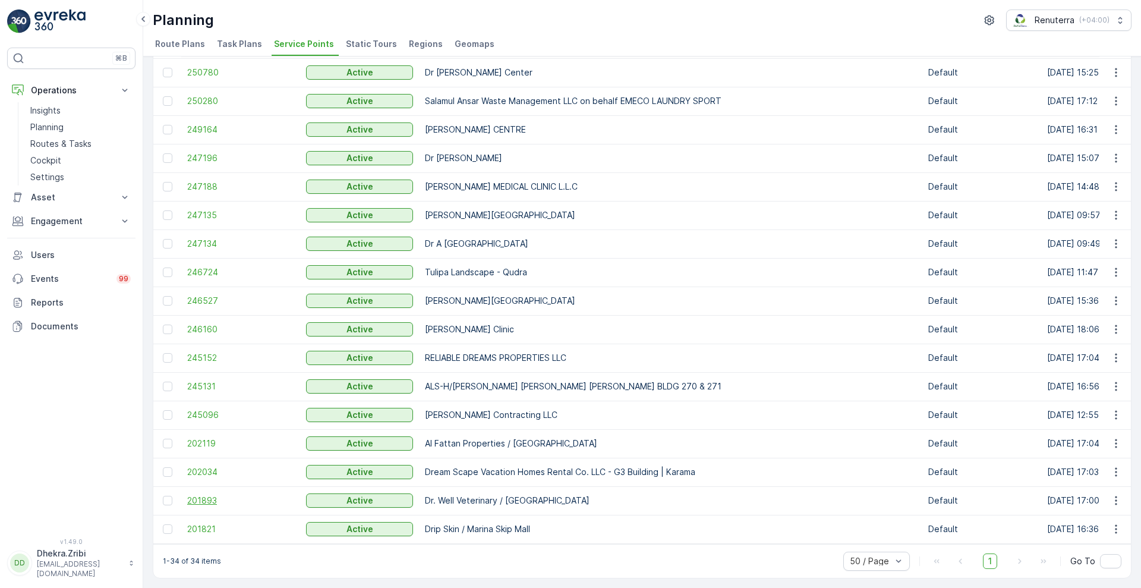
click at [190, 495] on span "201893" at bounding box center [240, 501] width 107 height 12
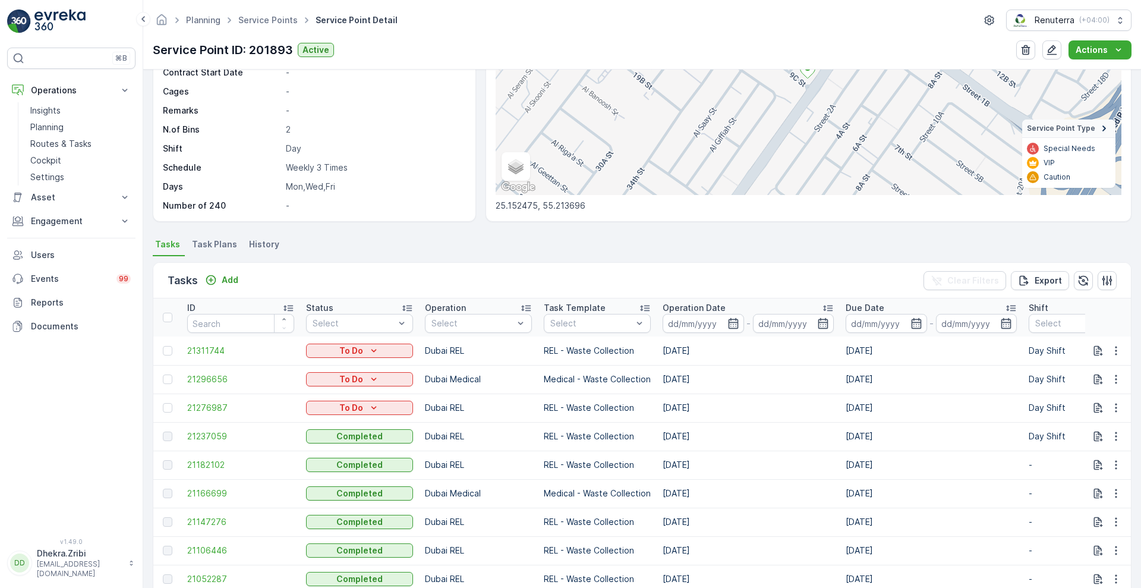
scroll to position [245, 0]
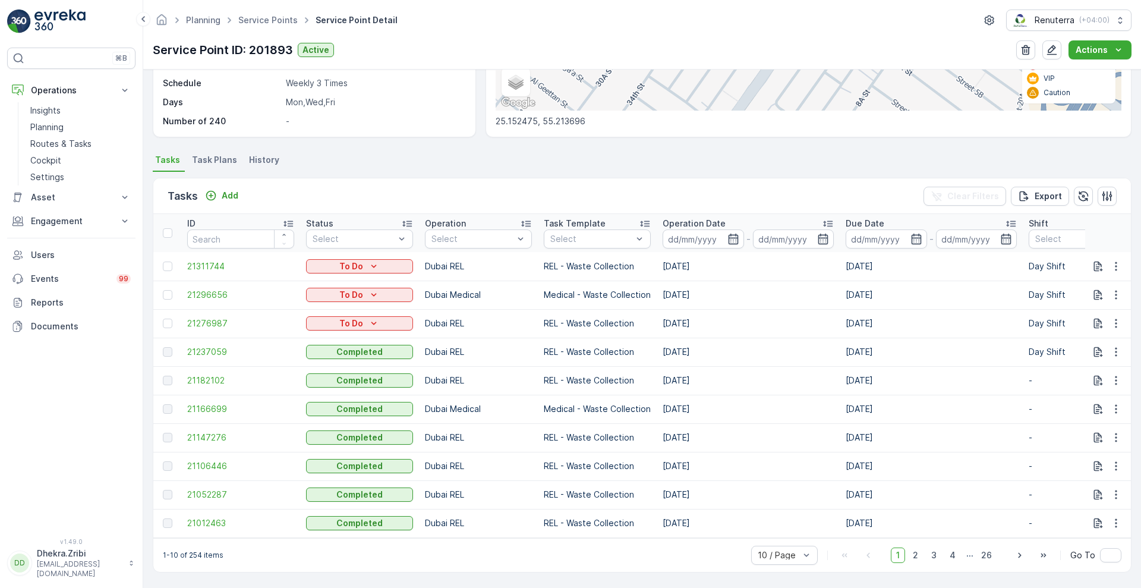
click at [231, 156] on span "Task Plans" at bounding box center [214, 160] width 45 height 12
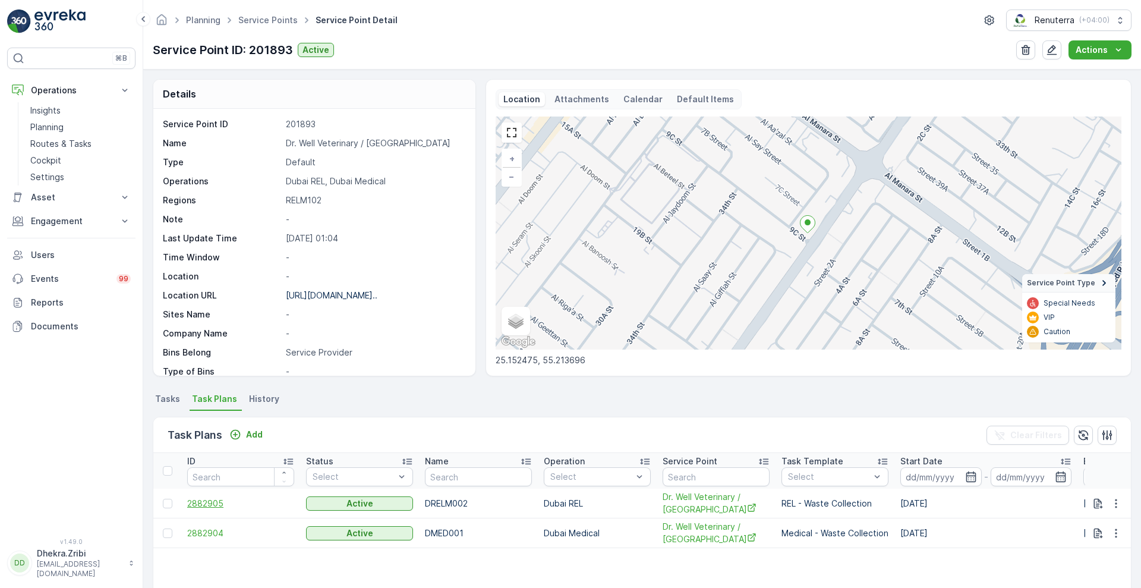
click at [220, 500] on span "2882905" at bounding box center [240, 504] width 107 height 12
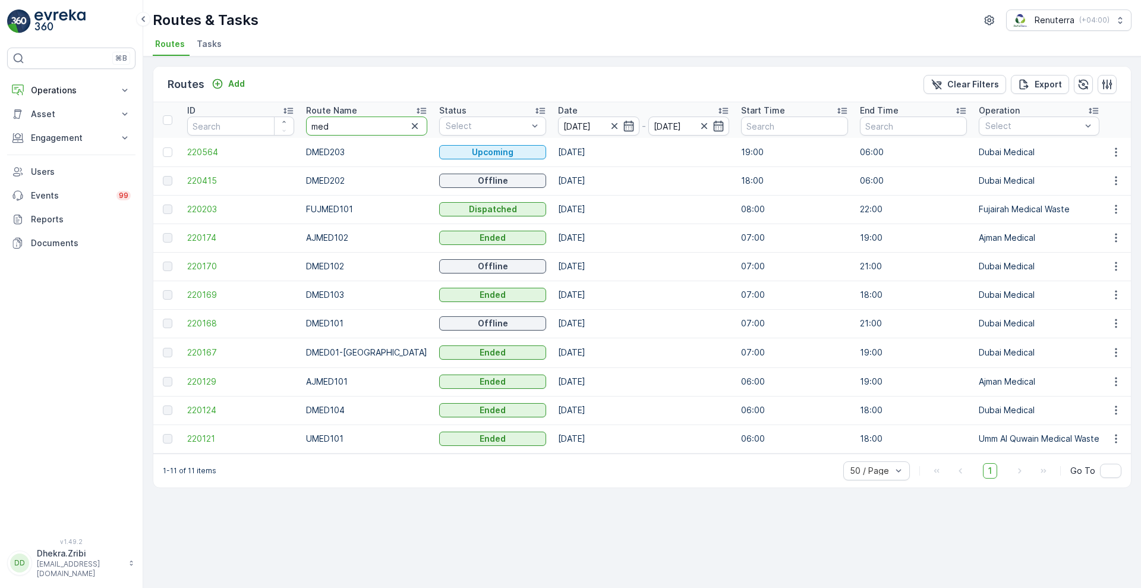
click at [366, 122] on input "med" at bounding box center [366, 126] width 121 height 19
type input "m"
type input "roro"
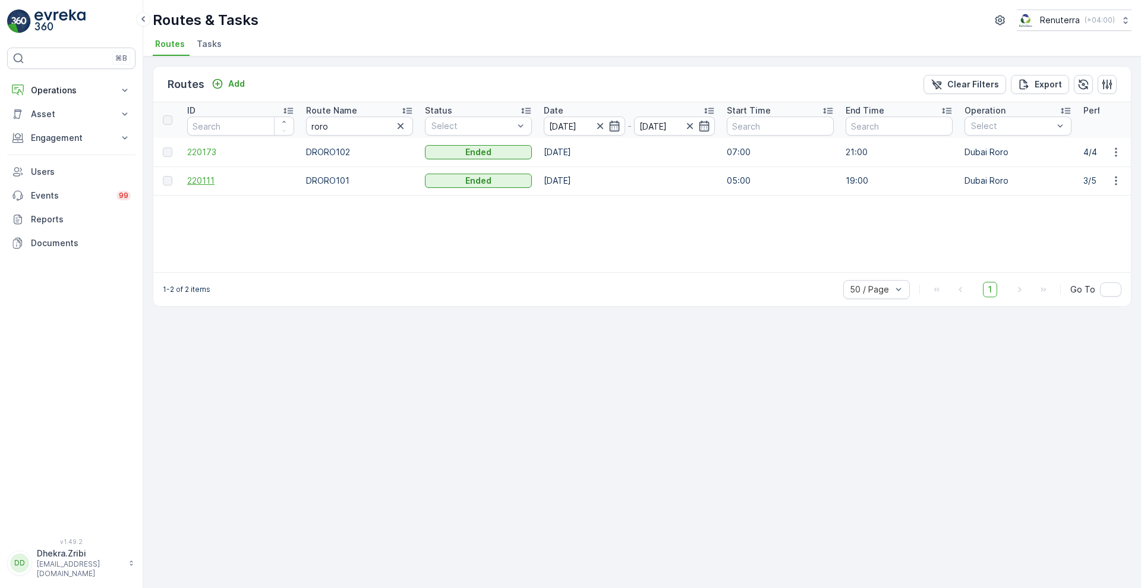
click at [199, 175] on span "220111" at bounding box center [240, 181] width 107 height 12
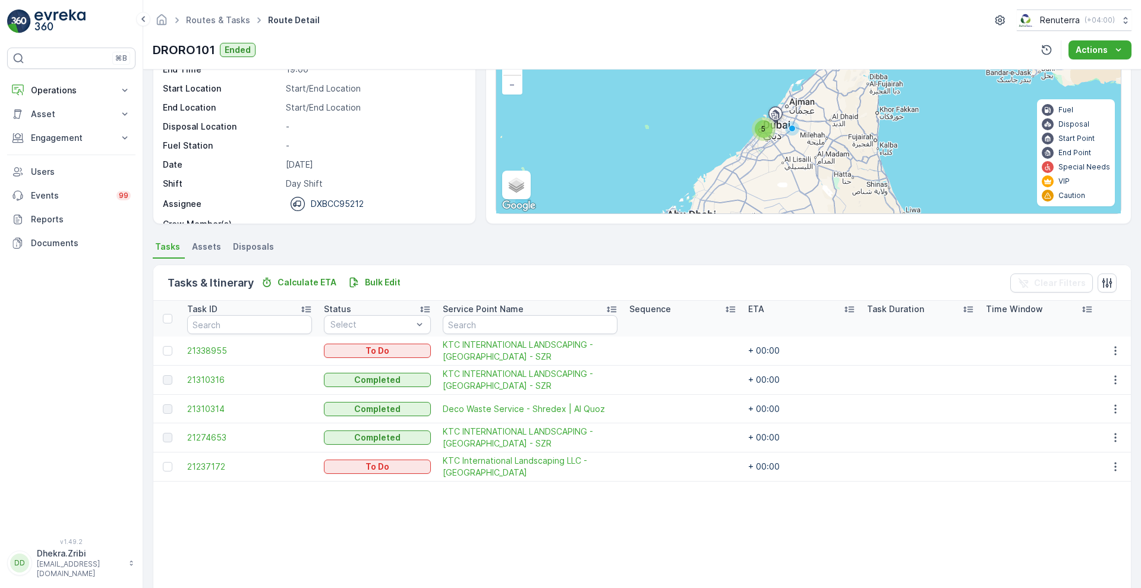
scroll to position [95, 0]
click at [1112, 460] on icon "button" at bounding box center [1116, 465] width 12 height 12
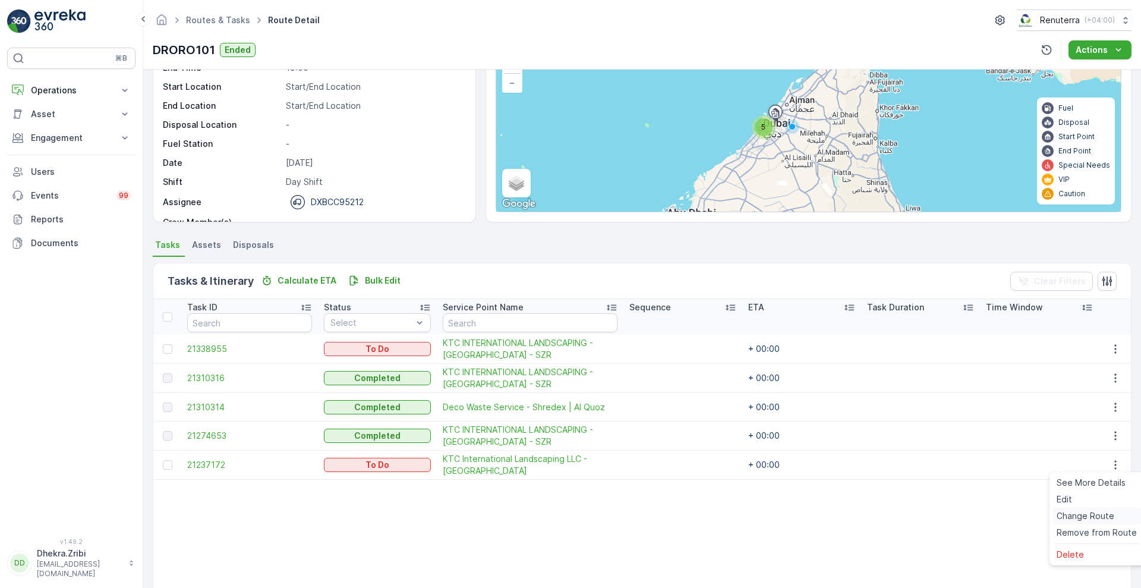
click at [1080, 514] on span "Change Route" at bounding box center [1086, 516] width 58 height 12
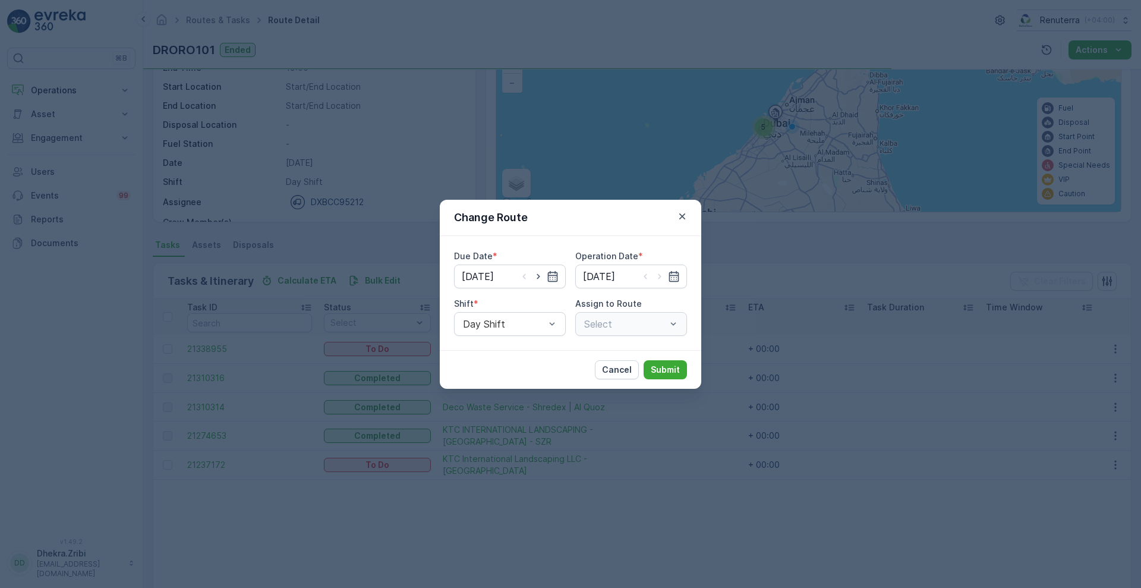
type input "[DATE]"
click at [536, 275] on icon "button" at bounding box center [539, 277] width 12 height 12
type input "[DATE]"
click at [661, 274] on icon "button" at bounding box center [660, 277] width 12 height 12
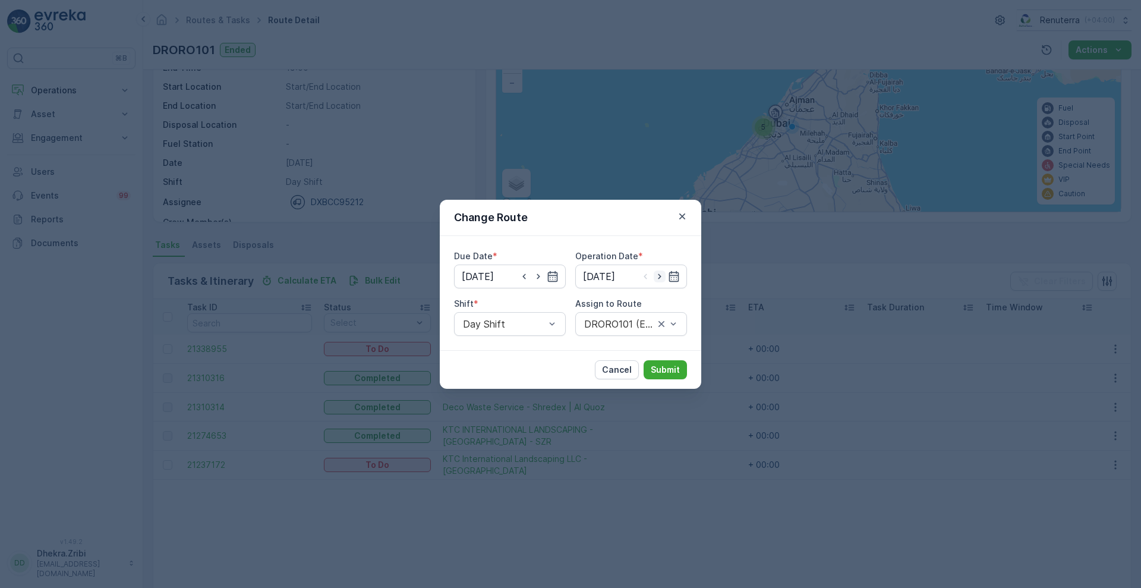
type input "[DATE]"
click at [619, 360] on span "DRORO101 (Route Plan) - DXBCC95212" at bounding box center [632, 358] width 98 height 21
click at [659, 366] on p "Submit" at bounding box center [665, 370] width 29 height 12
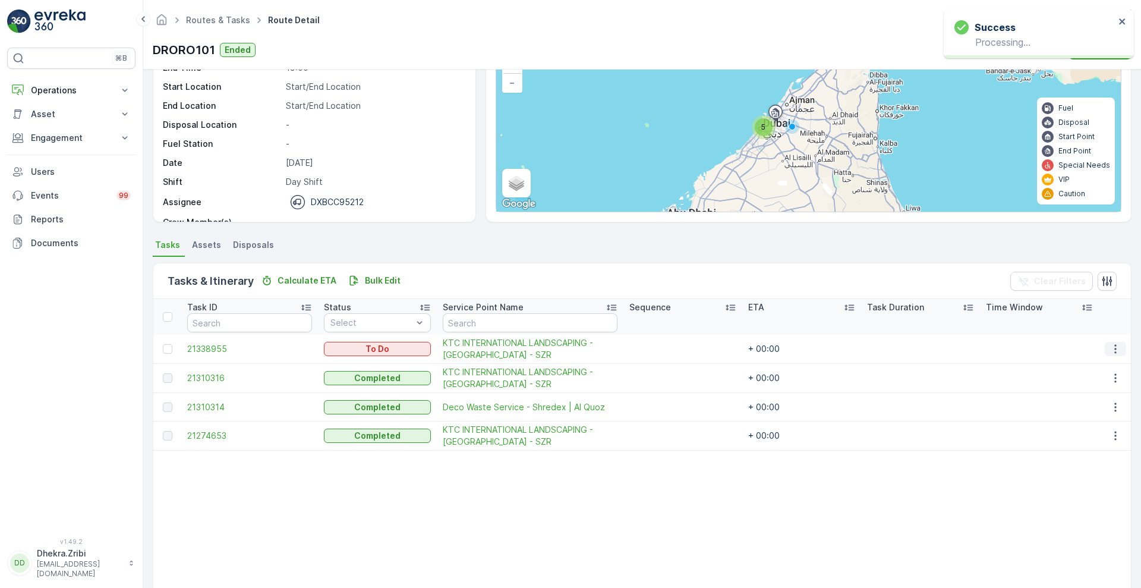
click at [1115, 351] on icon "button" at bounding box center [1116, 349] width 2 height 9
click at [1104, 396] on span "Change Route" at bounding box center [1086, 400] width 58 height 12
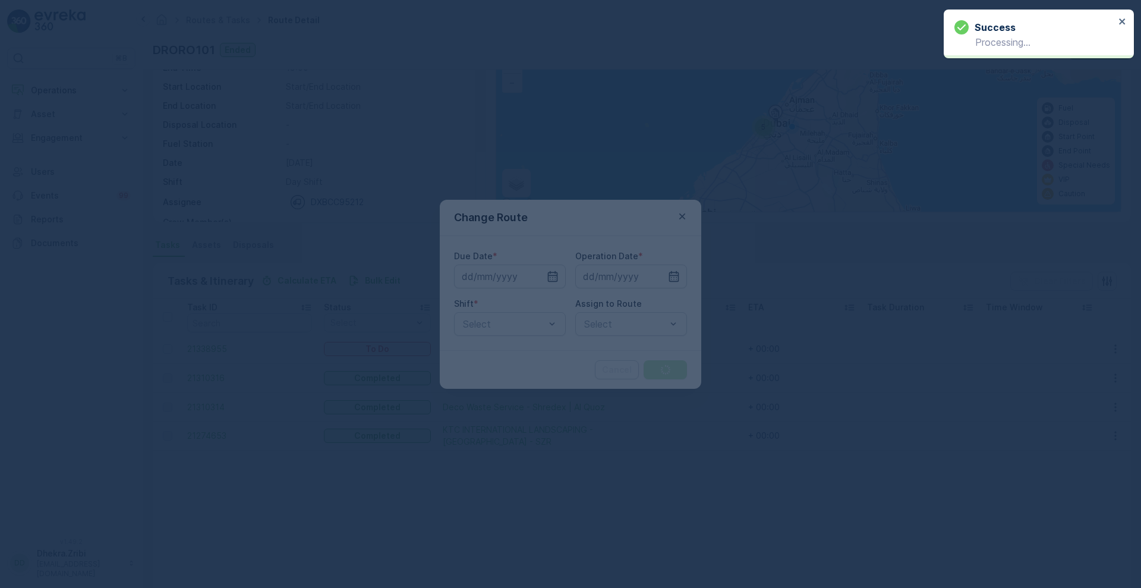
type input "[DATE]"
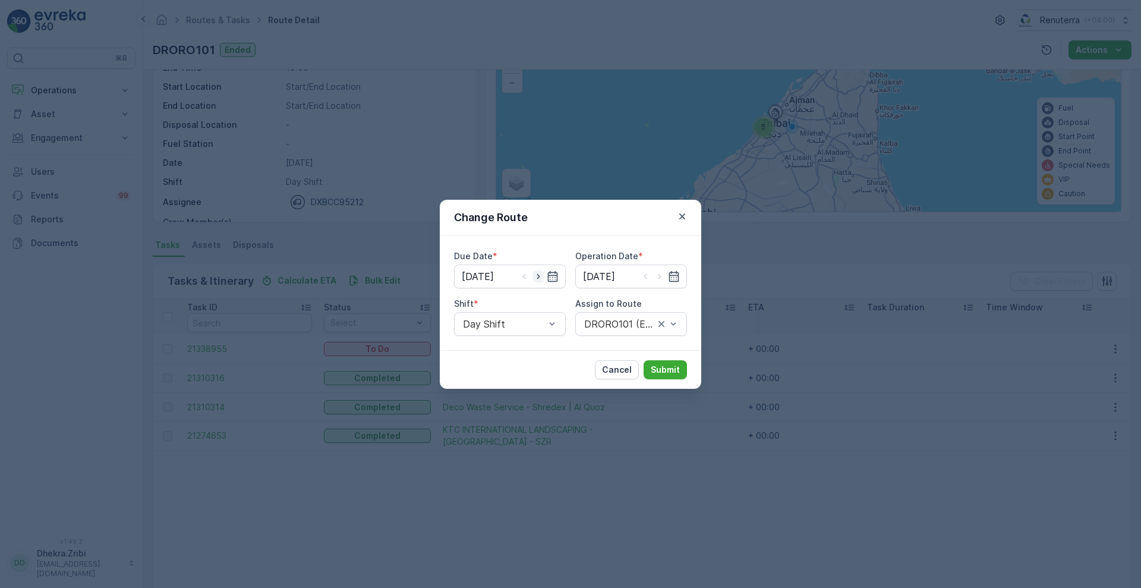
click at [534, 273] on icon "button" at bounding box center [539, 277] width 12 height 12
type input "[DATE]"
click at [662, 279] on icon "button" at bounding box center [660, 277] width 12 height 12
type input "[DATE]"
click at [621, 356] on span "DRORO101 (Route Plan) - DXBCC95212" at bounding box center [632, 358] width 98 height 21
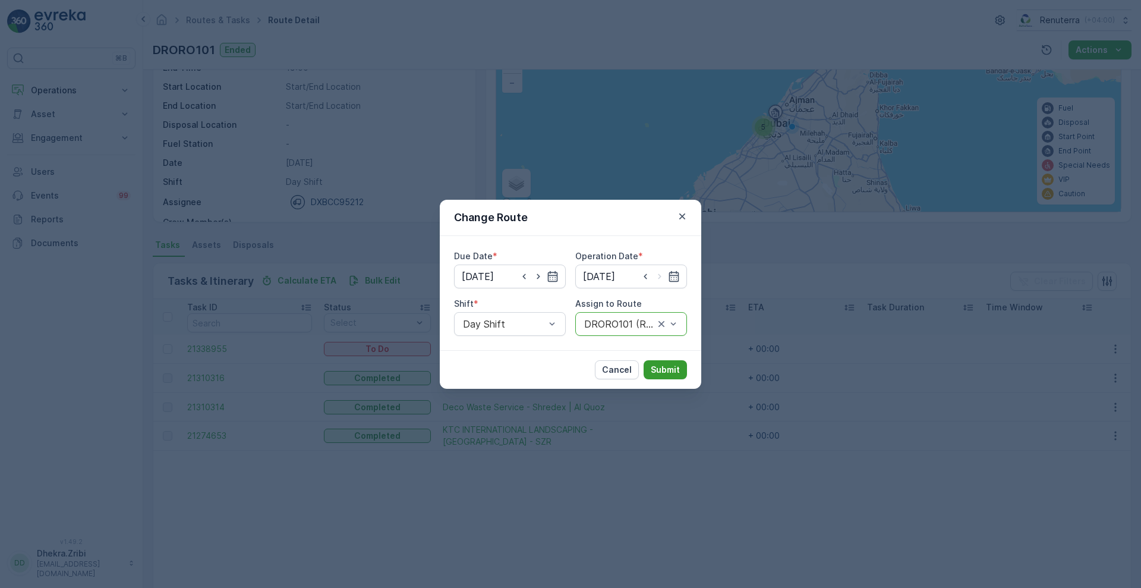
click at [663, 369] on p "Submit" at bounding box center [665, 370] width 29 height 12
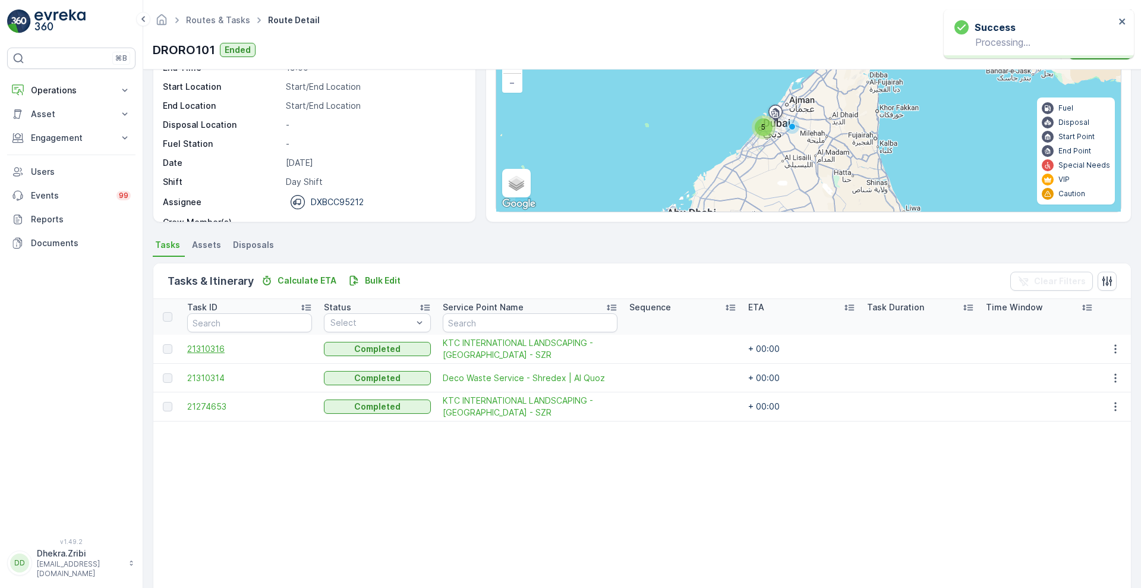
click at [205, 345] on span "21310316" at bounding box center [249, 349] width 125 height 12
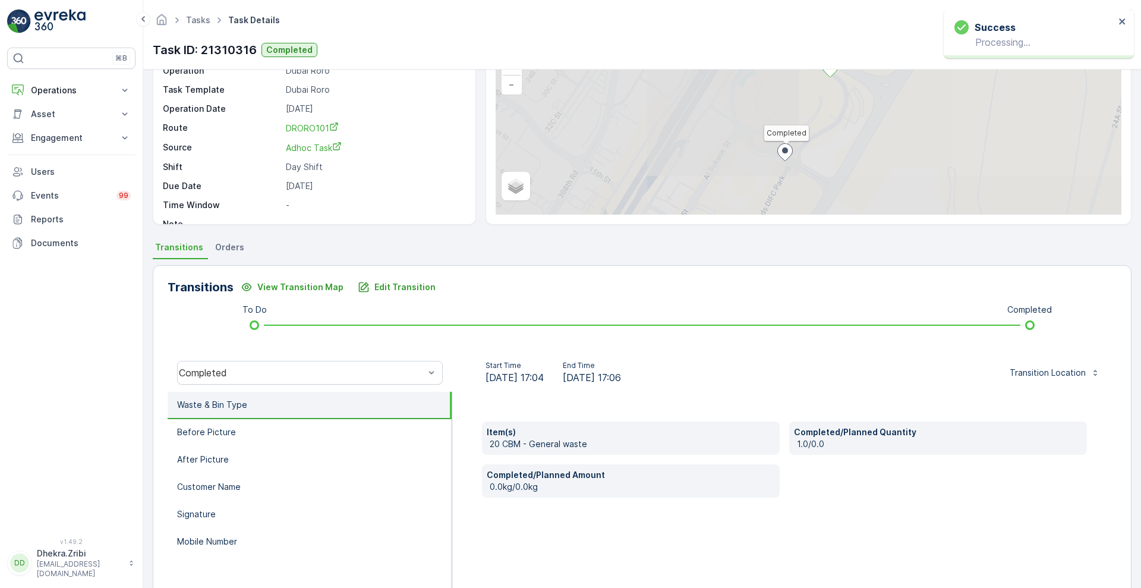
scroll to position [98, 0]
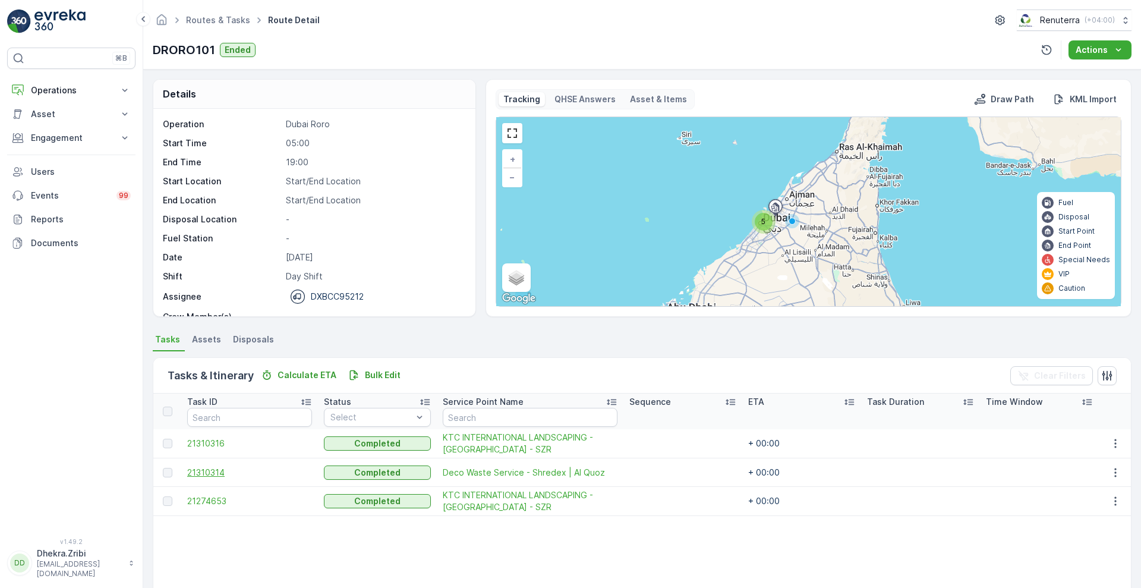
click at [205, 469] on span "21310314" at bounding box center [249, 473] width 125 height 12
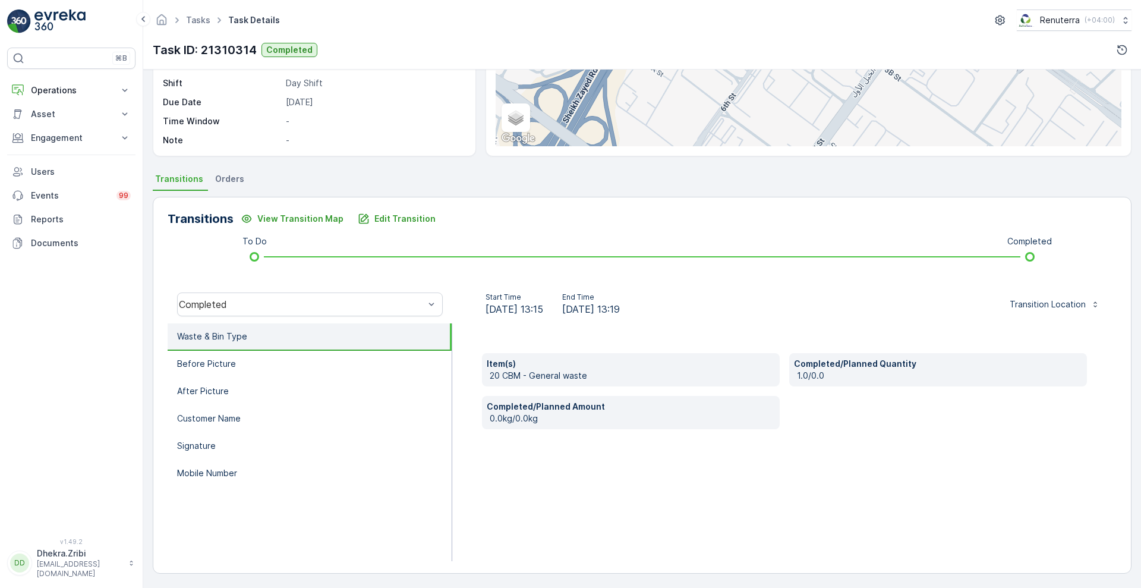
scroll to position [162, 0]
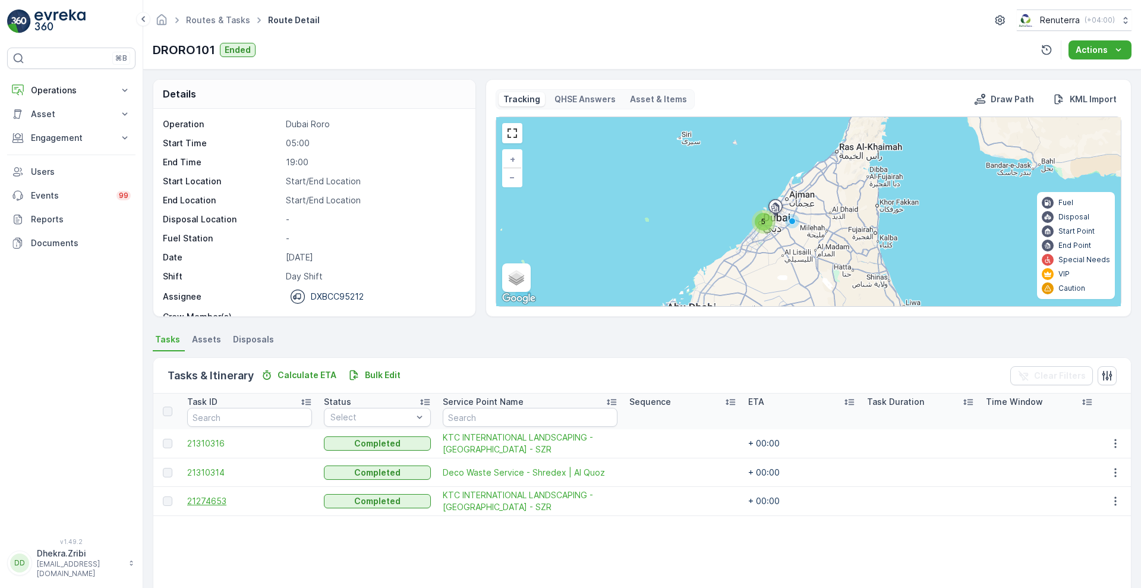
click at [212, 502] on span "21274653" at bounding box center [249, 501] width 125 height 12
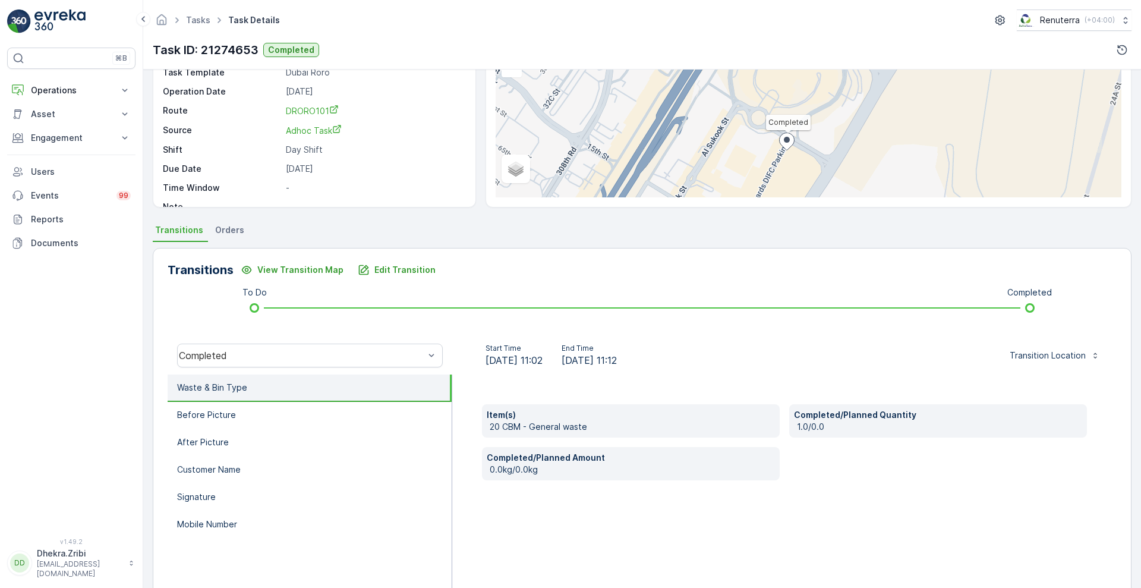
scroll to position [110, 0]
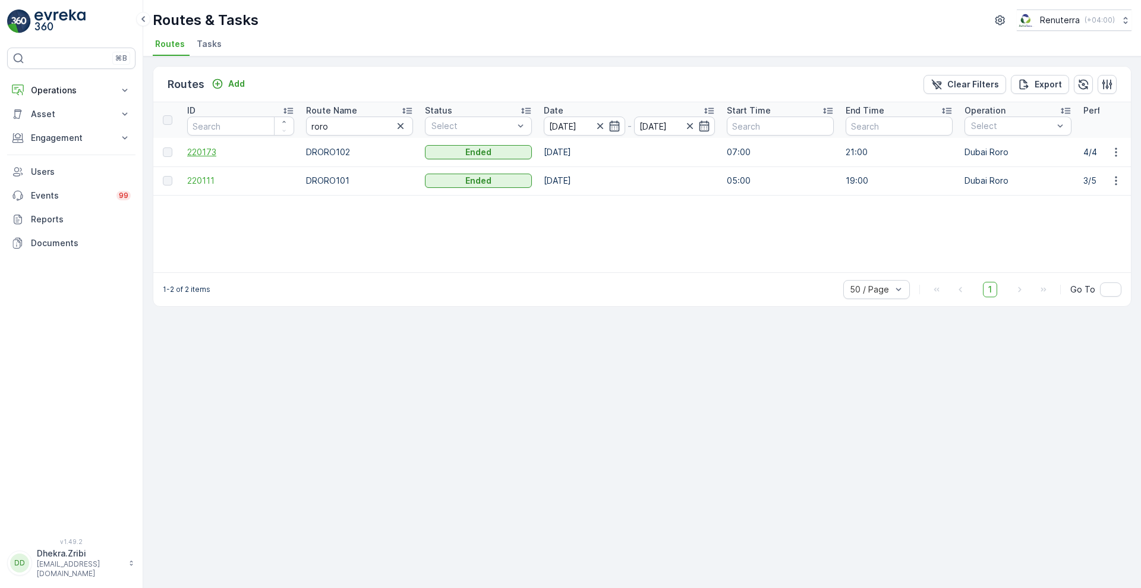
click at [204, 146] on span "220173" at bounding box center [240, 152] width 107 height 12
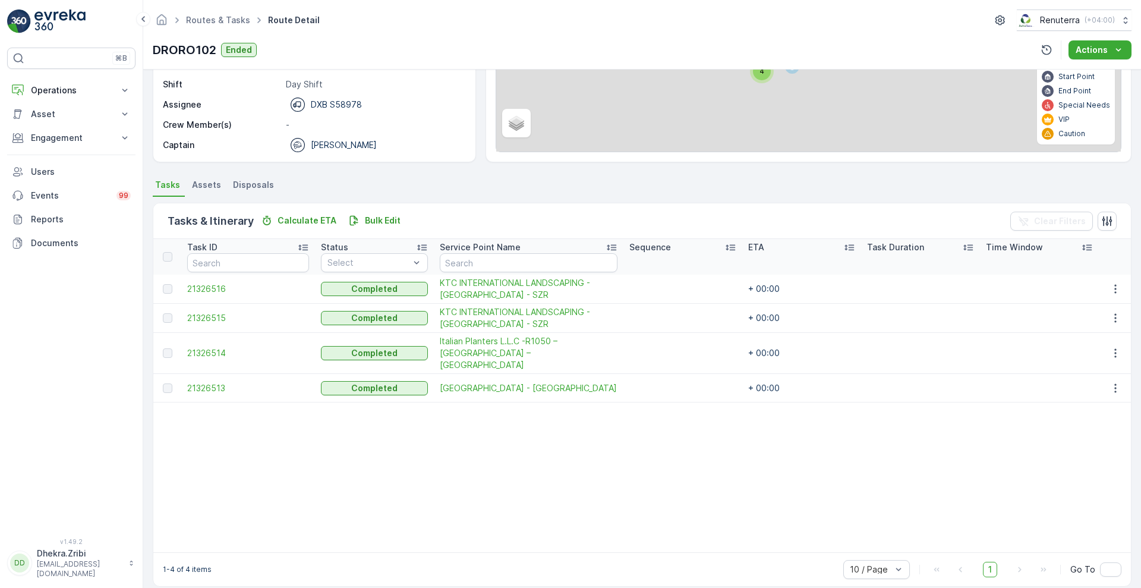
scroll to position [157, 0]
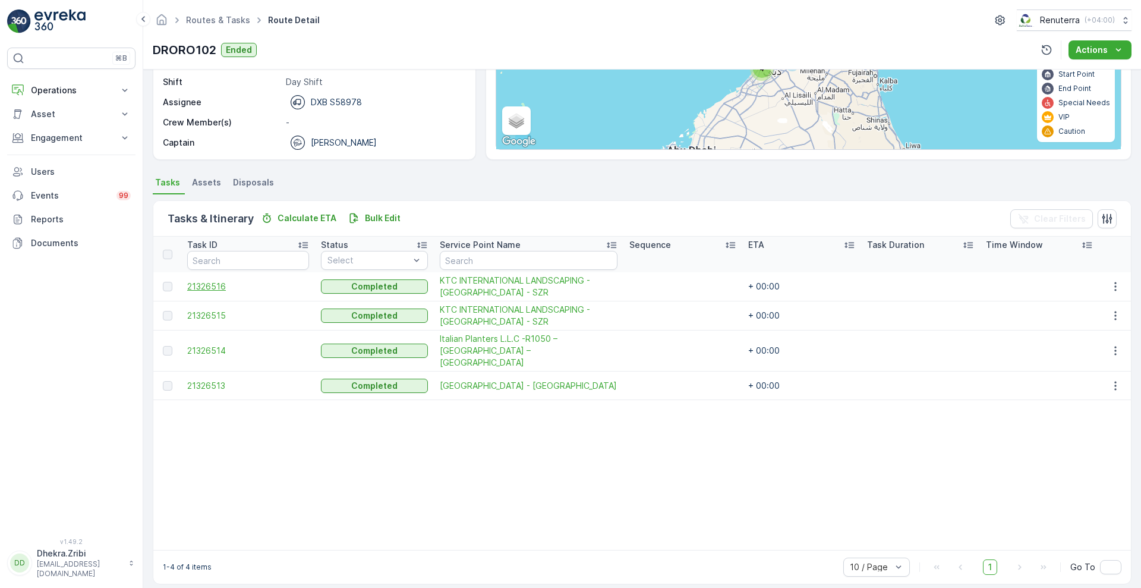
click at [214, 284] on span "21326516" at bounding box center [248, 287] width 122 height 12
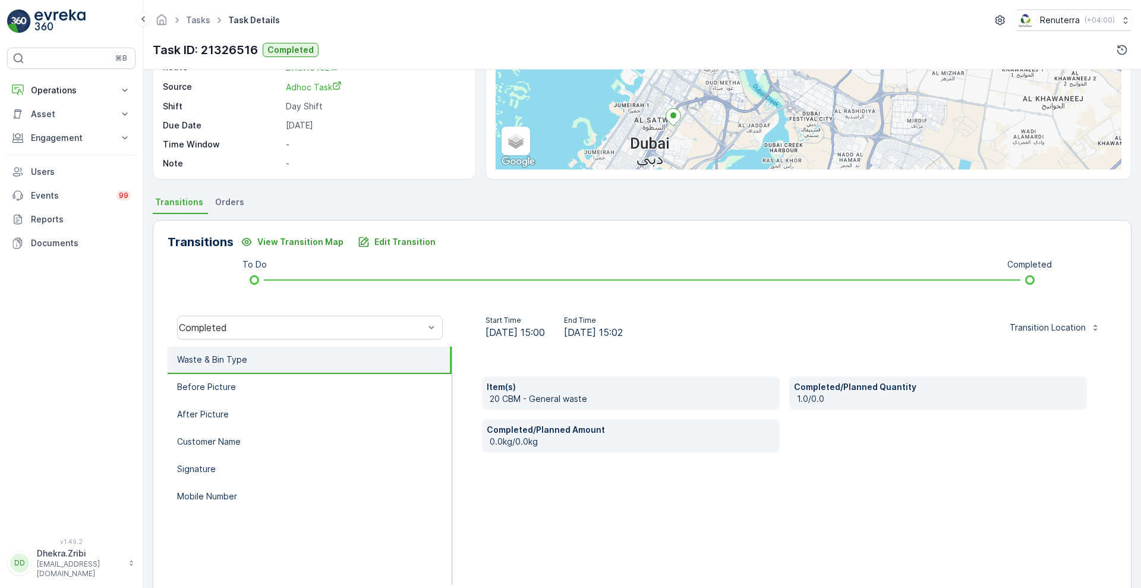
scroll to position [162, 0]
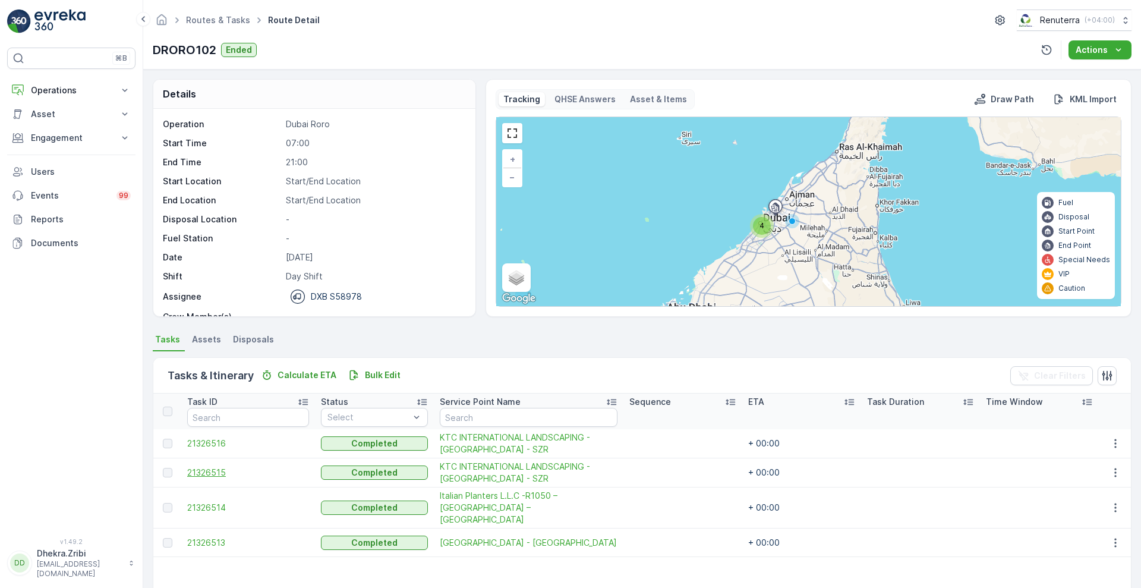
click at [210, 471] on span "21326515" at bounding box center [248, 473] width 122 height 12
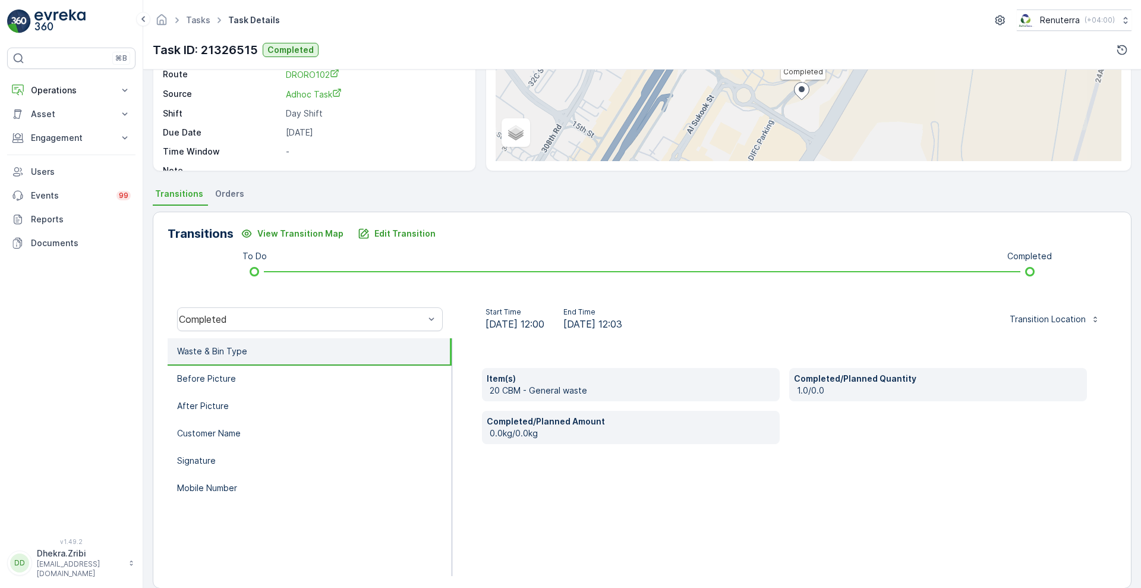
scroll to position [162, 0]
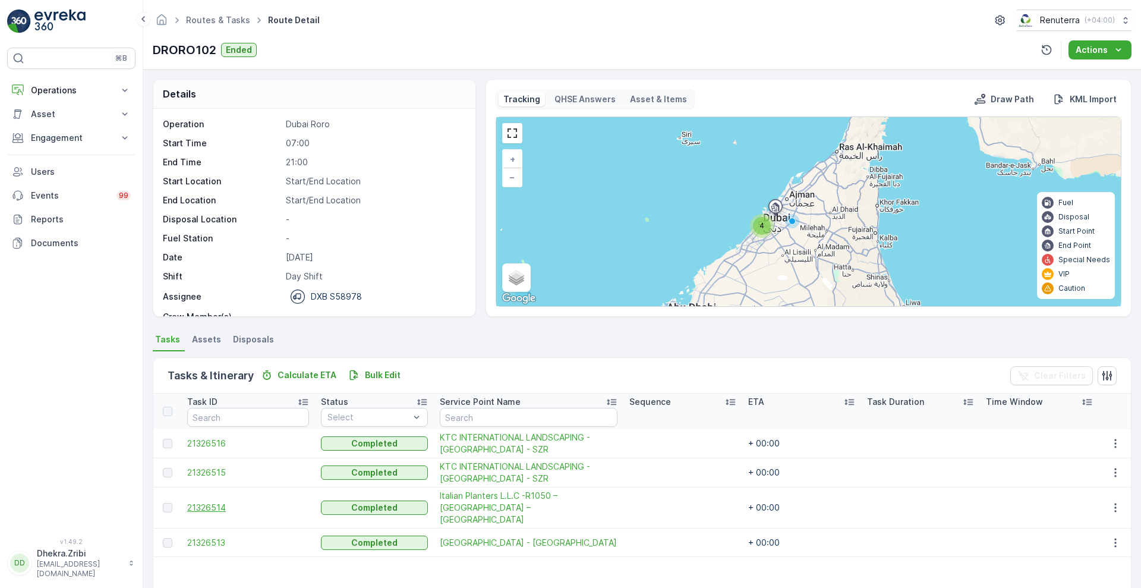
click at [207, 502] on span "21326514" at bounding box center [248, 508] width 122 height 12
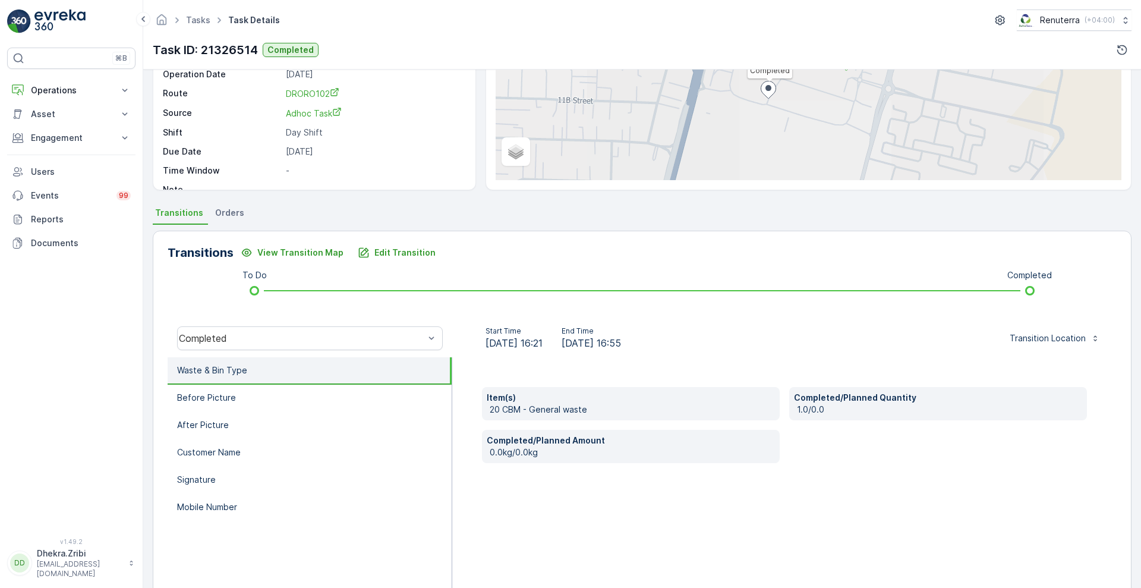
scroll to position [130, 0]
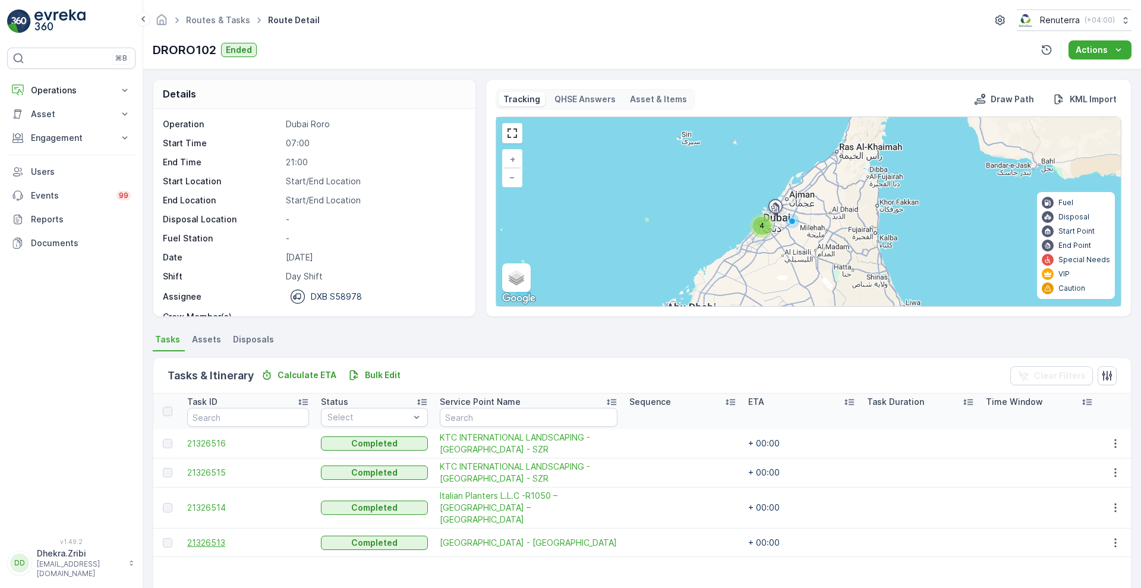
click at [202, 537] on span "21326513" at bounding box center [248, 543] width 122 height 12
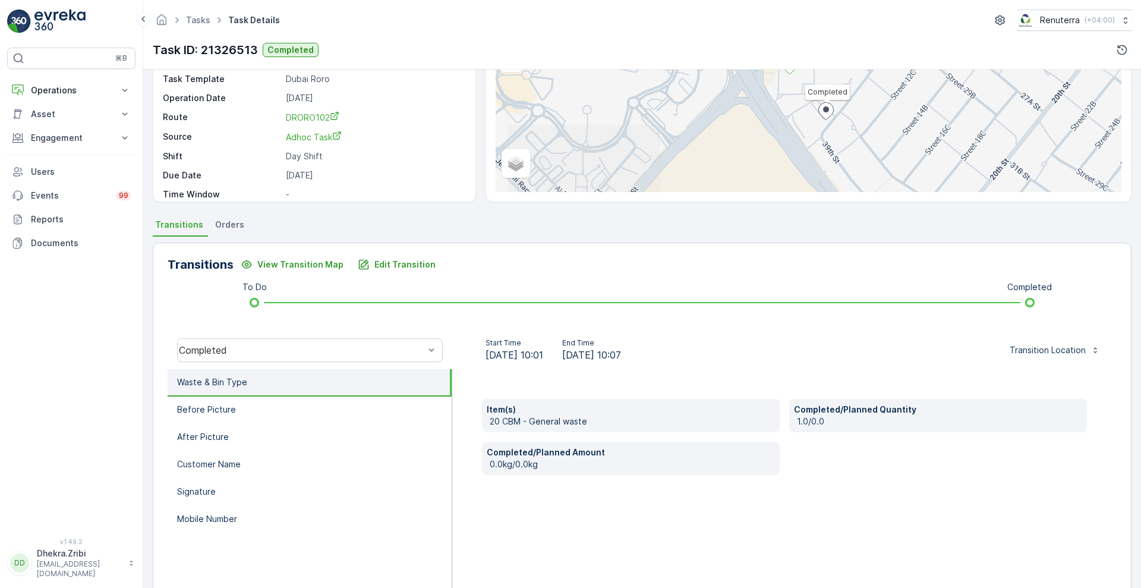
scroll to position [117, 0]
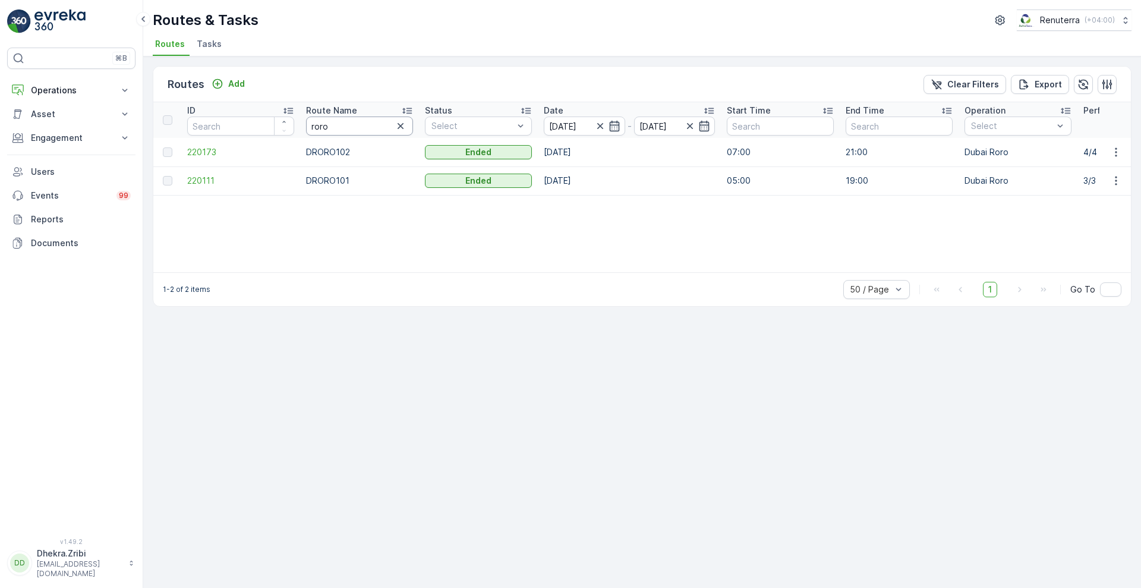
click at [355, 122] on input "roro" at bounding box center [359, 126] width 107 height 19
type input "hat"
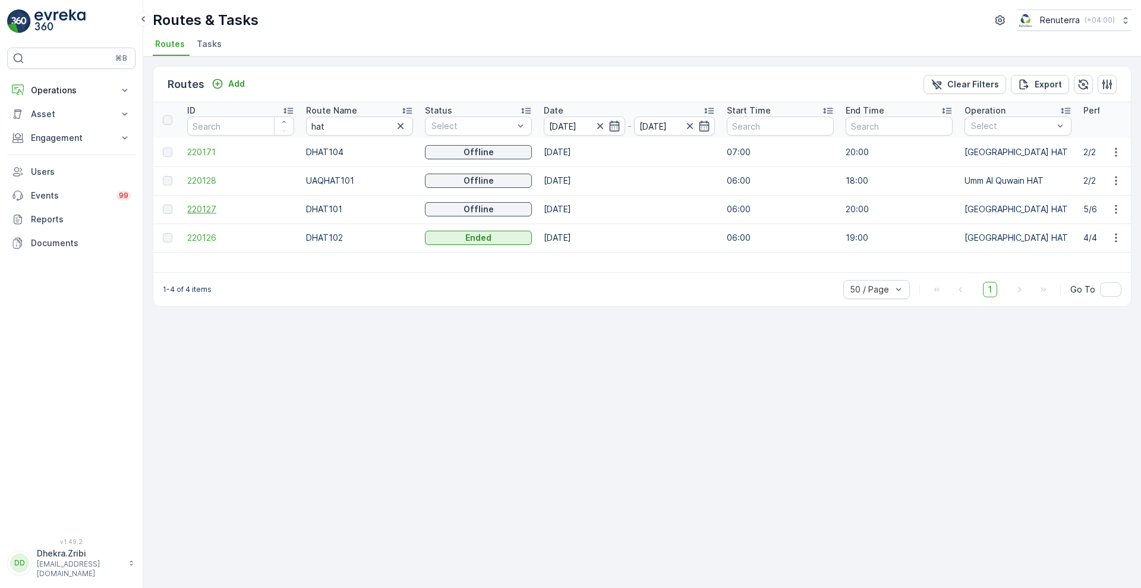
click at [197, 207] on span "220127" at bounding box center [240, 209] width 107 height 12
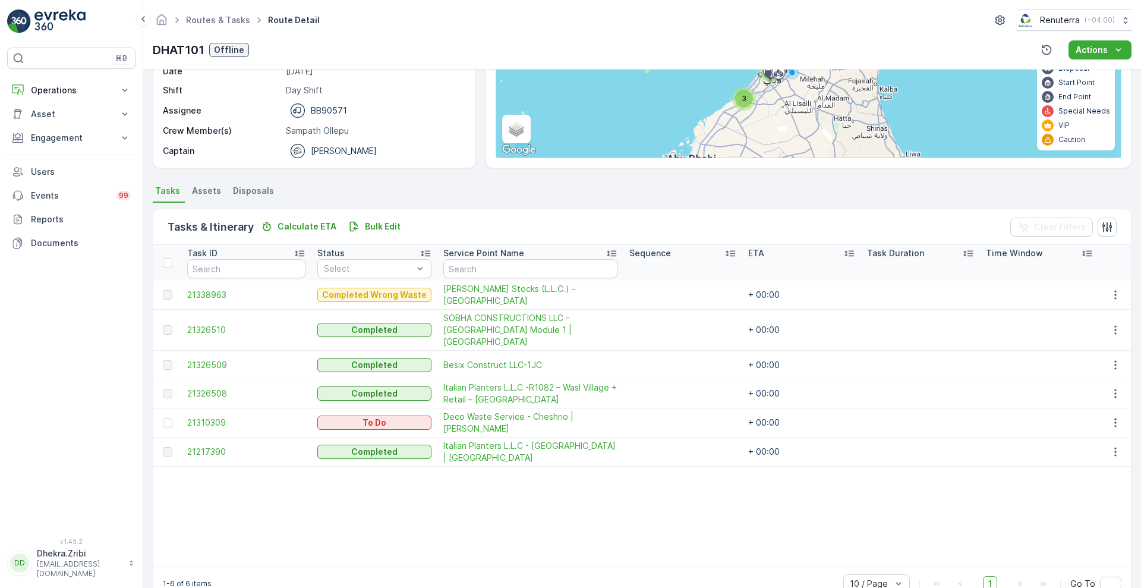
scroll to position [149, 0]
click at [231, 291] on span "21338963" at bounding box center [246, 294] width 118 height 12
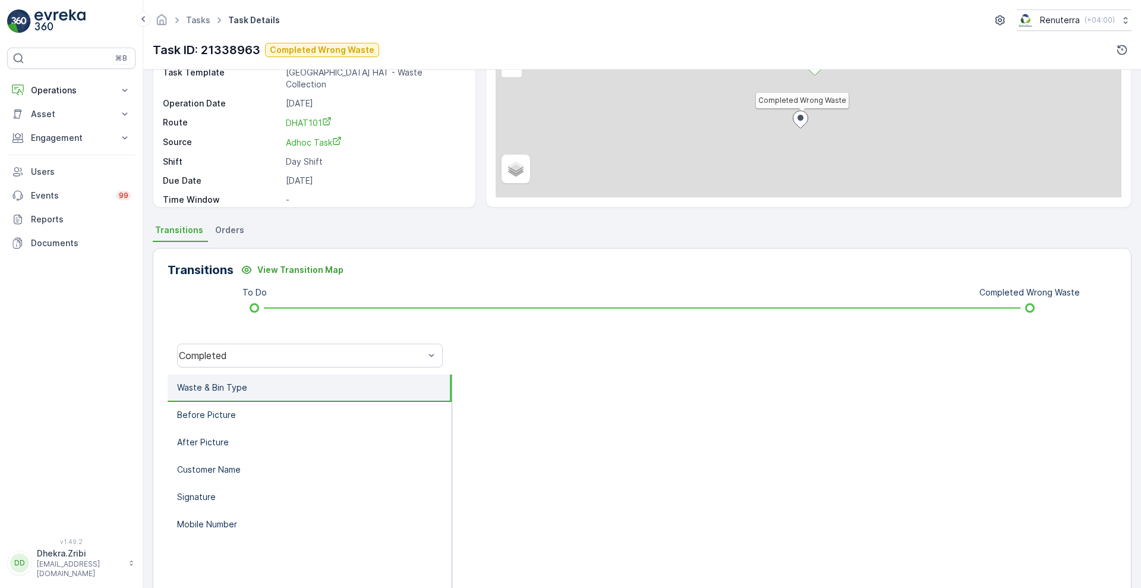
scroll to position [110, 0]
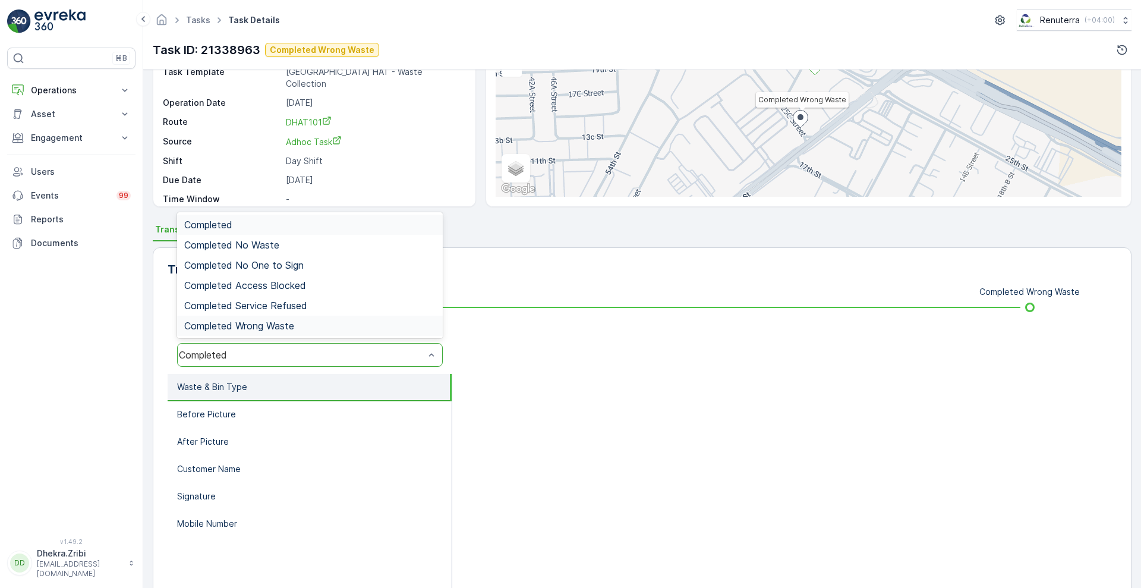
click at [282, 326] on span "Completed Wrong Waste" at bounding box center [239, 325] width 110 height 11
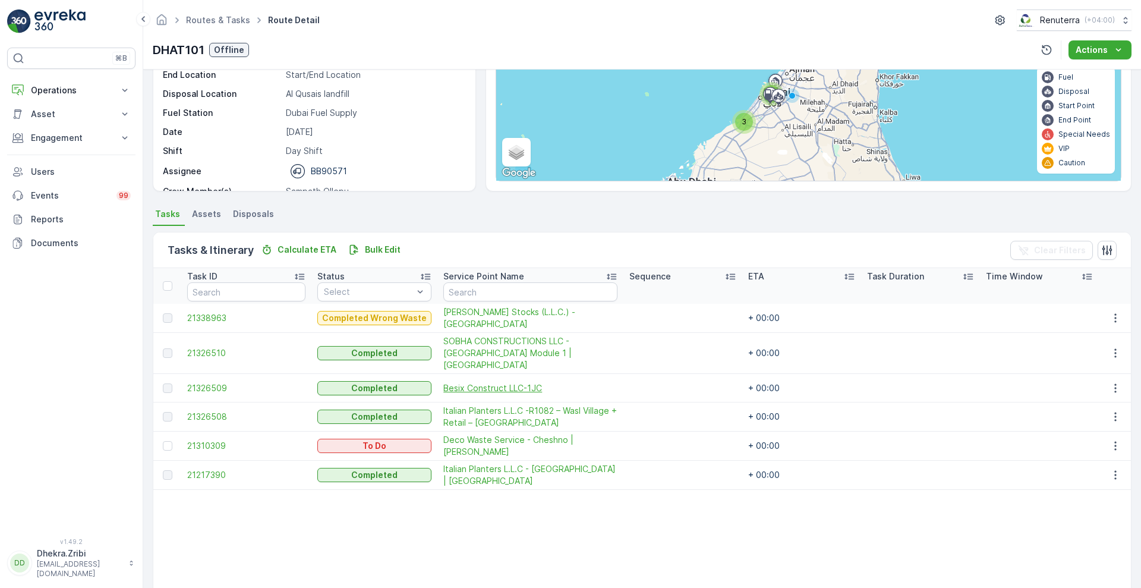
scroll to position [128, 0]
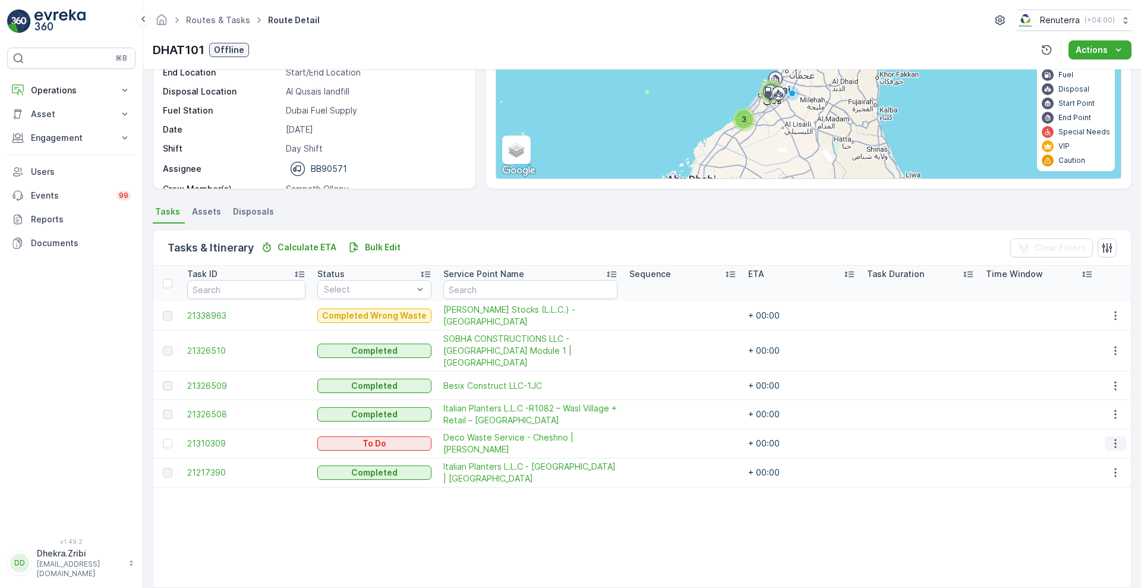
click at [1117, 438] on icon "button" at bounding box center [1116, 444] width 12 height 12
click at [1083, 479] on span "Change Route" at bounding box center [1086, 482] width 58 height 12
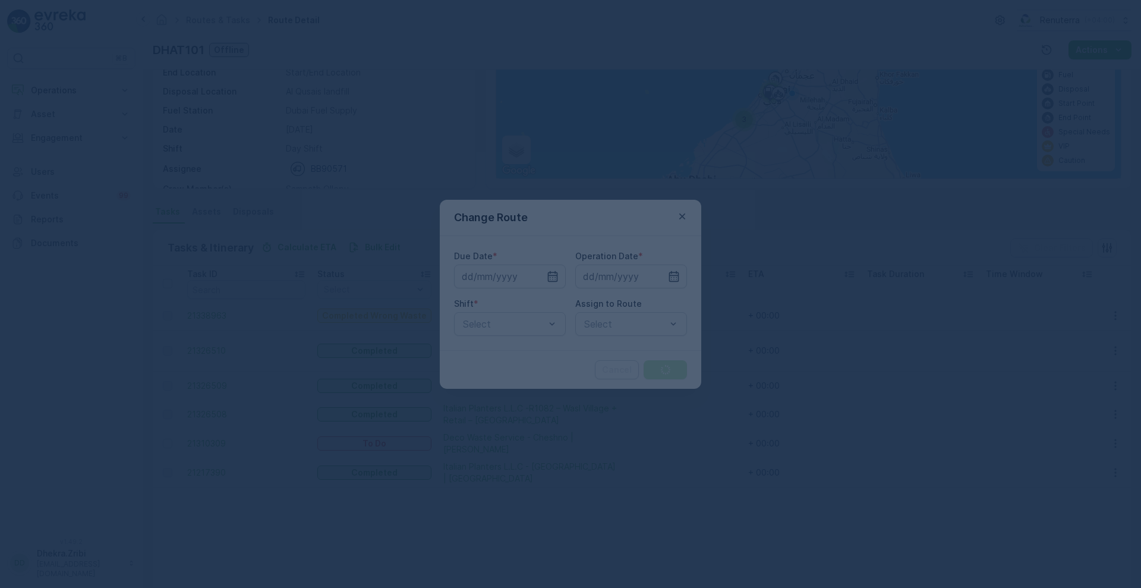
type input "[DATE]"
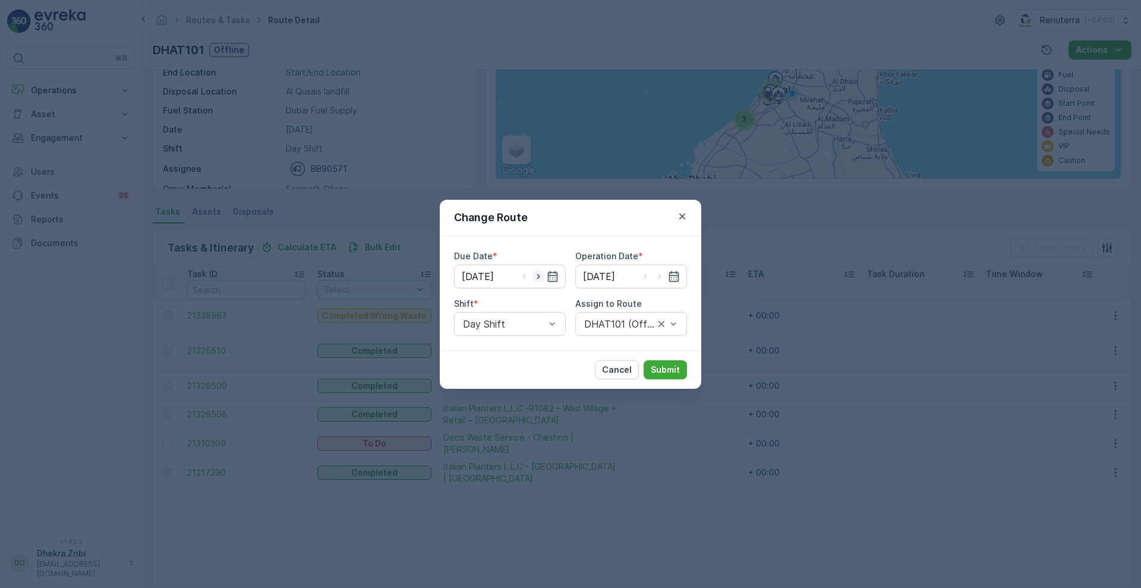
click at [540, 275] on icon "button" at bounding box center [538, 275] width 3 height 5
type input "[DATE]"
click at [661, 271] on icon "button" at bounding box center [660, 277] width 12 height 12
type input "[DATE]"
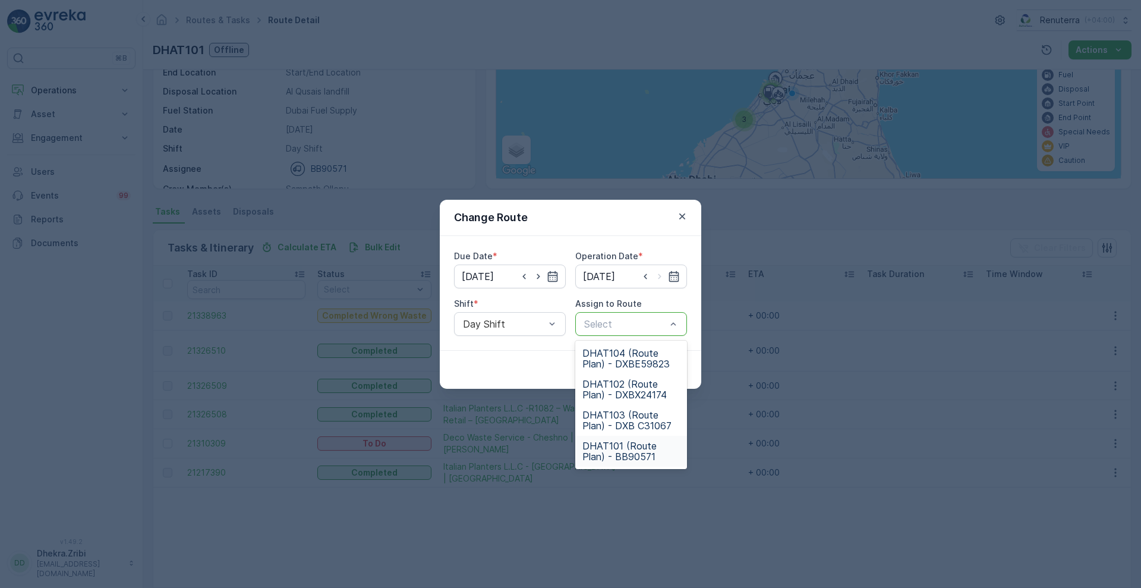
click at [617, 449] on span "DHAT101 (Route Plan) - BB90571" at bounding box center [632, 451] width 98 height 21
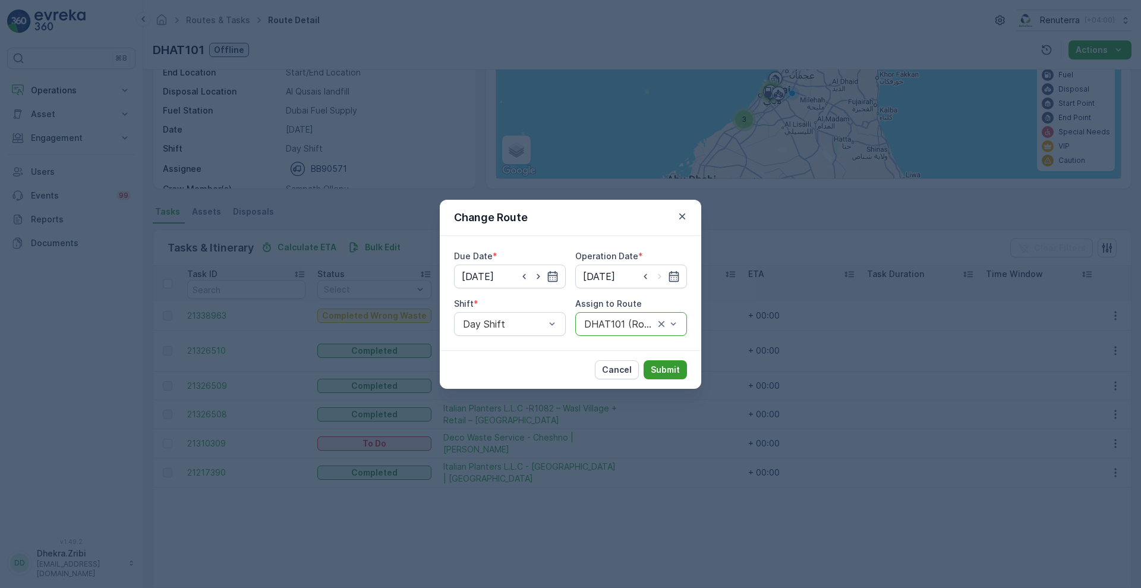
click at [672, 367] on p "Submit" at bounding box center [665, 370] width 29 height 12
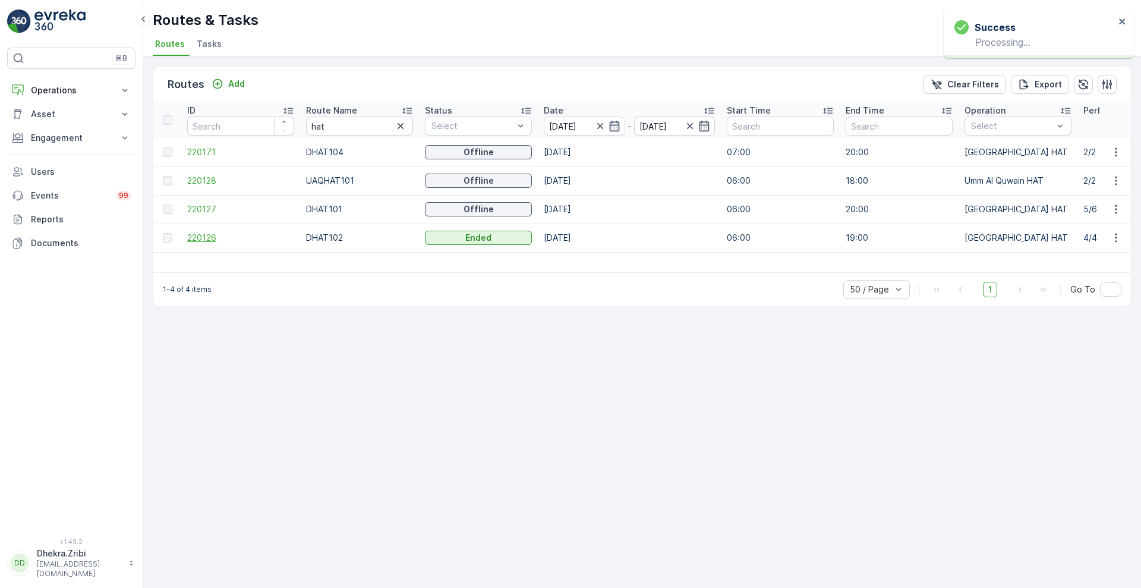
click at [188, 235] on span "220126" at bounding box center [240, 238] width 107 height 12
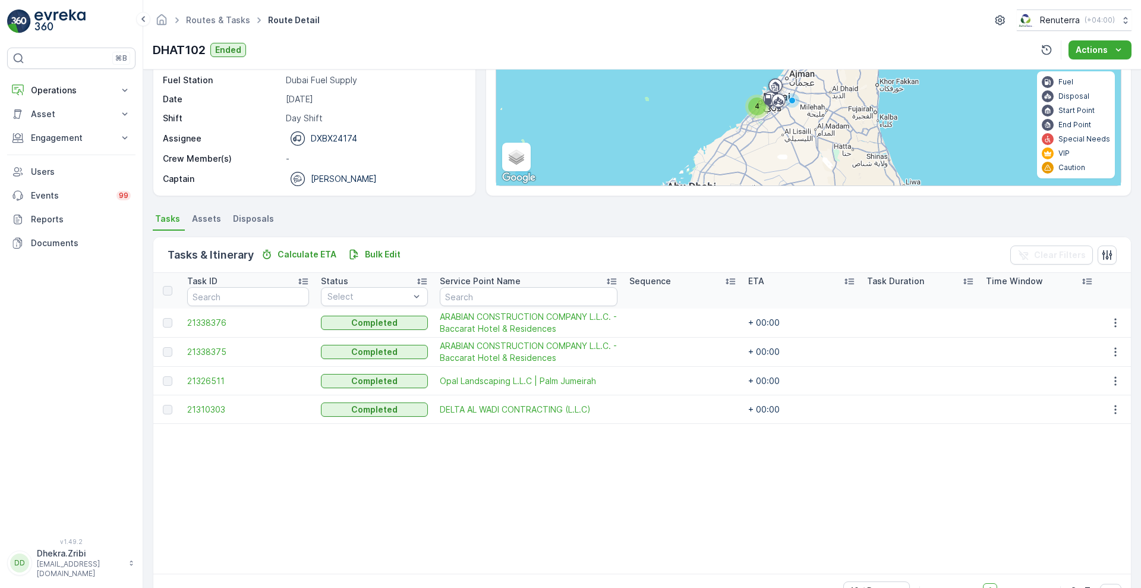
scroll to position [124, 0]
